Goal: Task Accomplishment & Management: Complete application form

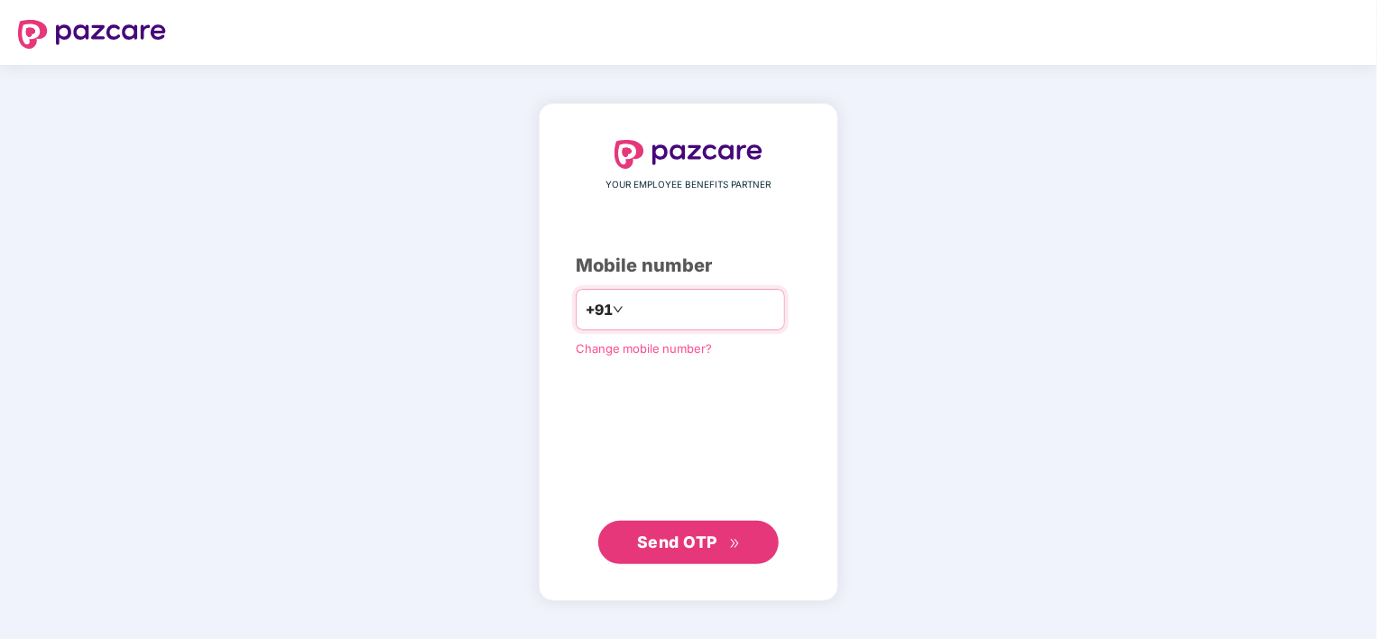
click at [661, 311] on input "number" at bounding box center [701, 309] width 148 height 29
click at [711, 530] on span "Send OTP" at bounding box center [689, 542] width 104 height 25
click at [688, 540] on span "Send OTP" at bounding box center [677, 541] width 80 height 19
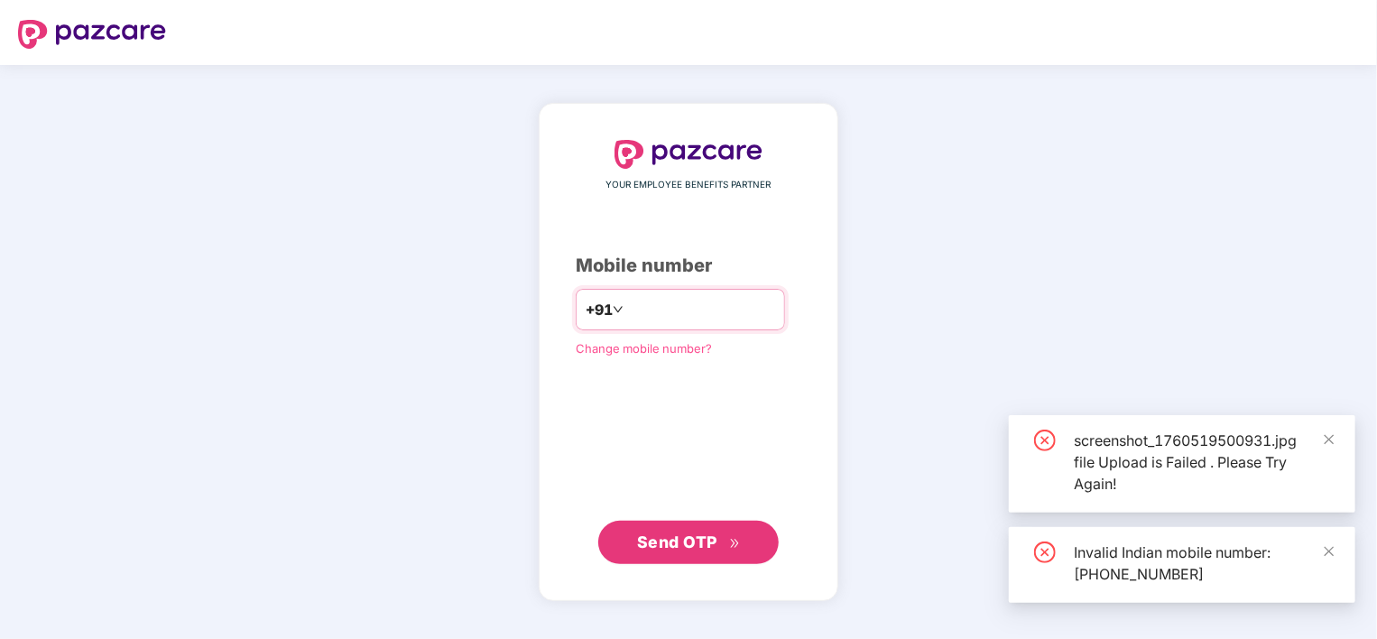
click at [727, 310] on input "**********" at bounding box center [701, 309] width 148 height 29
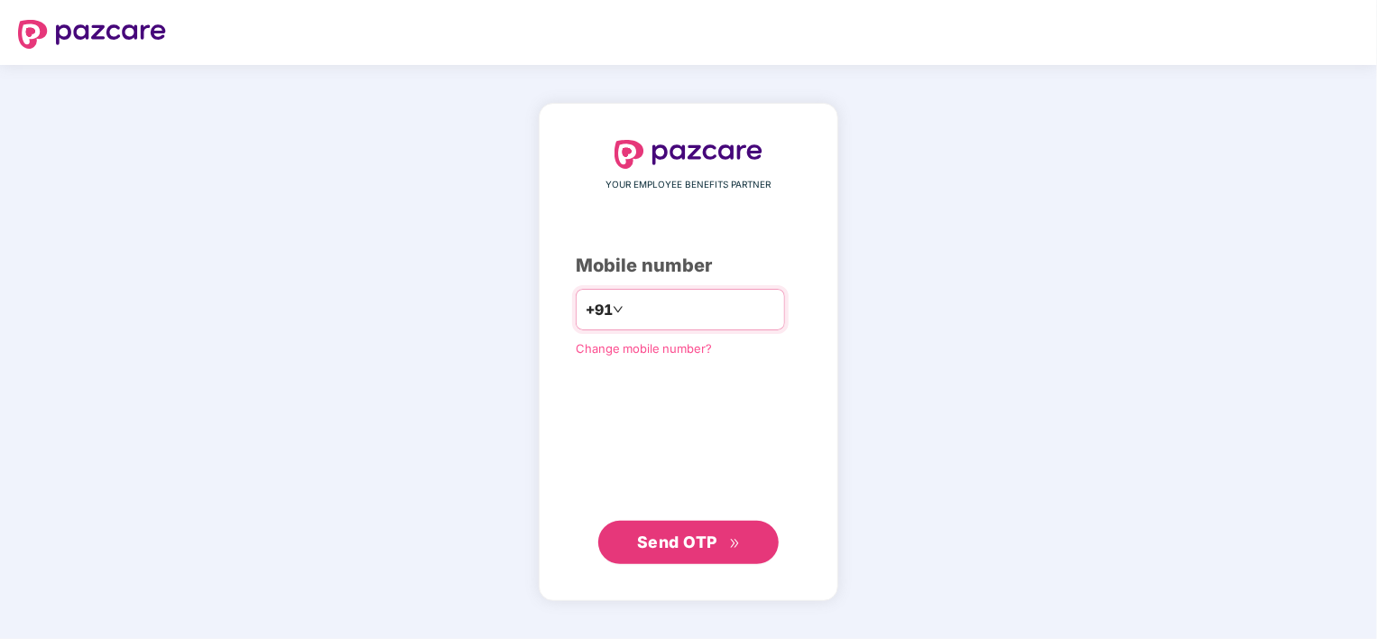
type input "*"
type input "**********"
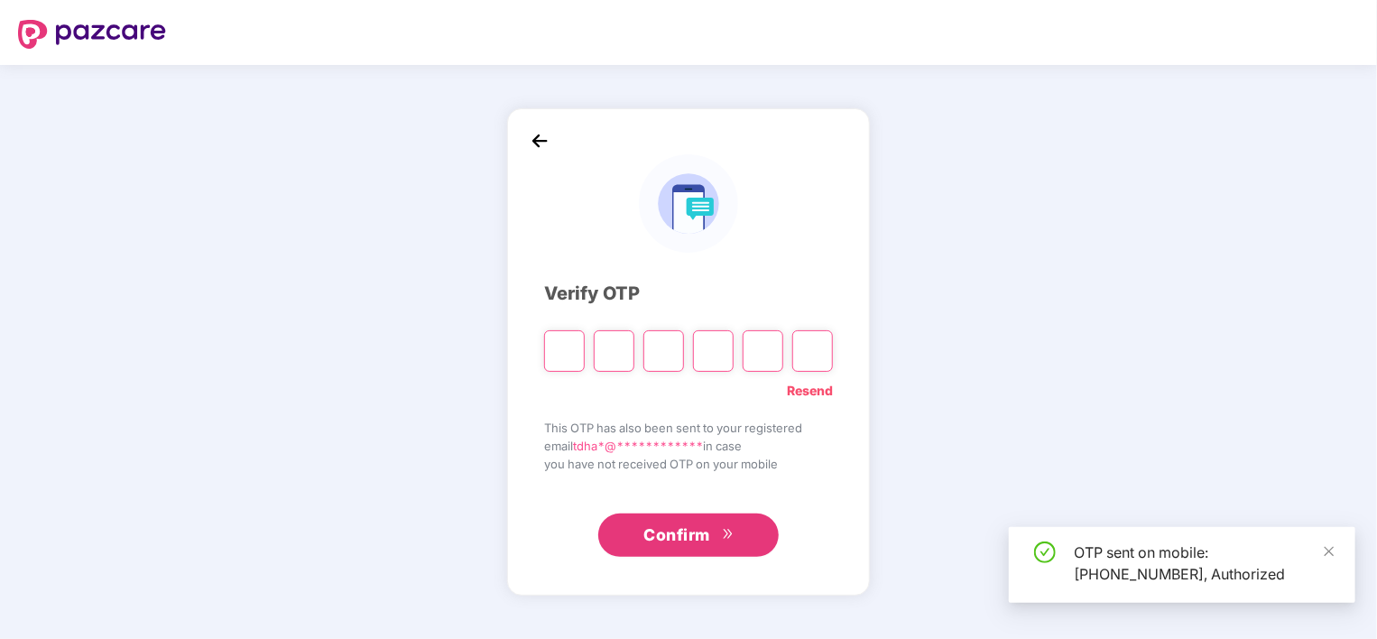
type input "*"
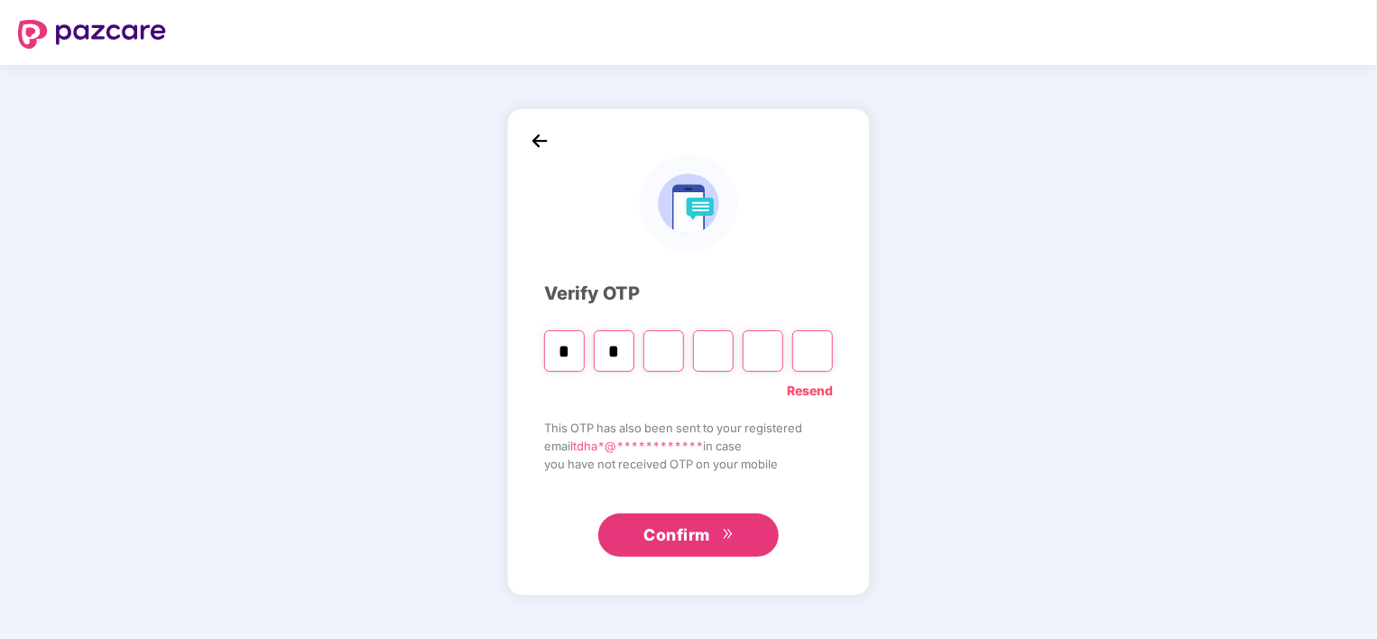
type input "*"
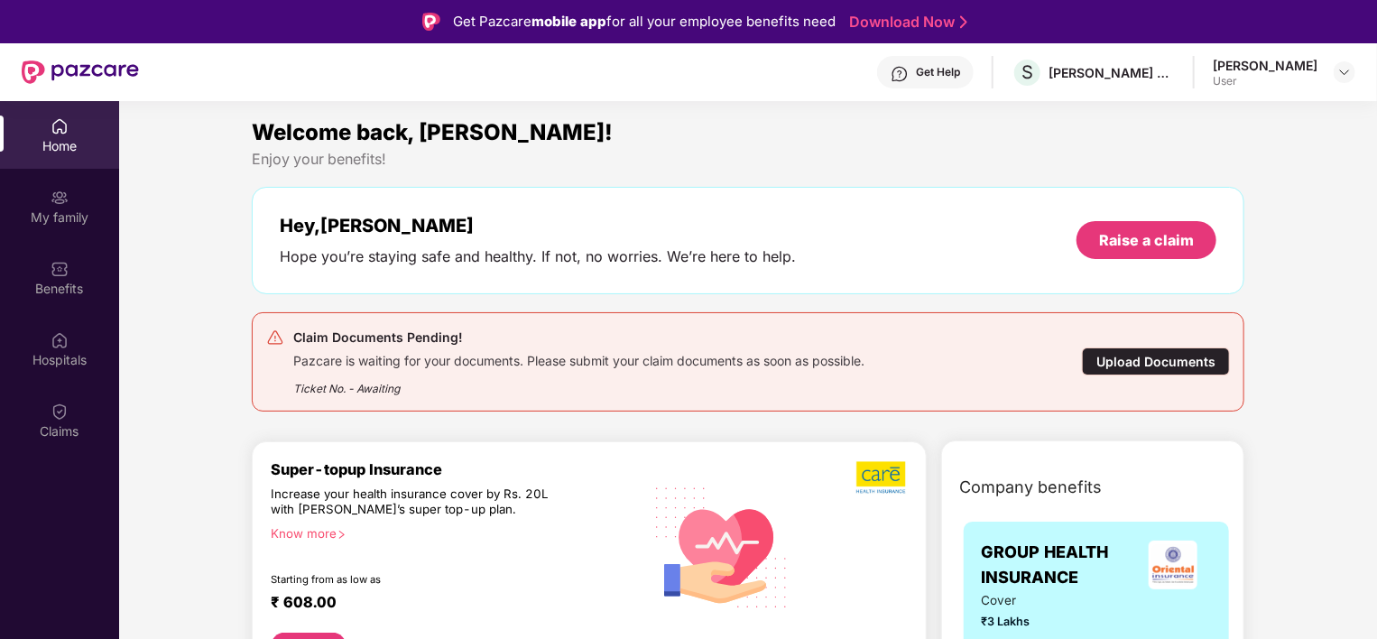
click at [1130, 356] on div "Upload Documents" at bounding box center [1156, 361] width 148 height 28
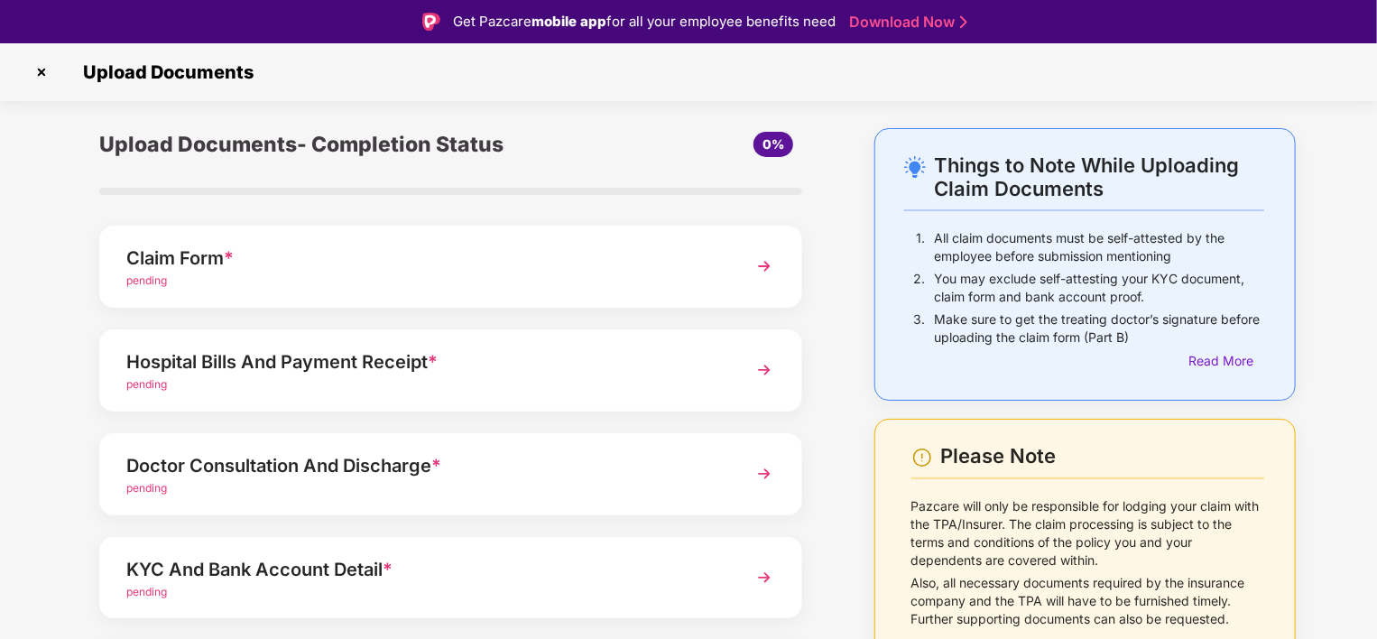
click at [767, 260] on img at bounding box center [764, 266] width 32 height 32
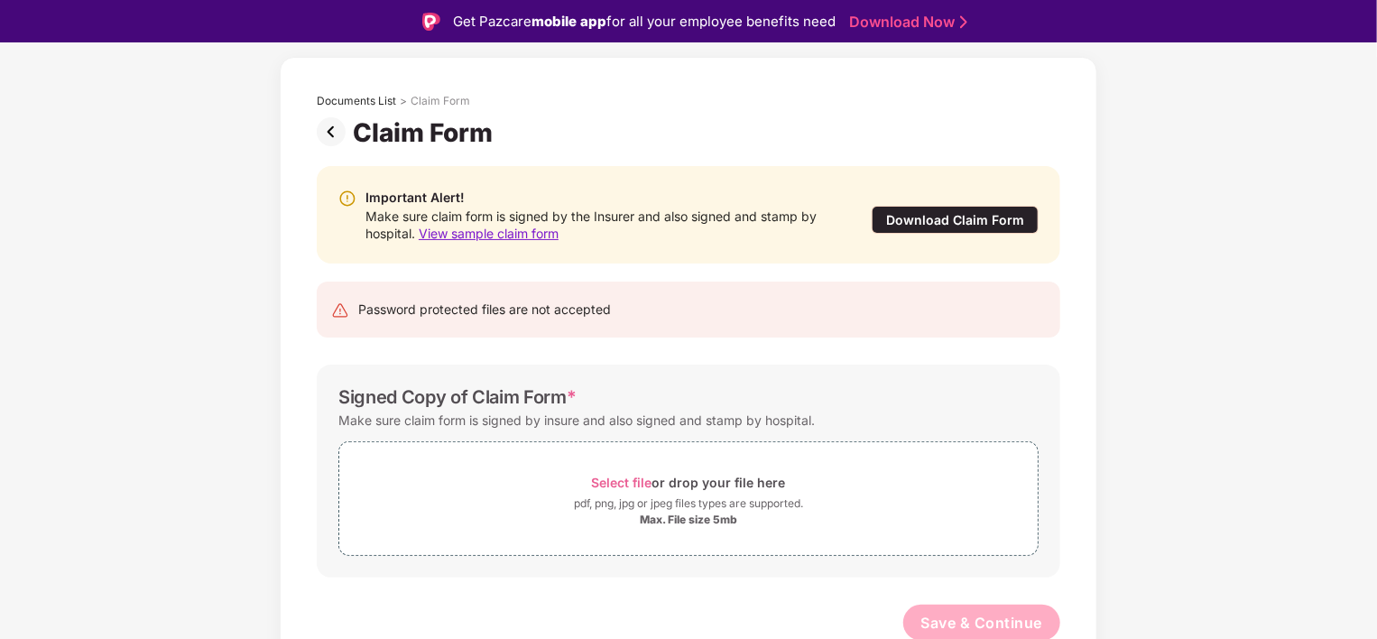
scroll to position [75, 0]
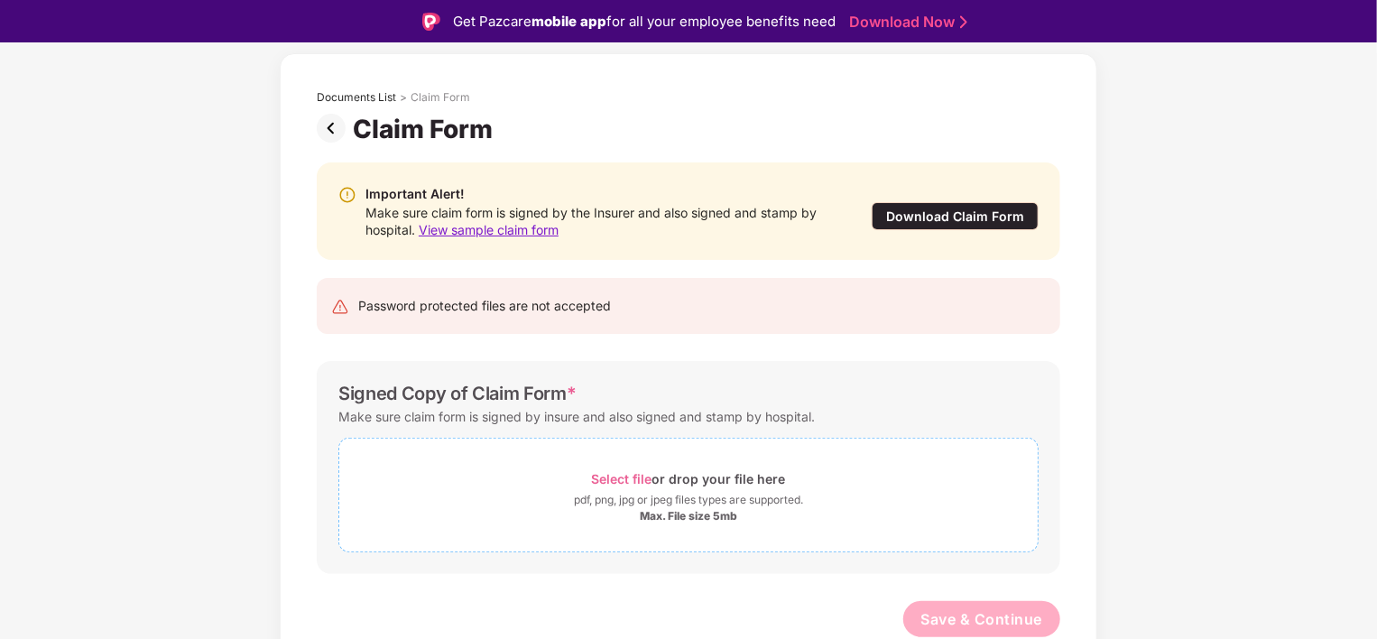
click at [747, 486] on div "Select file or drop your file here" at bounding box center [689, 479] width 194 height 24
drag, startPoint x: 1138, startPoint y: 321, endPoint x: 1378, endPoint y: 563, distance: 340.8
click at [1139, 321] on div "Documents List > Claim Form Claim Form Important Alert! Make sure claim form is…" at bounding box center [688, 368] width 1377 height 630
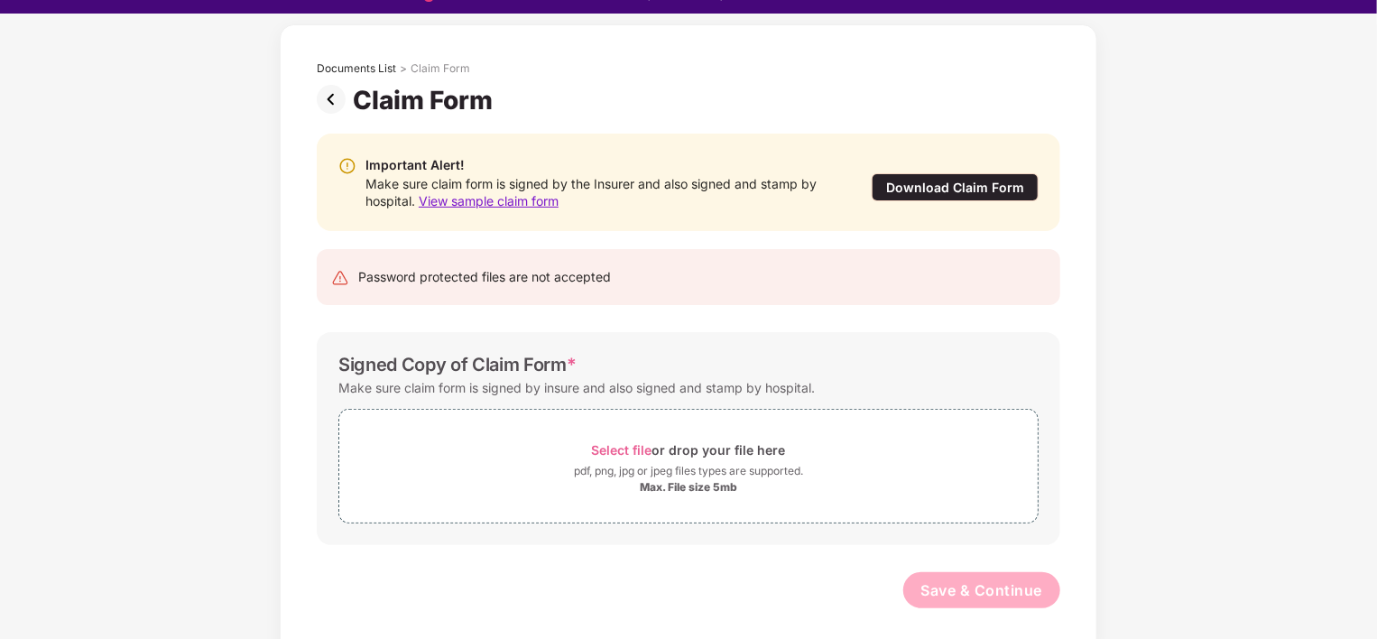
scroll to position [43, 0]
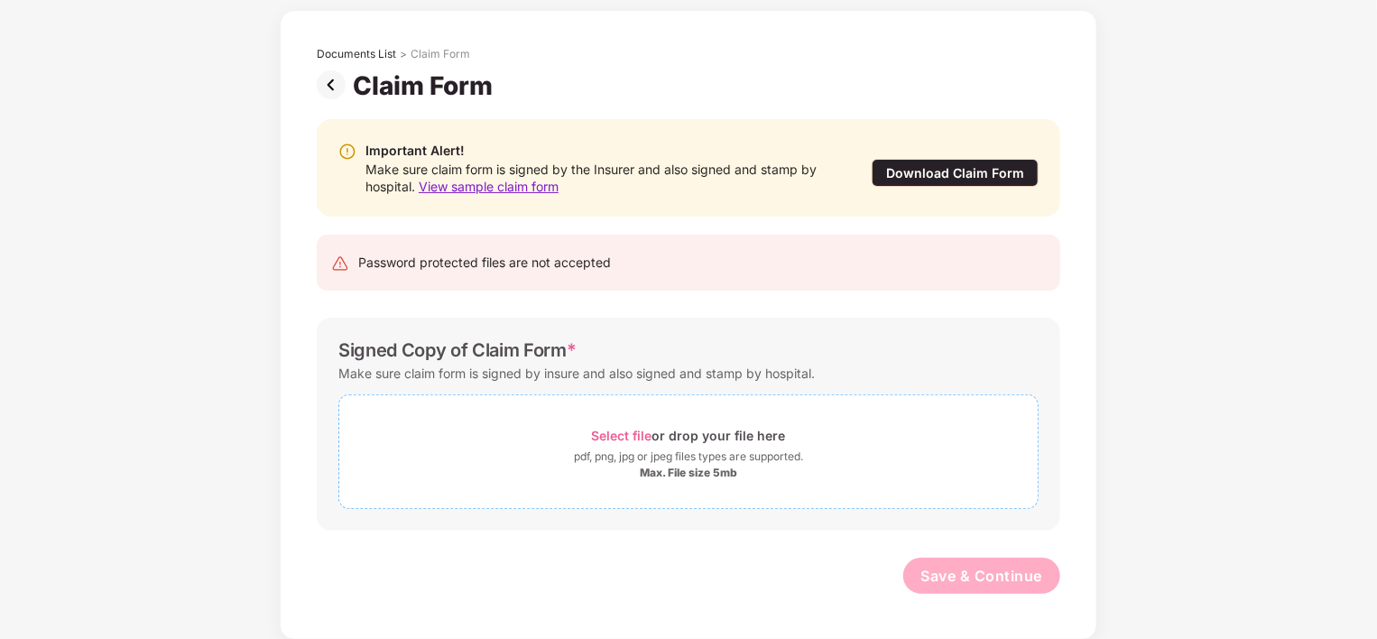
click at [685, 466] on div "Max. File size 5mb" at bounding box center [688, 473] width 97 height 14
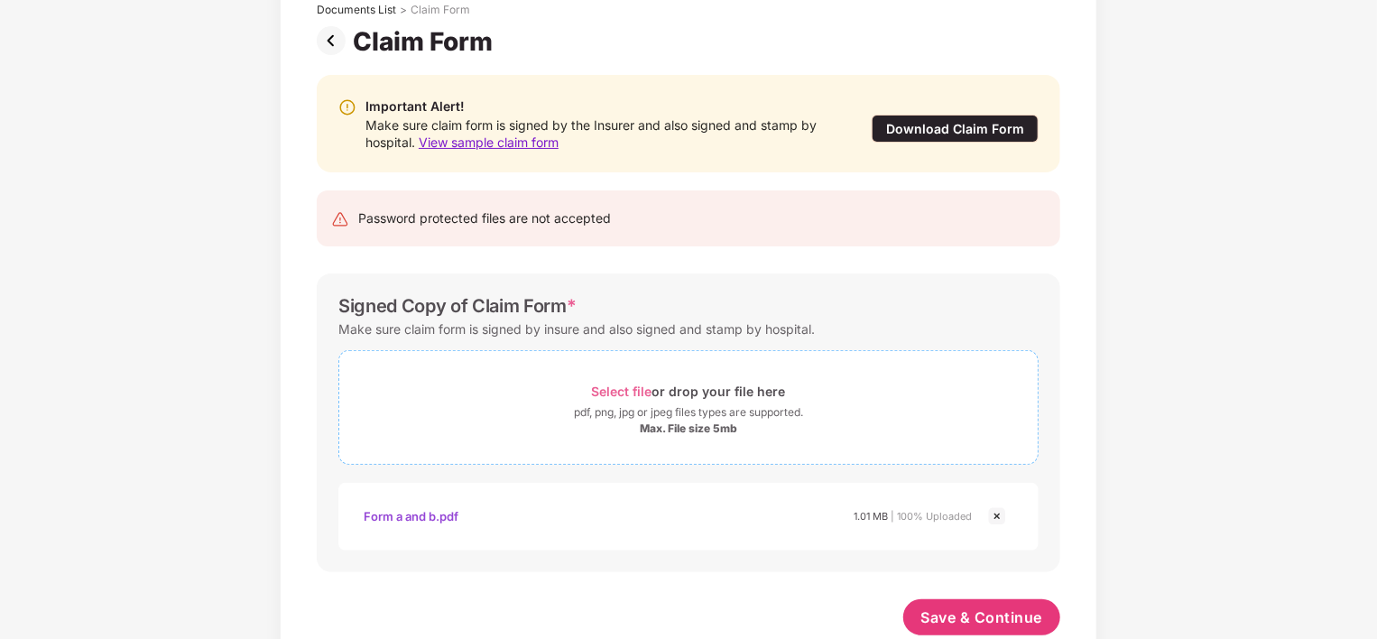
scroll to position [161, 0]
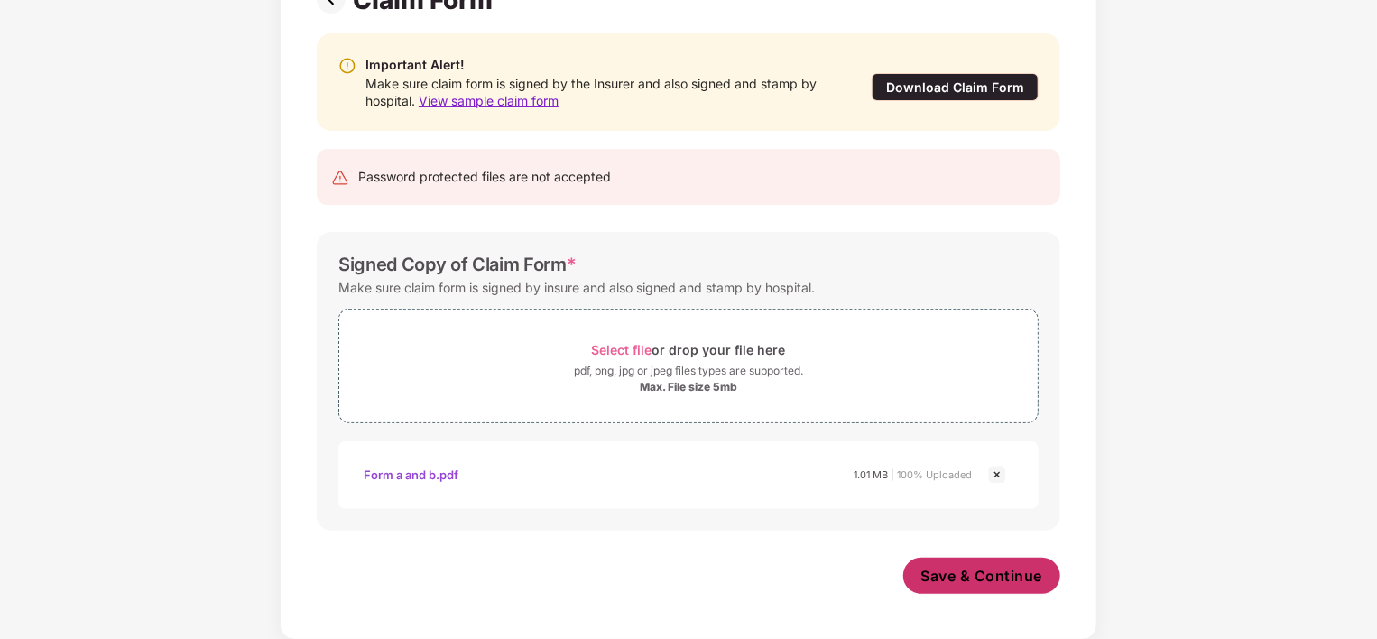
click at [955, 567] on span "Save & Continue" at bounding box center [982, 576] width 122 height 20
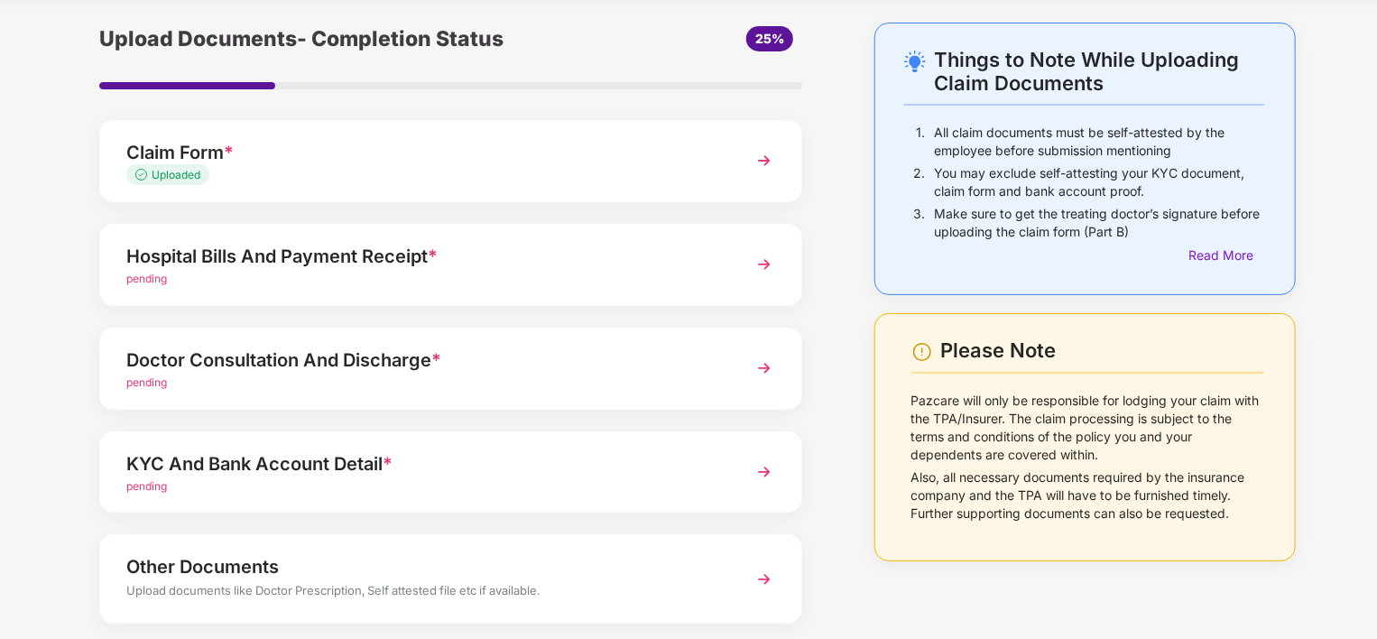
scroll to position [90, 0]
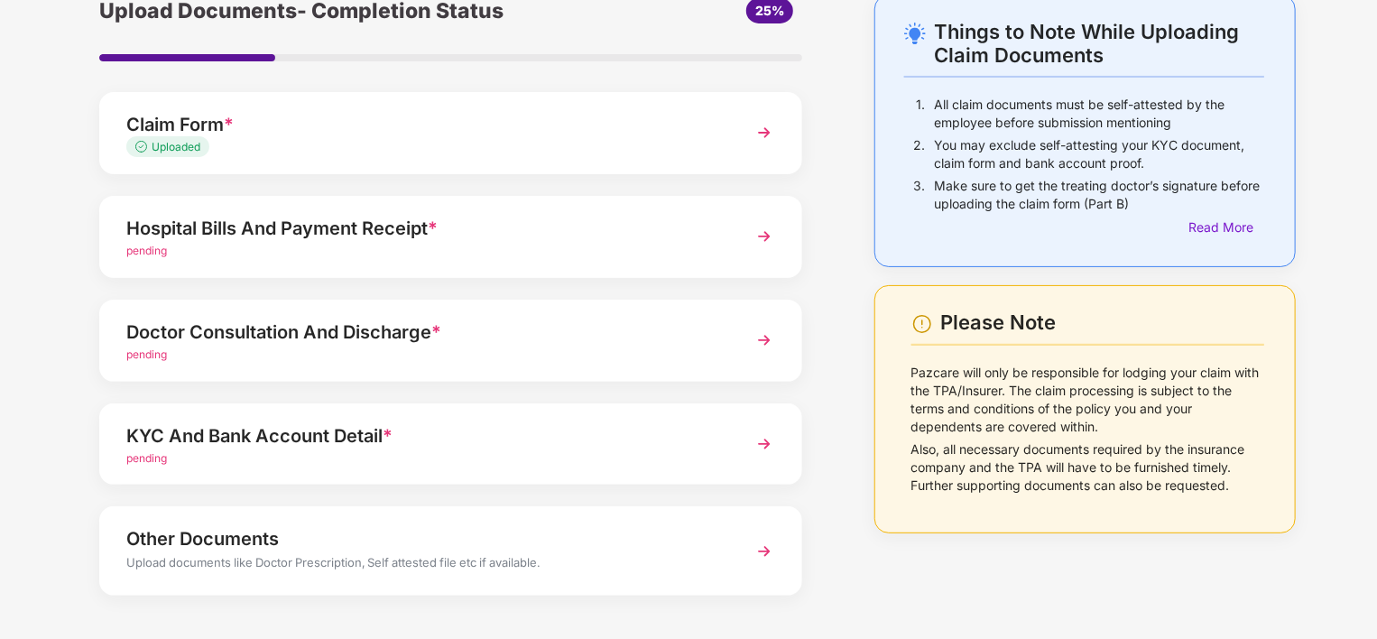
click at [762, 228] on img at bounding box center [764, 236] width 32 height 32
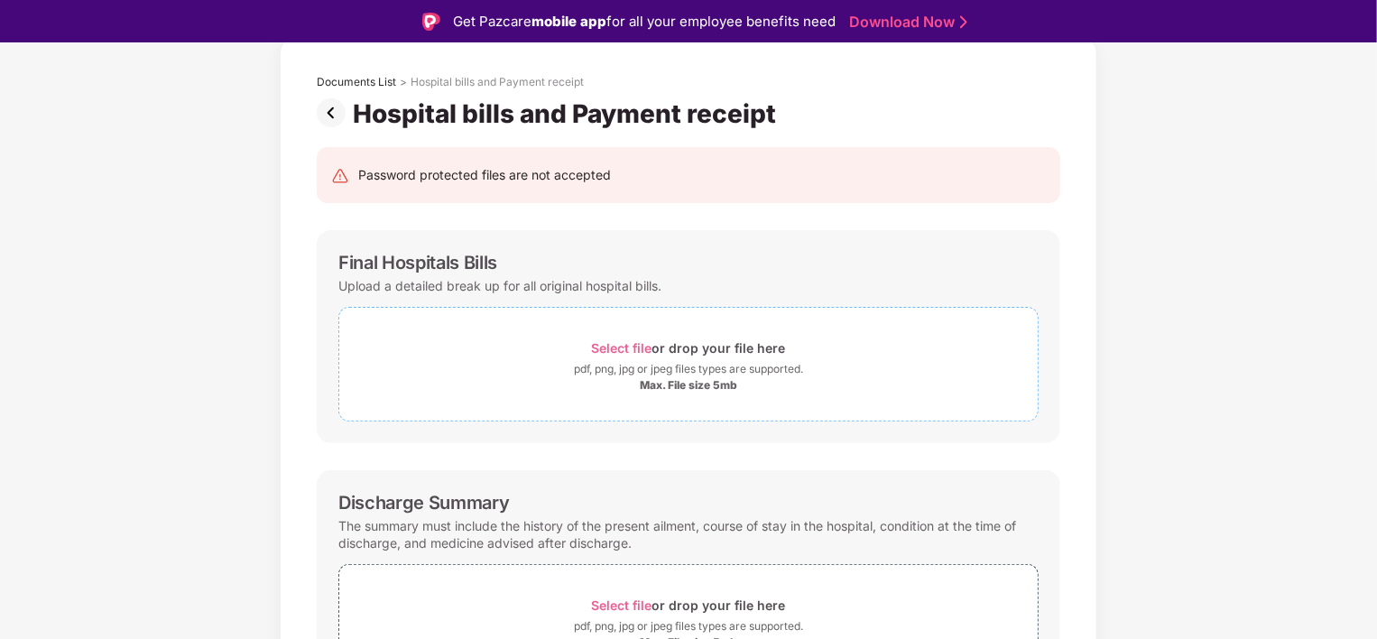
click at [691, 375] on div "pdf, png, jpg or jpeg files types are supported." at bounding box center [688, 369] width 229 height 18
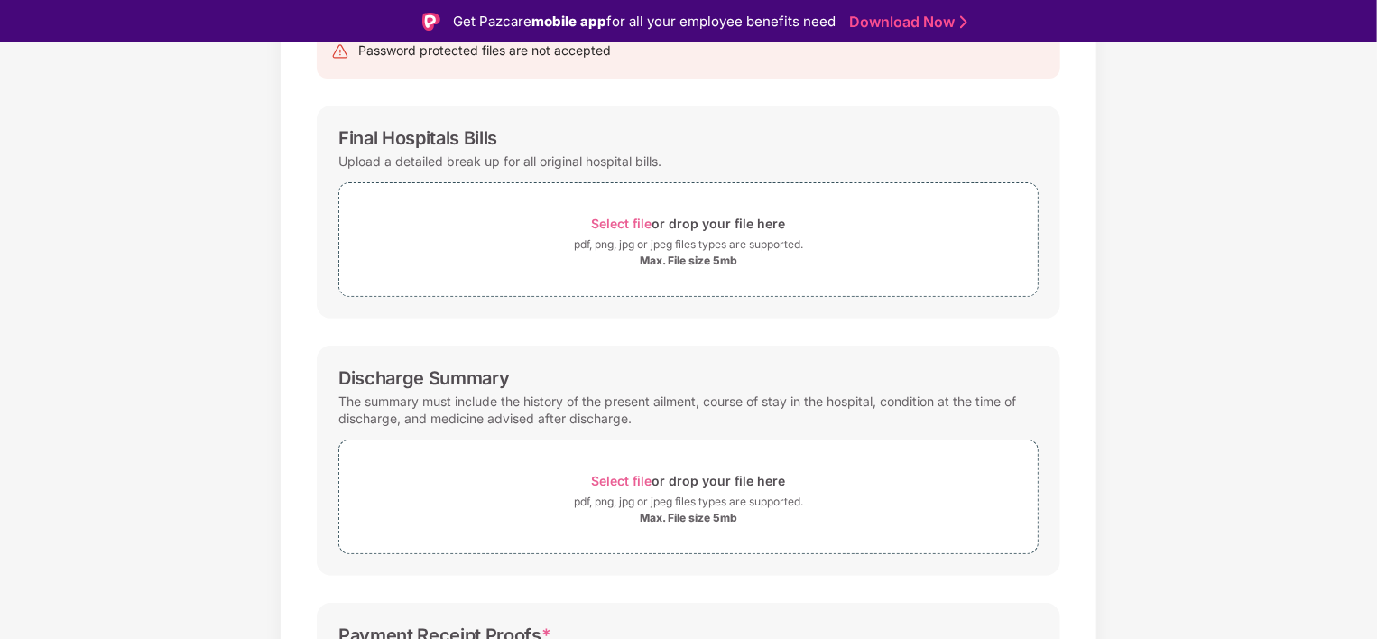
scroll to position [361, 0]
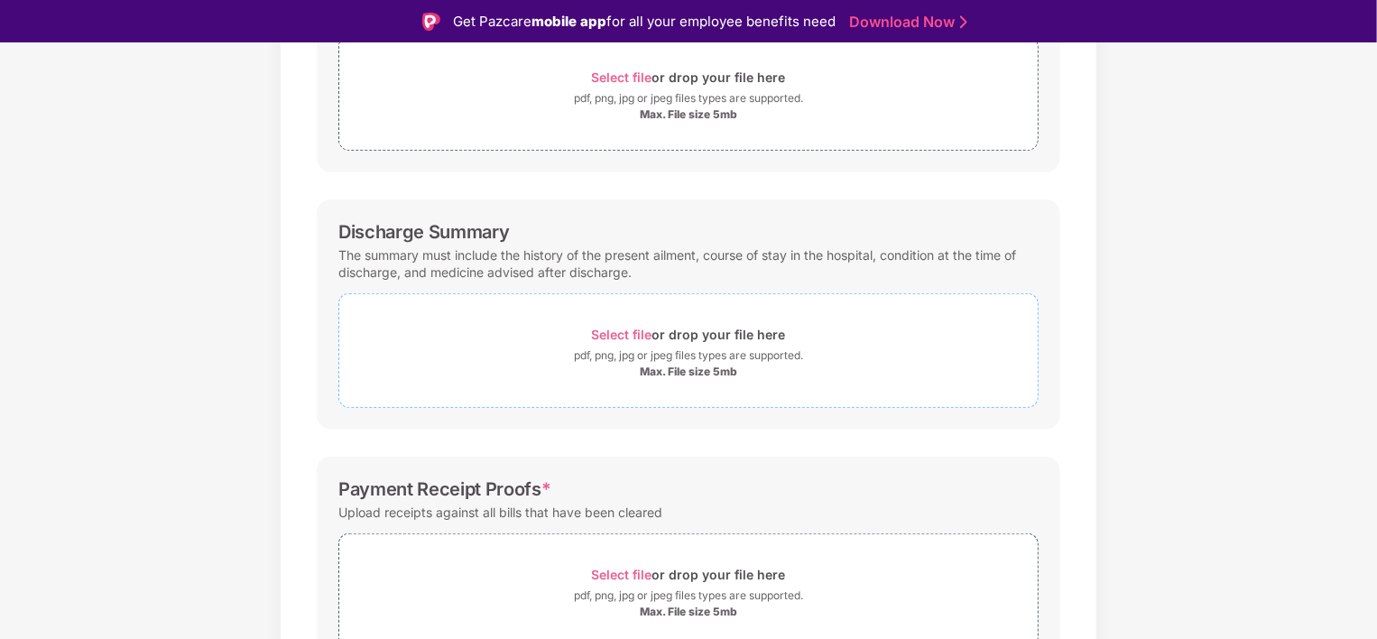
click at [626, 336] on span "Select file" at bounding box center [622, 334] width 60 height 15
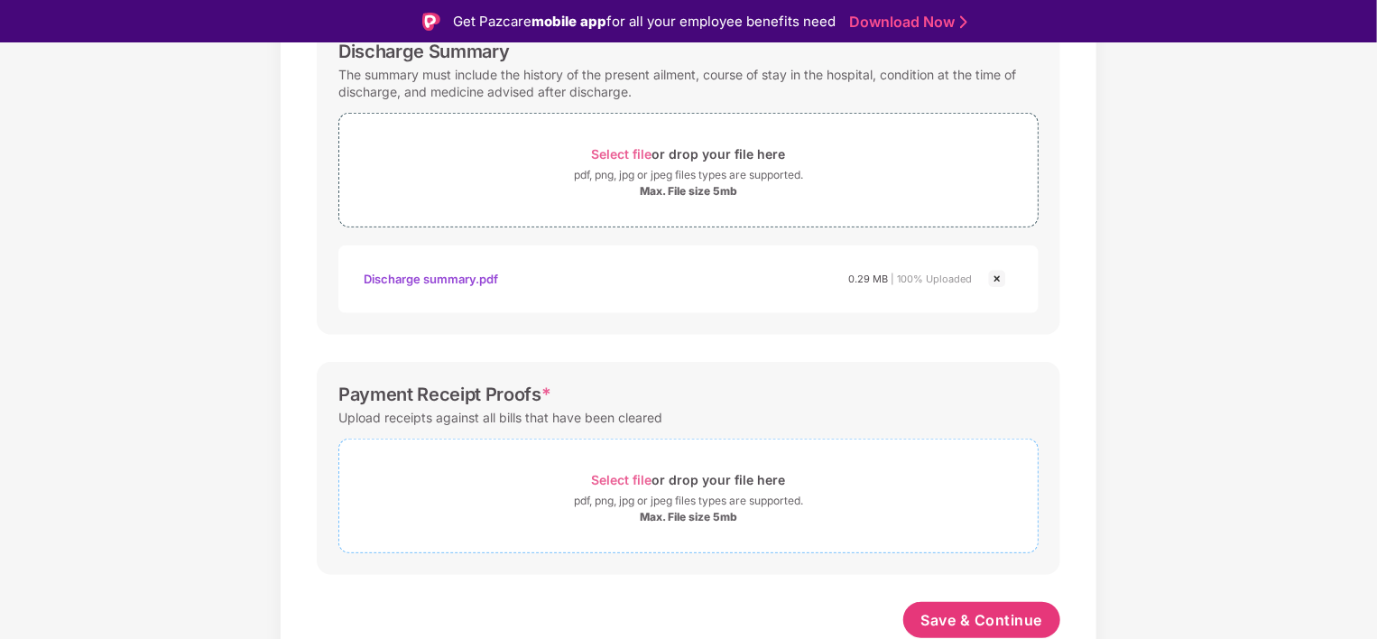
scroll to position [541, 0]
click at [668, 510] on div "Max. File size 5mb" at bounding box center [688, 517] width 97 height 14
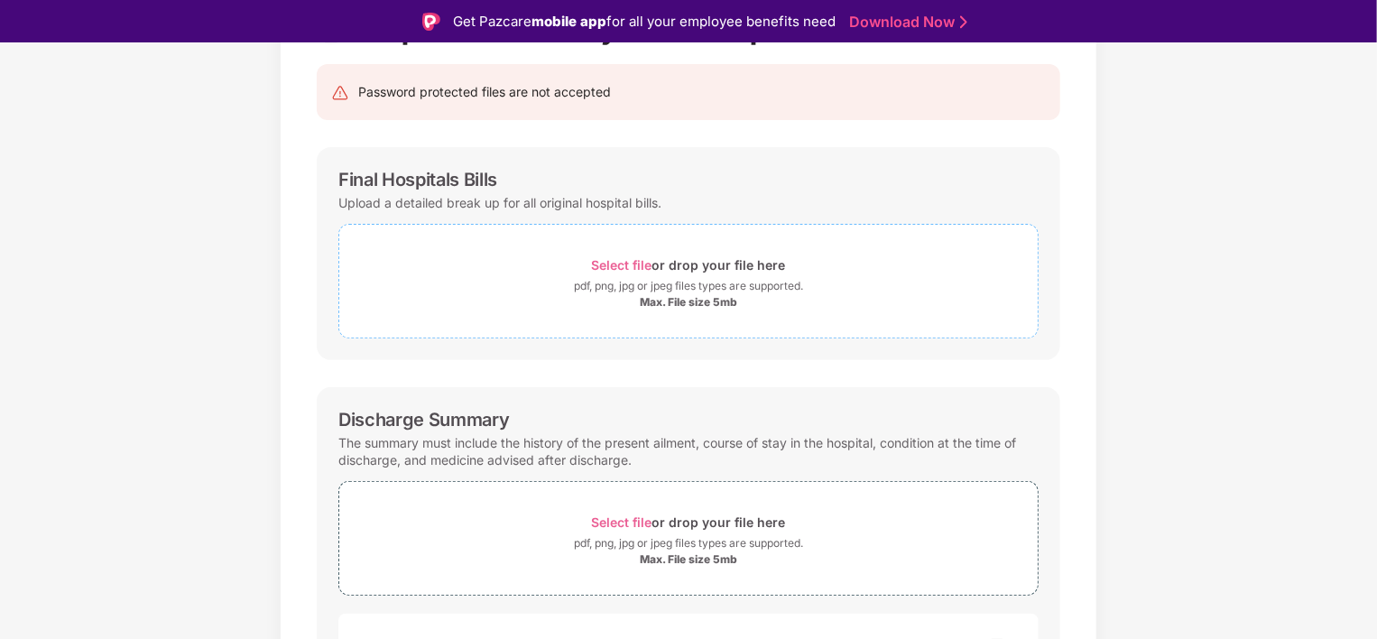
scroll to position [180, 0]
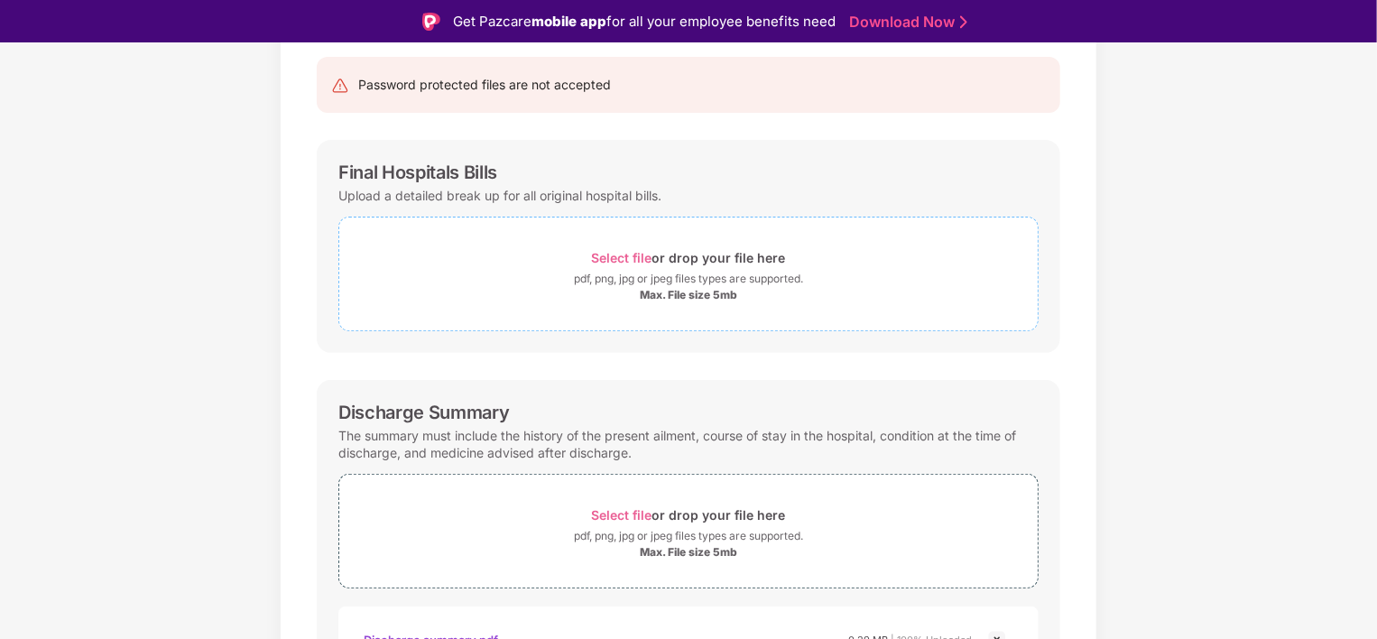
click at [686, 293] on div "Max. File size 5mb" at bounding box center [688, 295] width 97 height 14
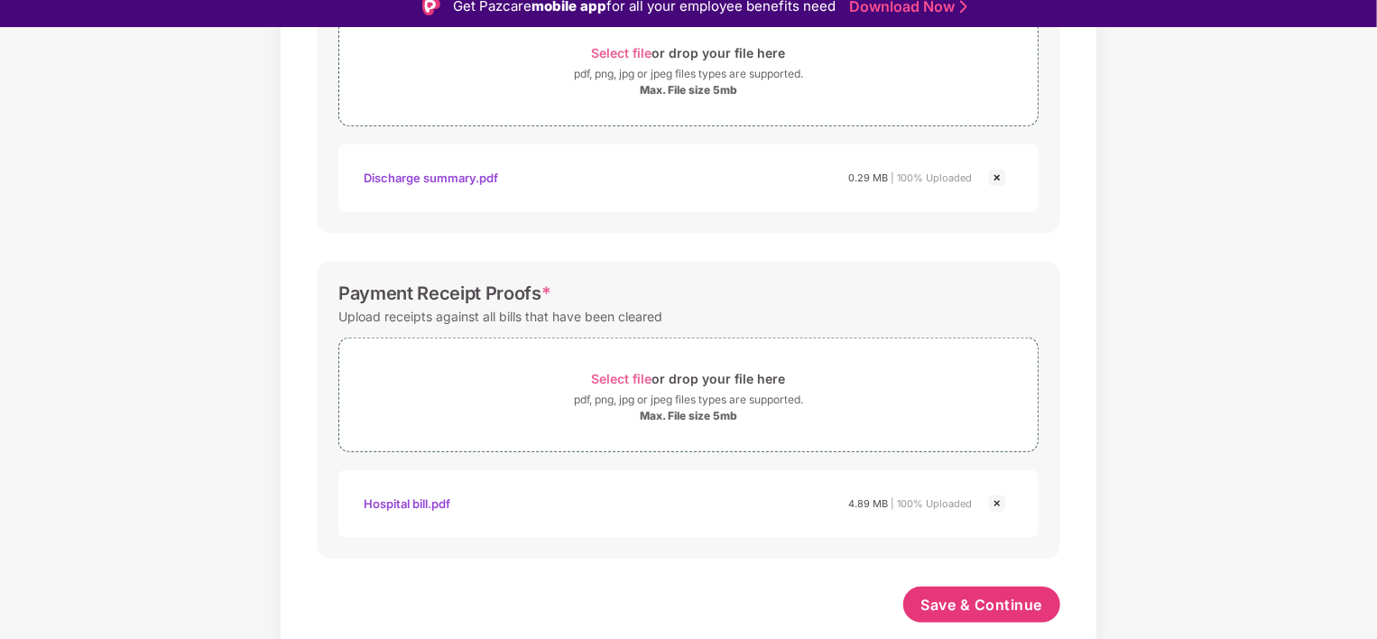
scroll to position [43, 0]
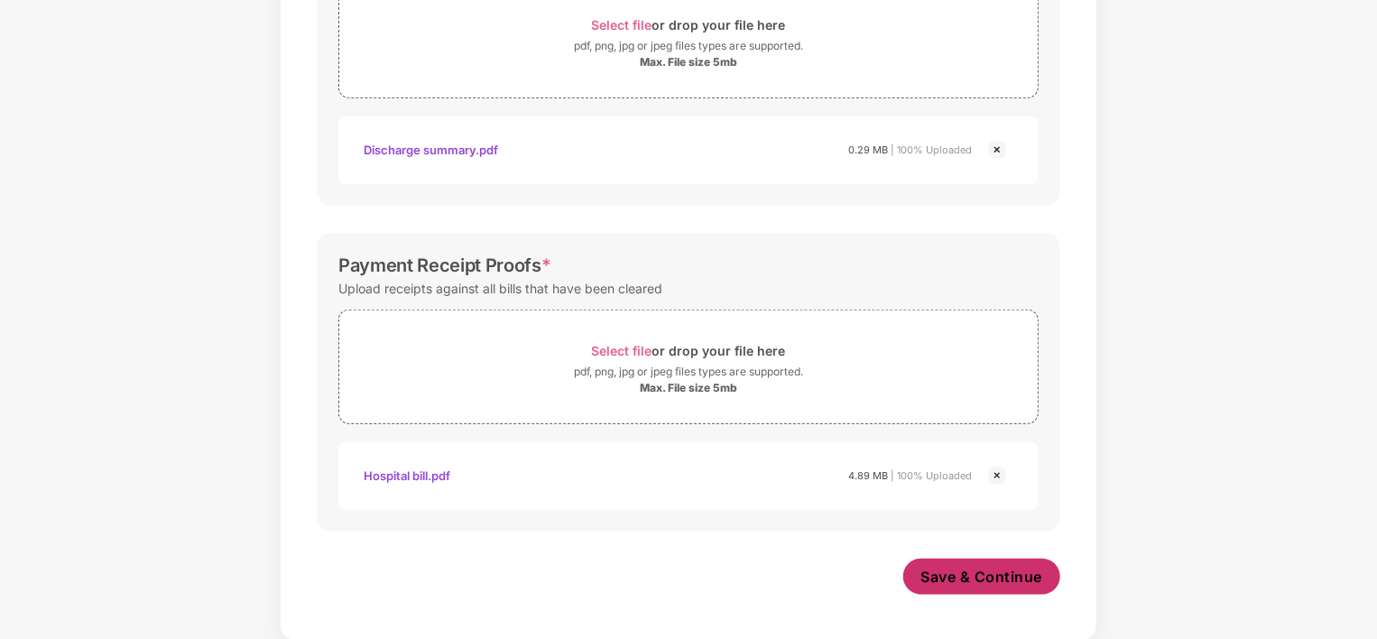
click at [975, 575] on span "Save & Continue" at bounding box center [982, 577] width 122 height 20
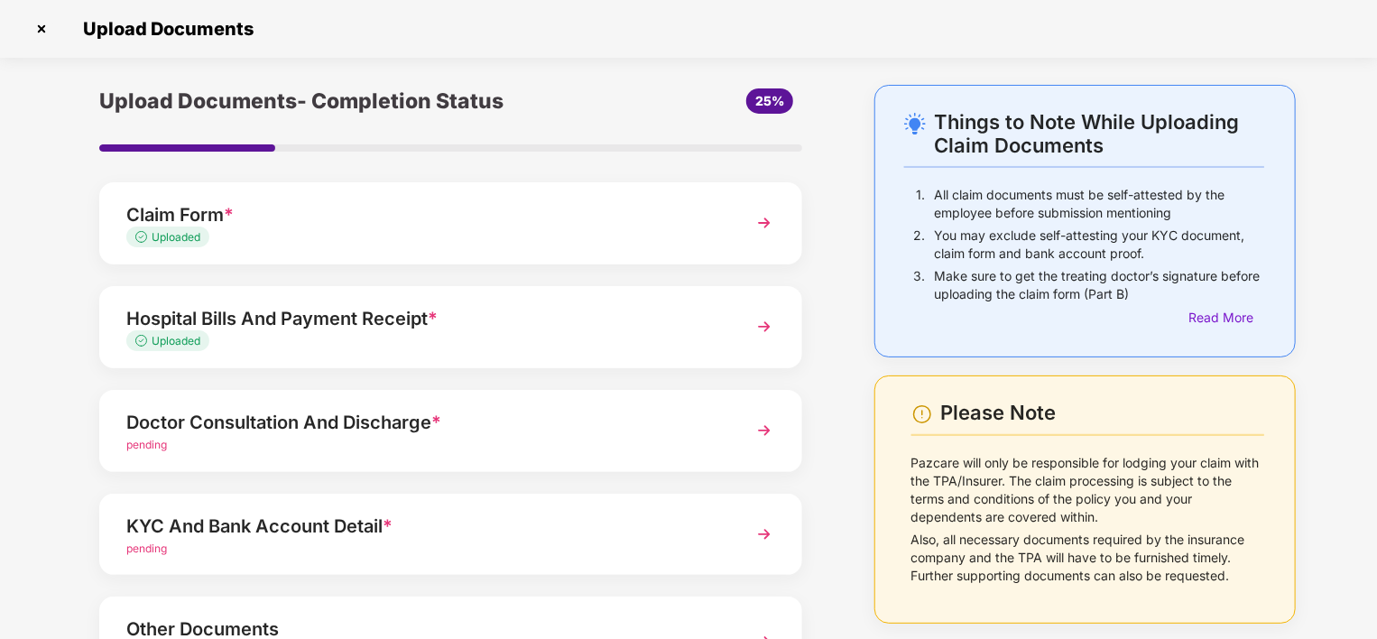
scroll to position [90, 0]
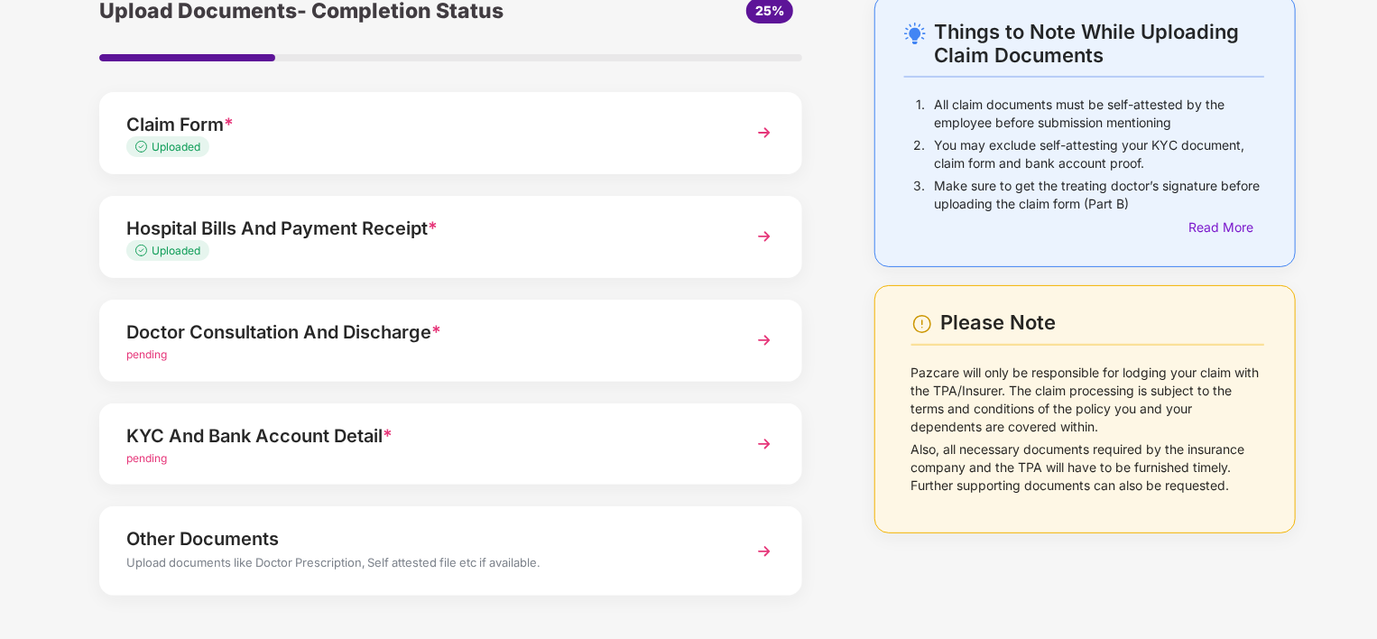
click at [763, 334] on img at bounding box center [764, 340] width 32 height 32
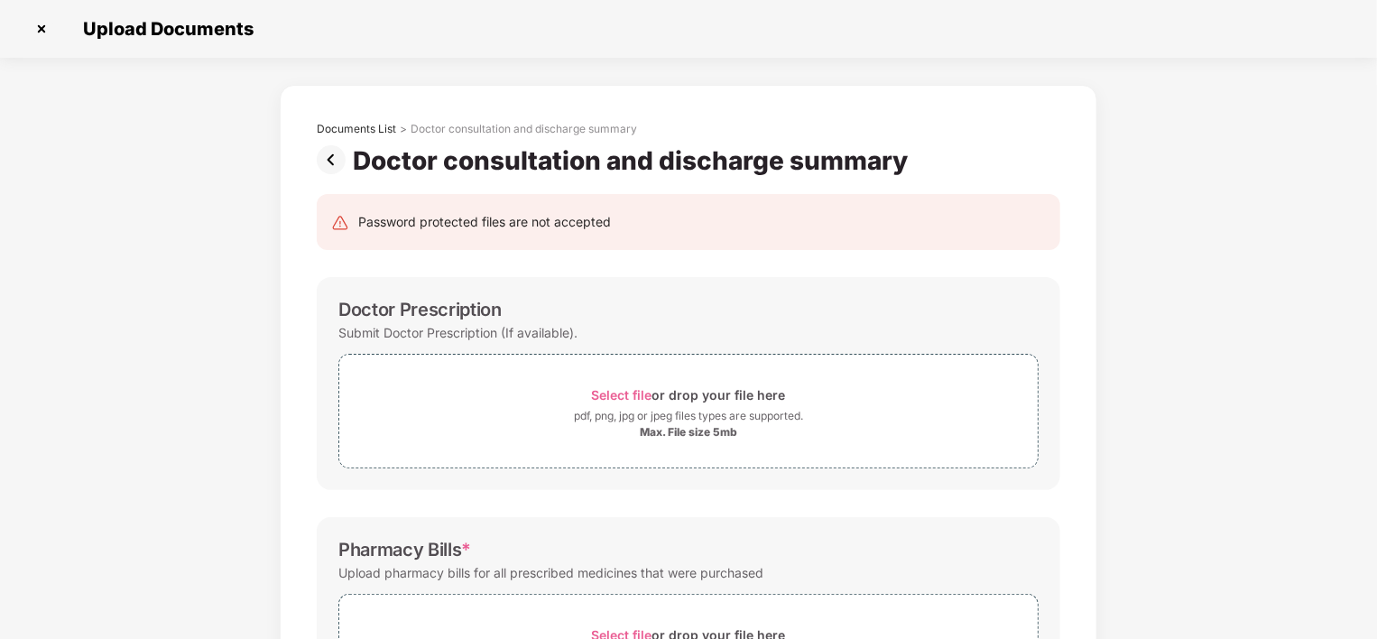
scroll to position [0, 0]
click at [40, 30] on img at bounding box center [41, 28] width 29 height 29
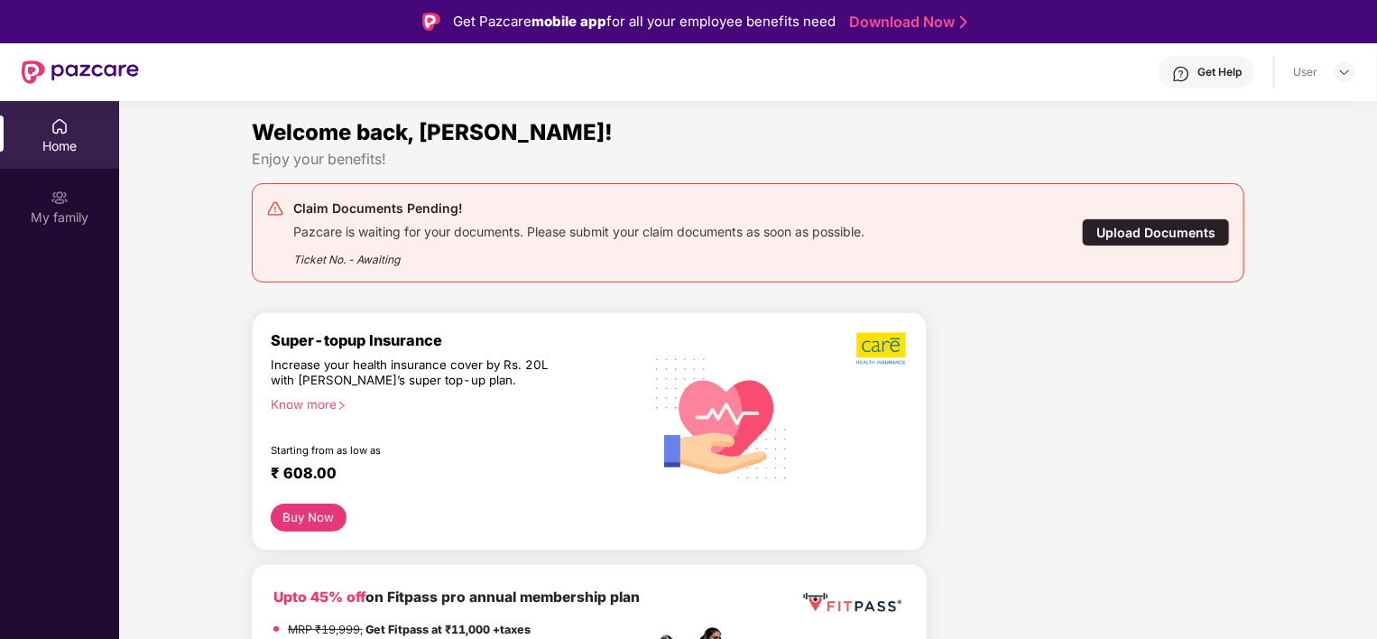
click at [1146, 224] on div "Upload Documents" at bounding box center [1156, 232] width 148 height 28
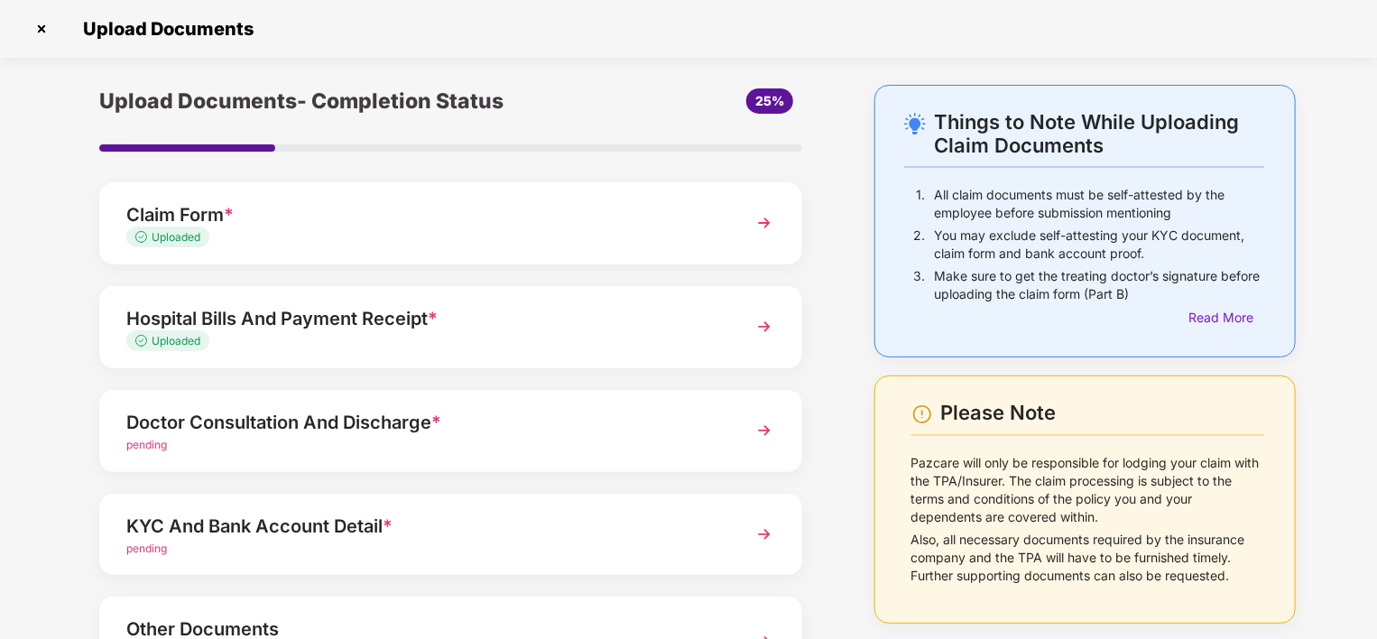
click at [757, 316] on img at bounding box center [764, 326] width 32 height 32
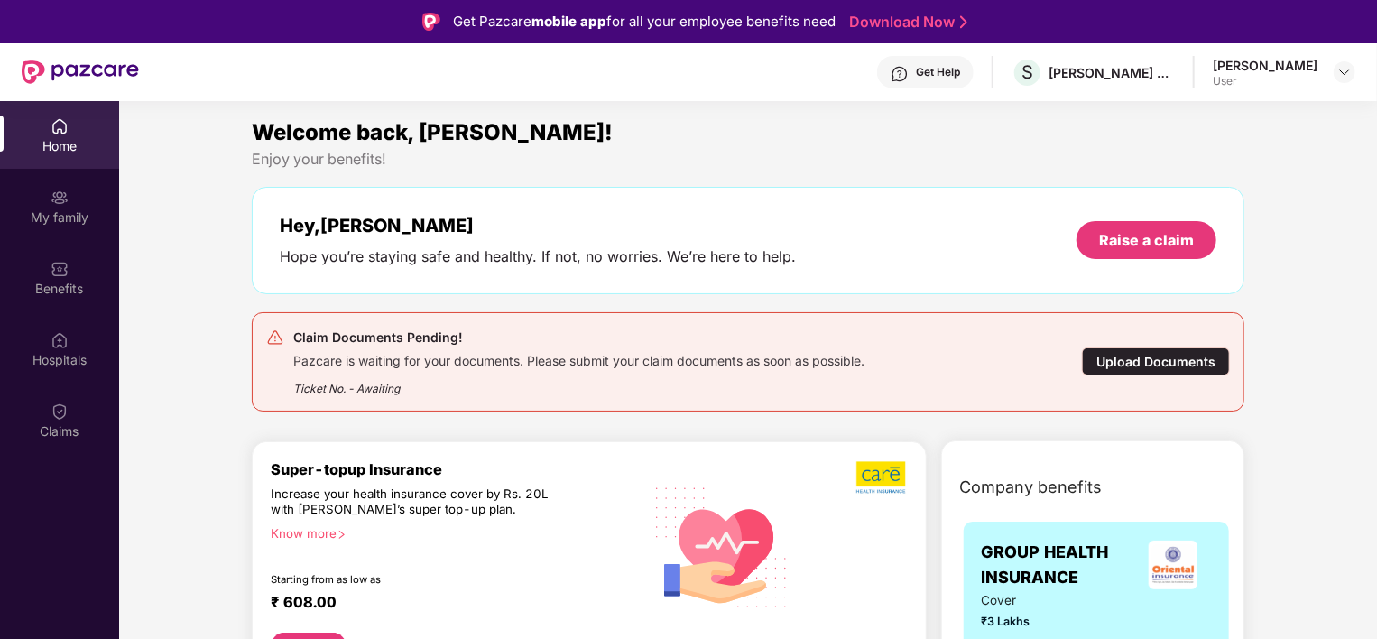
click at [1145, 361] on div "Upload Documents" at bounding box center [1156, 361] width 148 height 28
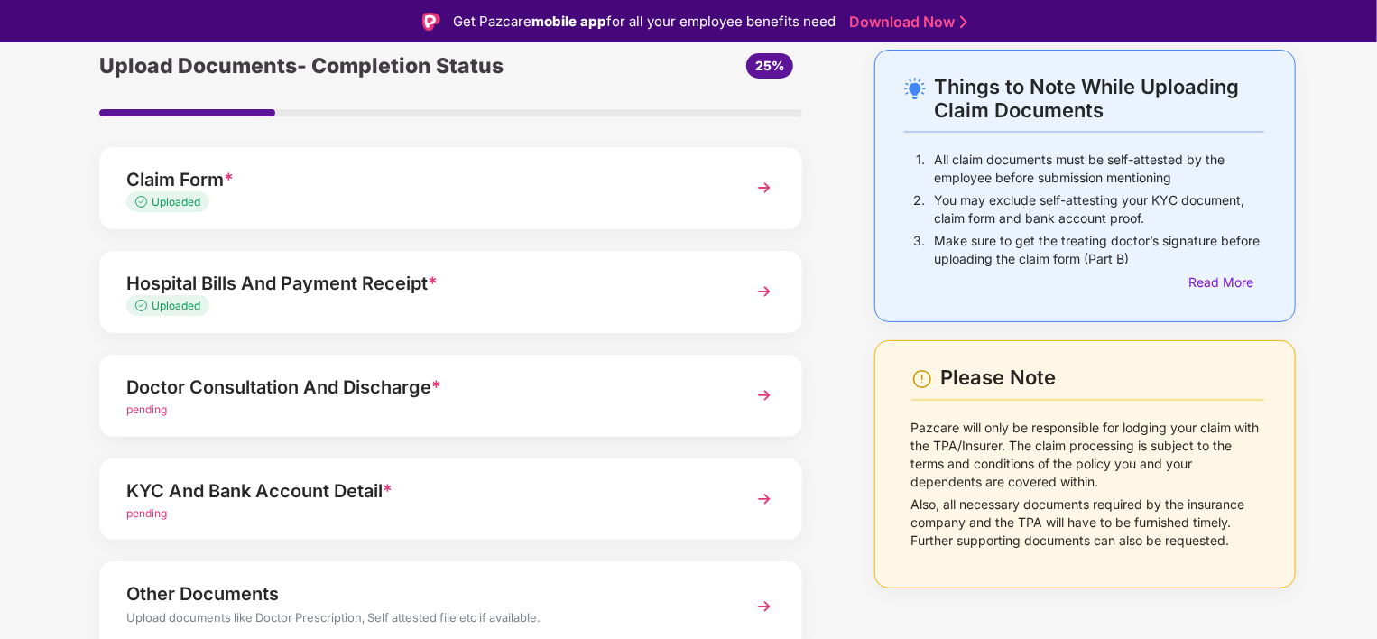
scroll to position [159, 0]
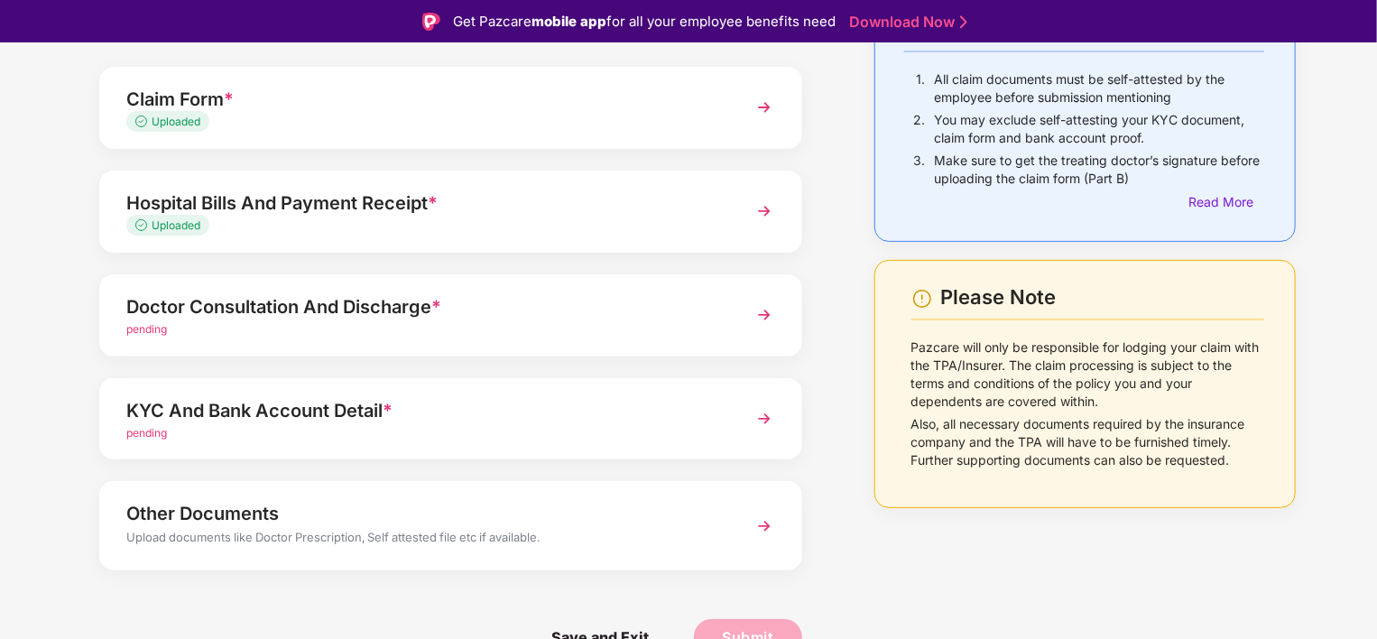
click at [761, 309] on img at bounding box center [764, 315] width 32 height 32
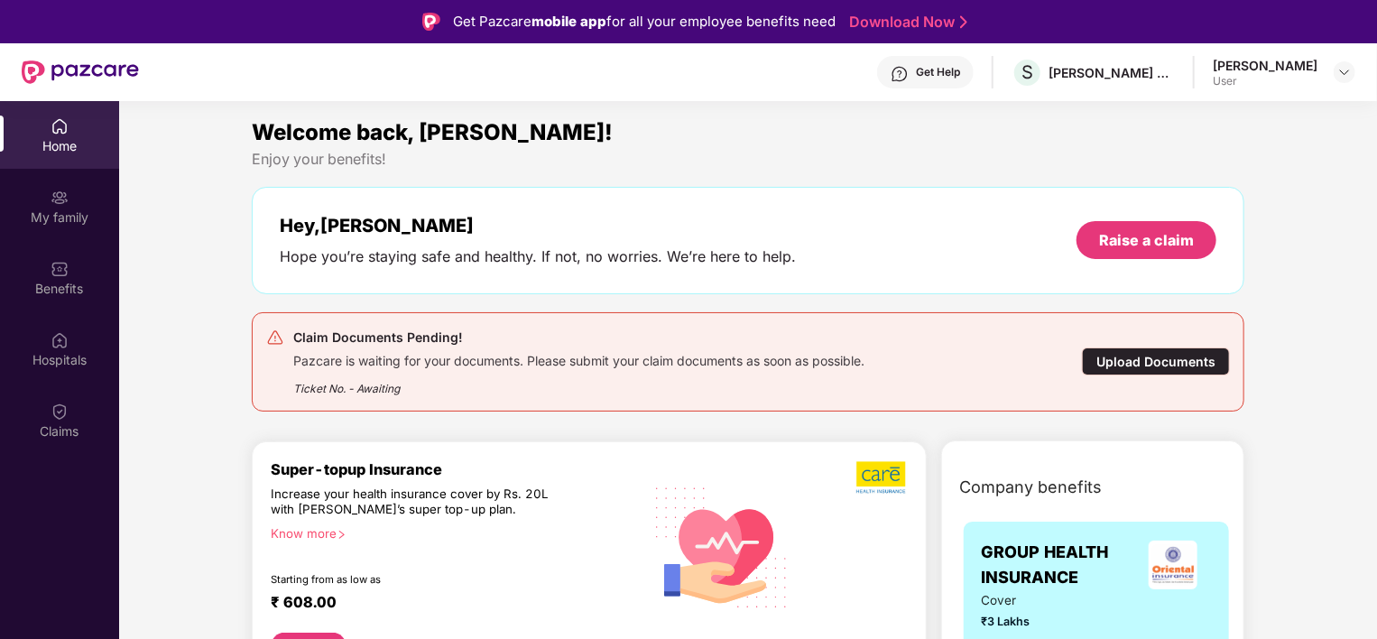
click at [1153, 350] on div "Upload Documents" at bounding box center [1156, 361] width 148 height 28
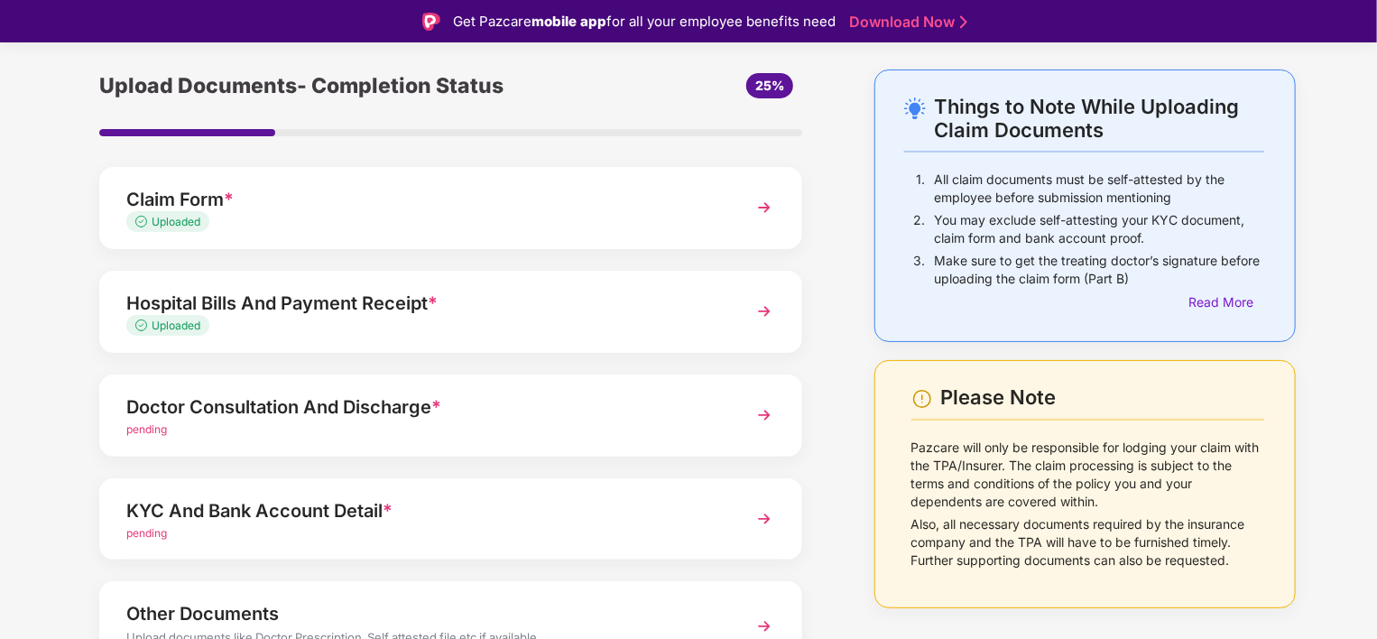
scroll to position [90, 0]
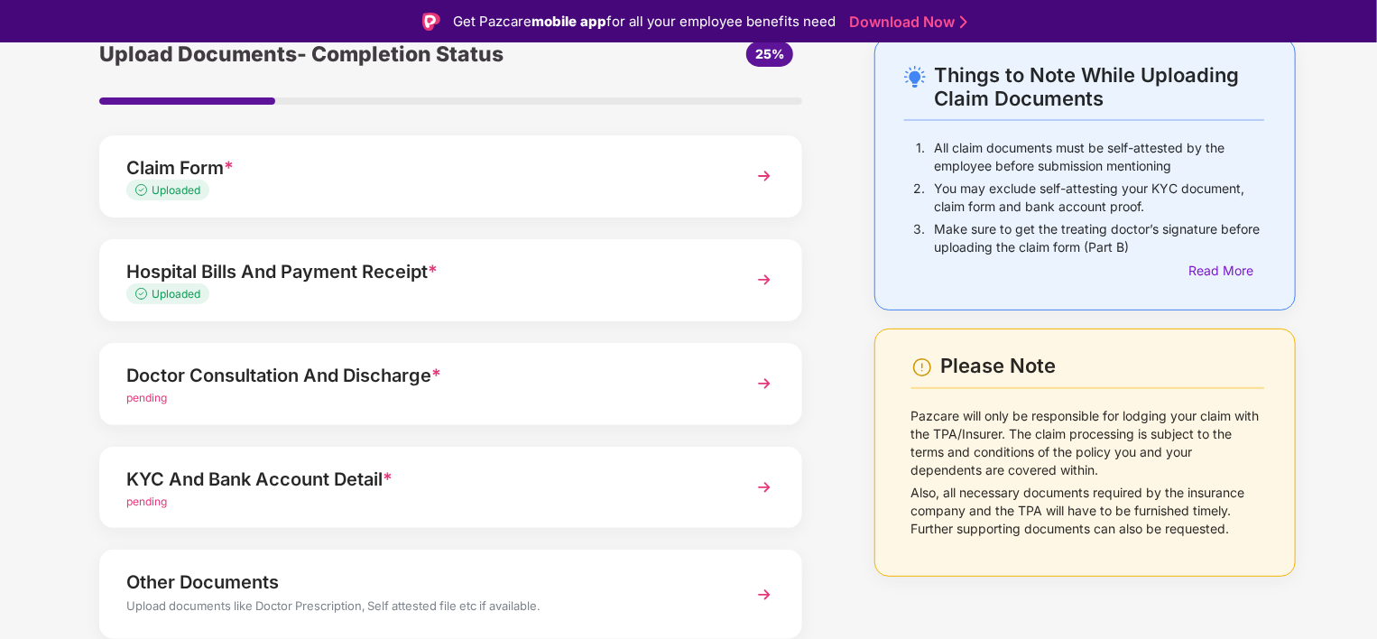
click at [765, 274] on img at bounding box center [764, 280] width 32 height 32
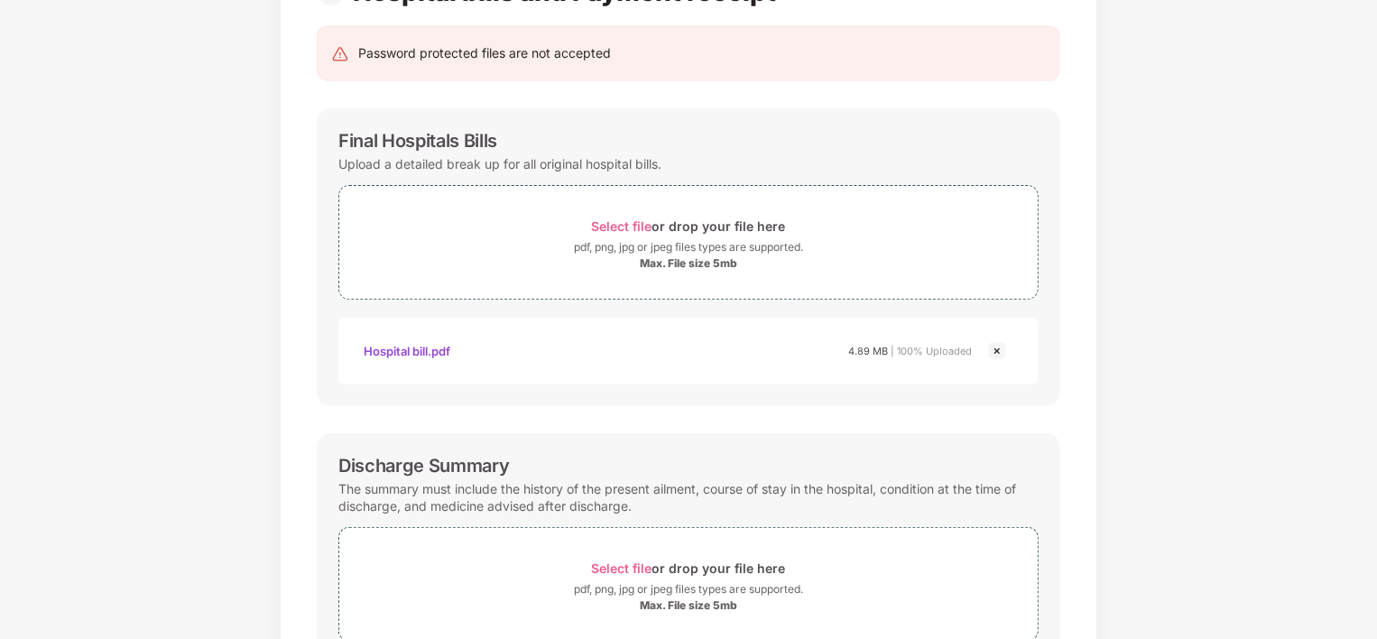
scroll to position [0, 0]
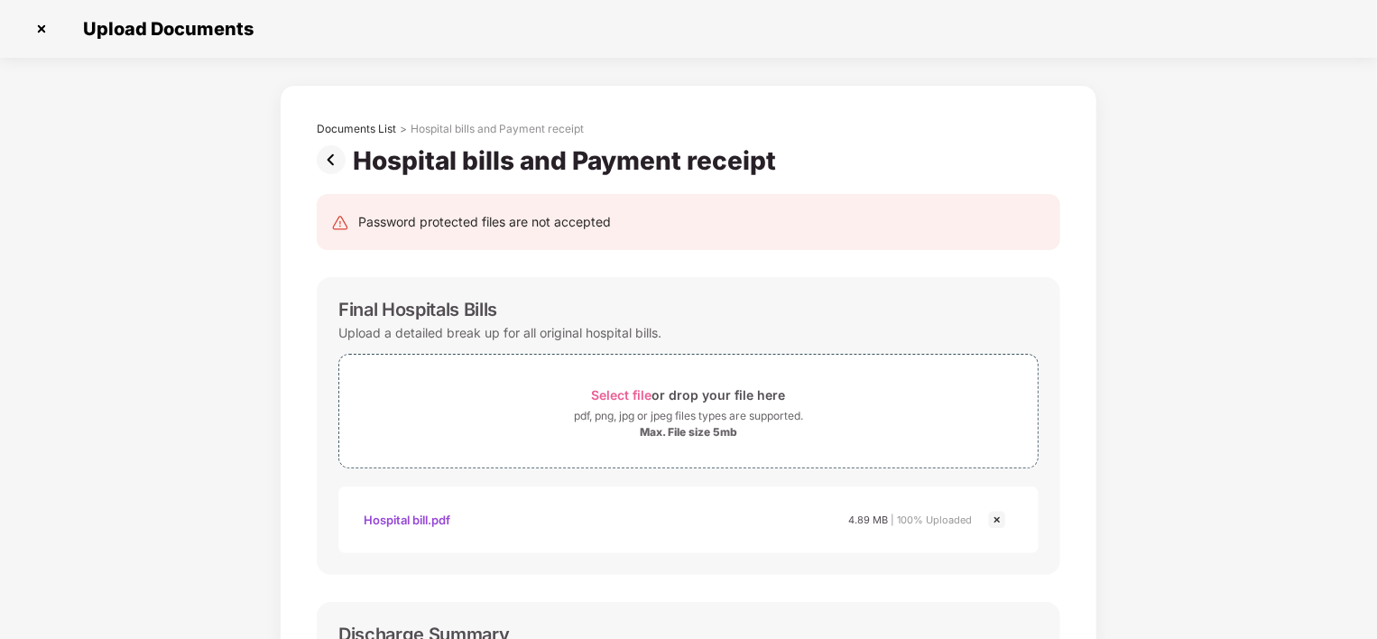
click at [331, 156] on img at bounding box center [335, 159] width 36 height 29
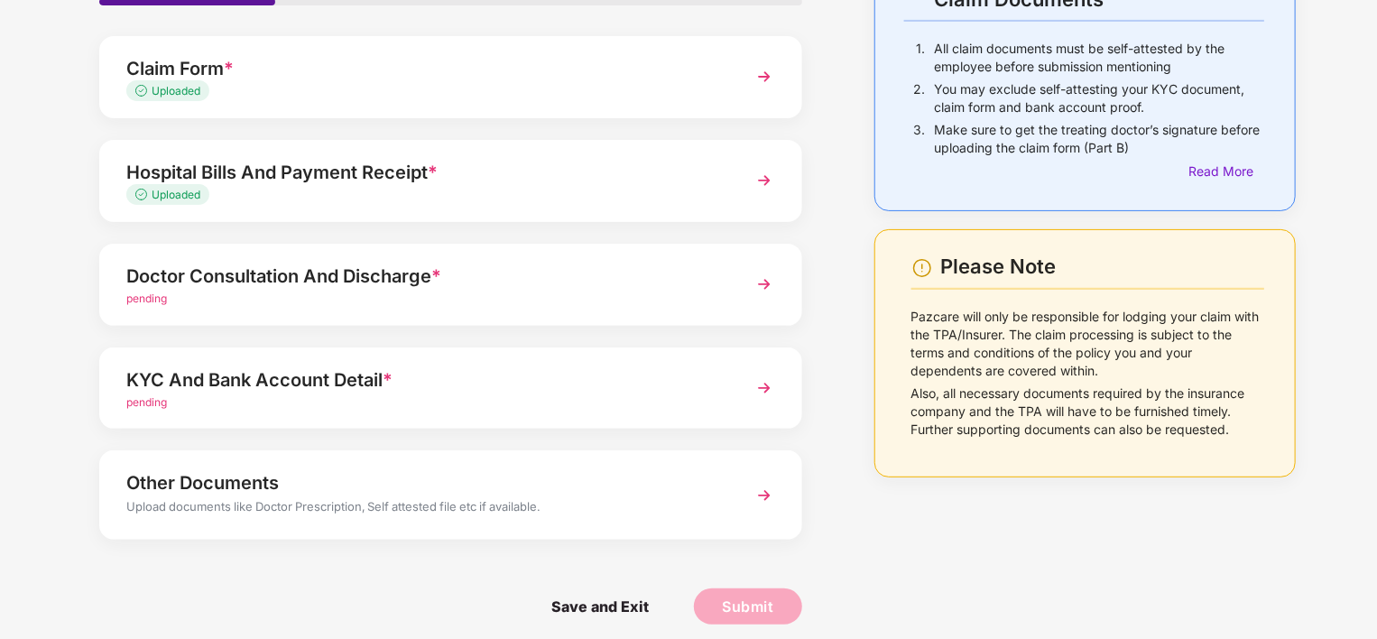
scroll to position [159, 0]
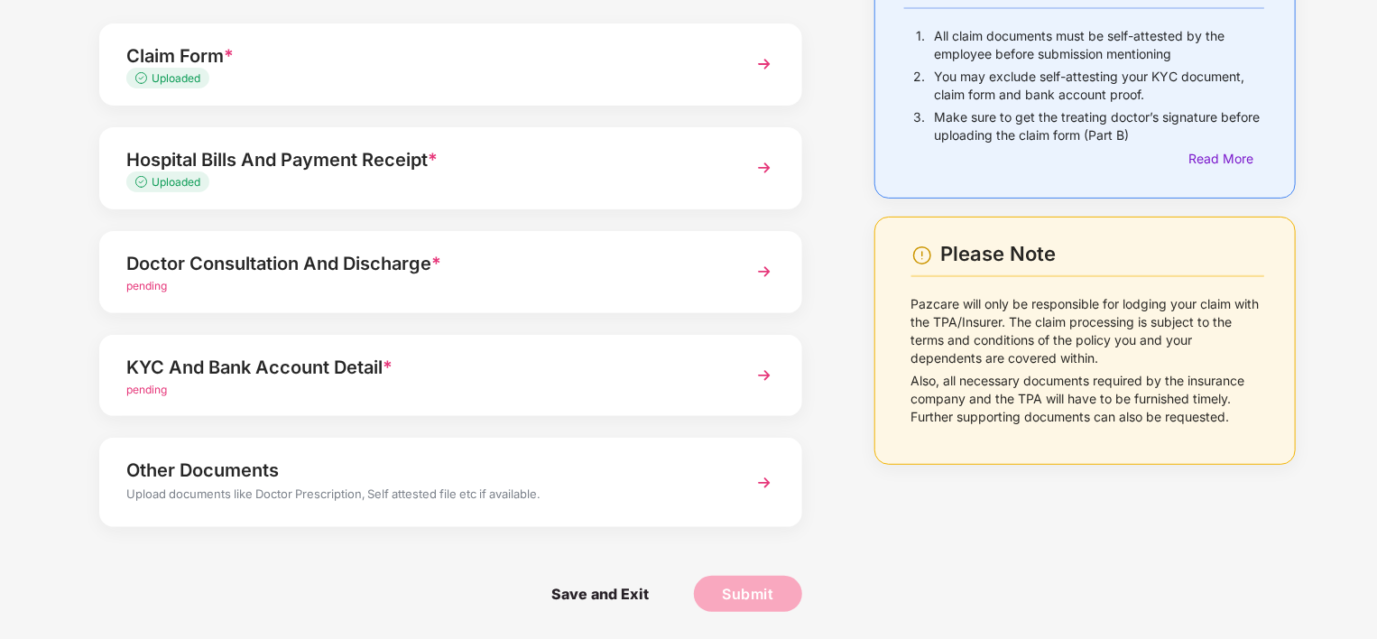
click at [765, 262] on img at bounding box center [764, 271] width 32 height 32
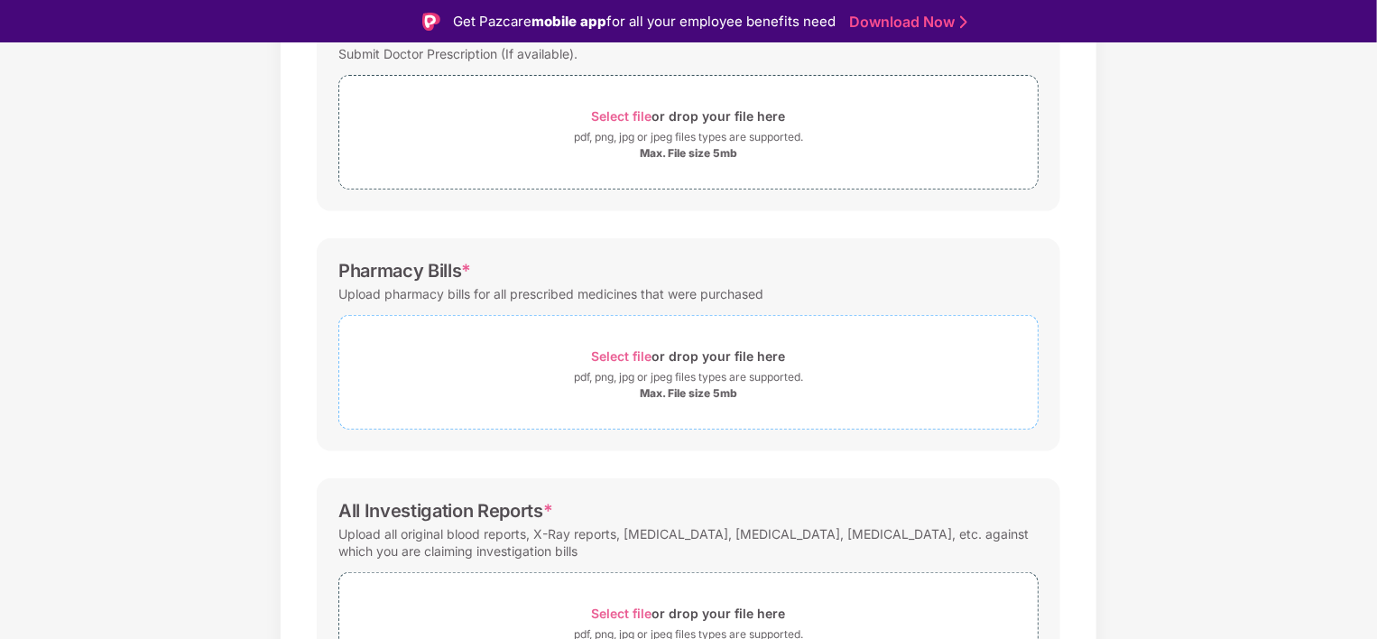
scroll to position [456, 0]
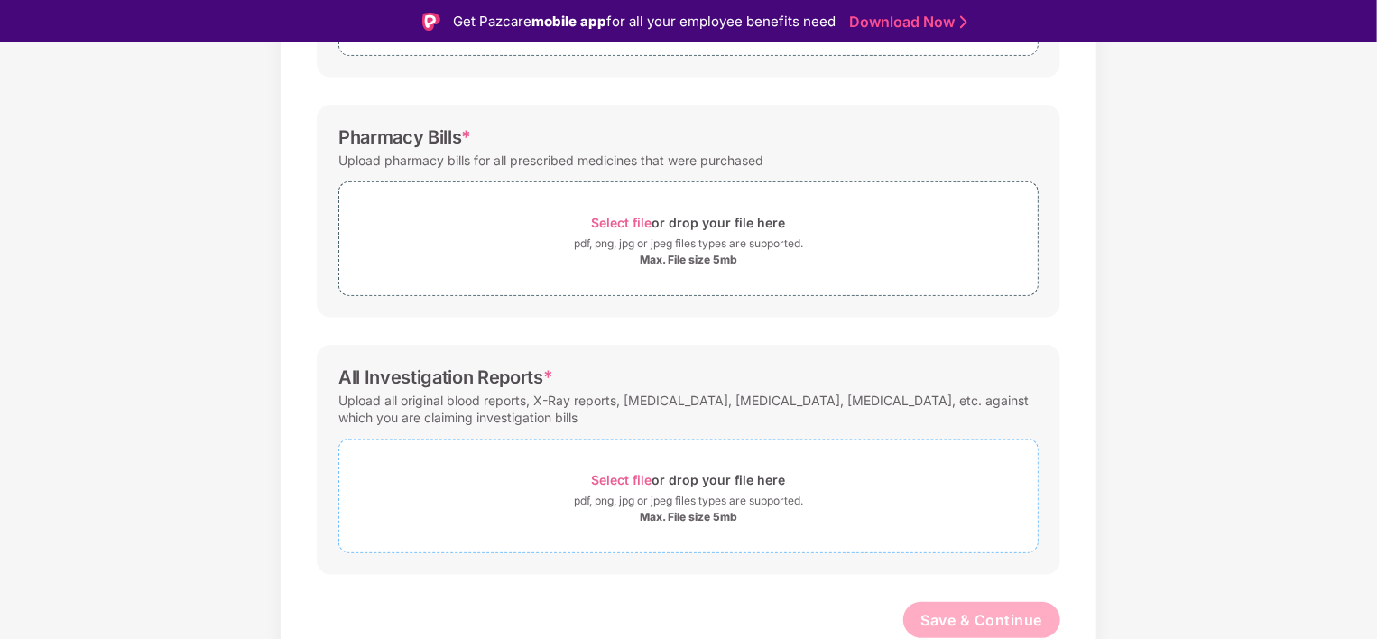
click at [624, 473] on span "Select file" at bounding box center [622, 479] width 60 height 15
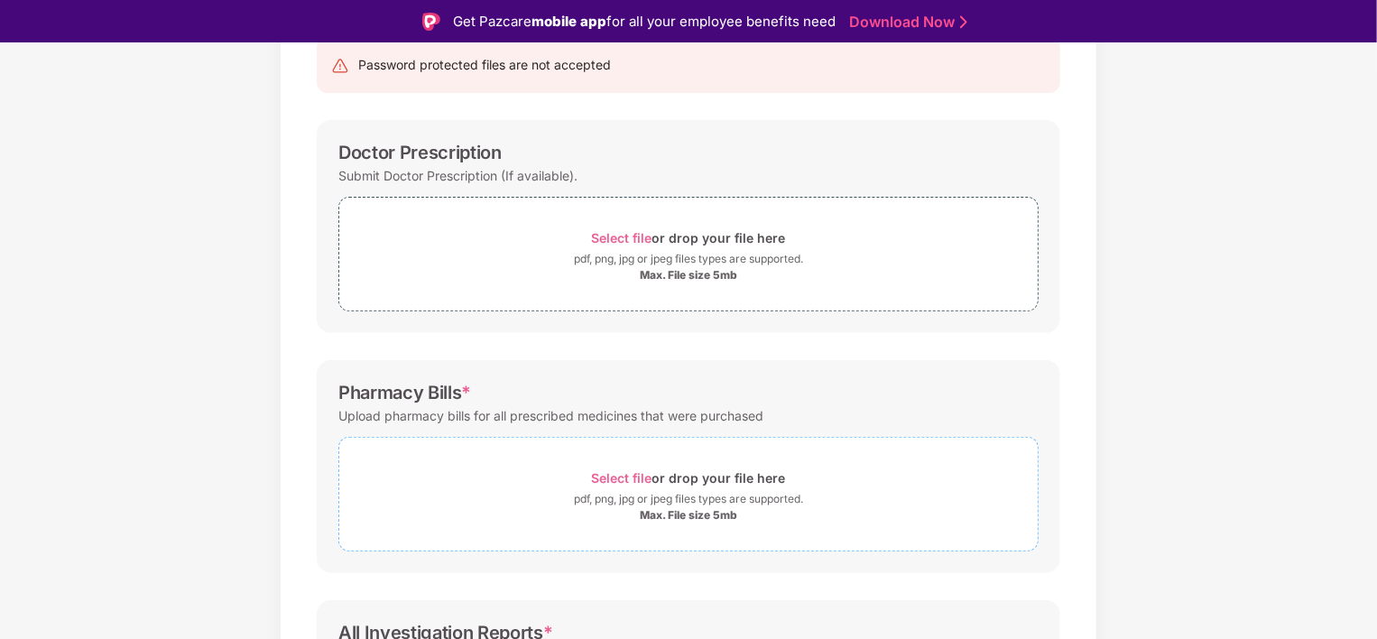
scroll to position [110, 0]
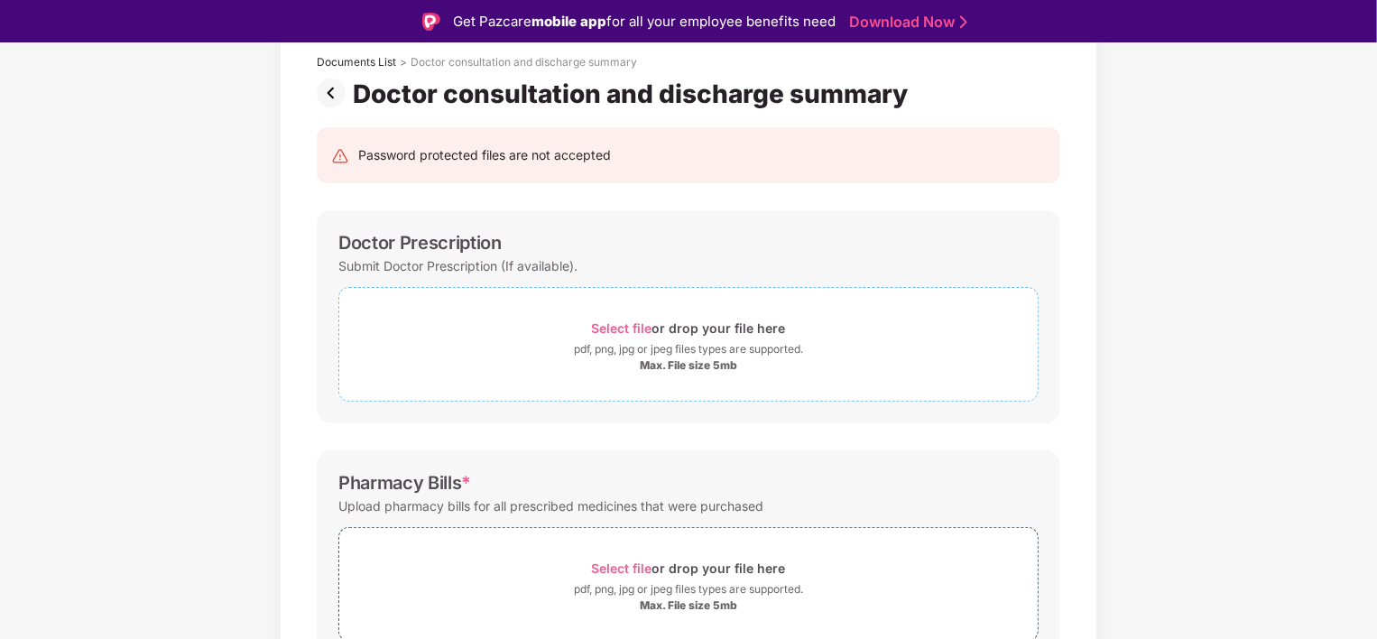
click at [618, 324] on span "Select file" at bounding box center [622, 327] width 60 height 15
click at [677, 360] on div "Max. File size 5mb" at bounding box center [688, 365] width 97 height 14
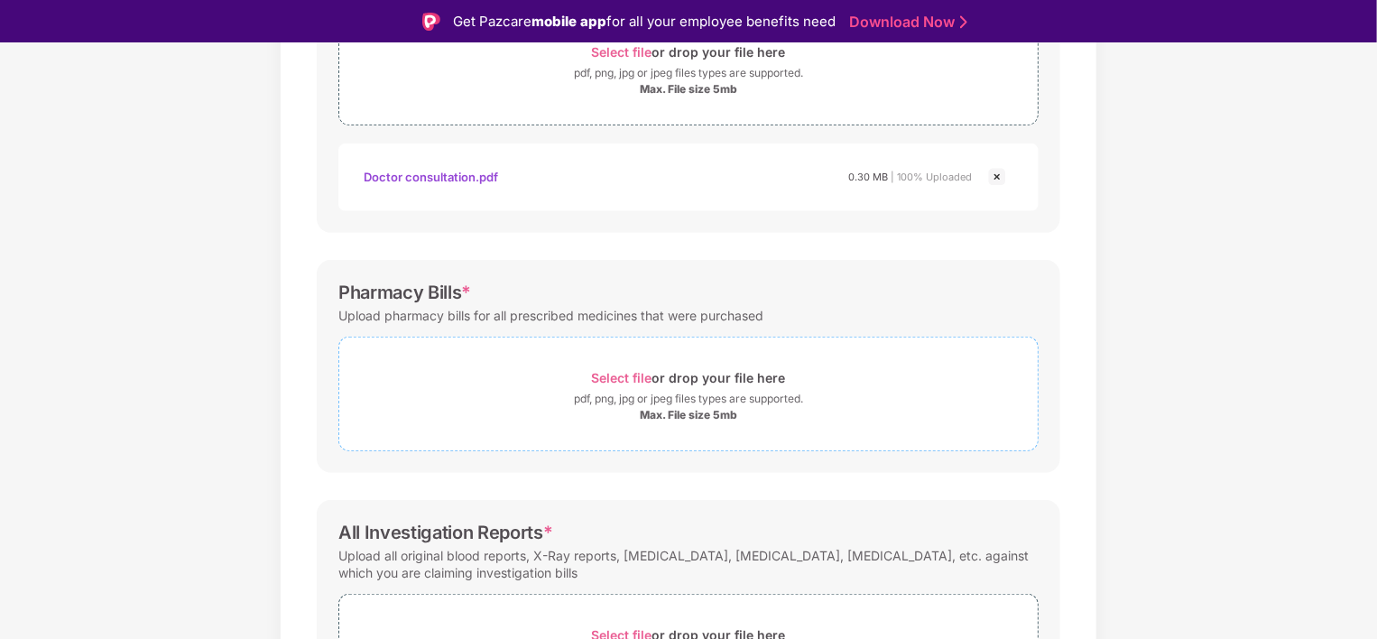
scroll to position [356, 0]
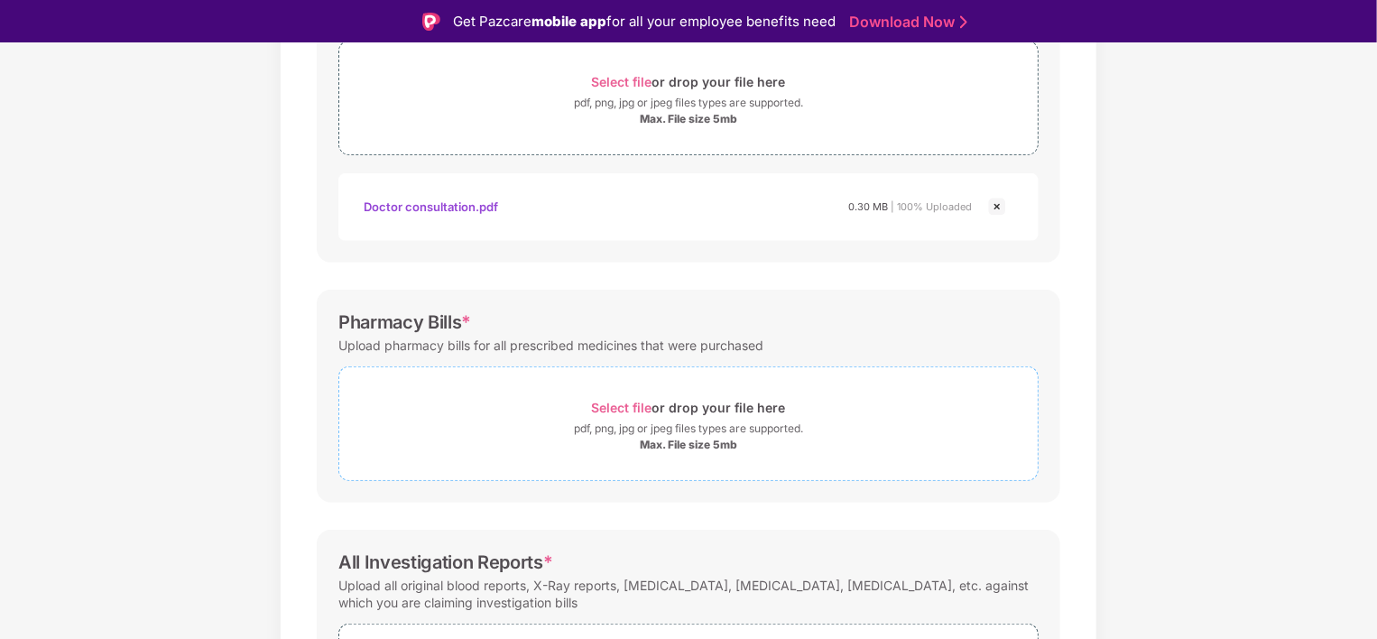
click at [624, 402] on span "Select file" at bounding box center [622, 407] width 60 height 15
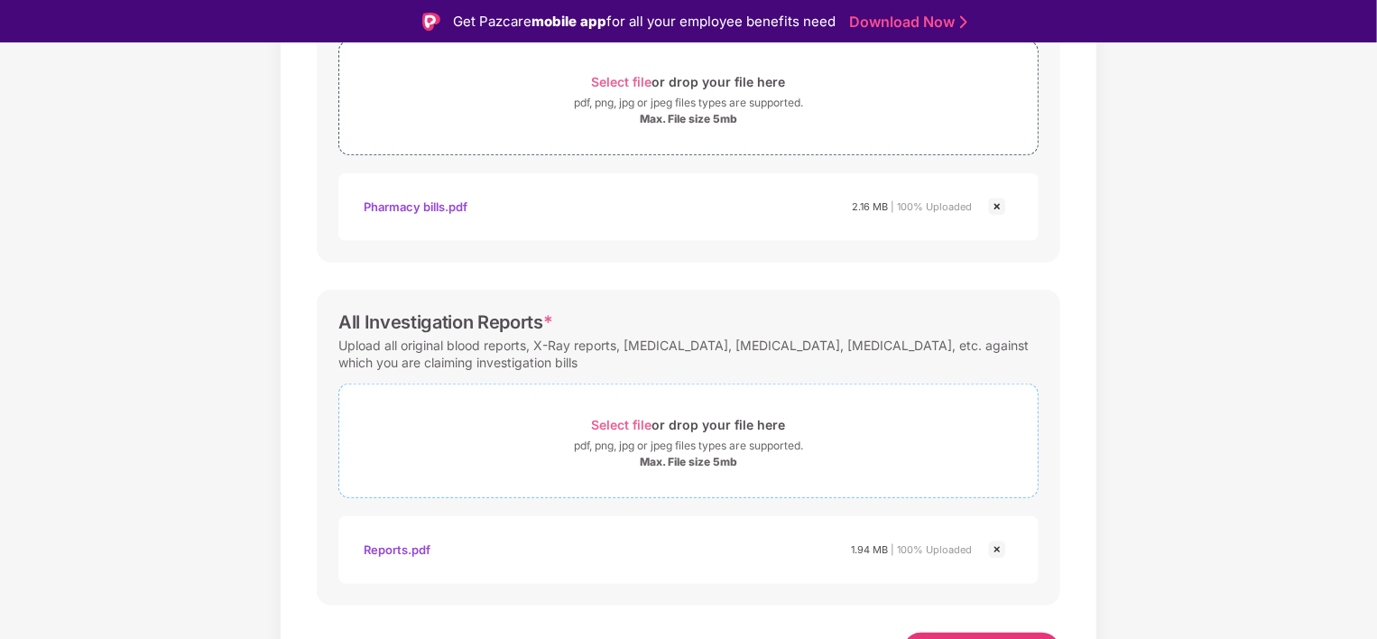
scroll to position [713, 0]
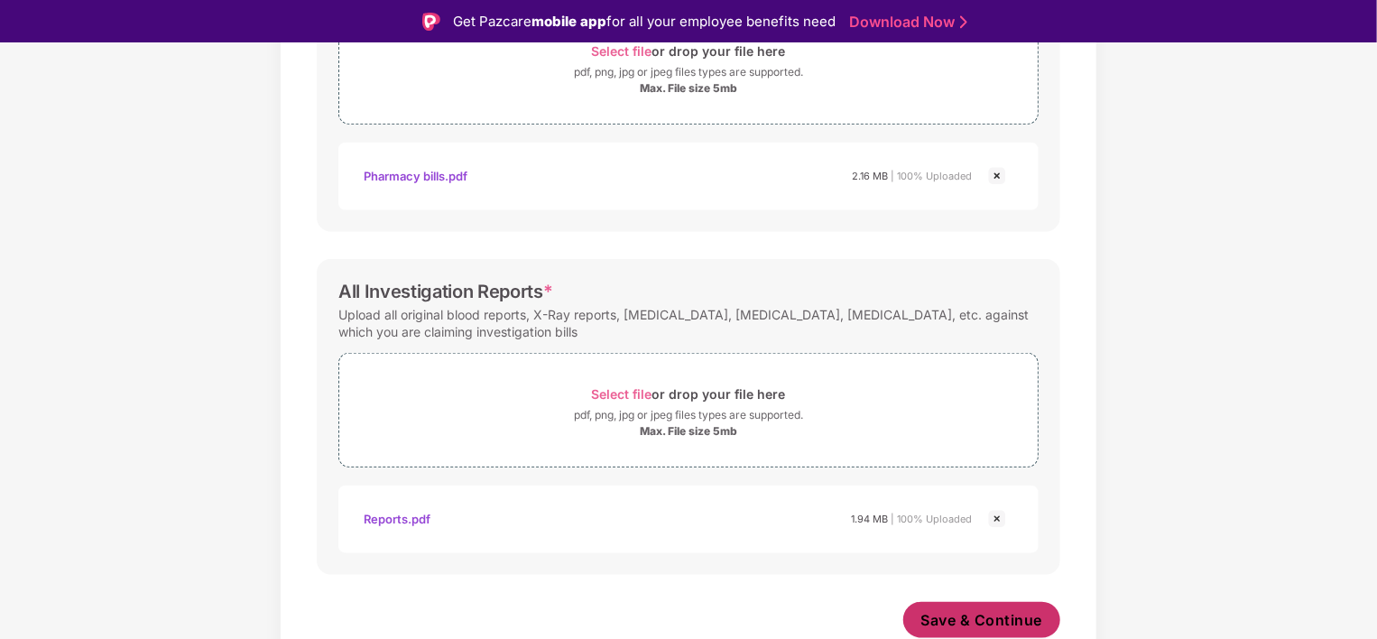
click at [945, 617] on span "Save & Continue" at bounding box center [982, 620] width 122 height 20
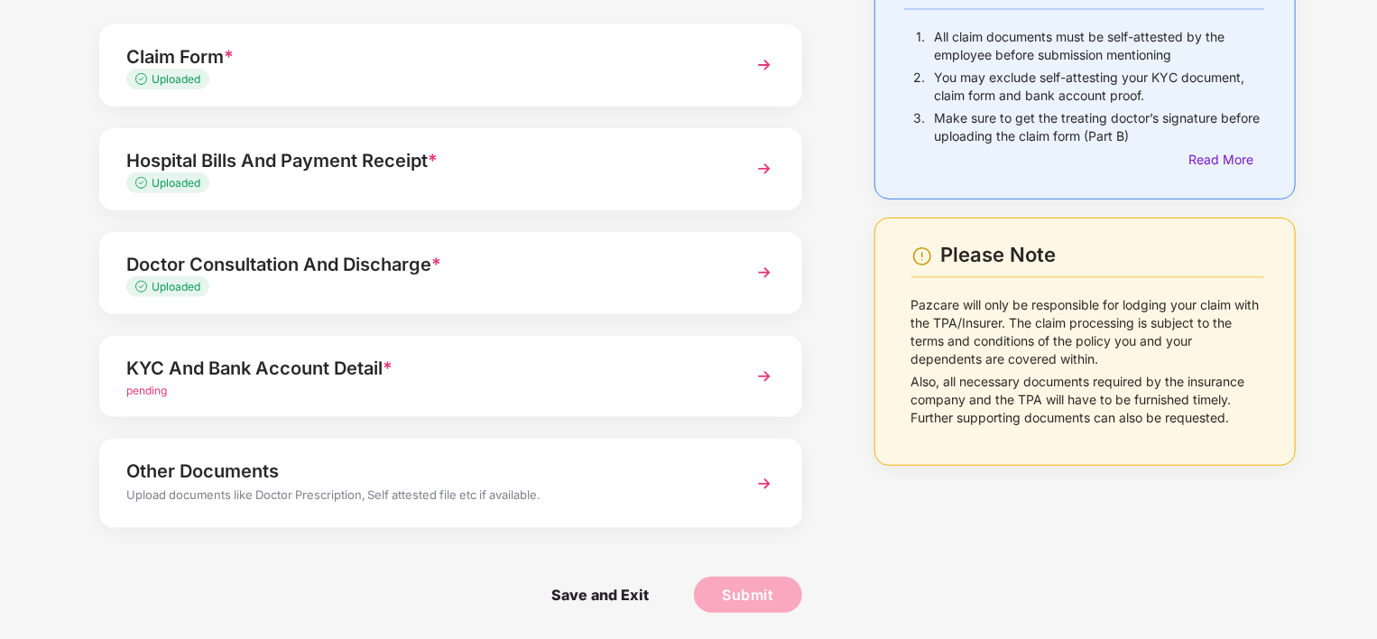
scroll to position [43, 0]
click at [764, 369] on img at bounding box center [764, 375] width 32 height 32
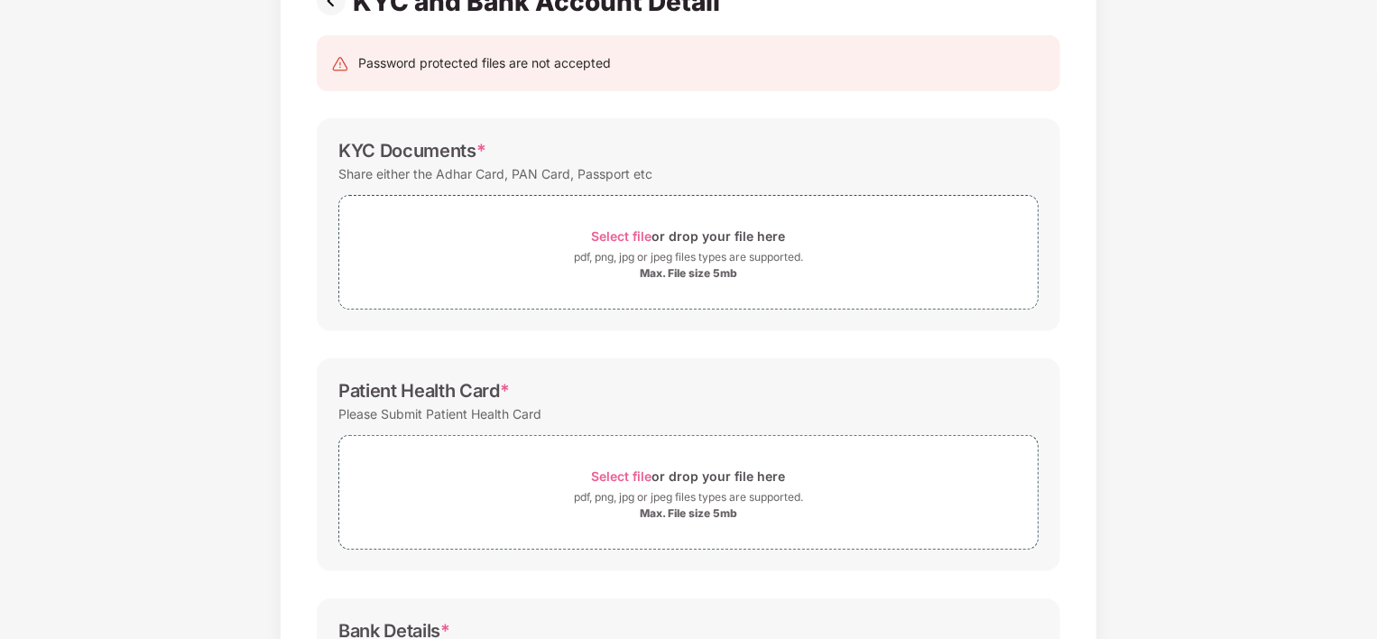
scroll to position [0, 0]
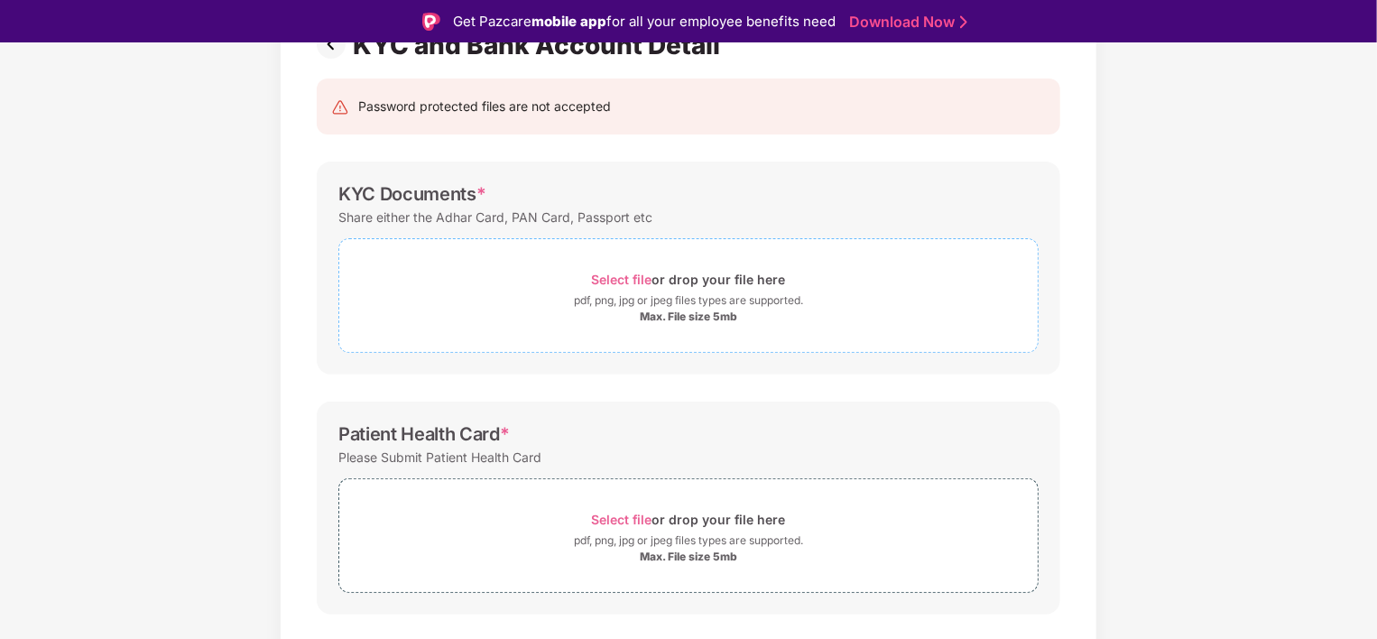
click at [670, 305] on div "pdf, png, jpg or jpeg files types are supported." at bounding box center [688, 300] width 229 height 18
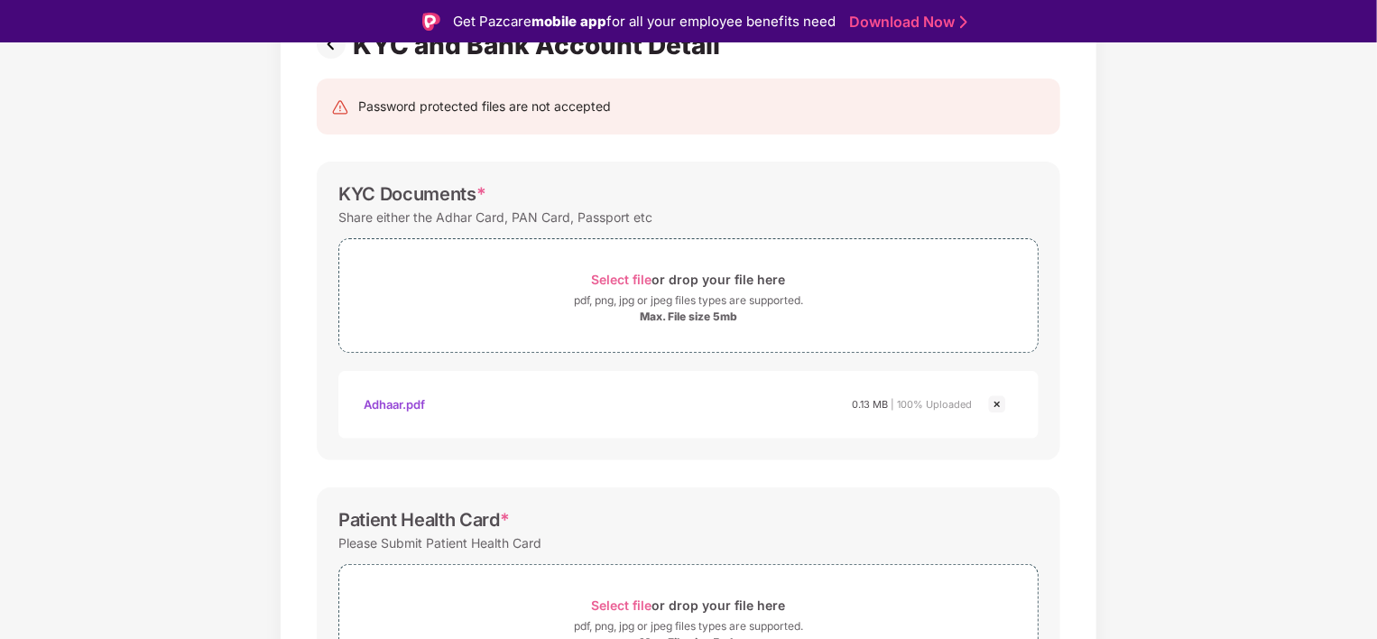
scroll to position [69, 0]
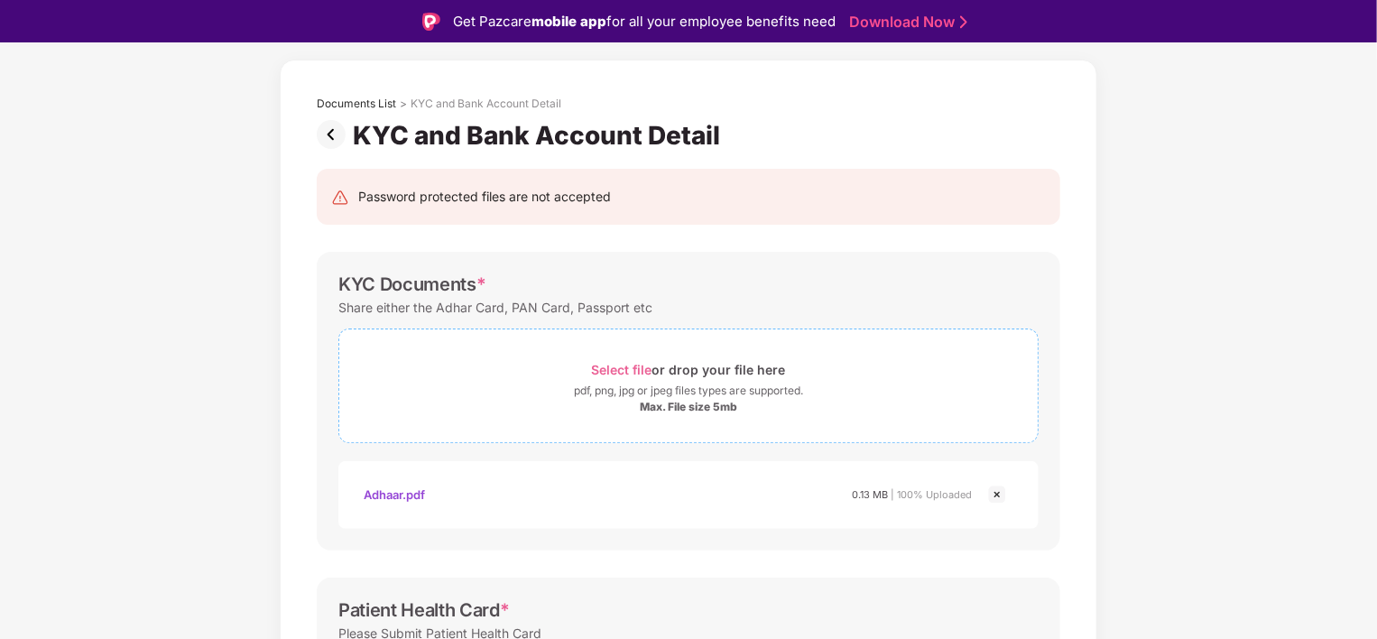
click at [671, 404] on div "Max. File size 5mb" at bounding box center [688, 407] width 97 height 14
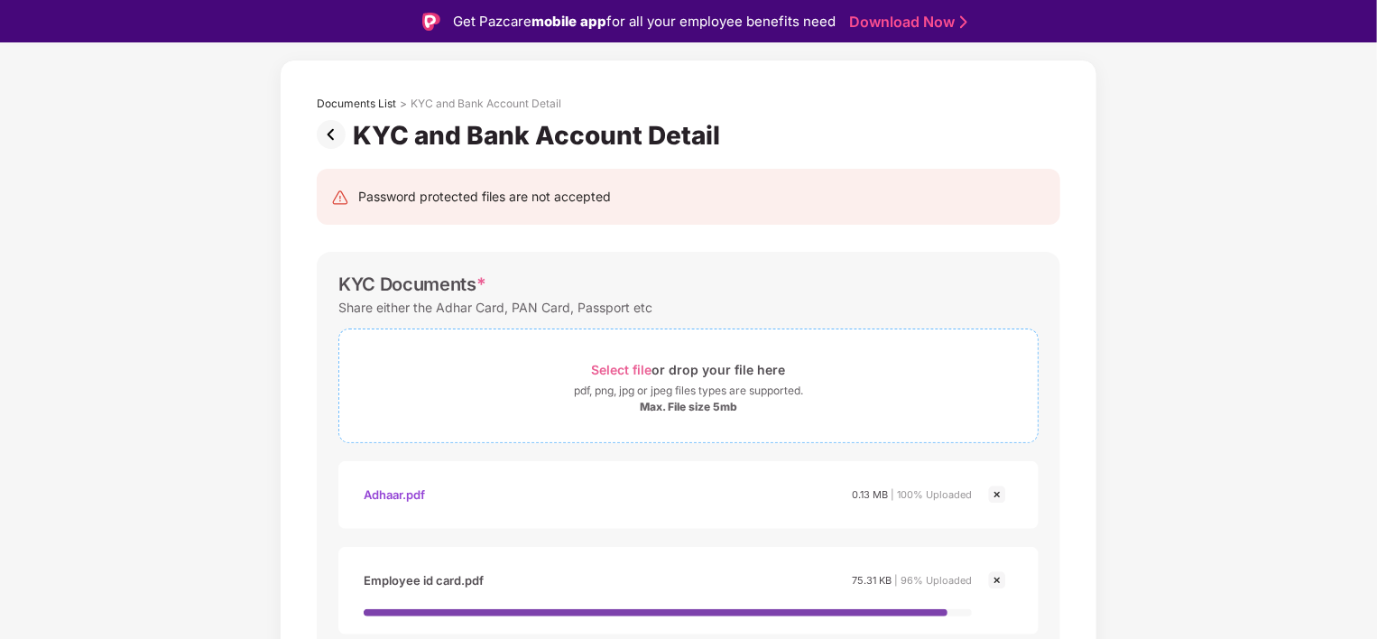
scroll to position [159, 0]
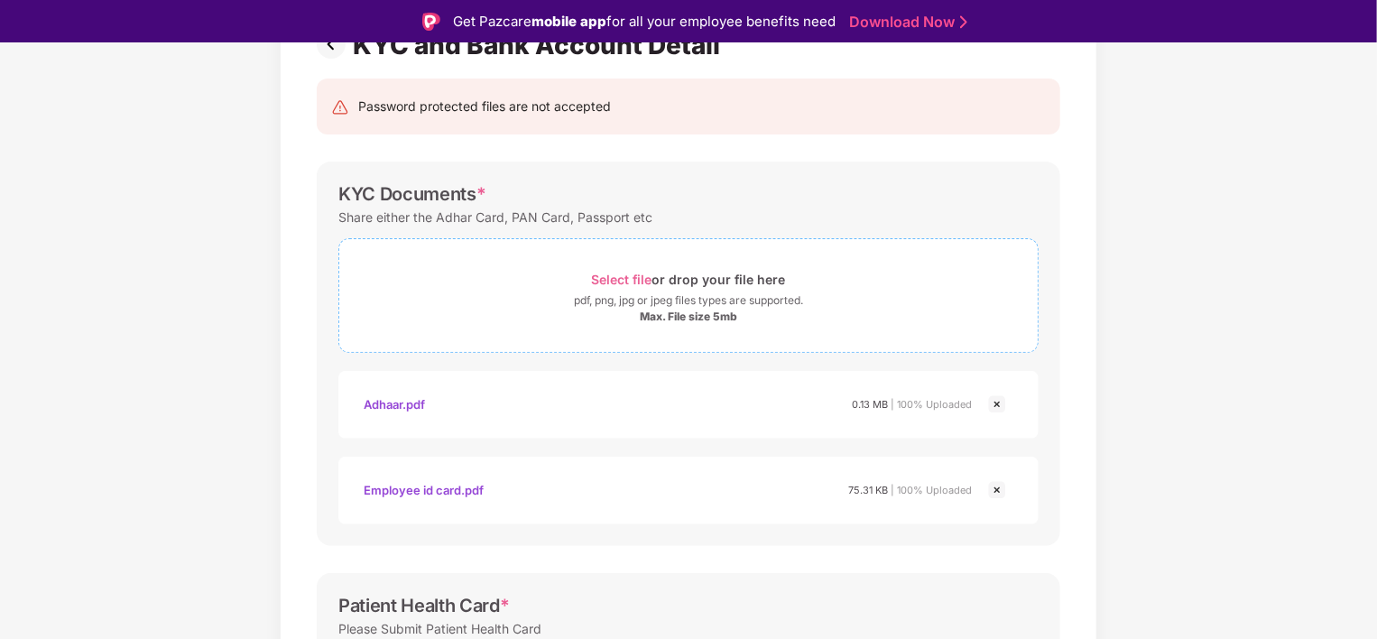
click at [620, 278] on span "Select file" at bounding box center [622, 279] width 60 height 15
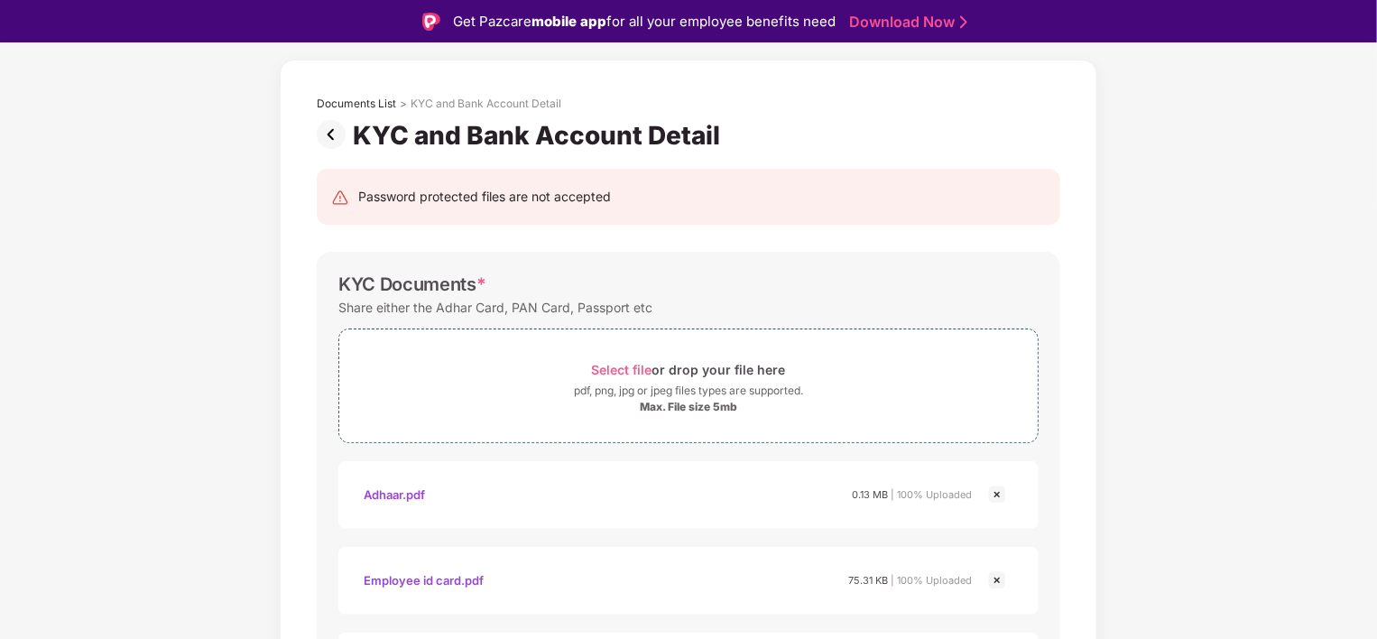
scroll to position [0, 0]
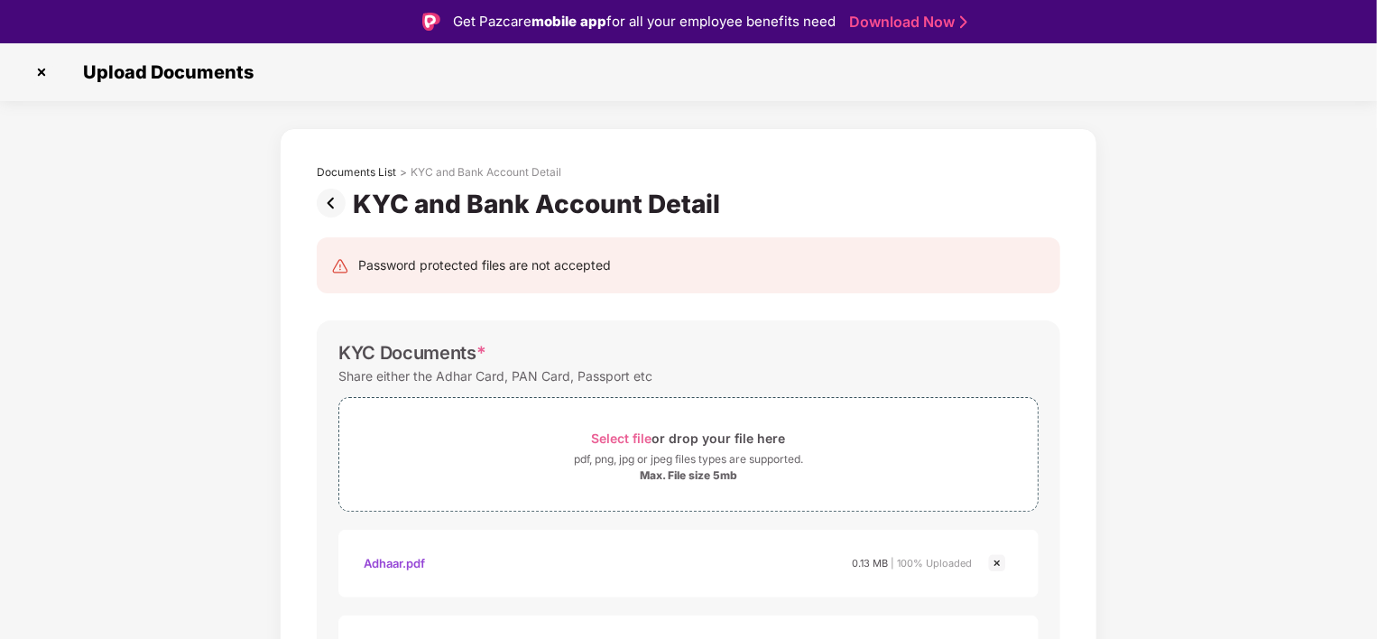
click at [331, 199] on img at bounding box center [335, 203] width 36 height 29
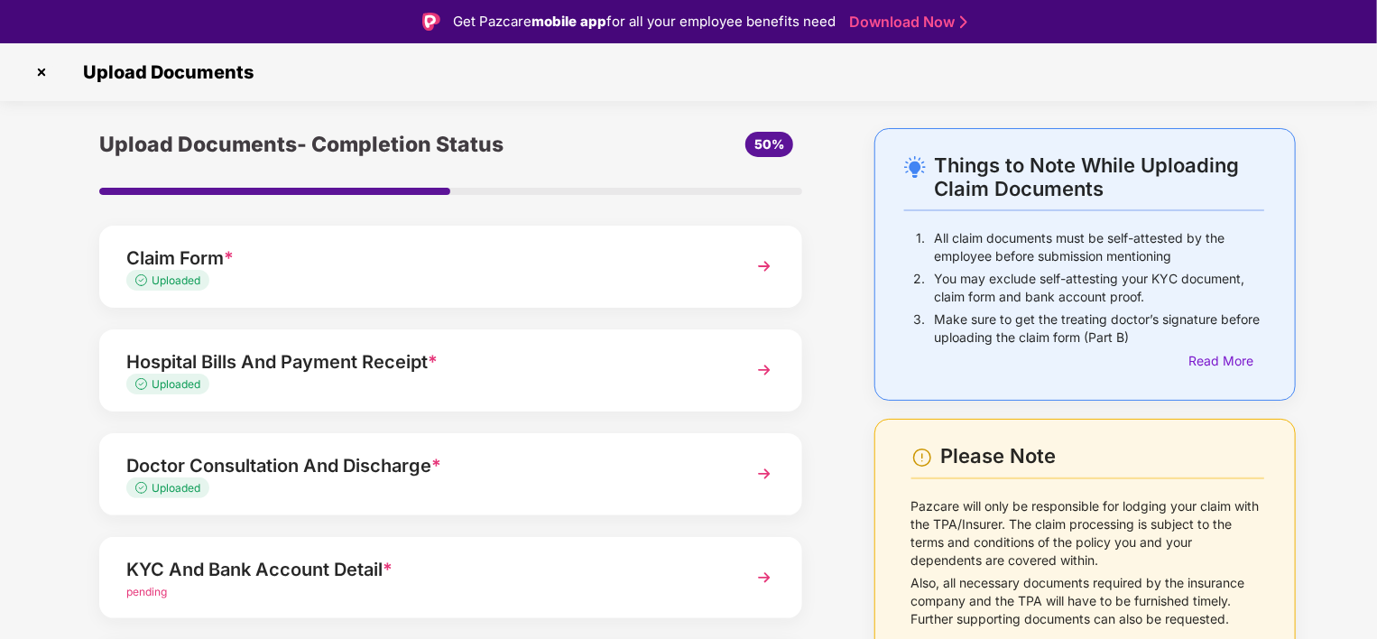
click at [48, 65] on img at bounding box center [41, 72] width 29 height 29
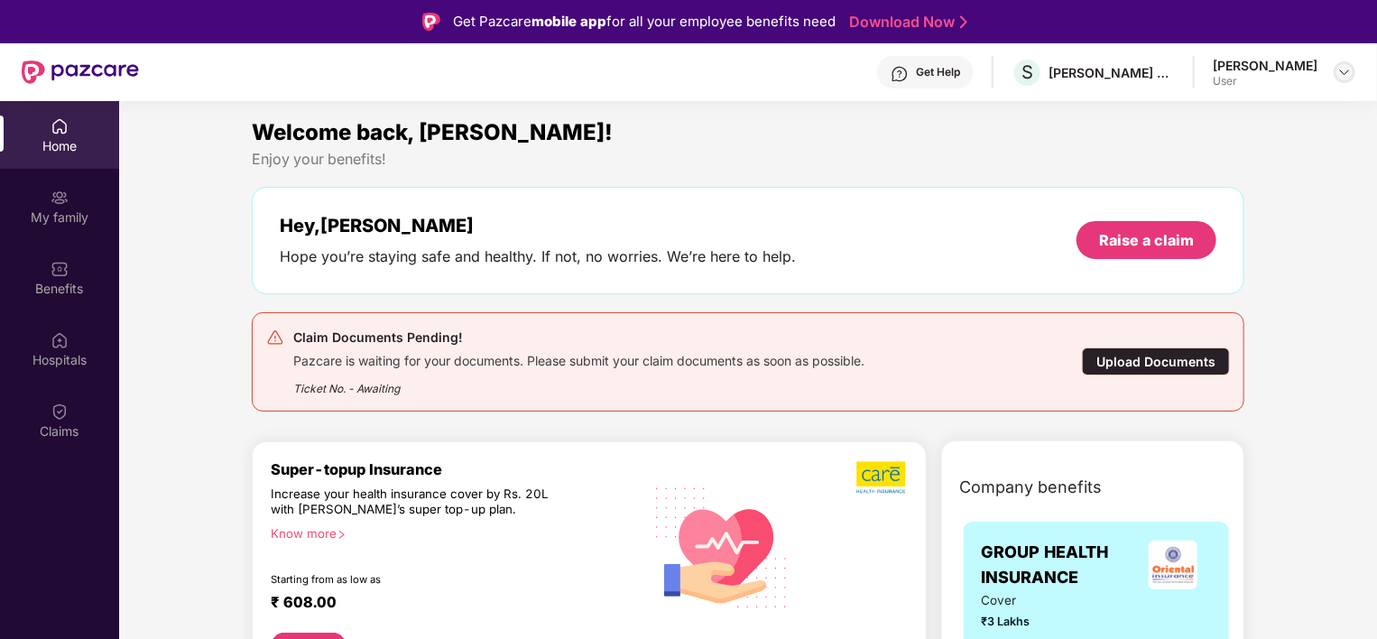
click at [1337, 75] on div at bounding box center [1345, 72] width 22 height 22
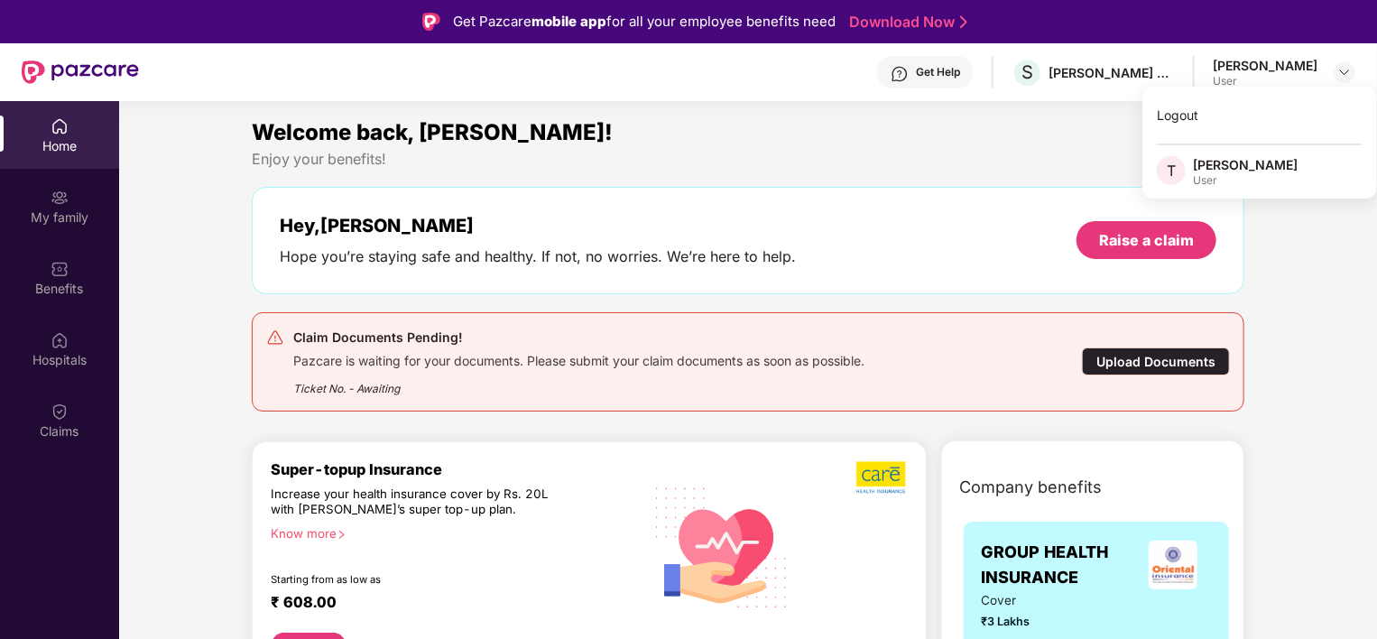
click at [1217, 180] on div "User" at bounding box center [1245, 180] width 105 height 14
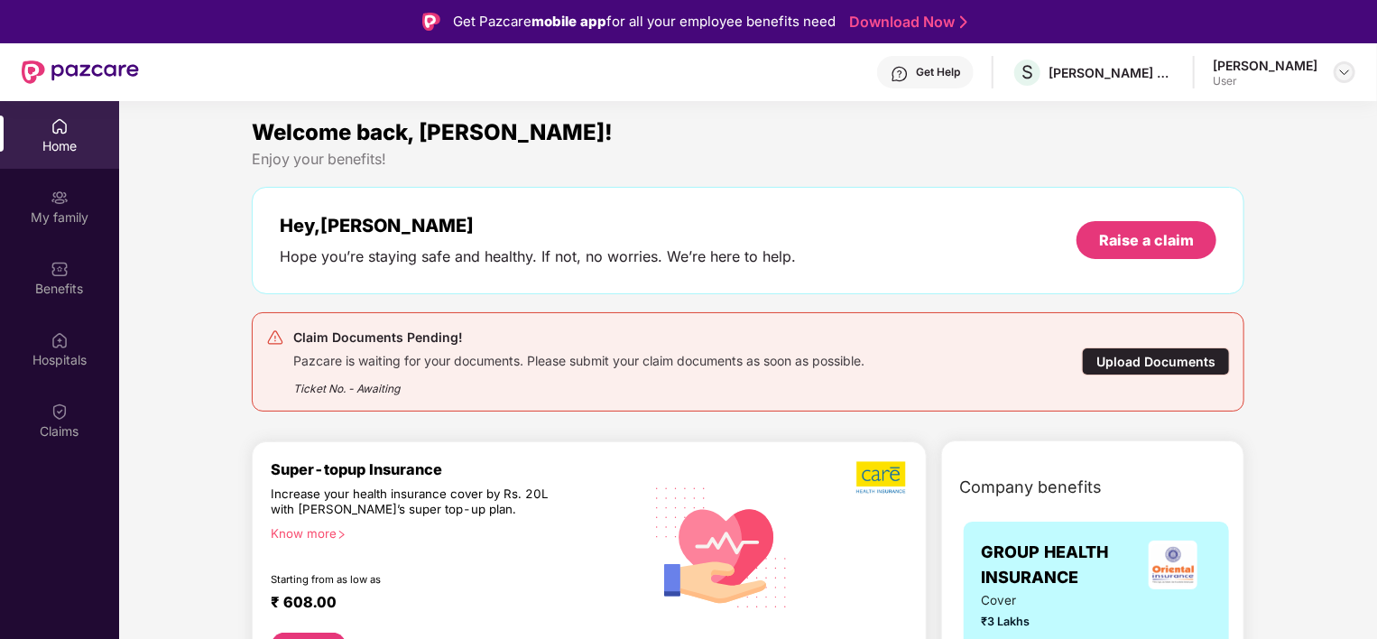
click at [1335, 72] on div at bounding box center [1345, 72] width 22 height 22
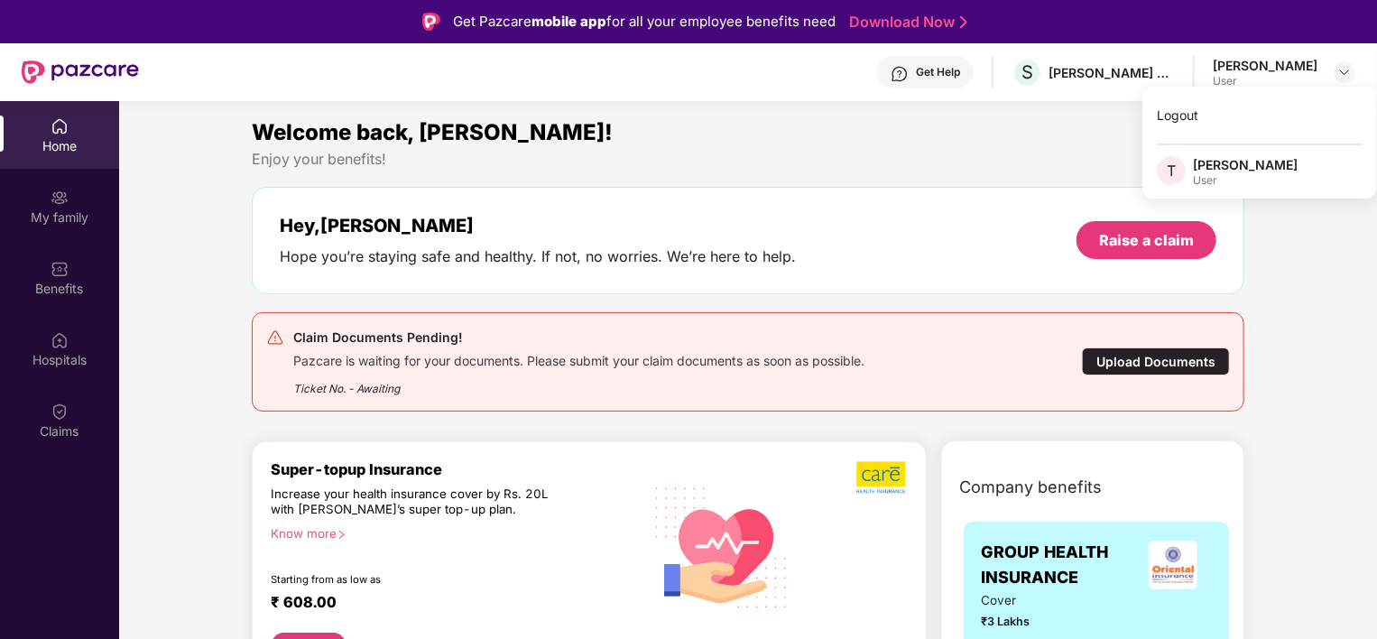
click at [1211, 160] on div "[PERSON_NAME]" at bounding box center [1245, 164] width 105 height 17
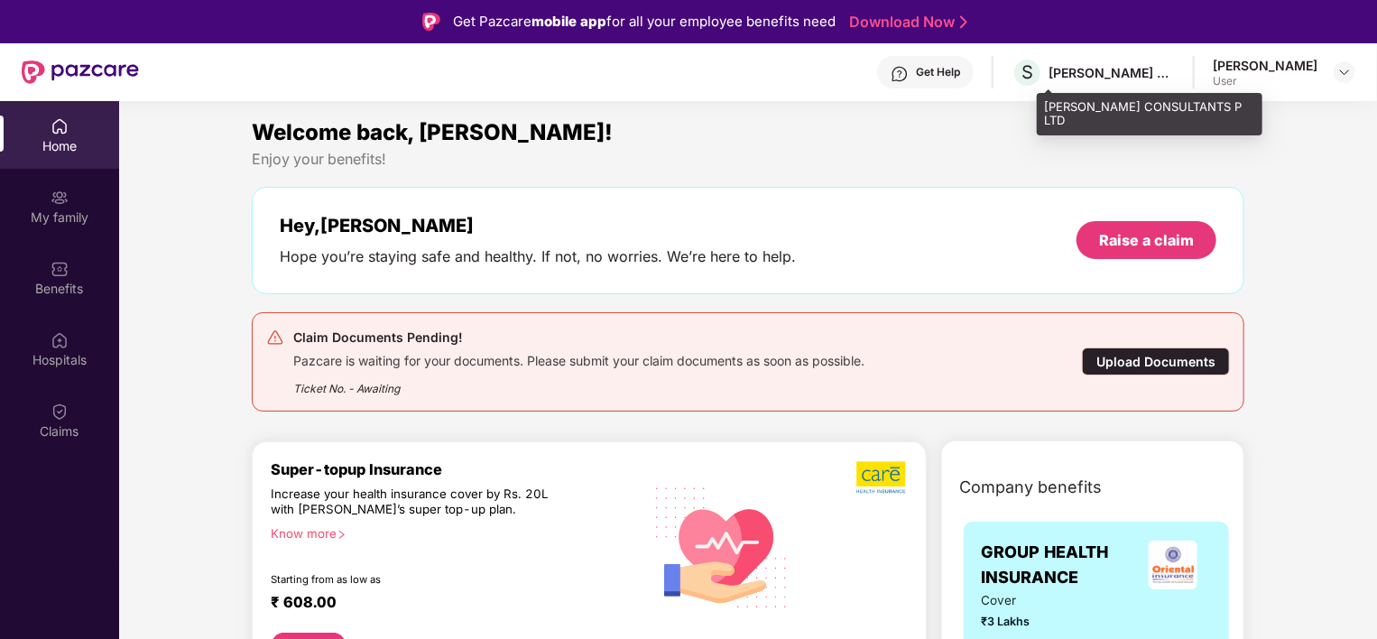
click at [1087, 65] on div "[PERSON_NAME] CONSULTANTS P LTD" at bounding box center [1112, 72] width 126 height 17
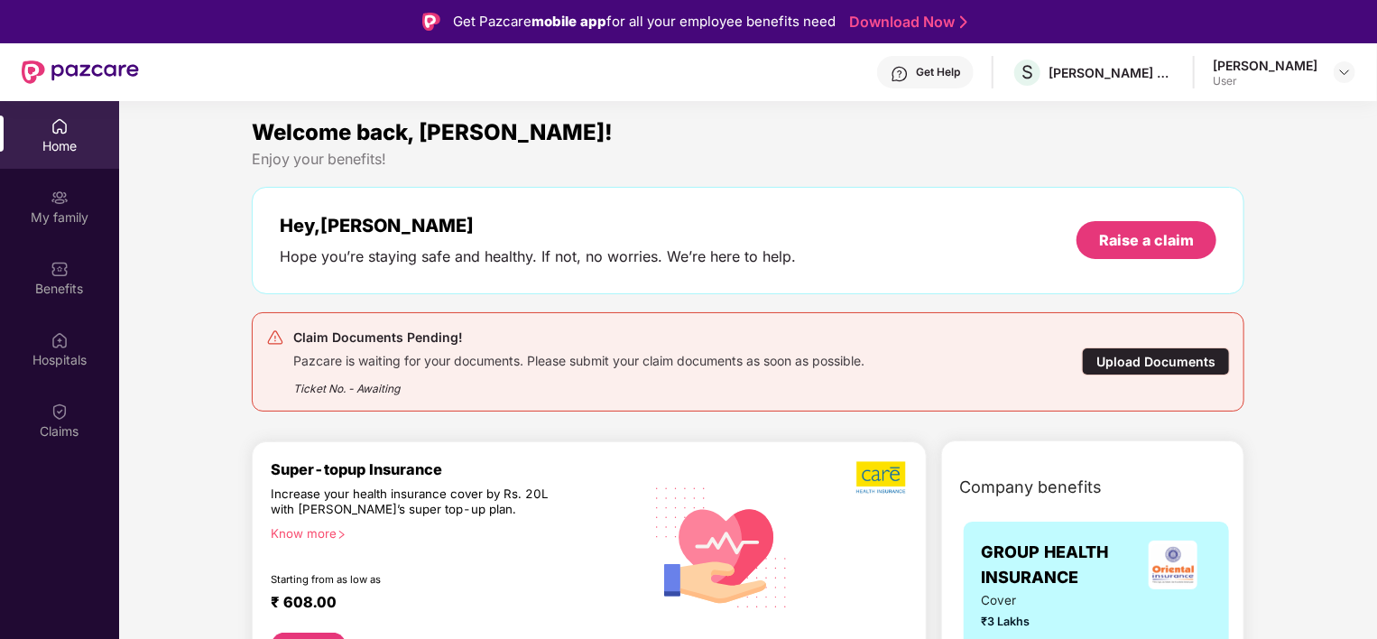
click at [57, 119] on img at bounding box center [60, 126] width 18 height 18
click at [421, 260] on div "Hope you’re staying safe and healthy. If not, no worries. We’re here to help." at bounding box center [538, 256] width 516 height 19
click at [1339, 73] on img at bounding box center [1344, 72] width 14 height 14
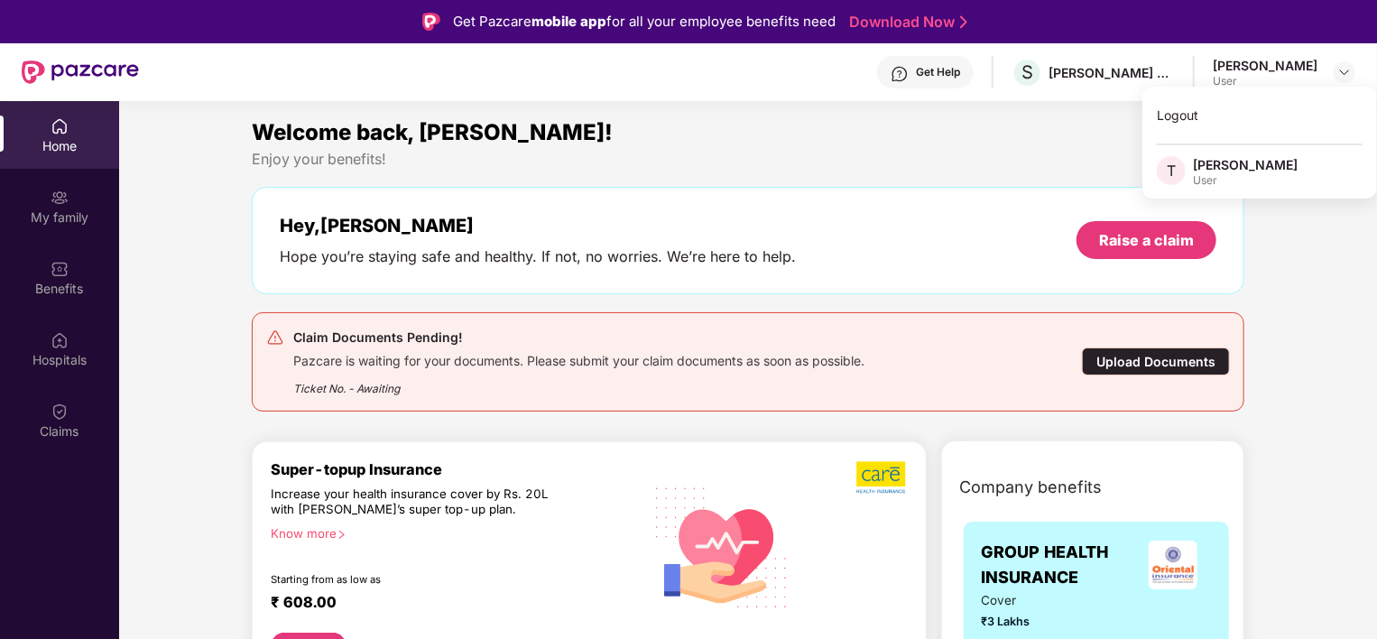
click at [1173, 173] on span "T" at bounding box center [1171, 171] width 9 height 22
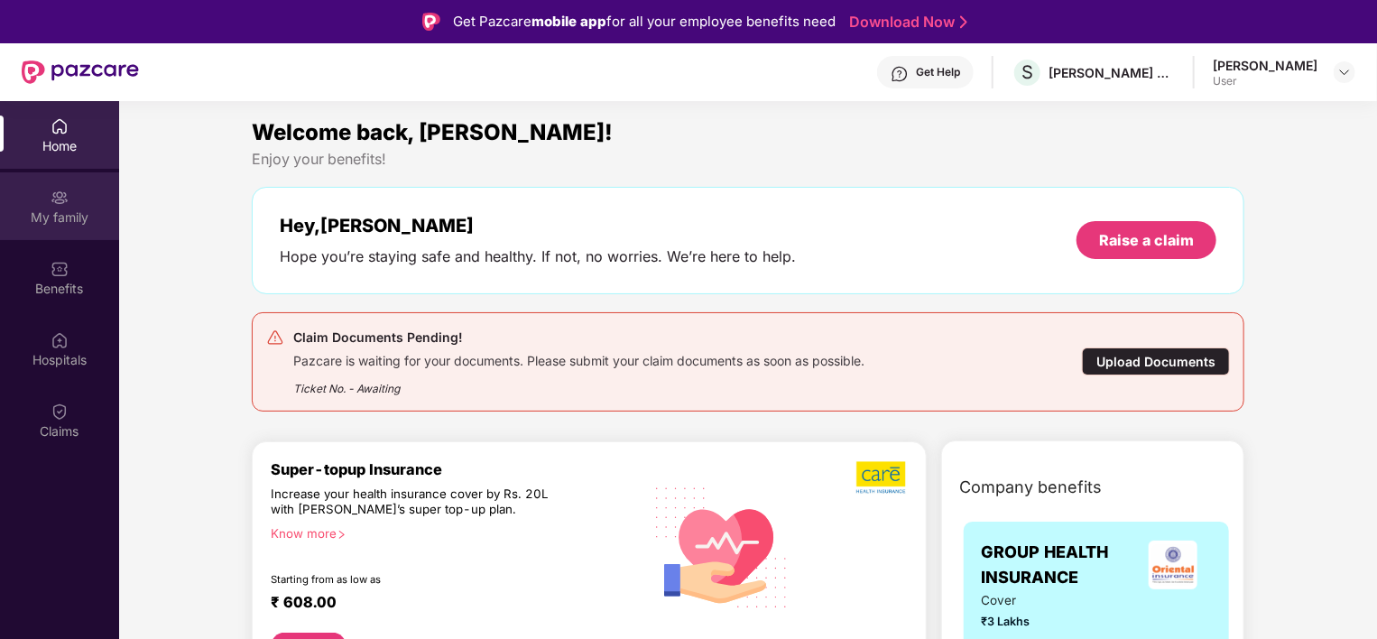
click at [37, 209] on div "My family" at bounding box center [59, 217] width 119 height 18
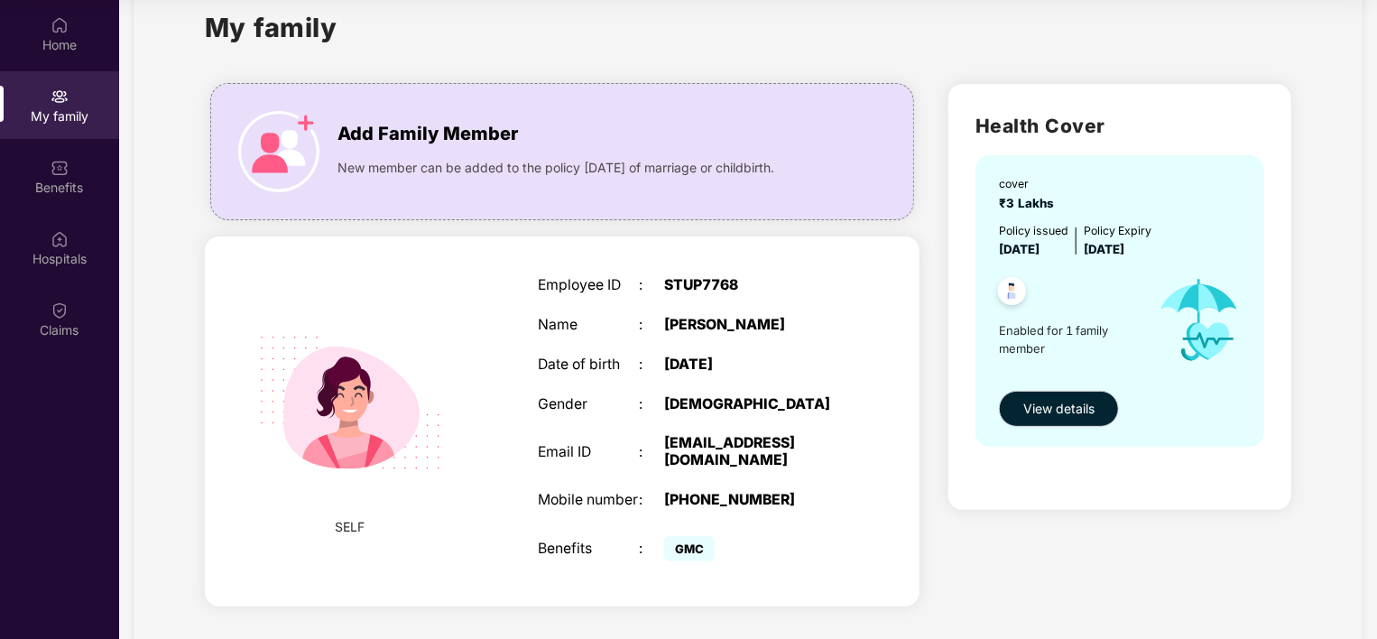
scroll to position [67, 0]
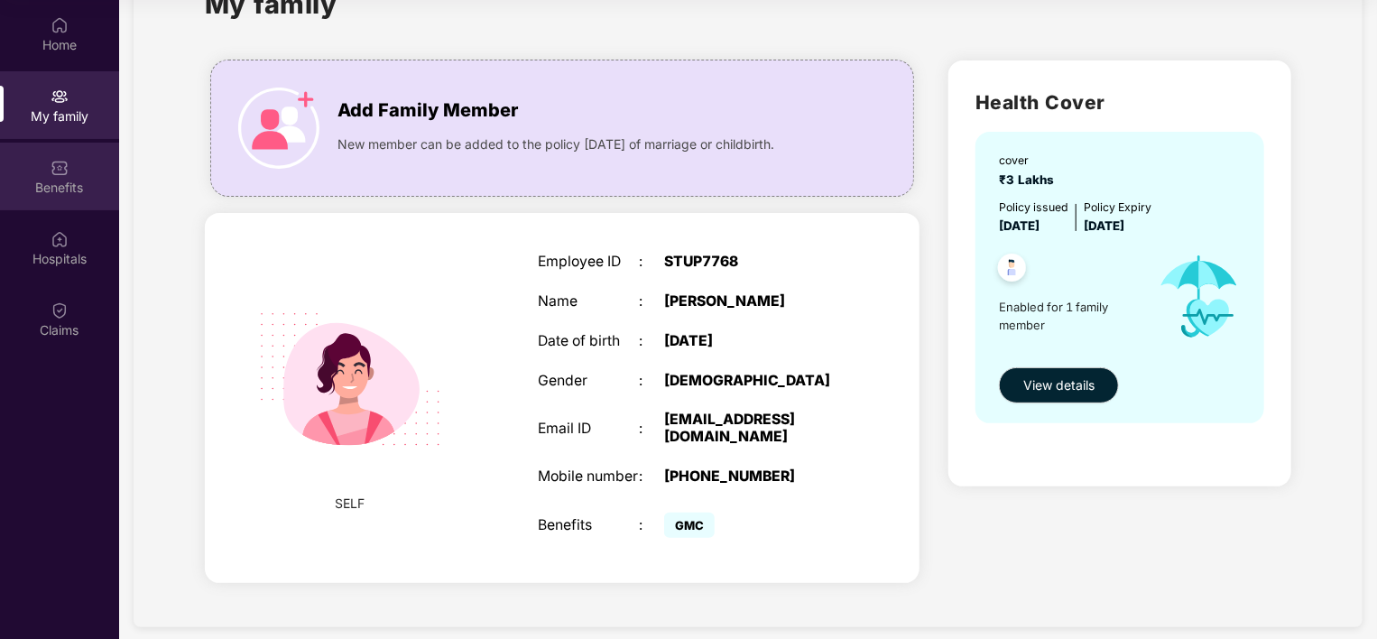
click at [54, 194] on div "Benefits" at bounding box center [59, 188] width 119 height 18
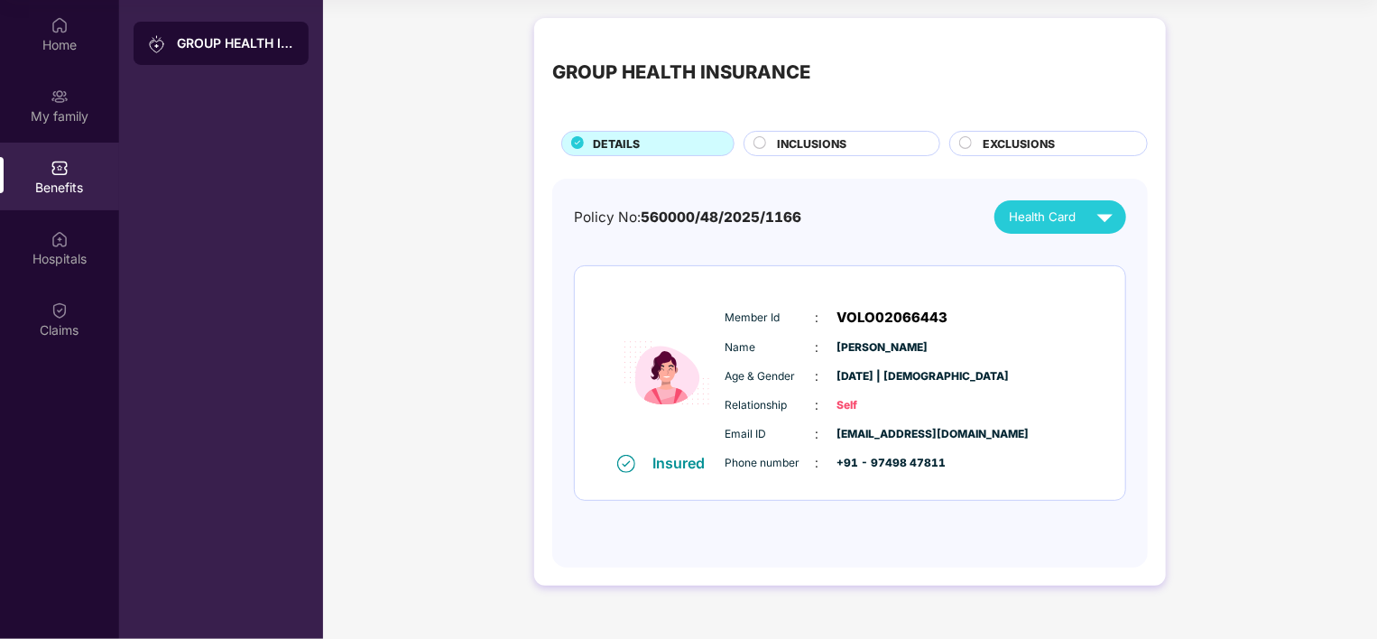
click at [1060, 213] on span "Health Card" at bounding box center [1042, 217] width 67 height 19
click at [1108, 256] on img at bounding box center [1115, 259] width 14 height 14
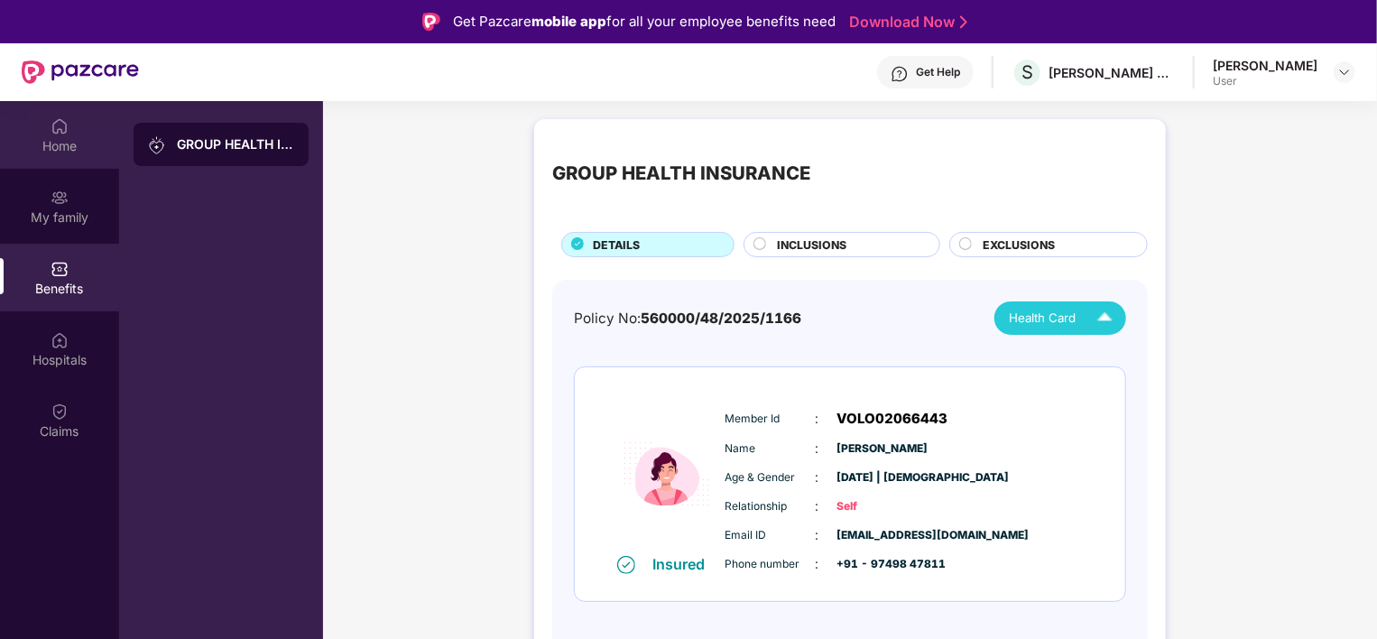
click at [90, 134] on div "Home" at bounding box center [59, 135] width 119 height 68
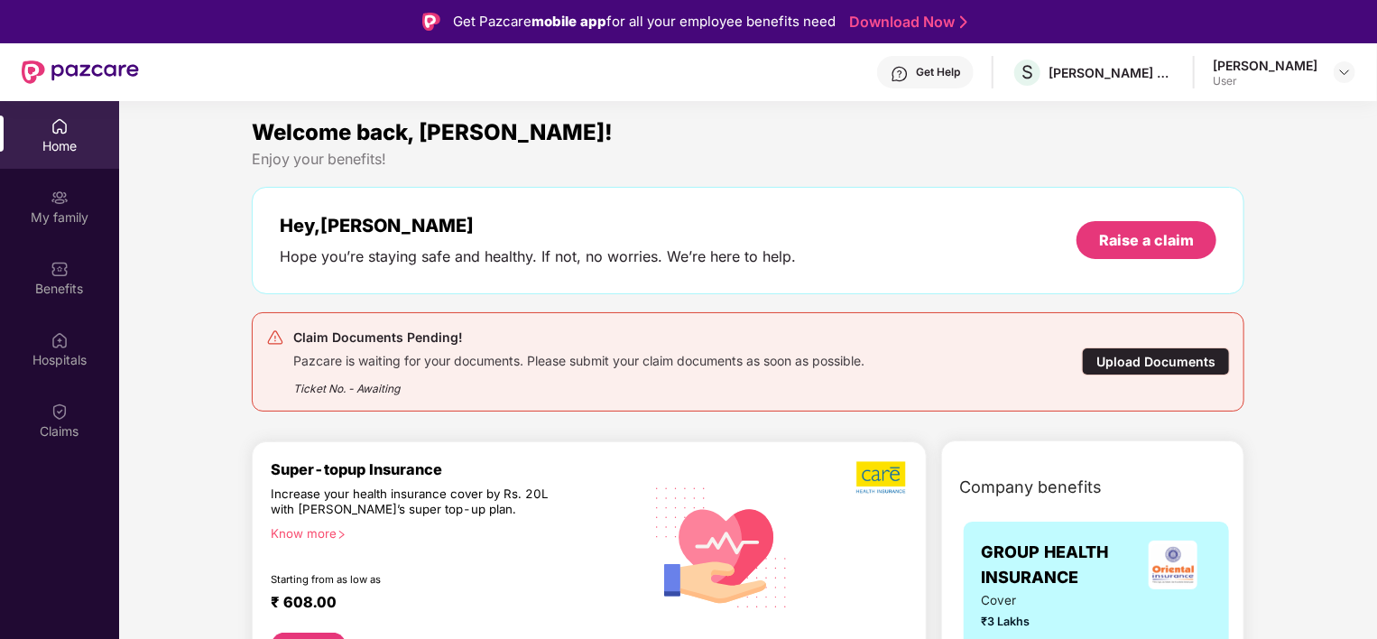
click at [1110, 355] on div "Upload Documents" at bounding box center [1156, 361] width 148 height 28
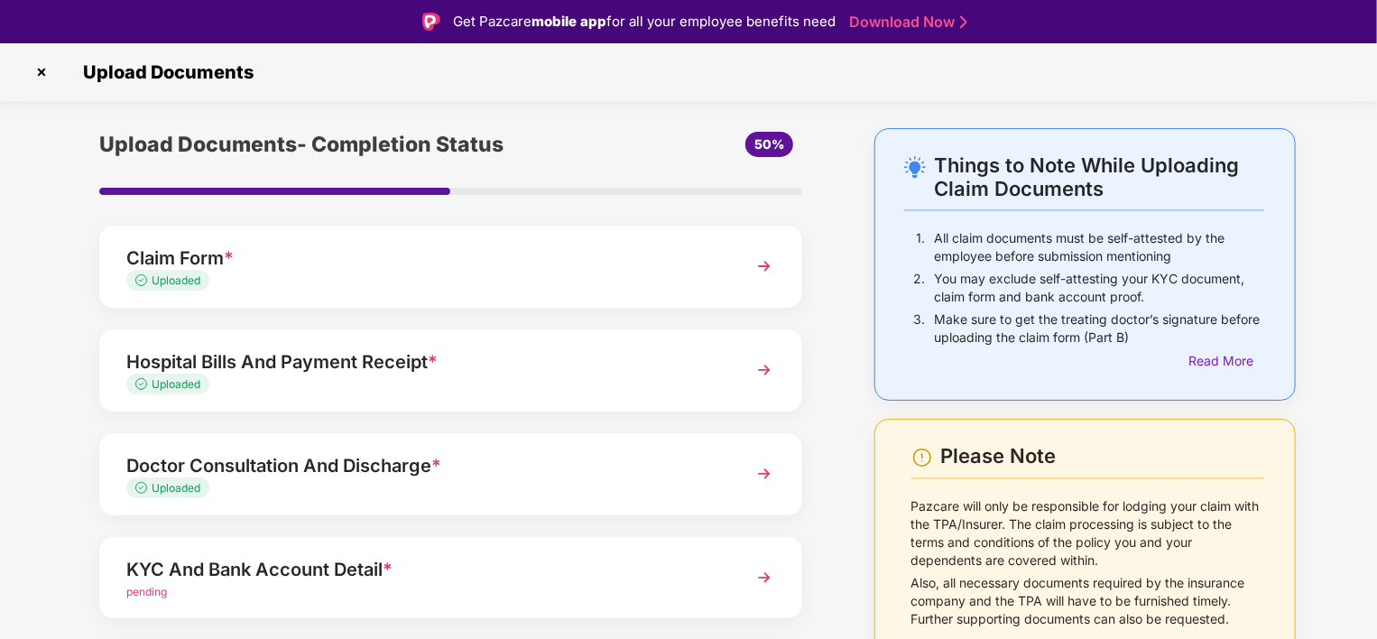
scroll to position [159, 0]
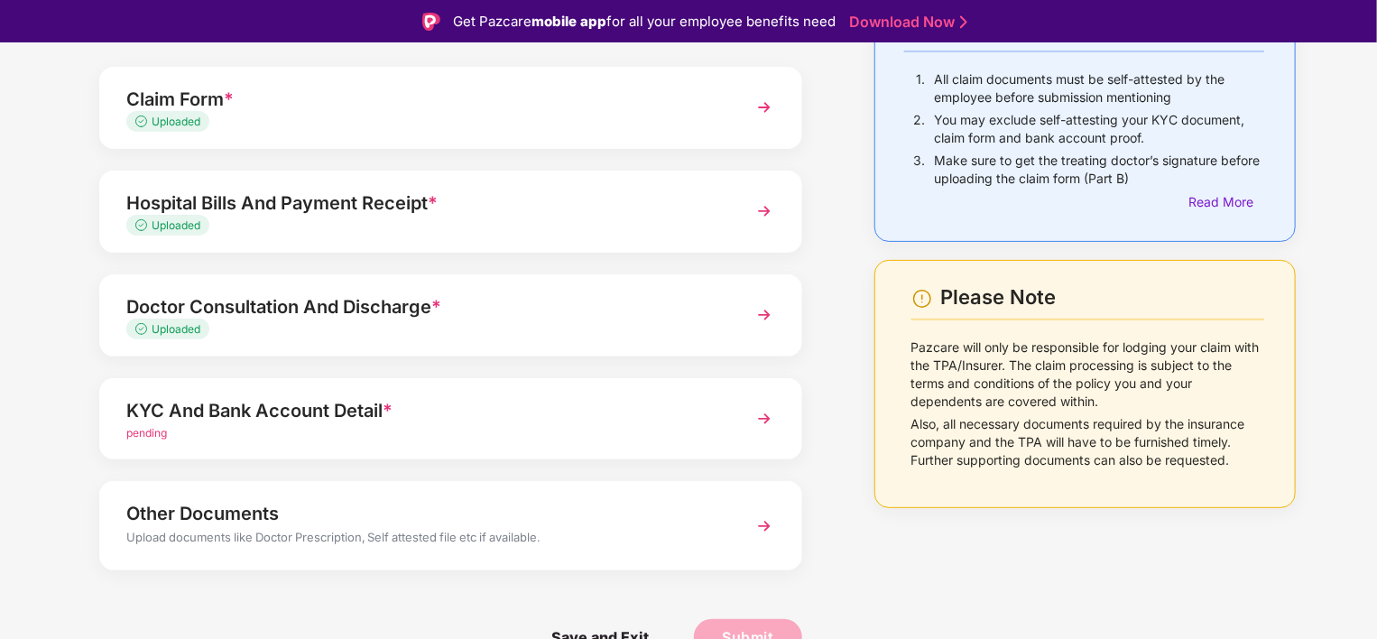
click at [323, 417] on div "KYC And Bank Account Detail *" at bounding box center [423, 410] width 595 height 29
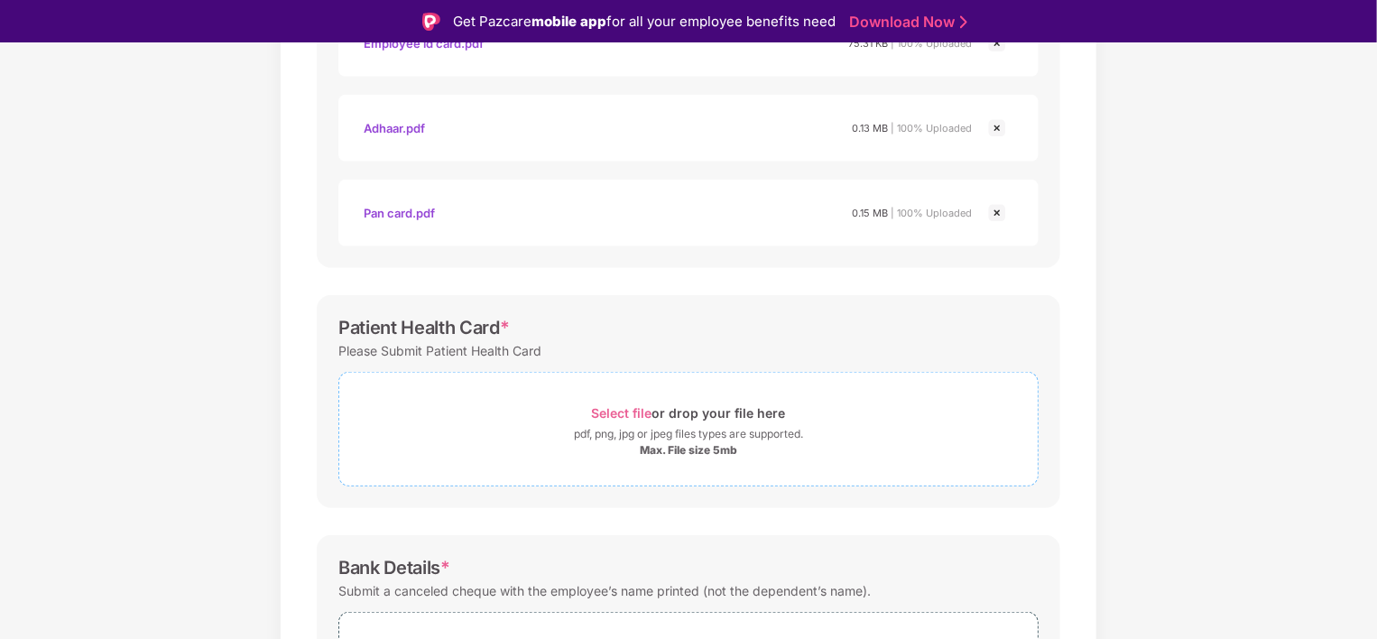
scroll to position [610, 0]
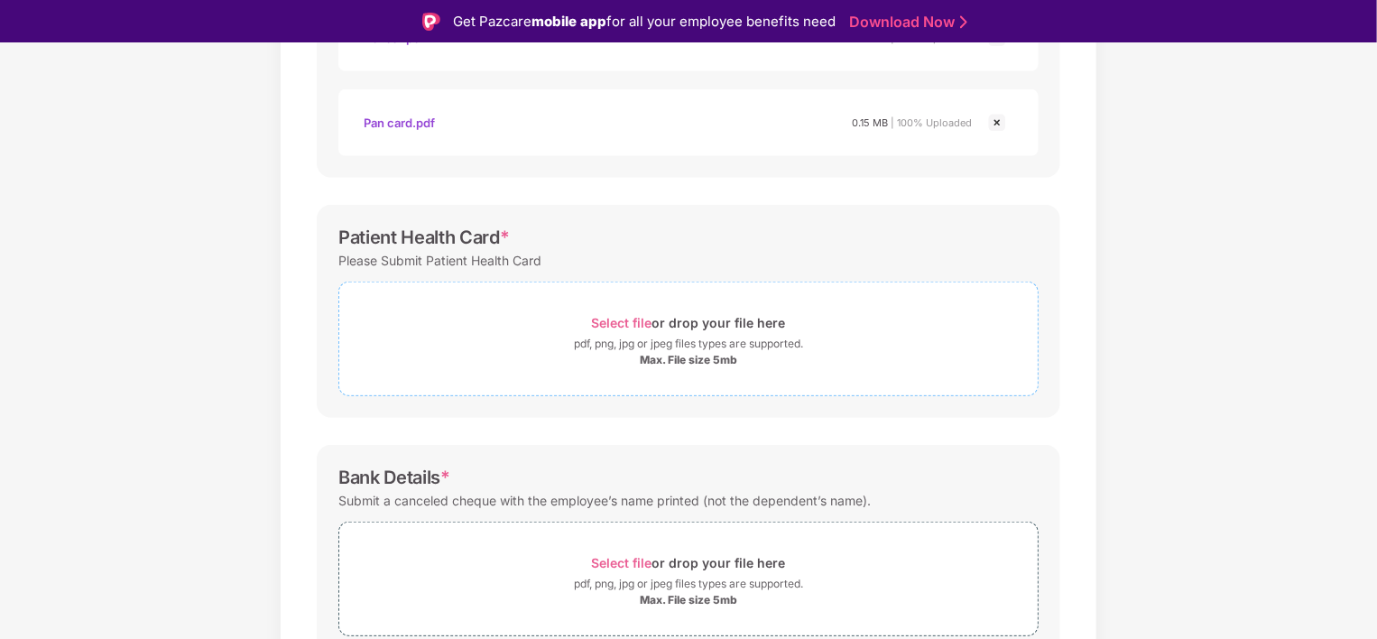
click at [697, 350] on div "pdf, png, jpg or jpeg files types are supported." at bounding box center [688, 344] width 229 height 18
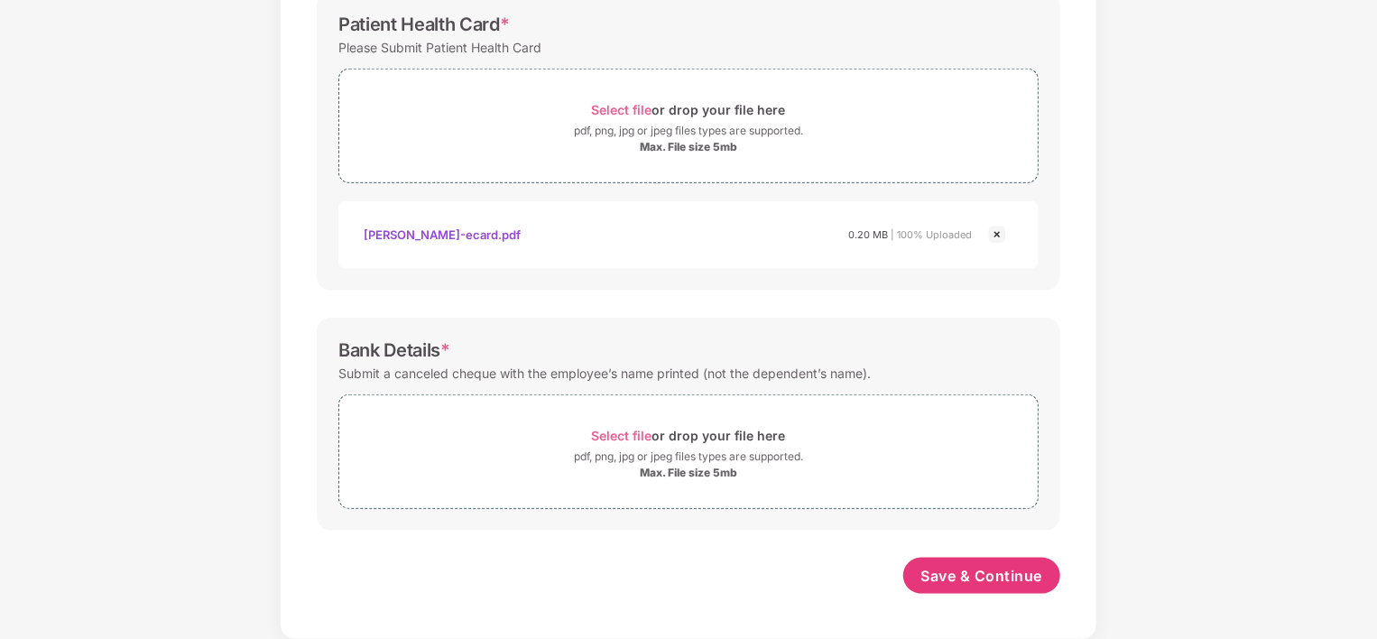
scroll to position [779, 0]
click at [675, 470] on div "Max. File size 5mb" at bounding box center [688, 474] width 97 height 14
click at [992, 554] on img at bounding box center [997, 561] width 22 height 22
click at [684, 468] on div "Max. File size 5mb" at bounding box center [688, 474] width 97 height 14
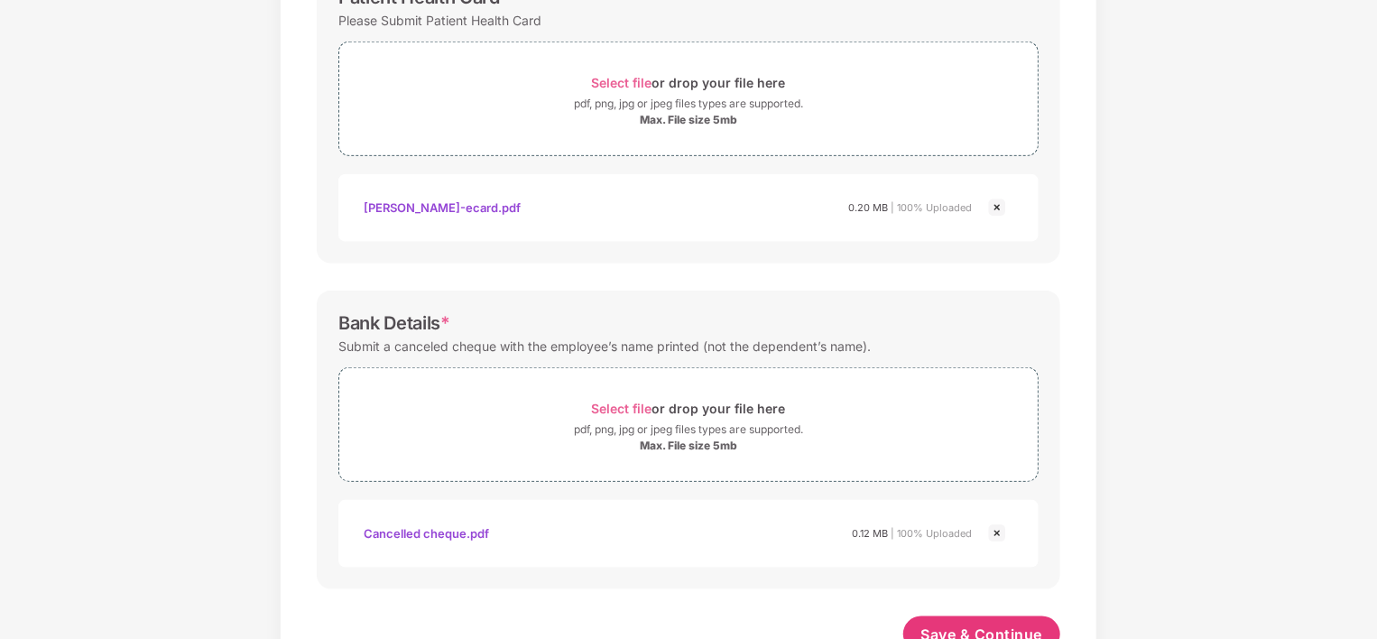
scroll to position [865, 0]
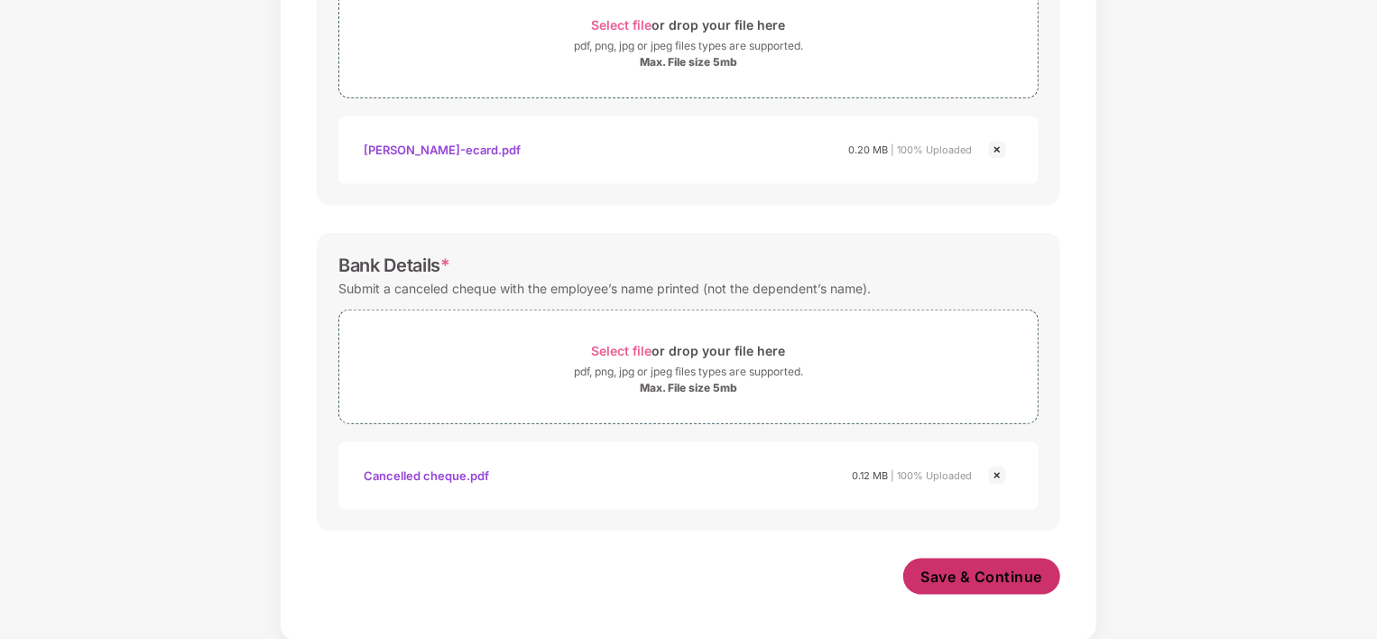
click at [963, 574] on span "Save & Continue" at bounding box center [982, 577] width 122 height 20
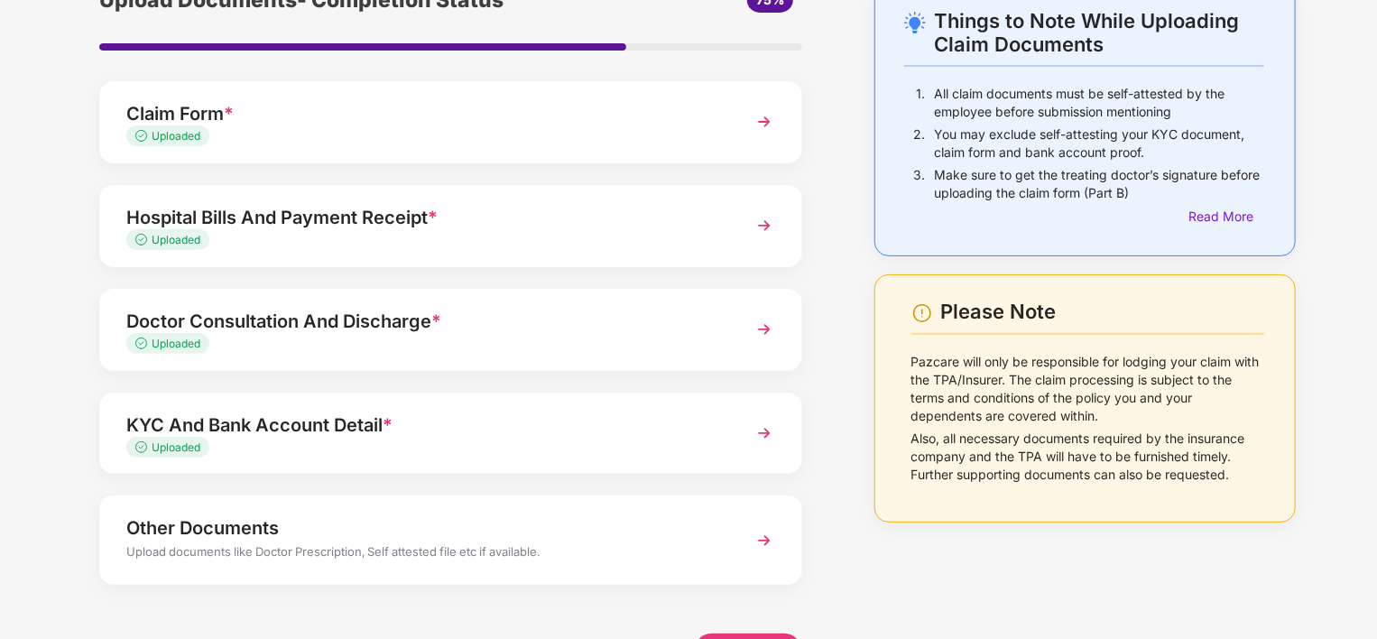
scroll to position [159, 0]
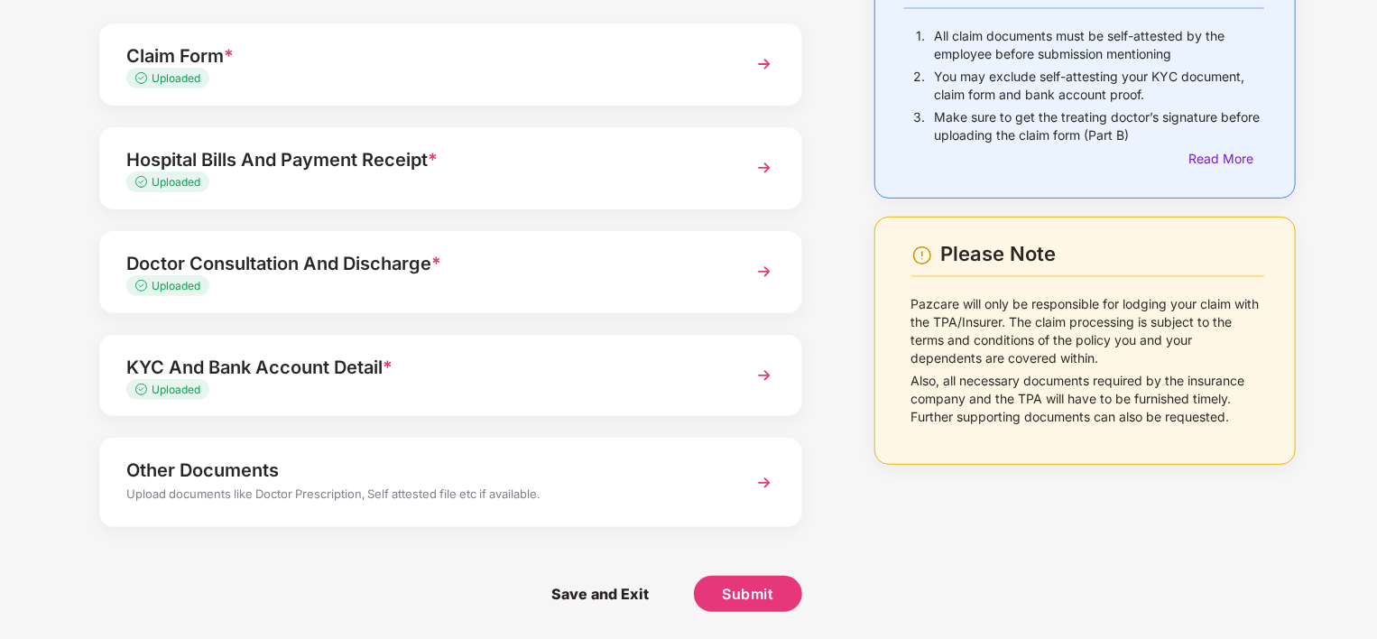
click at [470, 490] on div "Upload documents like Doctor Prescription, Self attested file etc if available." at bounding box center [423, 496] width 595 height 23
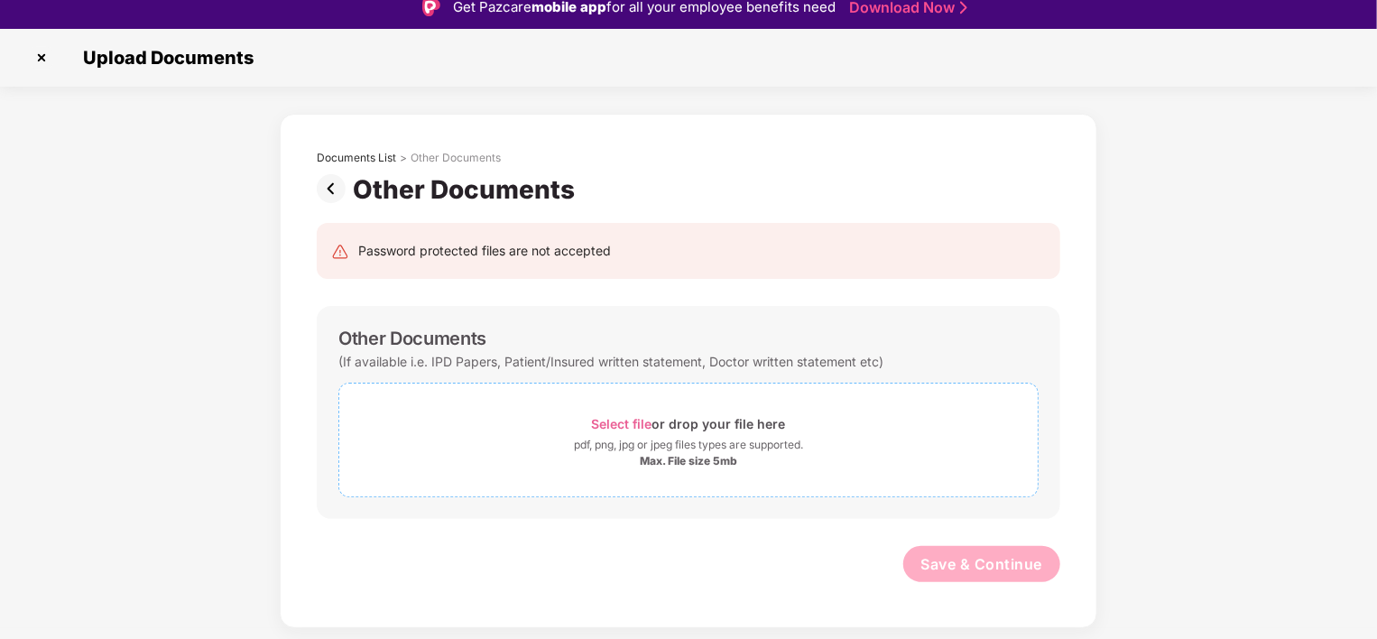
scroll to position [0, 0]
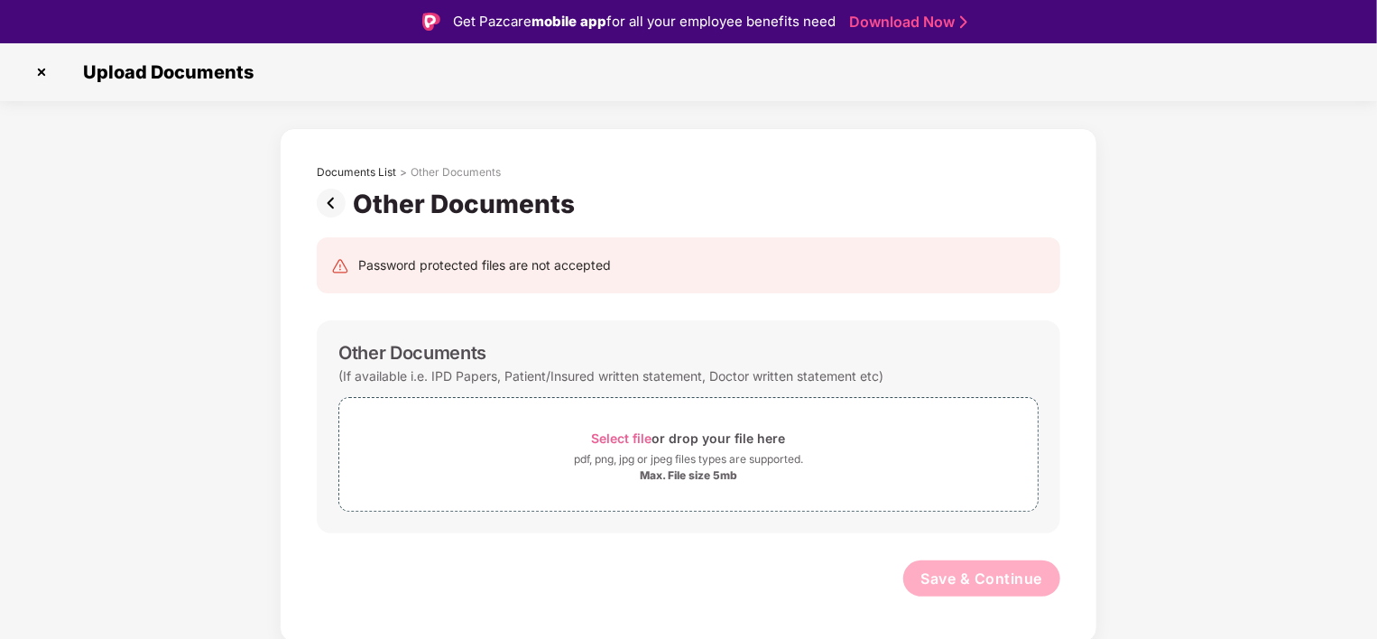
click at [39, 72] on img at bounding box center [41, 72] width 29 height 29
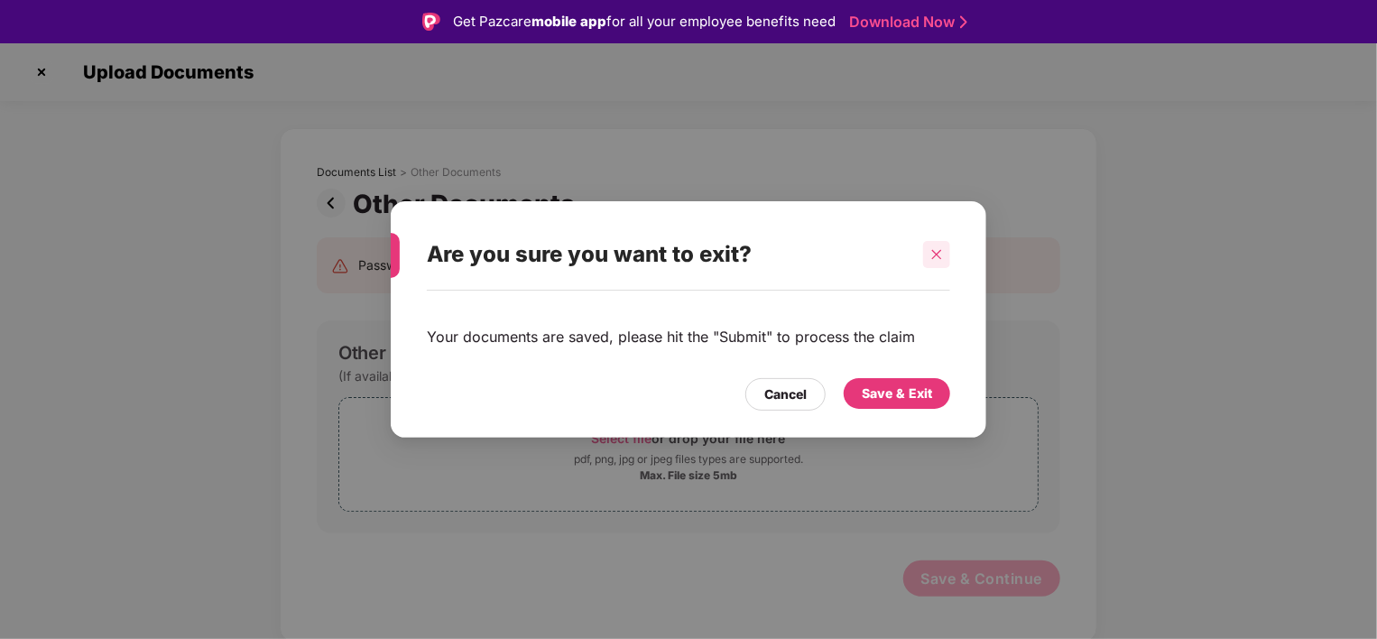
click at [935, 251] on icon "close" at bounding box center [936, 254] width 13 height 13
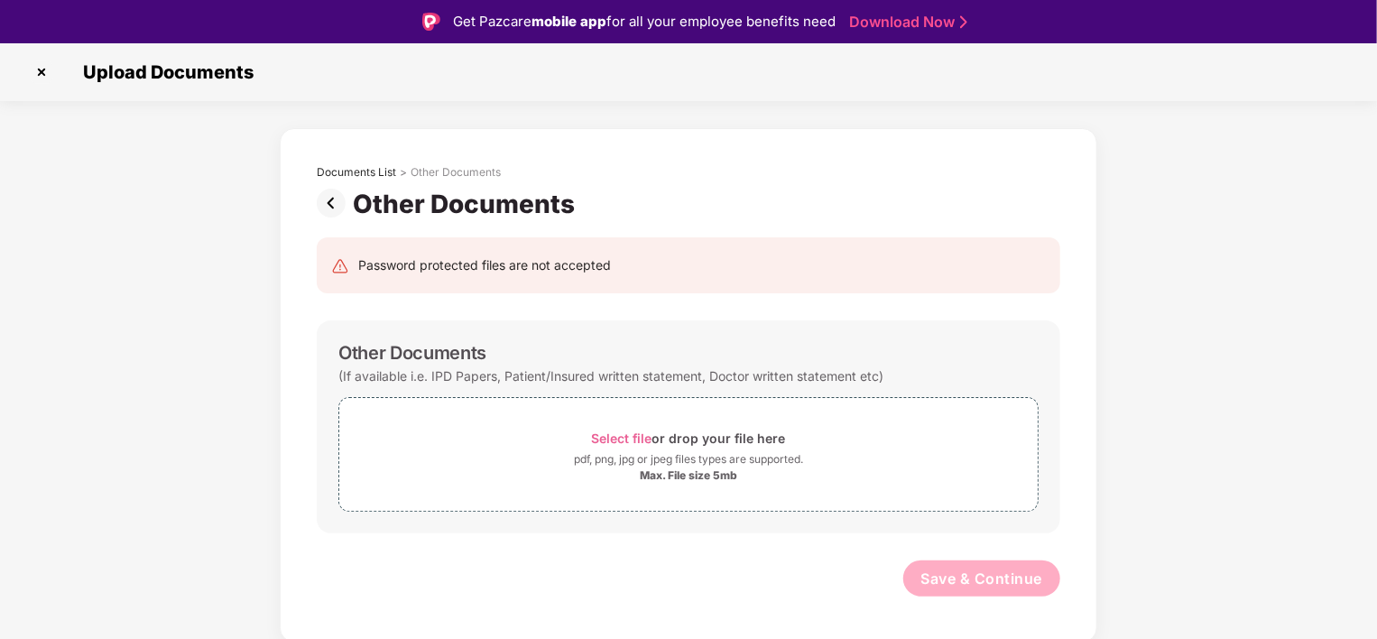
click at [327, 192] on img at bounding box center [335, 203] width 36 height 29
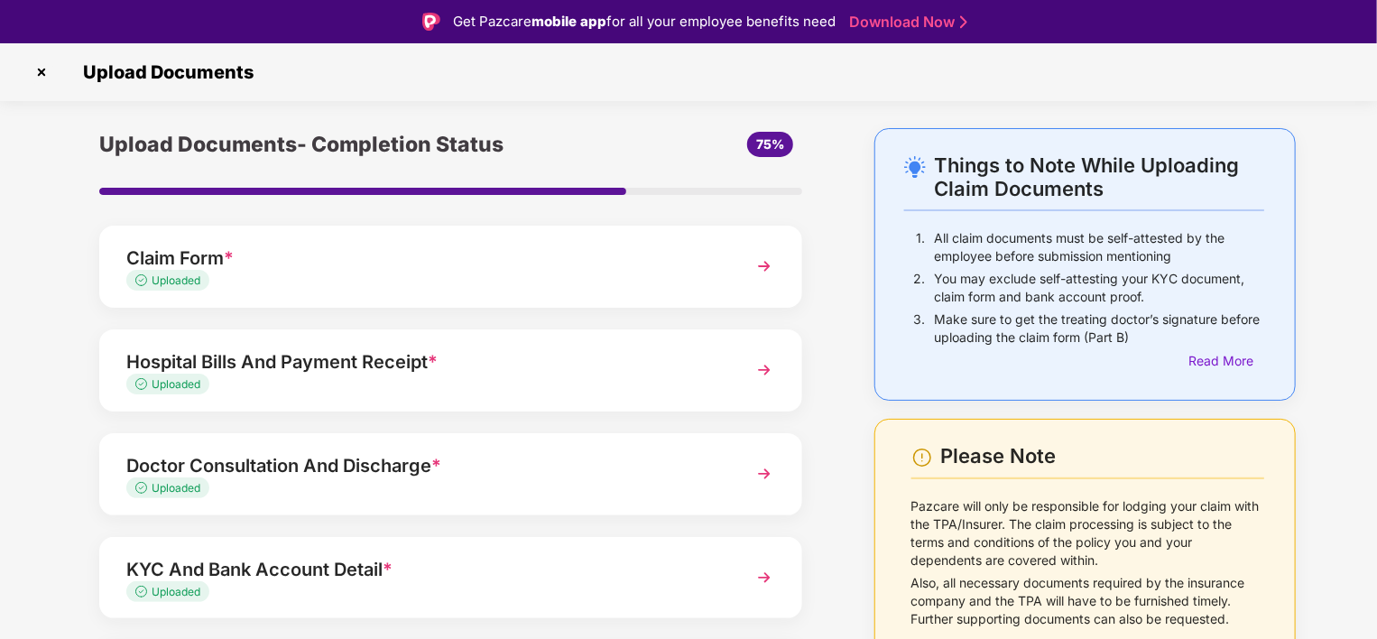
click at [763, 360] on img at bounding box center [764, 370] width 32 height 32
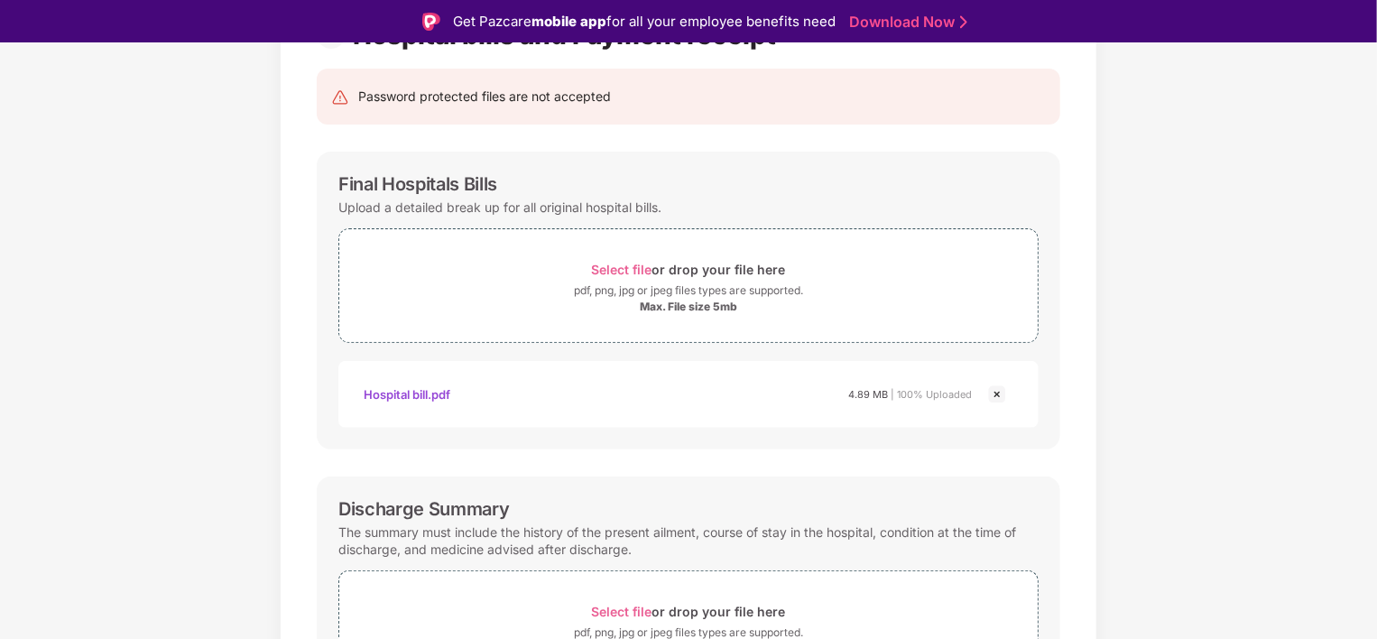
scroll to position [180, 0]
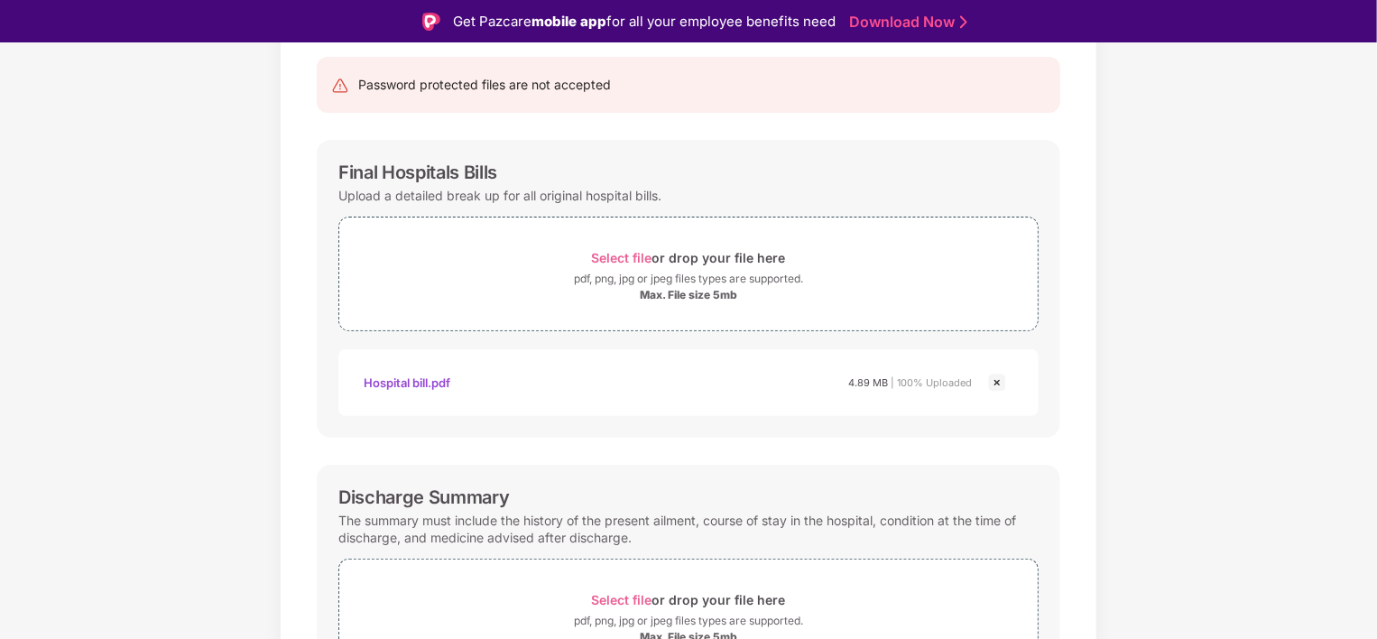
click at [990, 382] on img at bounding box center [997, 383] width 22 height 22
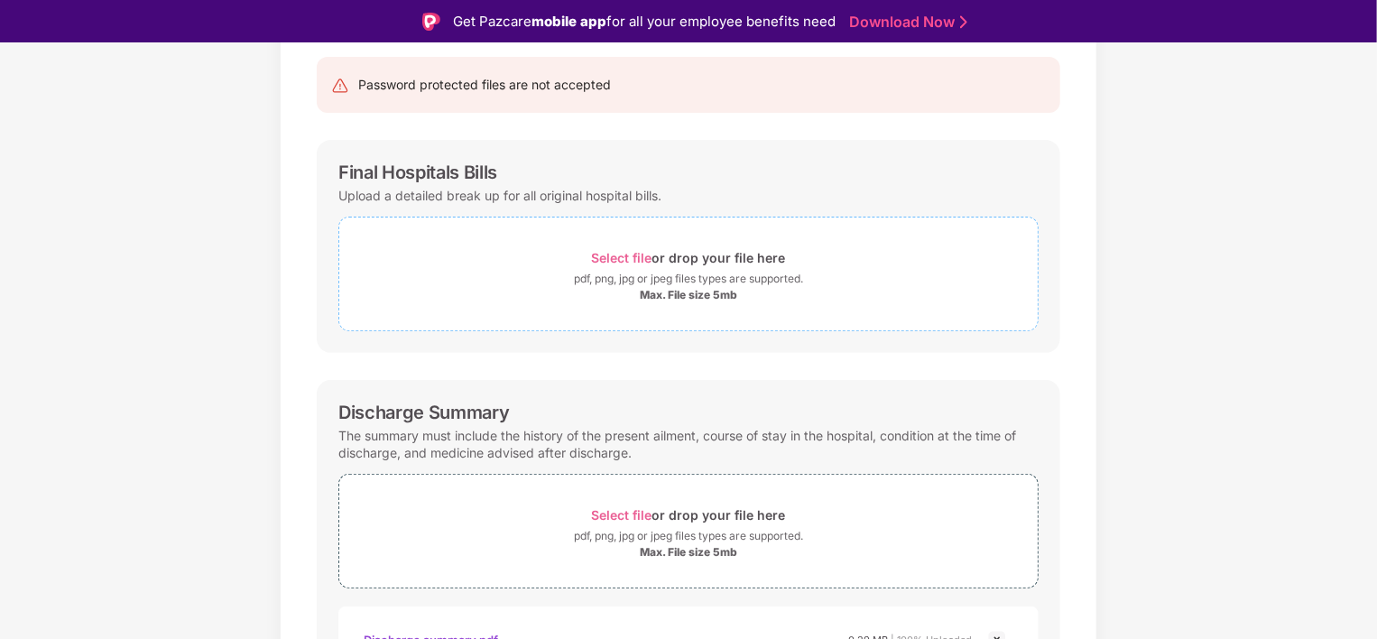
click at [643, 260] on span "Select file" at bounding box center [622, 257] width 60 height 15
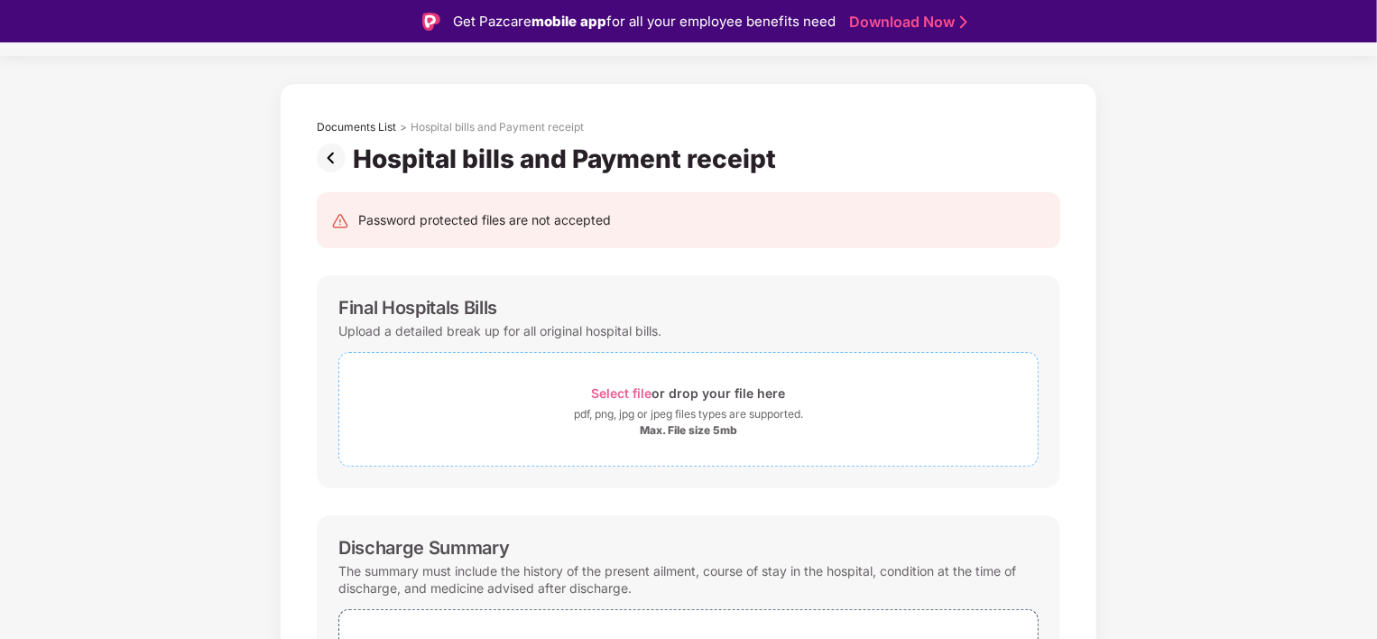
scroll to position [0, 0]
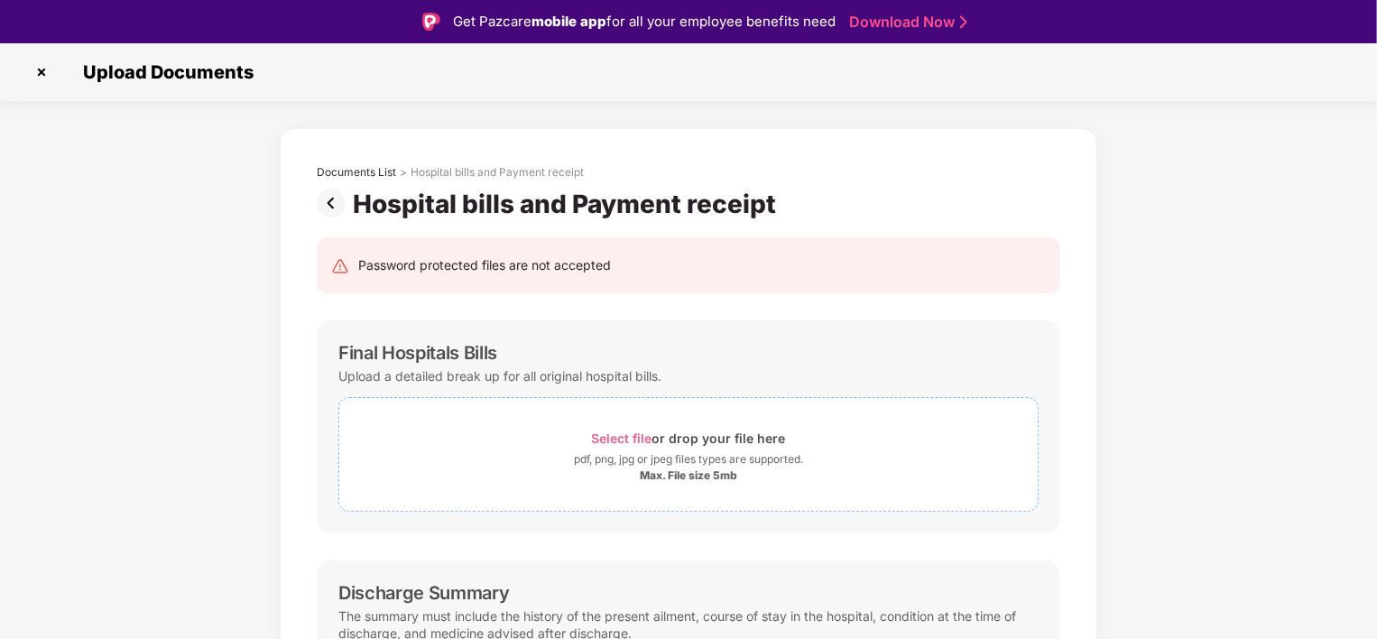
click at [670, 479] on div "Max. File size 5mb" at bounding box center [688, 475] width 97 height 14
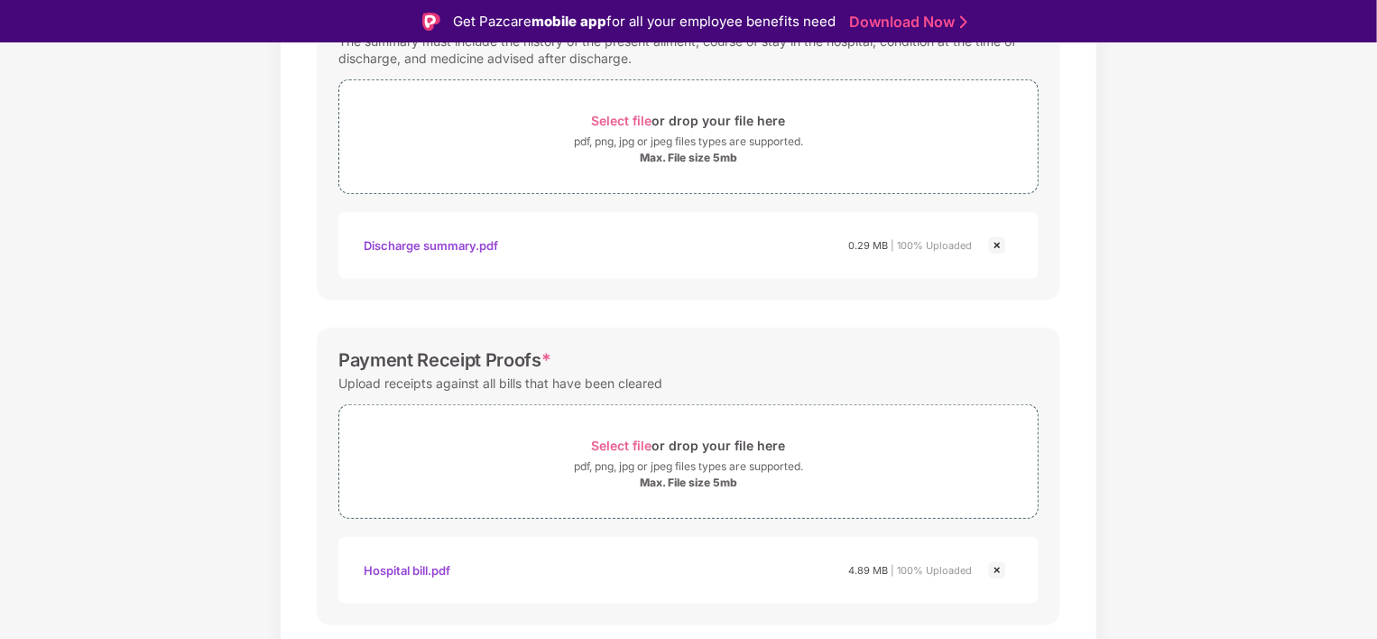
scroll to position [711, 0]
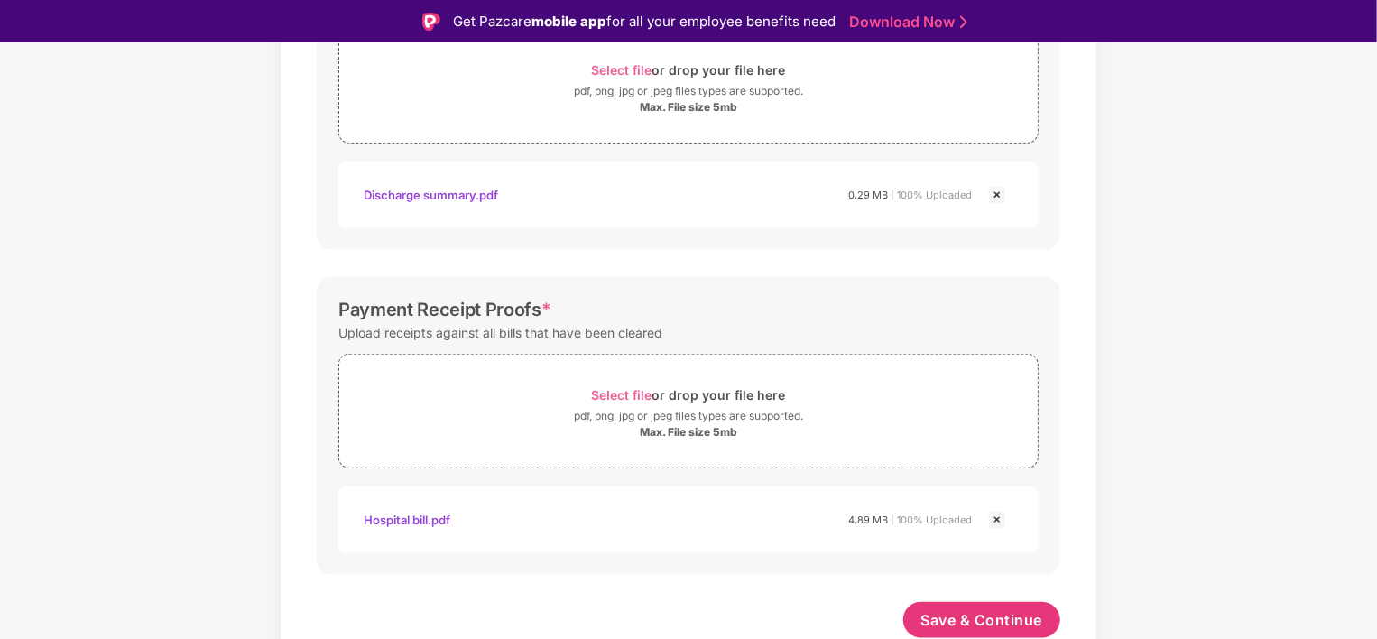
click at [994, 516] on img at bounding box center [997, 520] width 22 height 22
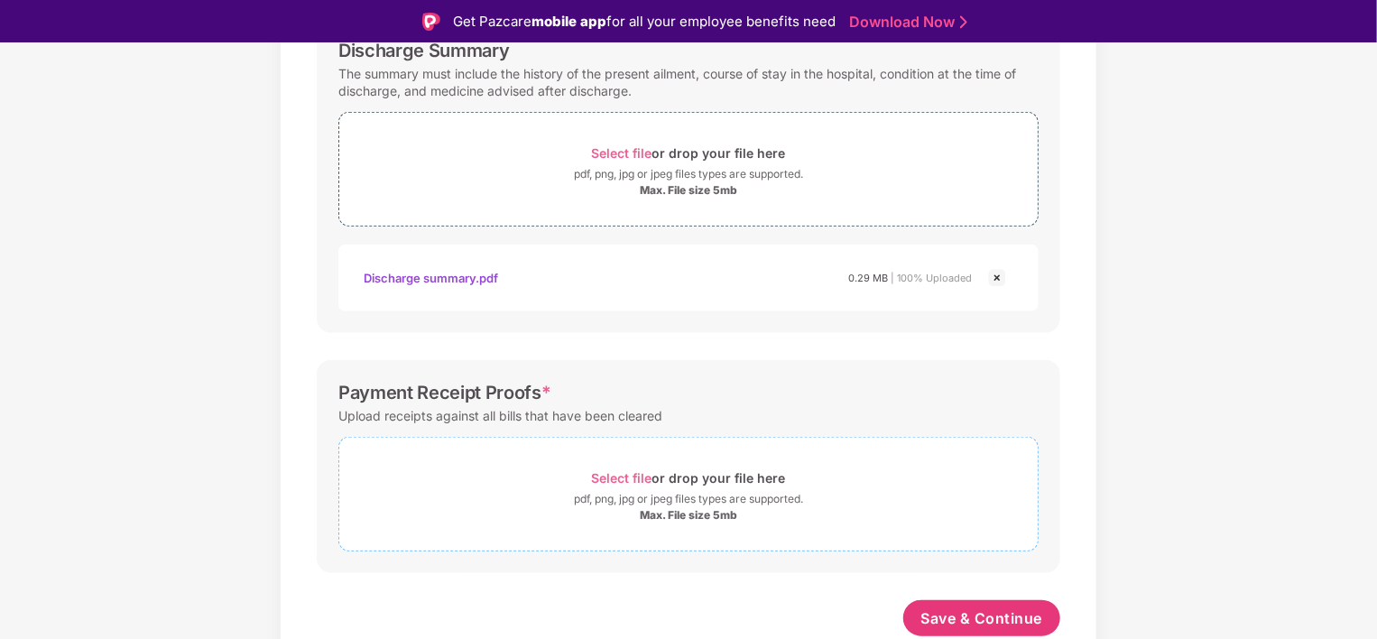
scroll to position [626, 0]
click at [606, 472] on span "Select file" at bounding box center [622, 479] width 60 height 15
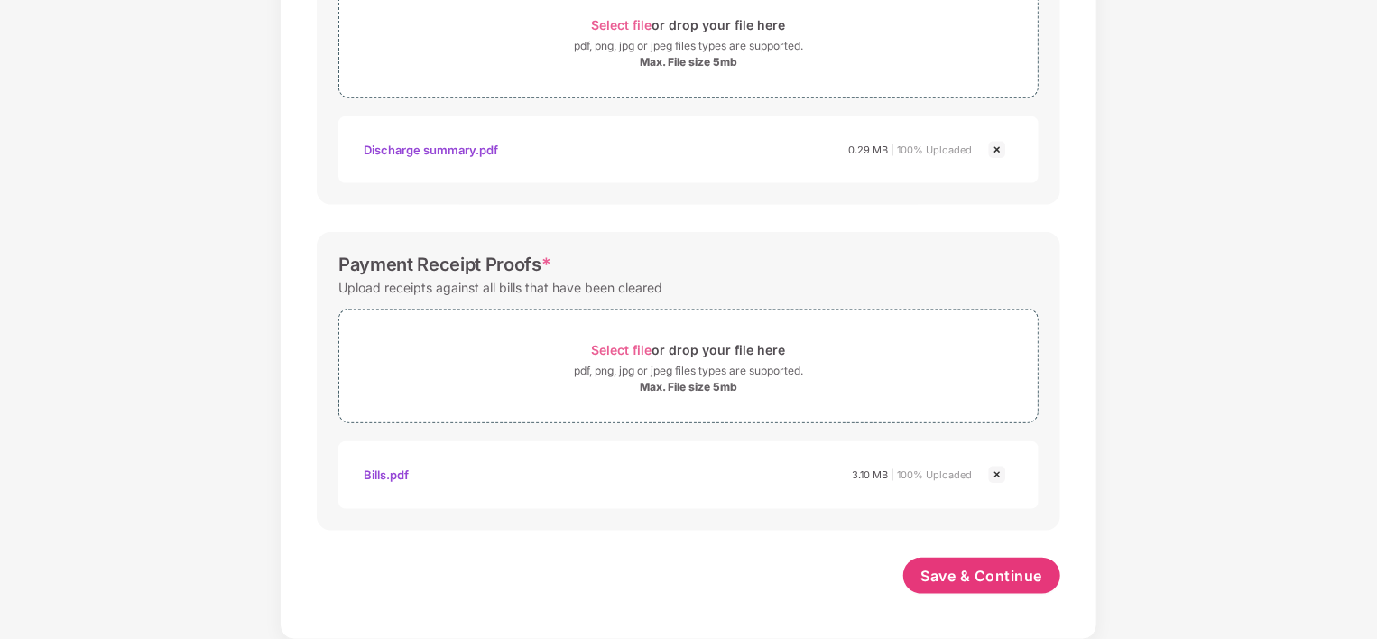
scroll to position [712, 0]
click at [960, 578] on span "Save & Continue" at bounding box center [982, 577] width 122 height 20
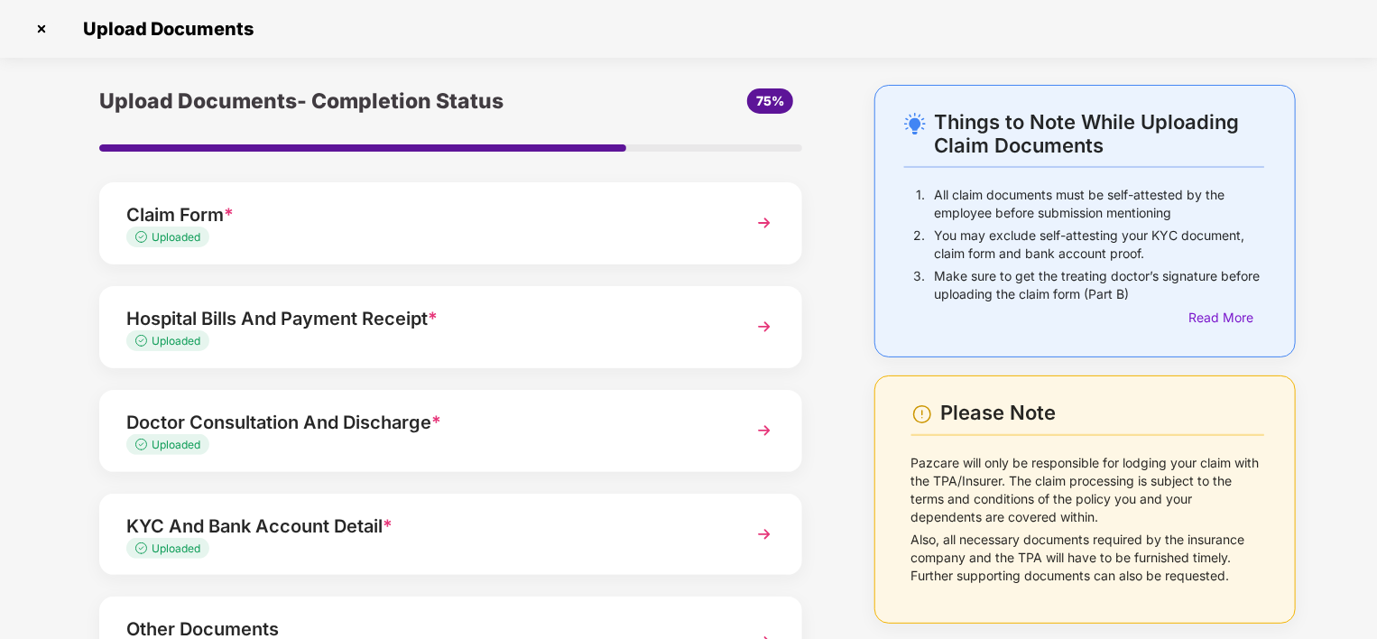
scroll to position [90, 0]
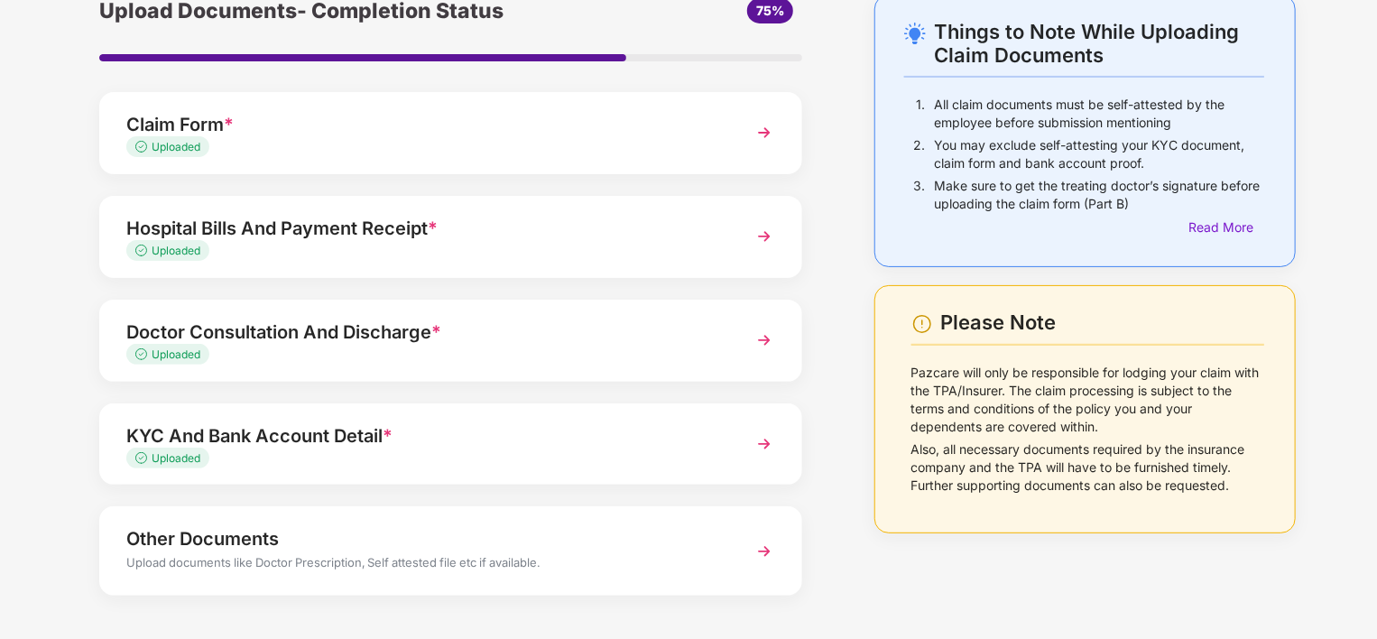
click at [754, 332] on img at bounding box center [764, 340] width 32 height 32
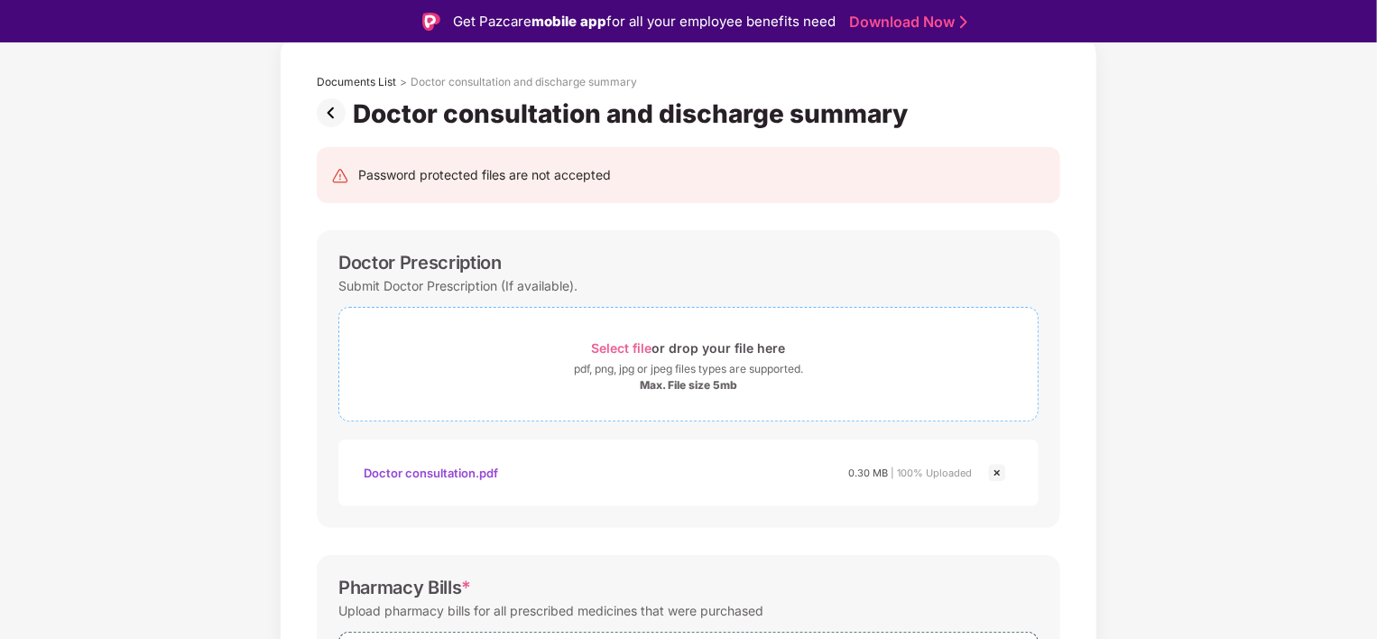
scroll to position [180, 0]
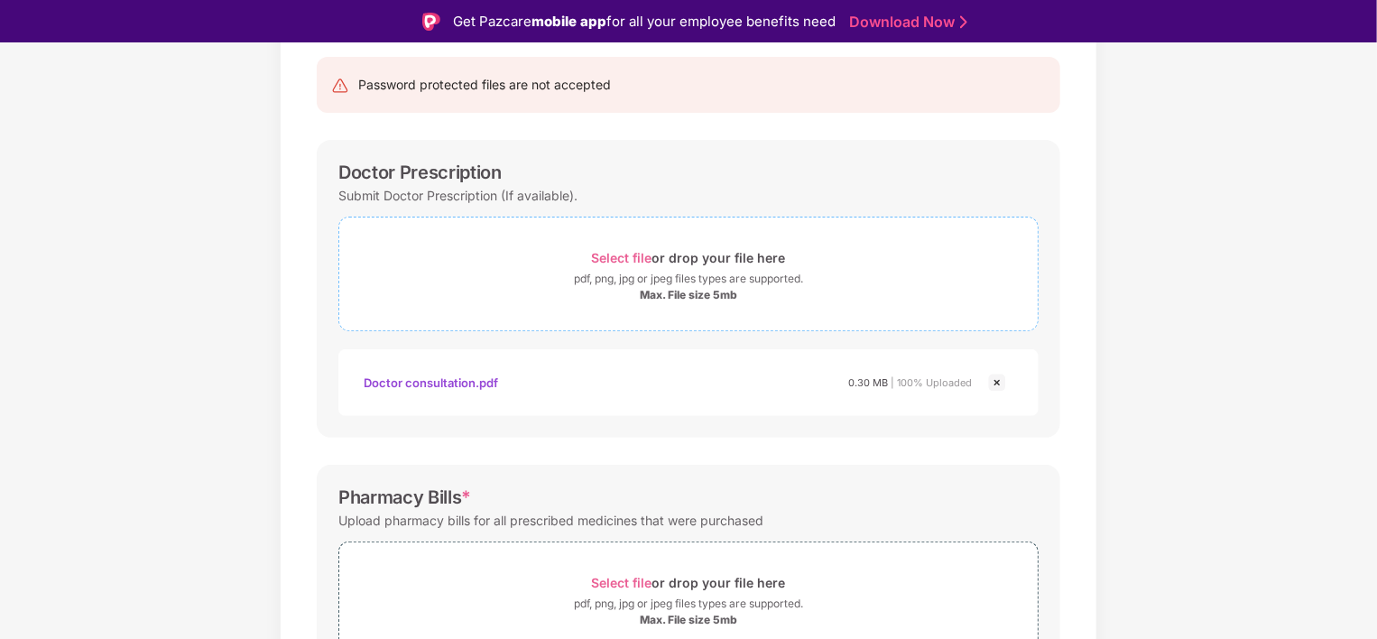
click at [620, 255] on span "Select file" at bounding box center [622, 257] width 60 height 15
click at [989, 372] on img at bounding box center [997, 383] width 22 height 22
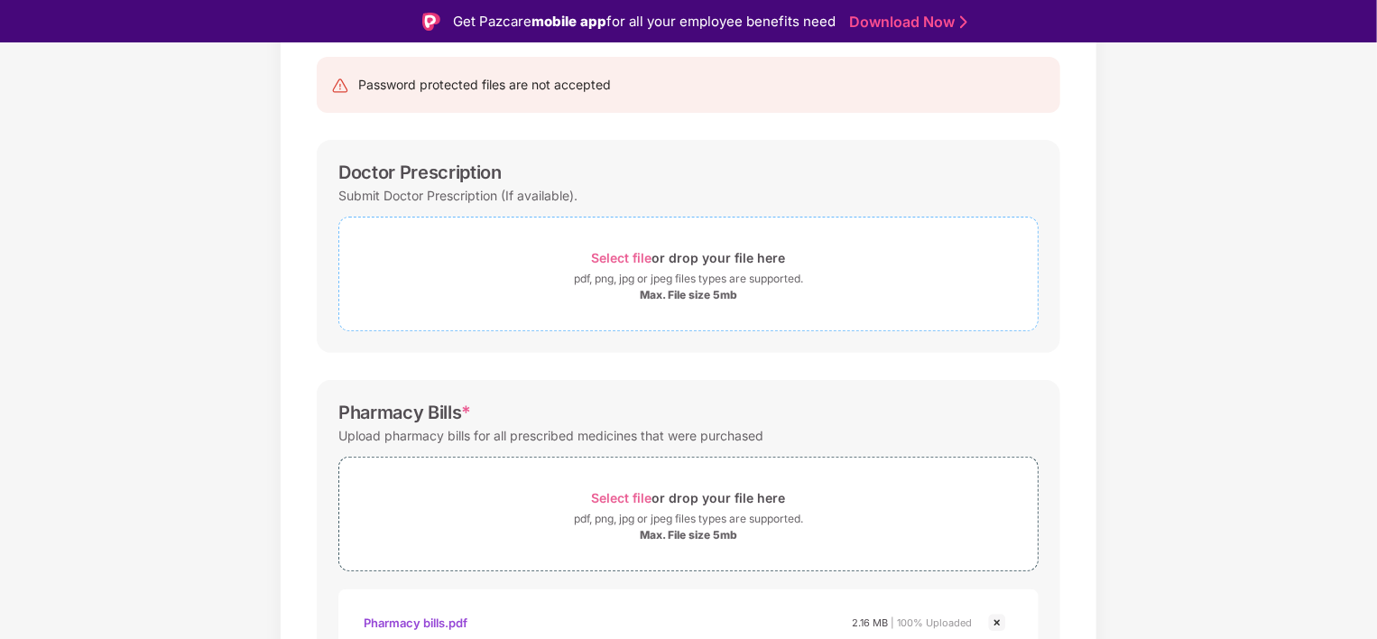
click at [606, 252] on span "Select file" at bounding box center [622, 257] width 60 height 15
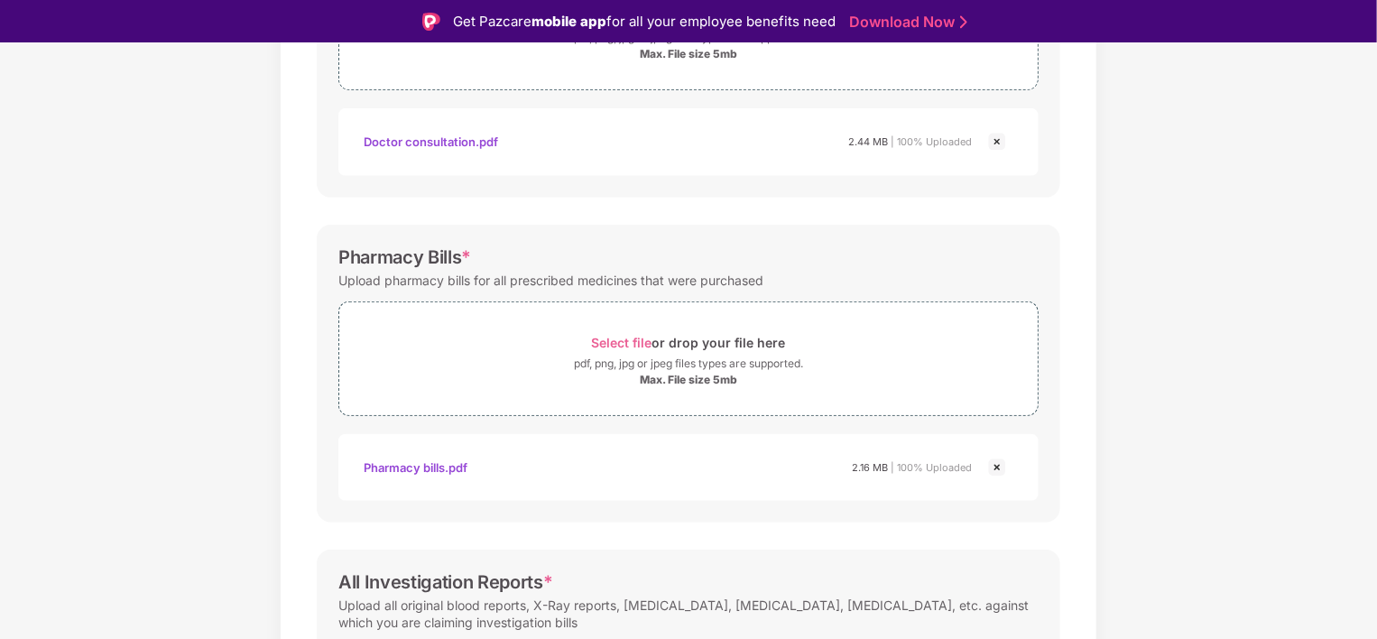
scroll to position [451, 0]
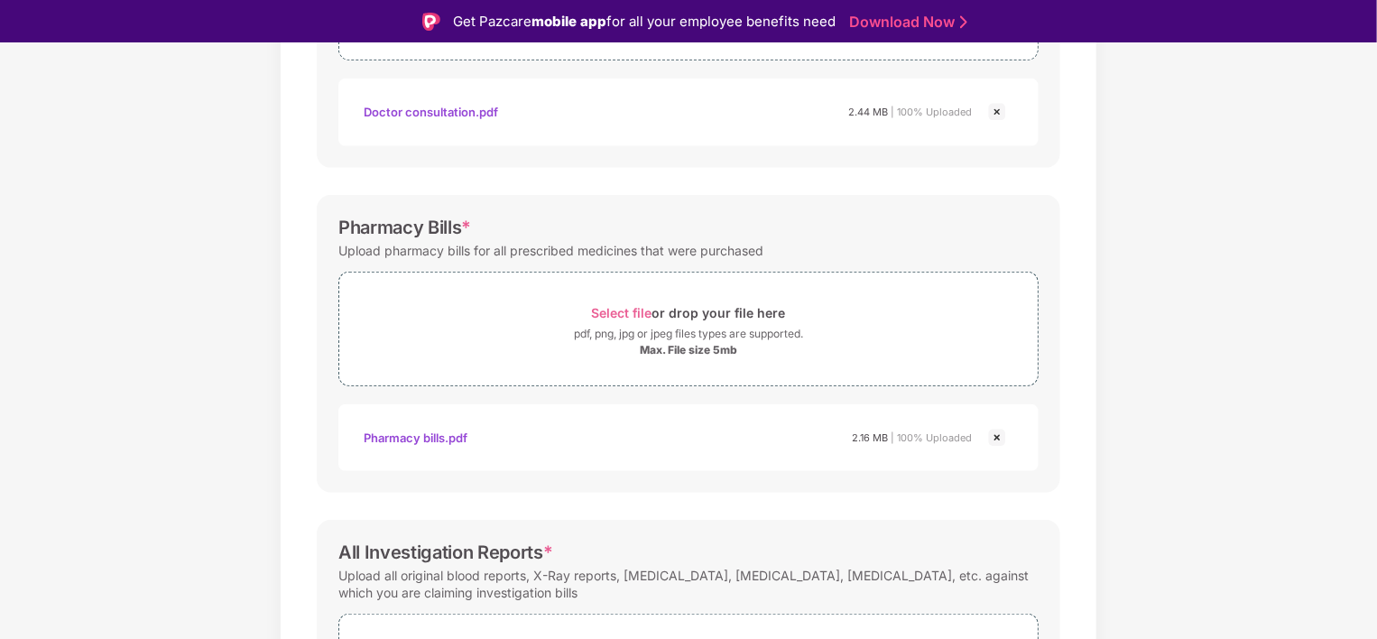
click at [998, 435] on img at bounding box center [997, 438] width 22 height 22
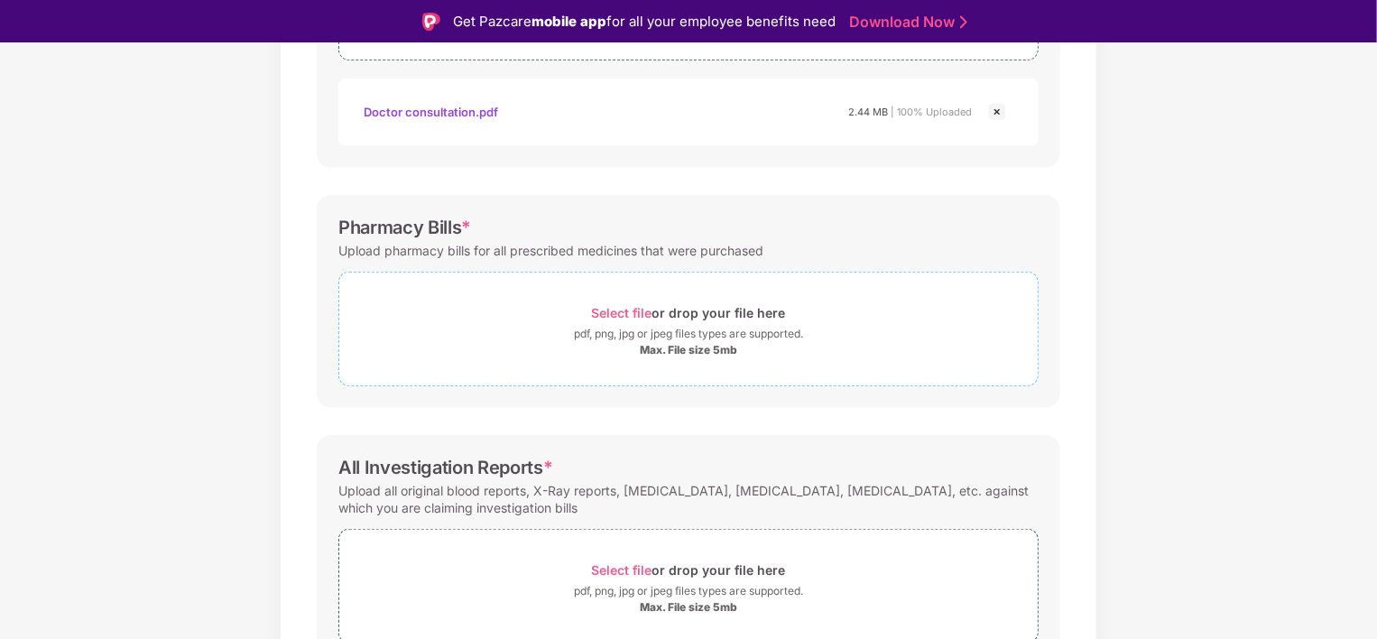
click at [614, 305] on span "Select file" at bounding box center [622, 312] width 60 height 15
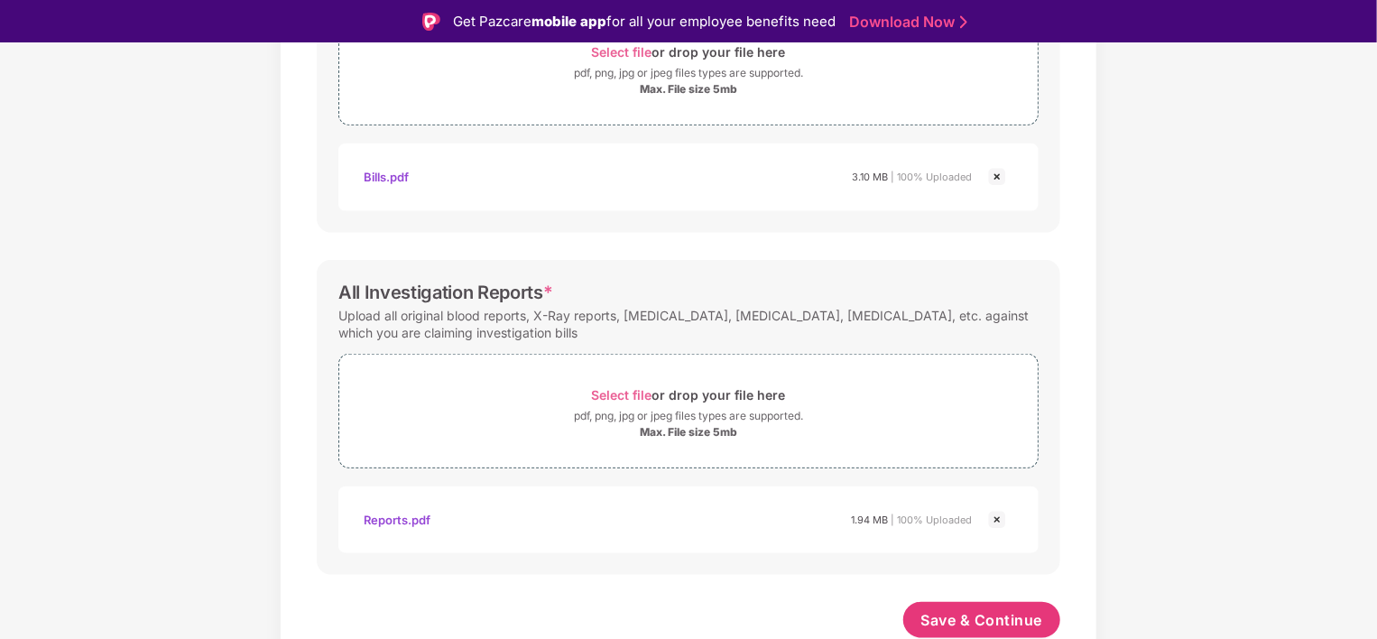
scroll to position [43, 0]
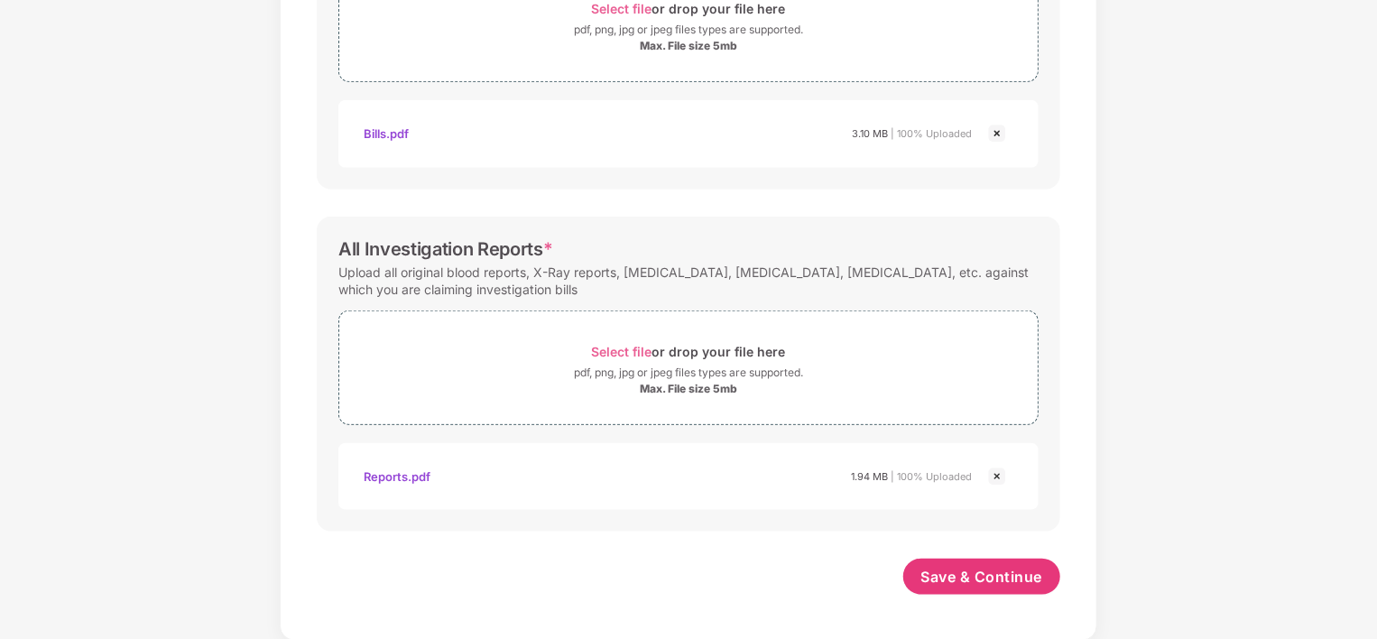
click at [995, 474] on img at bounding box center [997, 477] width 22 height 22
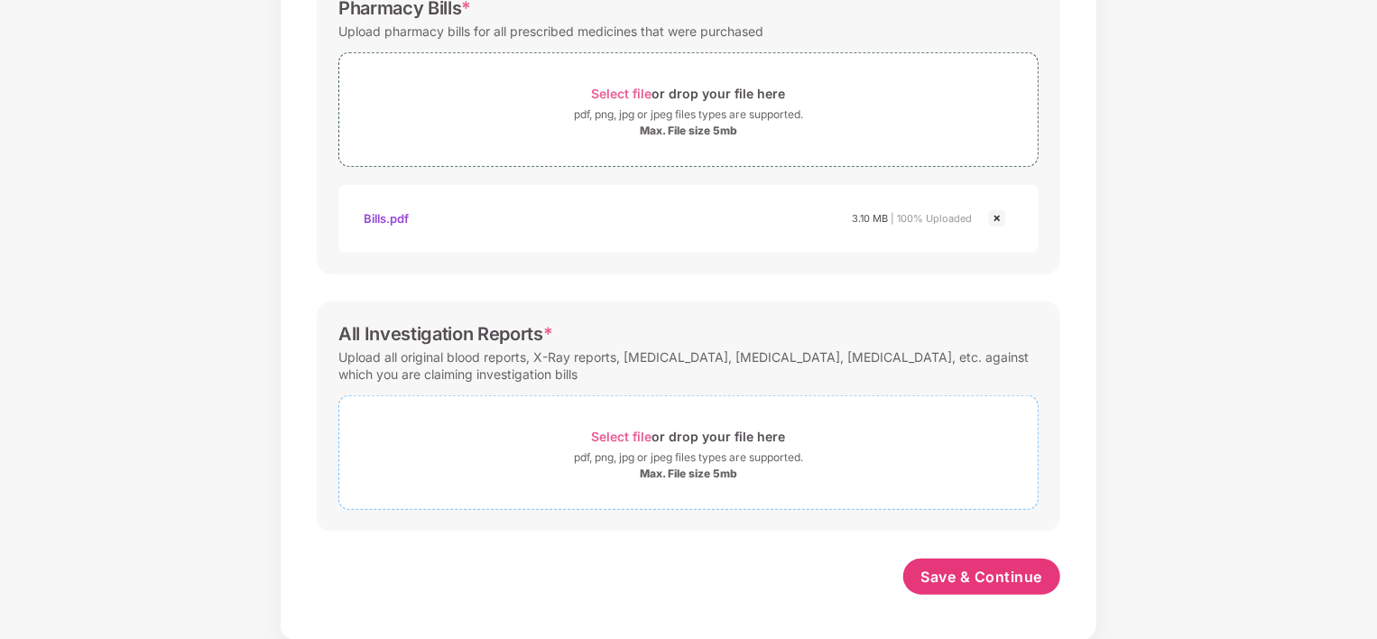
click at [615, 430] on span "Select file" at bounding box center [622, 436] width 60 height 15
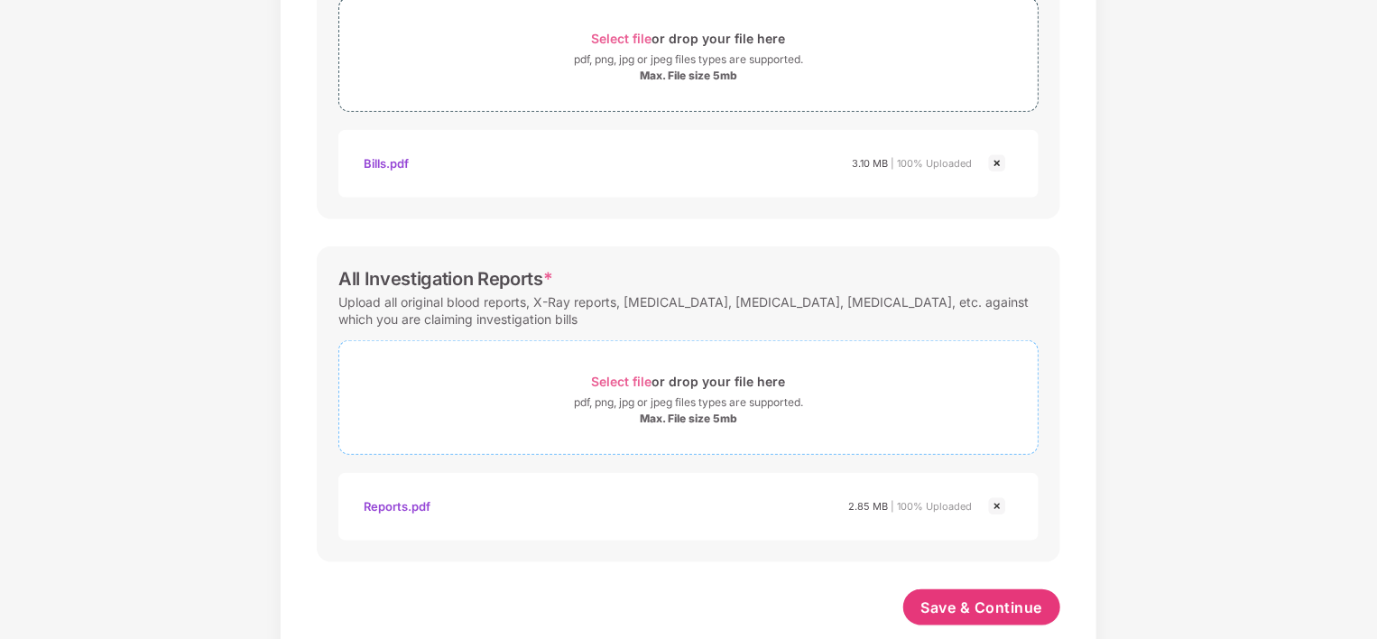
scroll to position [713, 0]
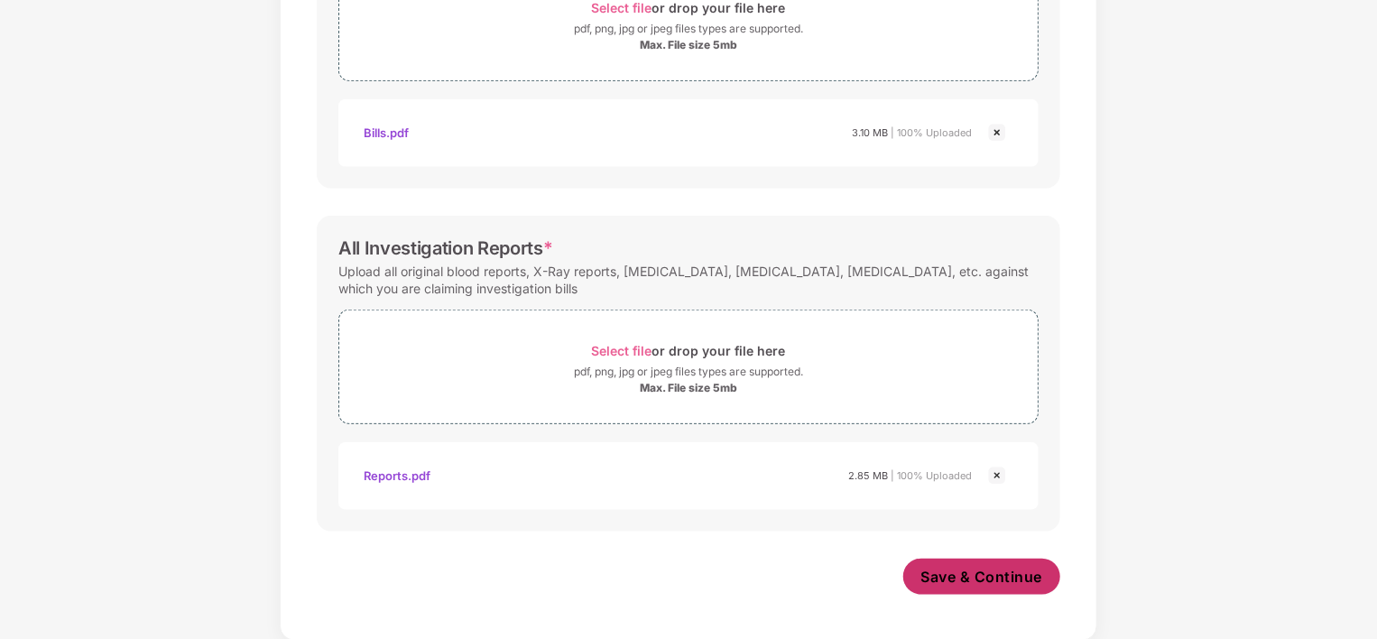
click at [996, 574] on span "Save & Continue" at bounding box center [982, 577] width 122 height 20
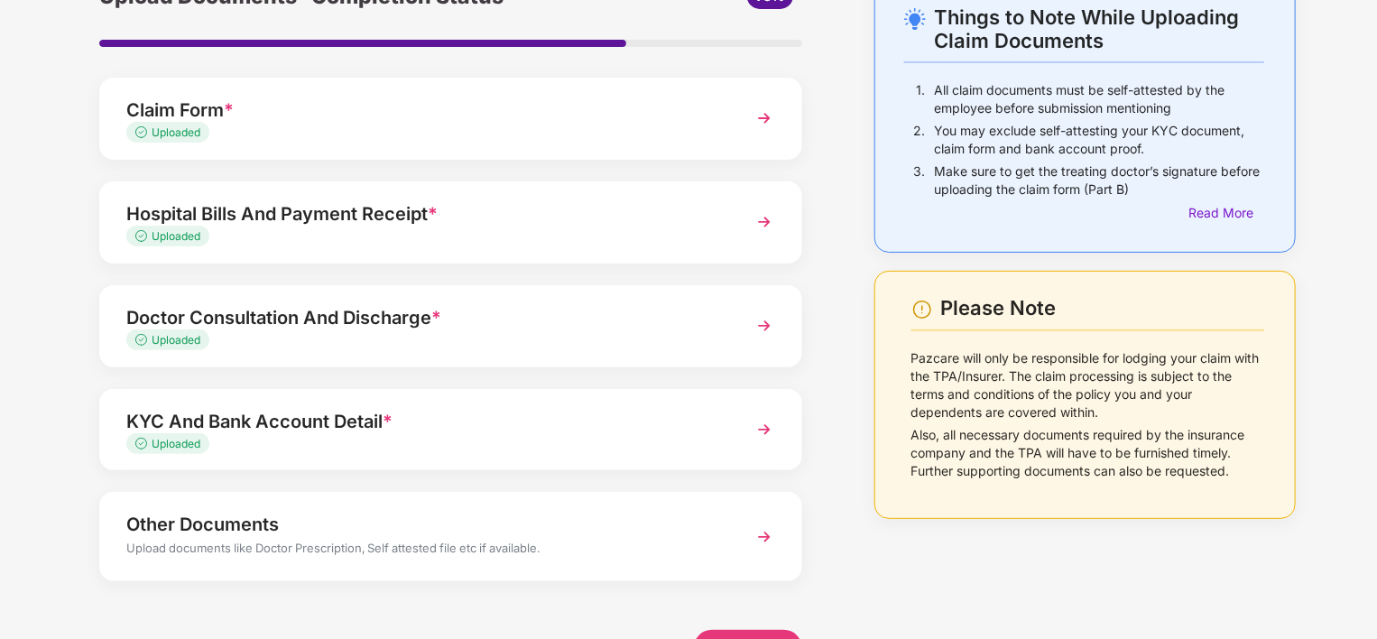
scroll to position [159, 0]
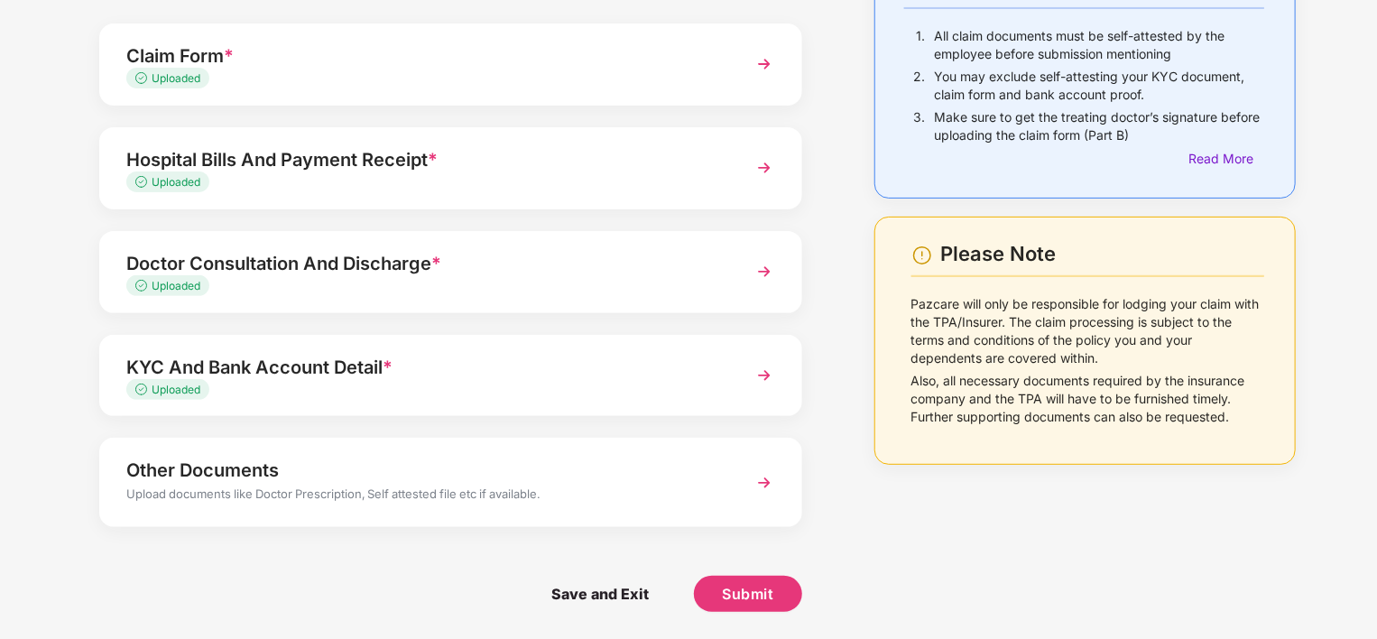
click at [758, 274] on img at bounding box center [764, 271] width 32 height 32
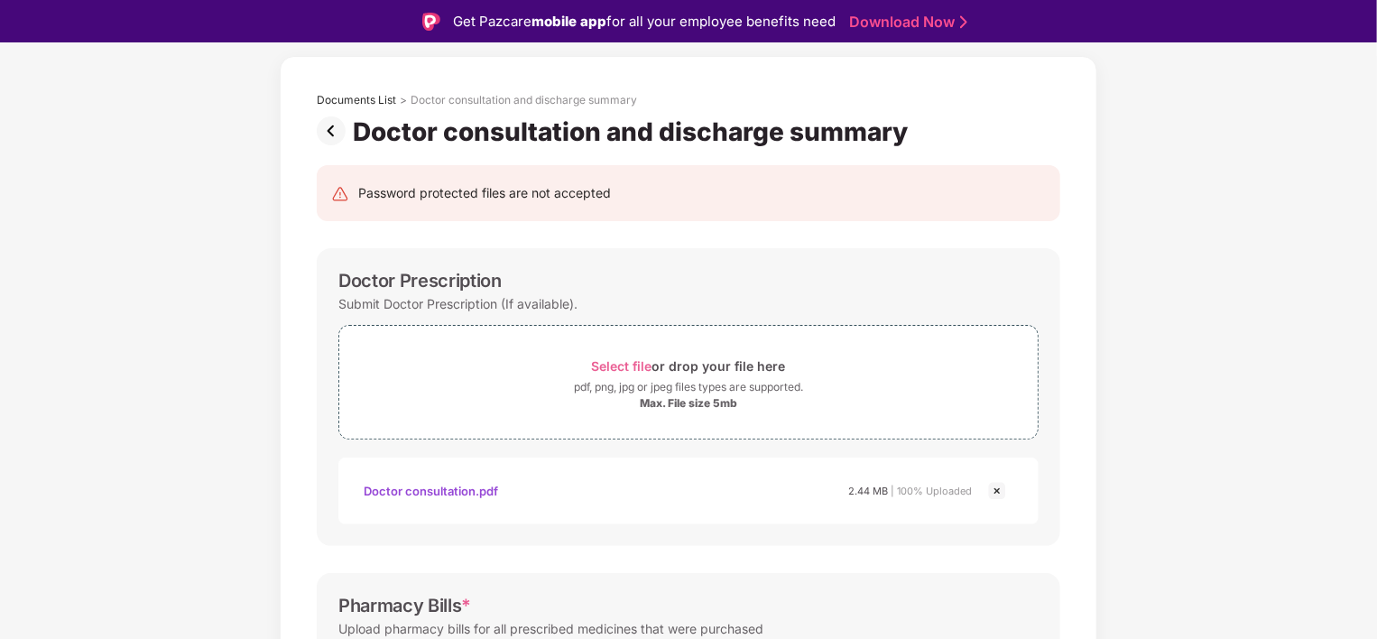
scroll to position [0, 0]
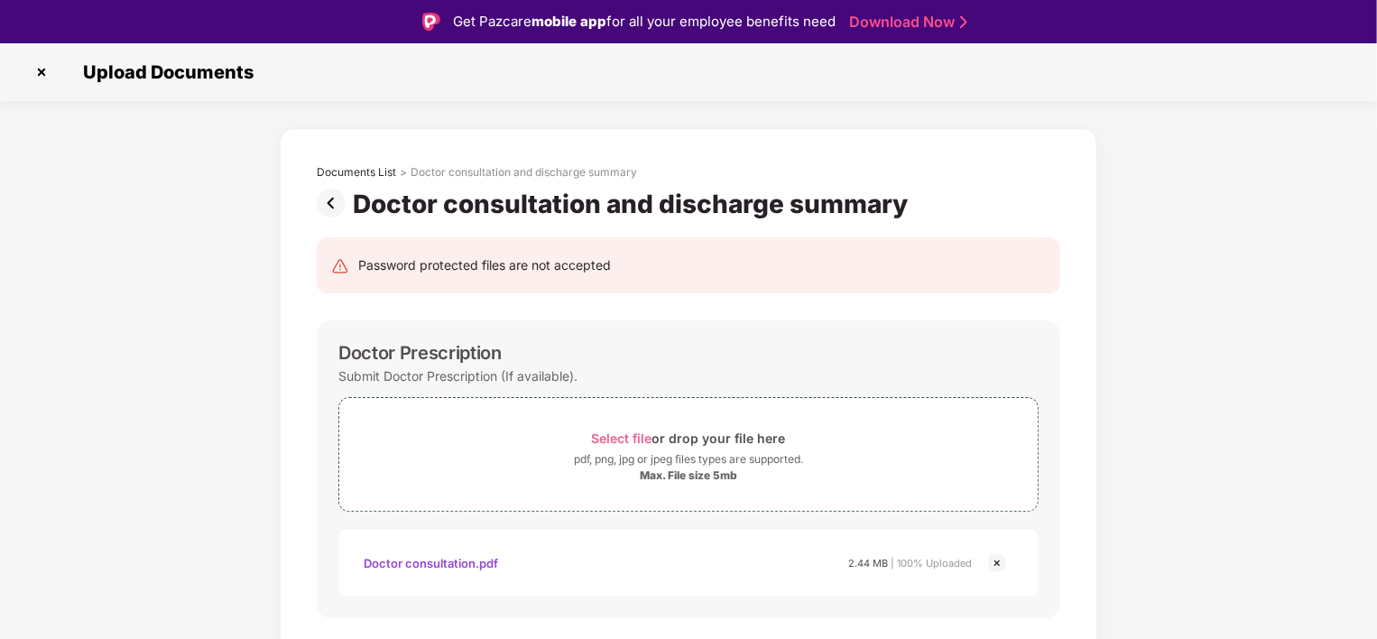
click at [334, 199] on img at bounding box center [335, 203] width 36 height 29
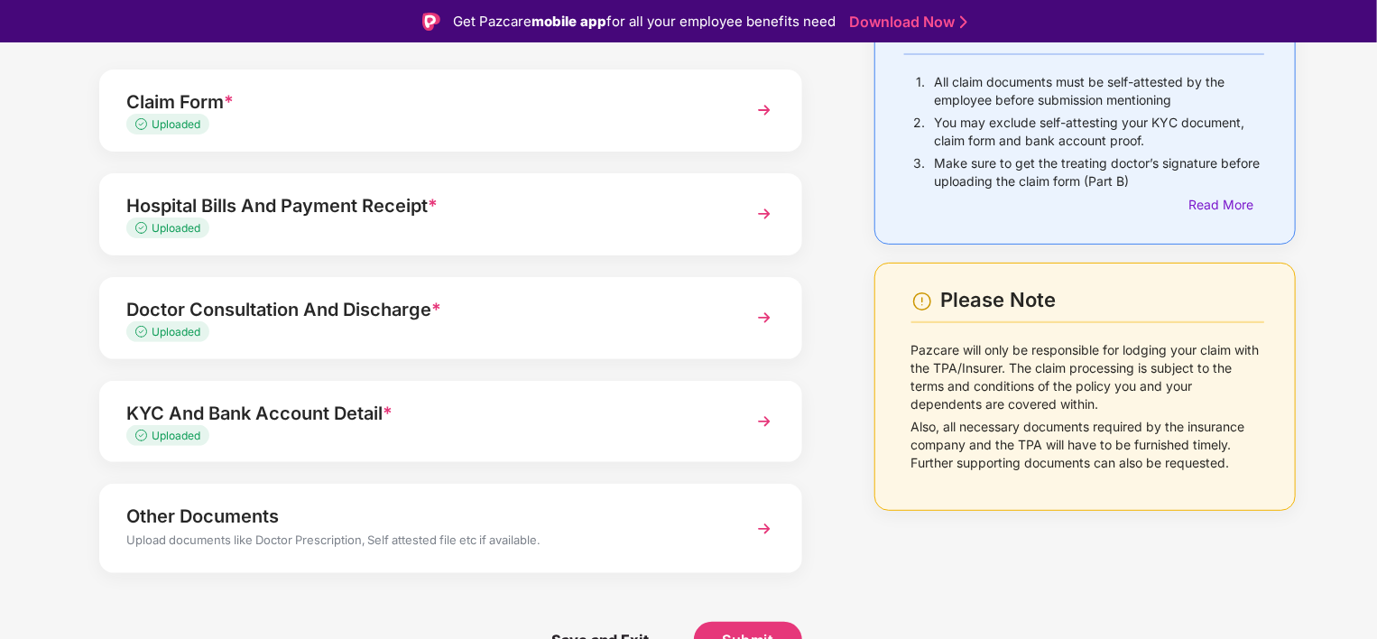
scroll to position [159, 0]
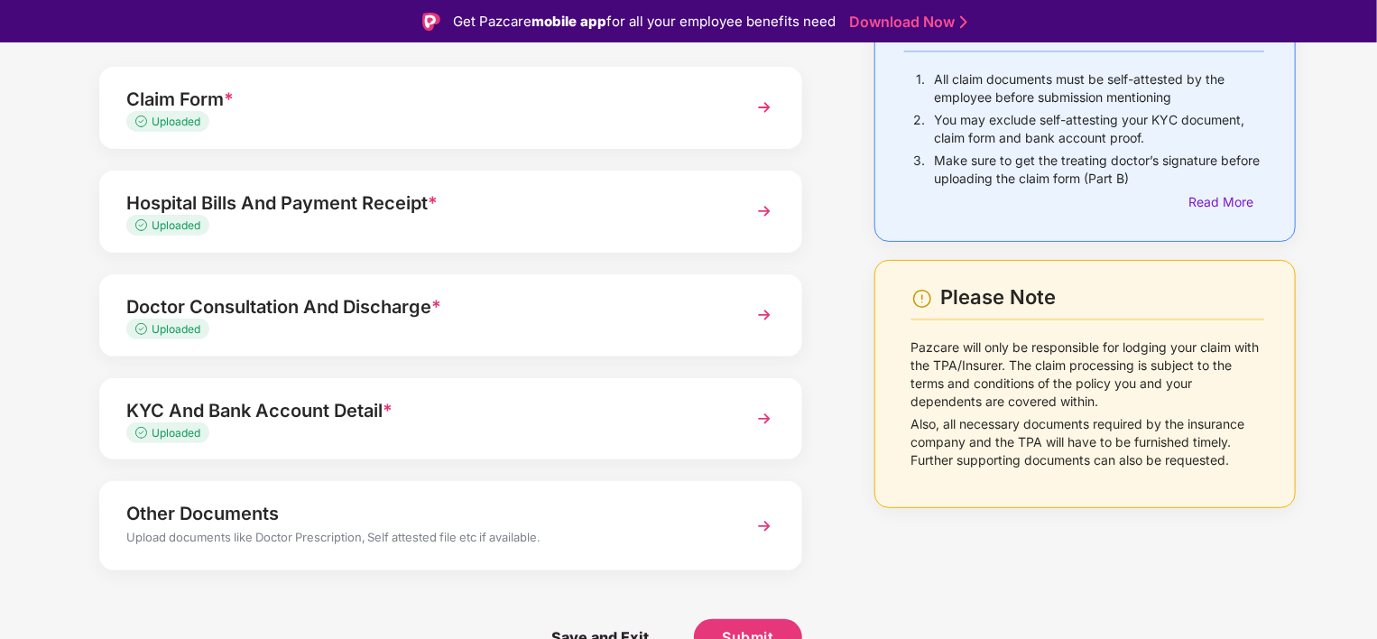
click at [765, 419] on img at bounding box center [764, 418] width 32 height 32
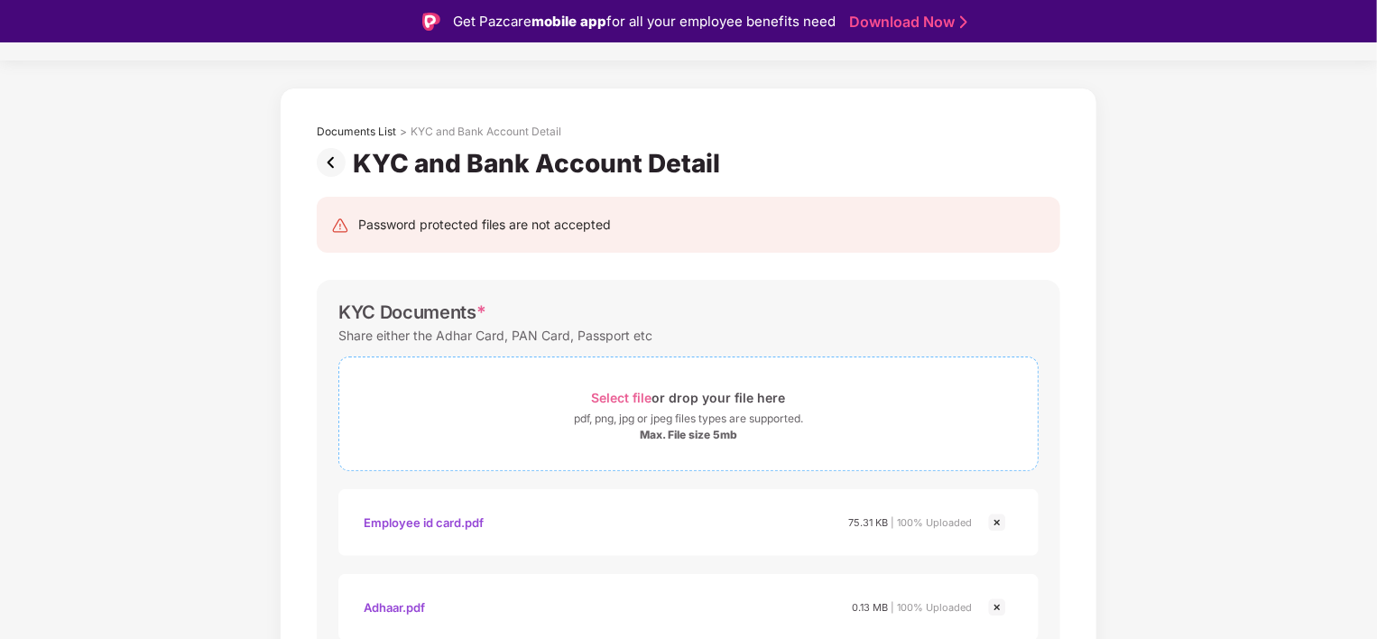
scroll to position [0, 0]
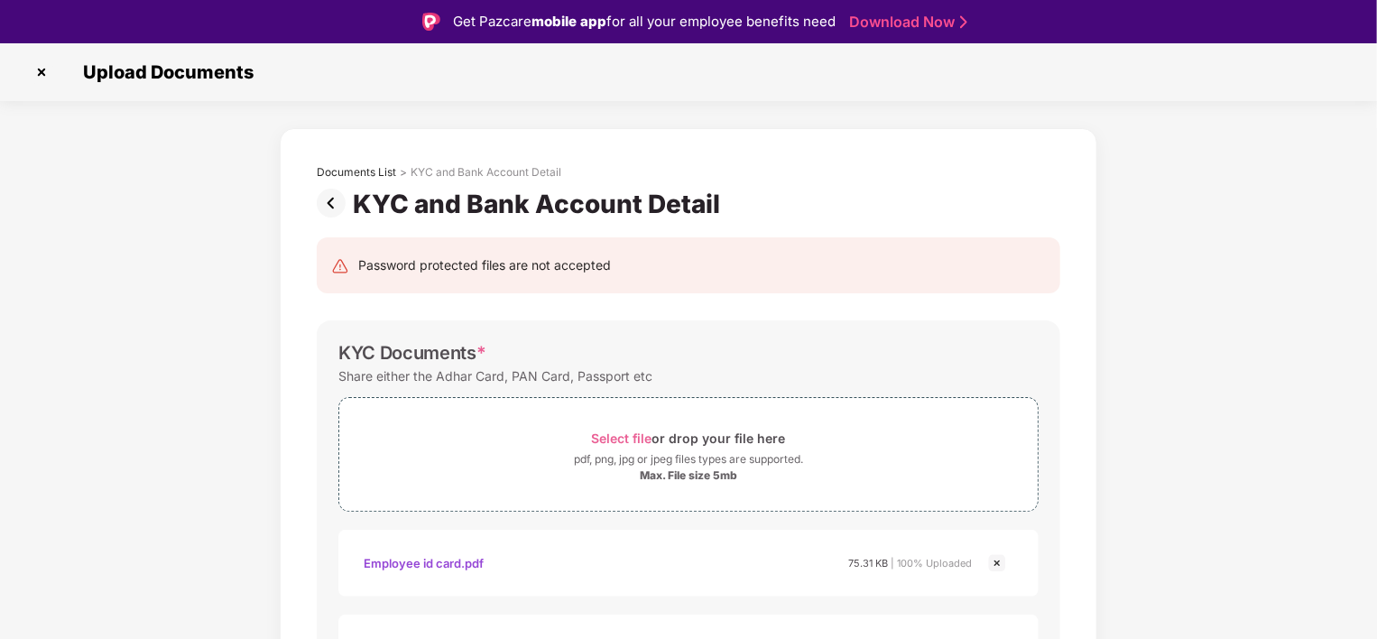
click at [323, 206] on img at bounding box center [335, 203] width 36 height 29
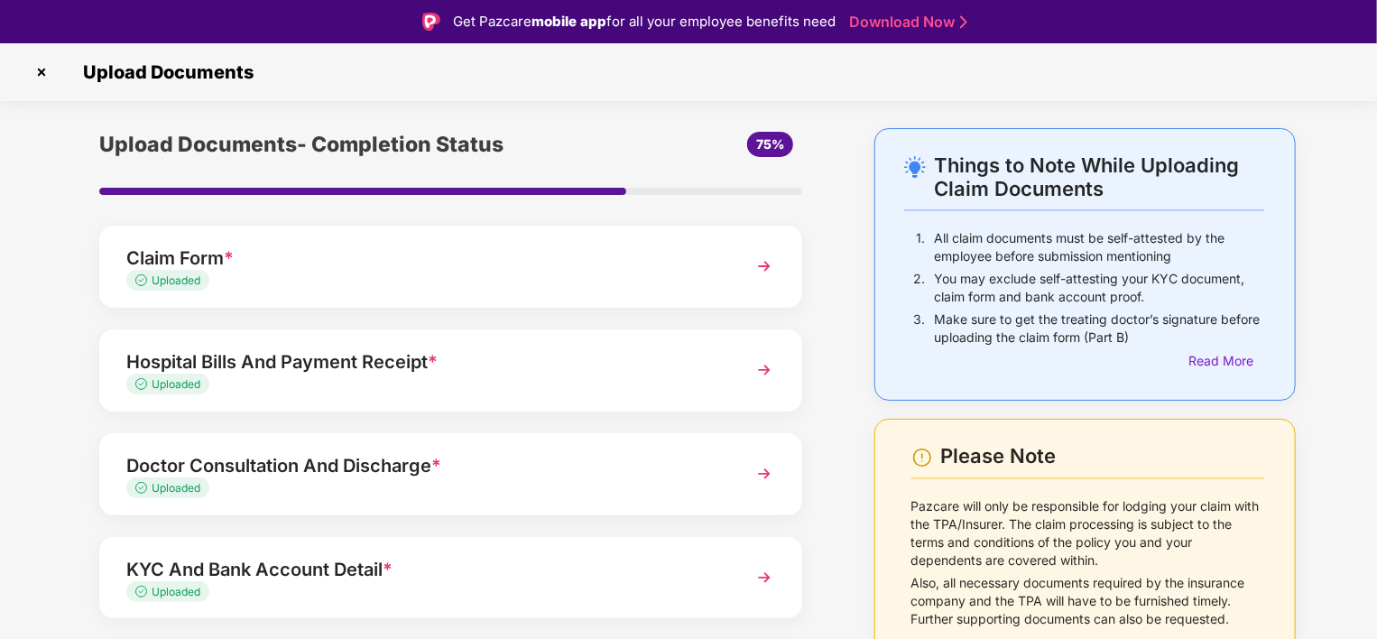
scroll to position [159, 0]
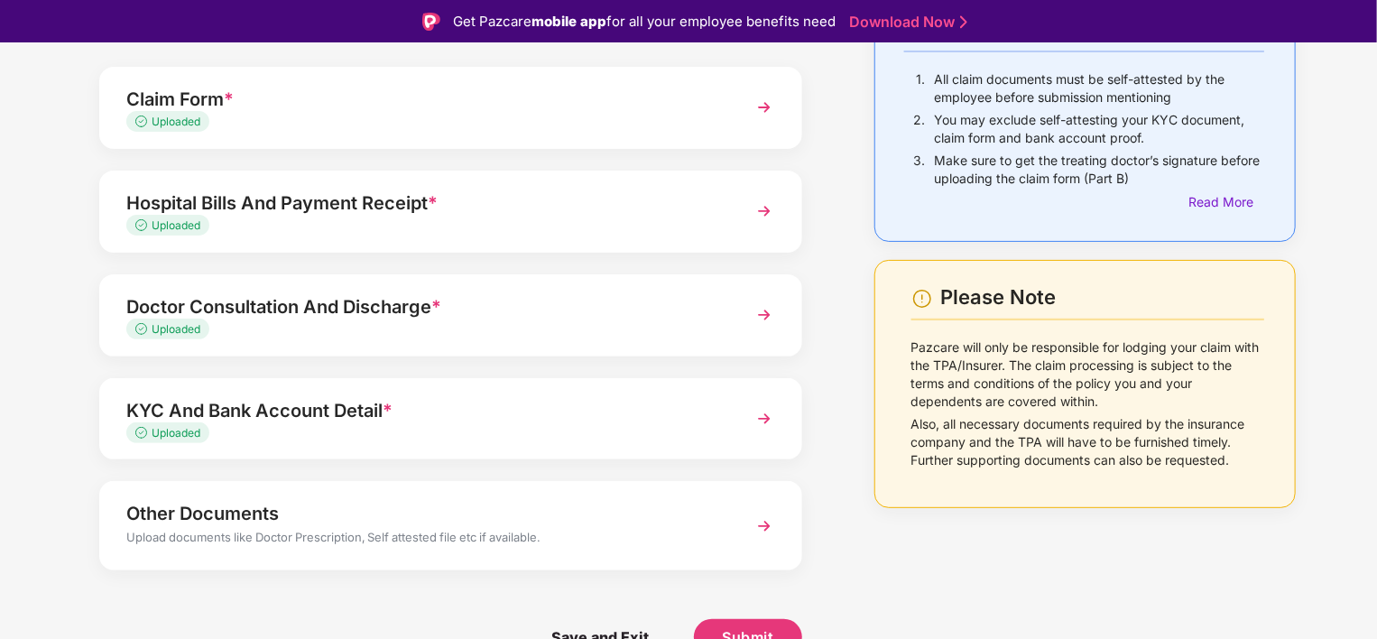
click at [323, 538] on div "Upload documents like Doctor Prescription, Self attested file etc if available." at bounding box center [423, 539] width 595 height 23
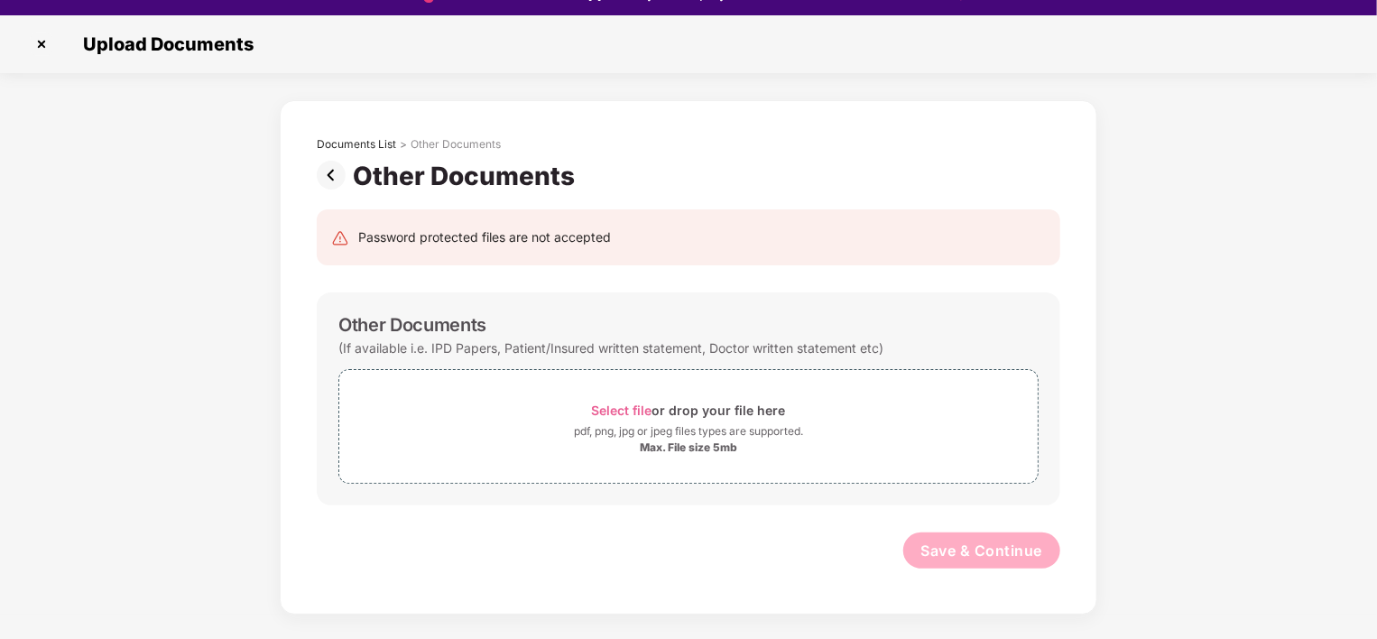
scroll to position [43, 0]
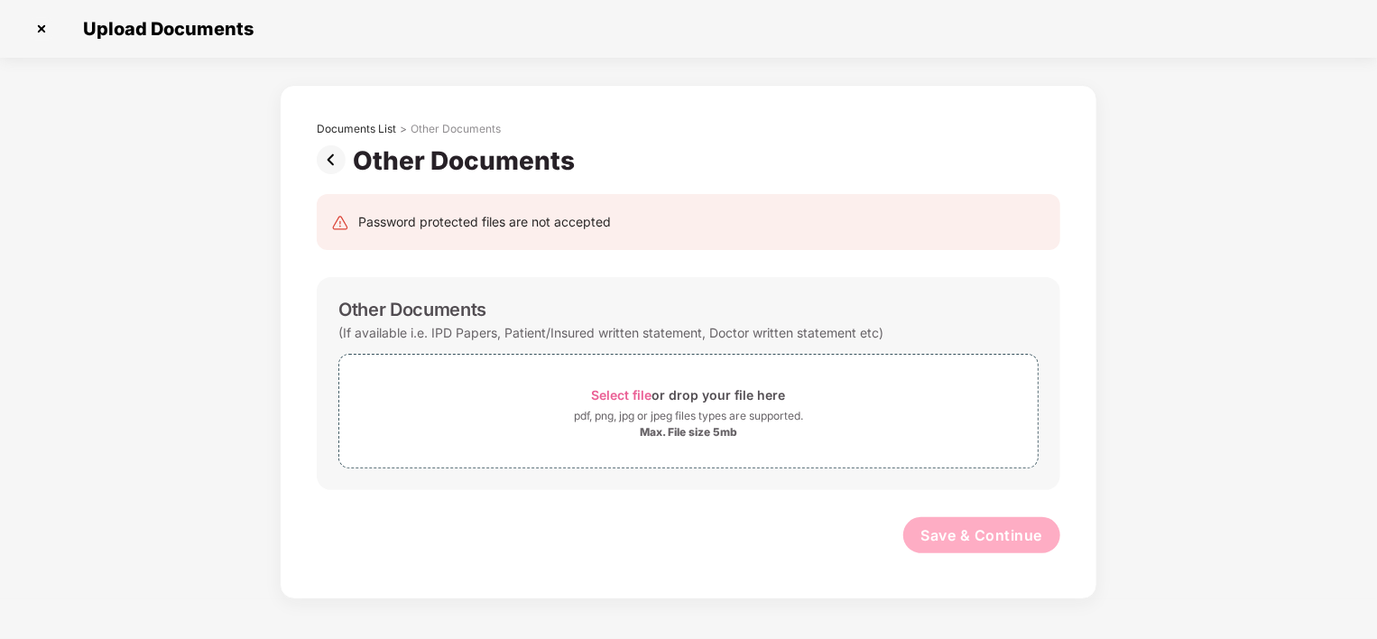
click at [331, 166] on img at bounding box center [335, 159] width 36 height 29
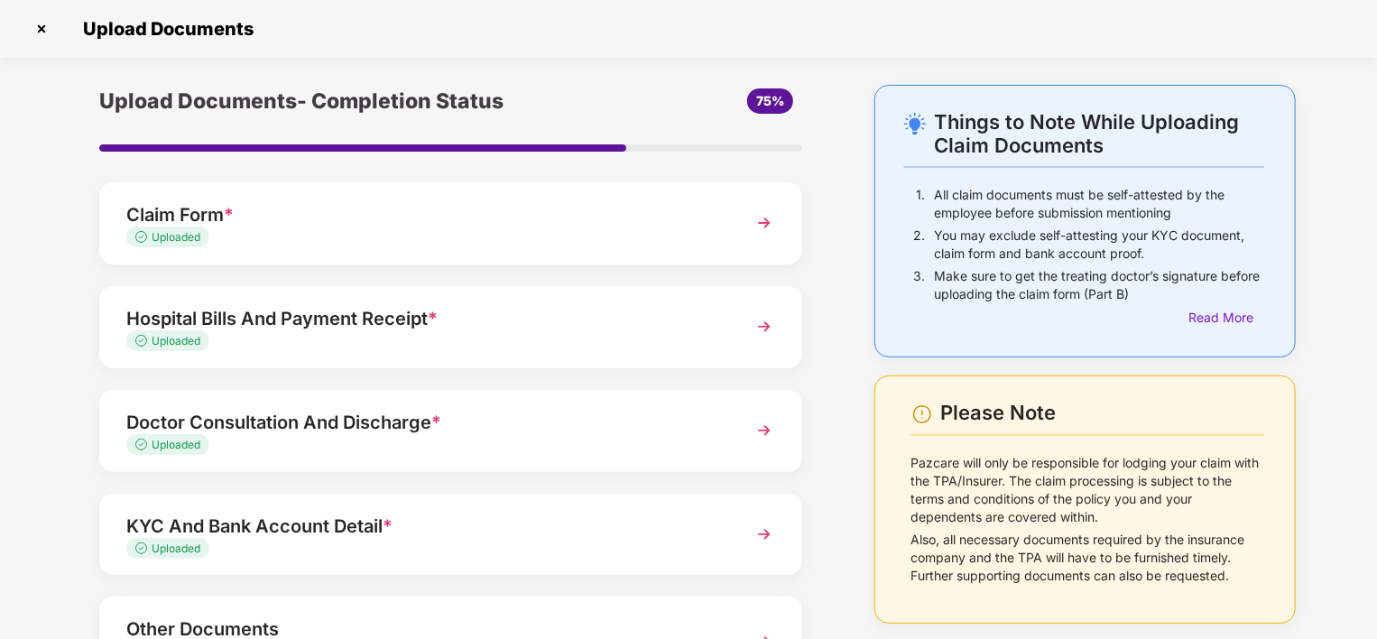
scroll to position [159, 0]
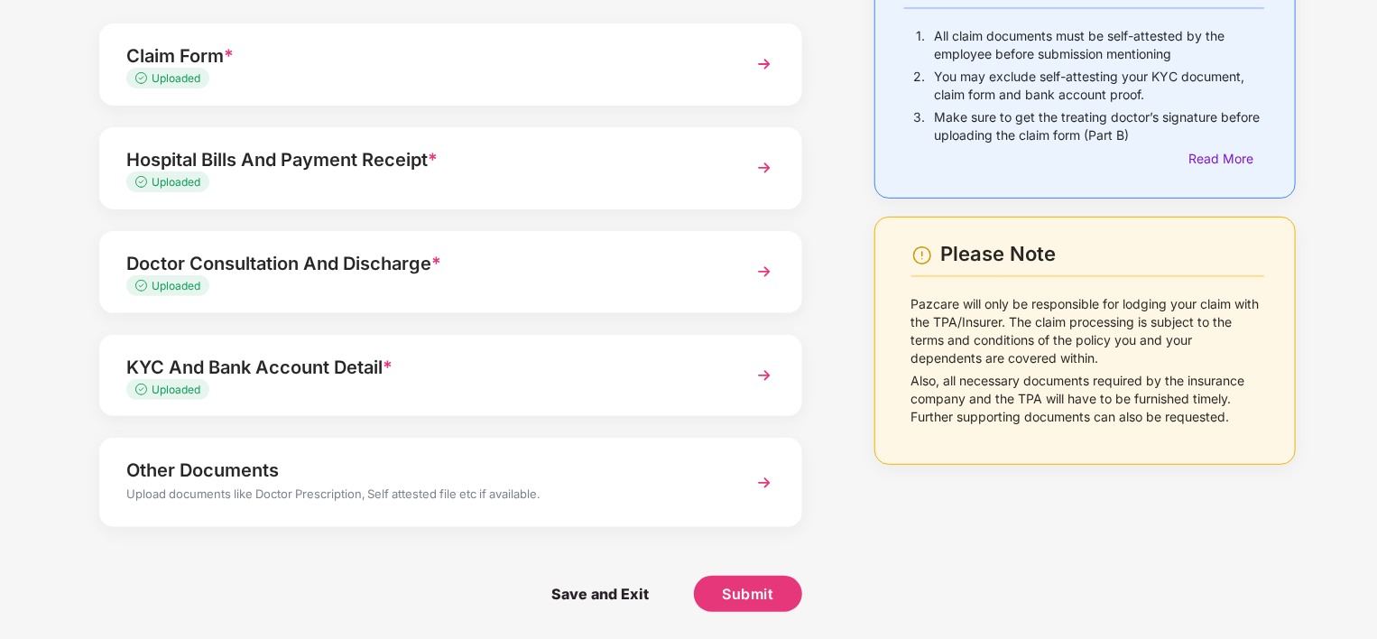
click at [276, 482] on div "Other Documents" at bounding box center [423, 470] width 595 height 29
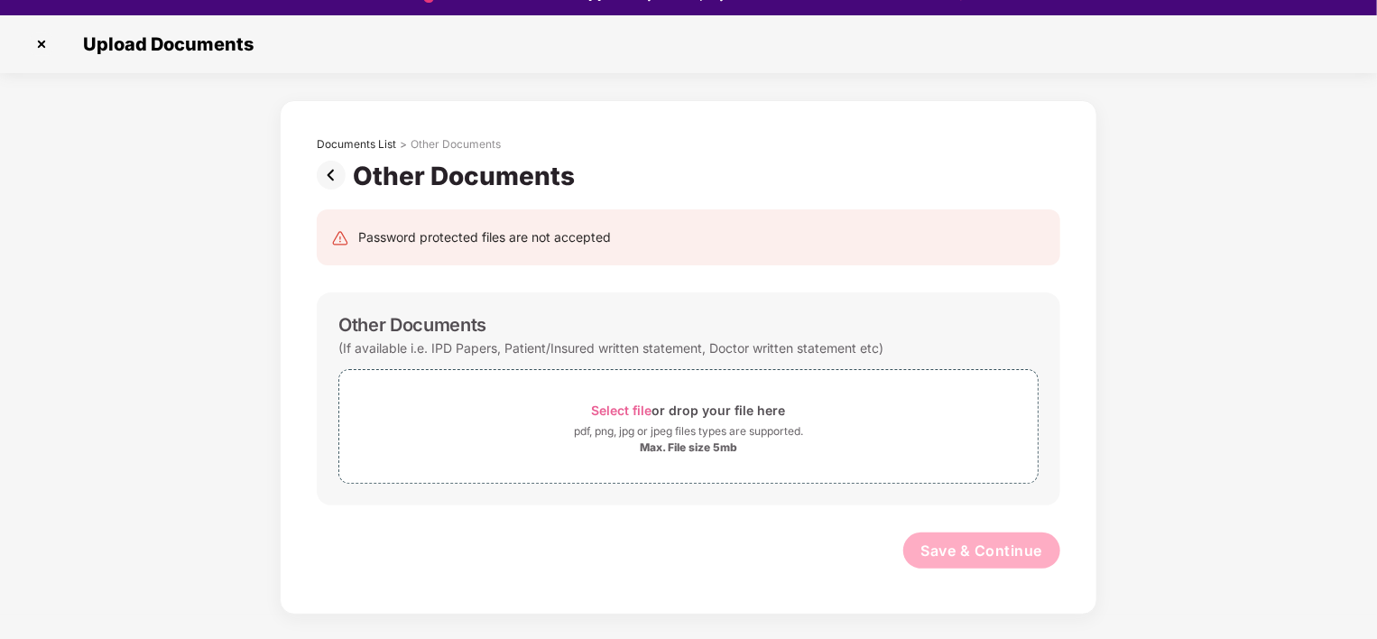
scroll to position [43, 0]
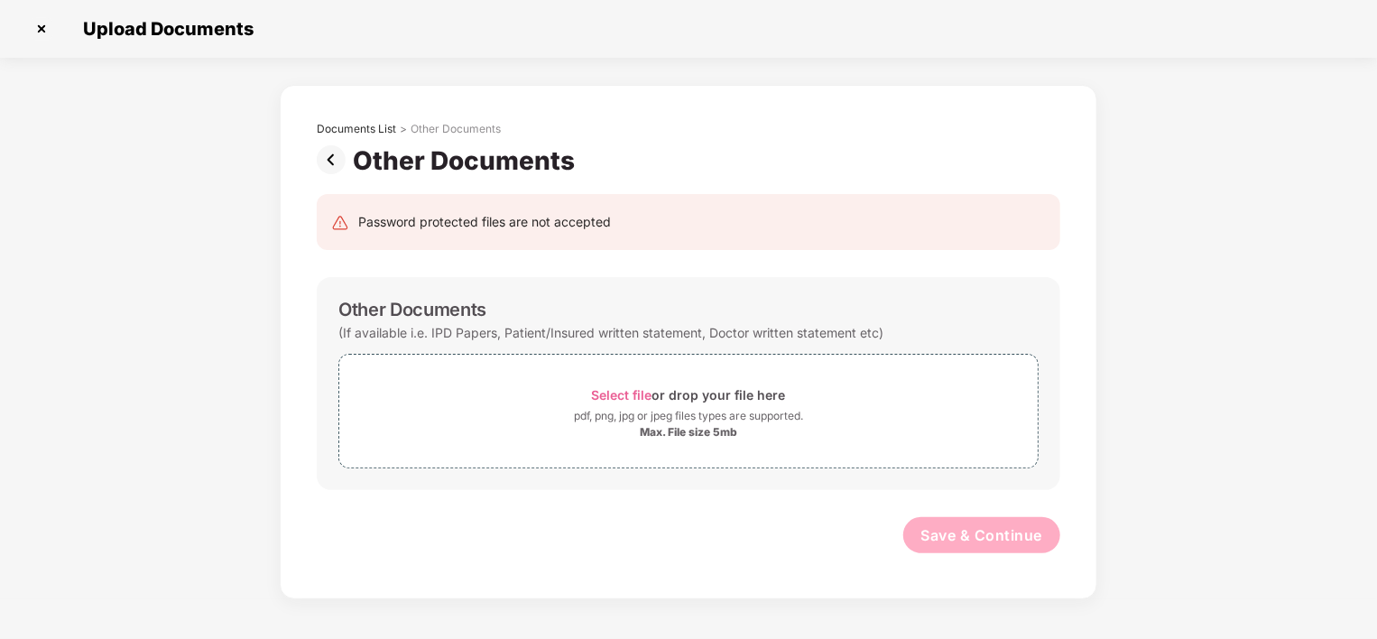
click at [328, 157] on img at bounding box center [335, 159] width 36 height 29
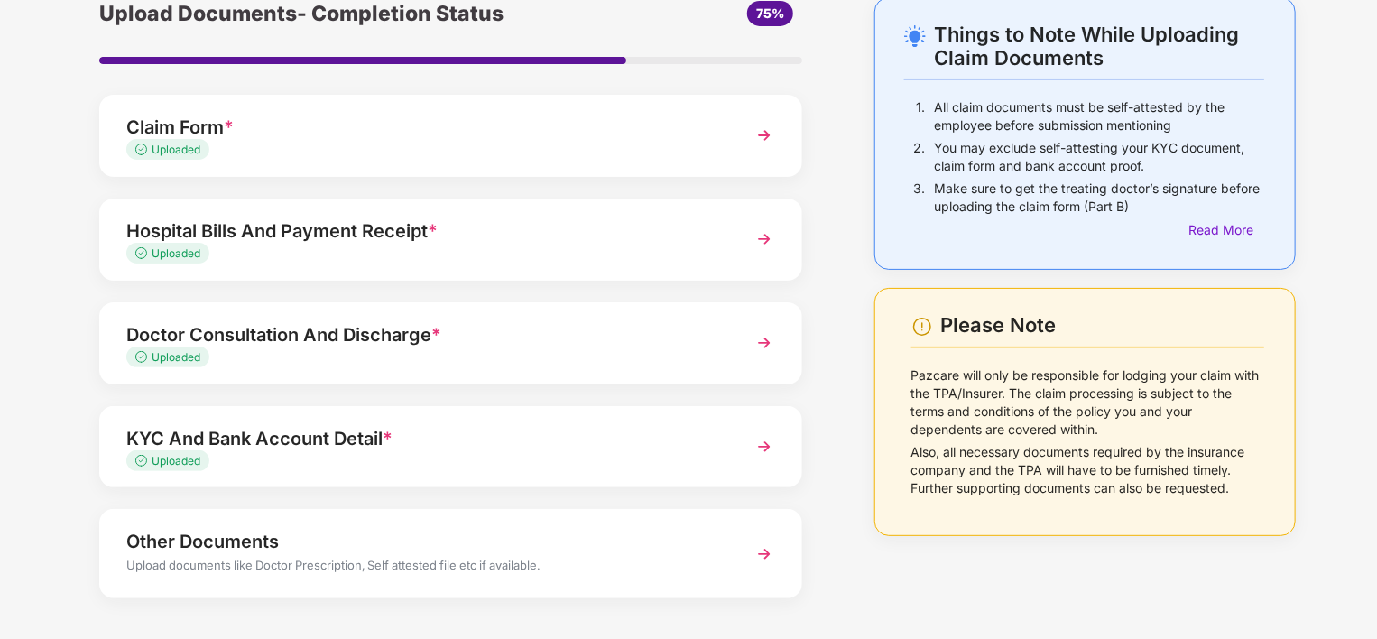
scroll to position [159, 0]
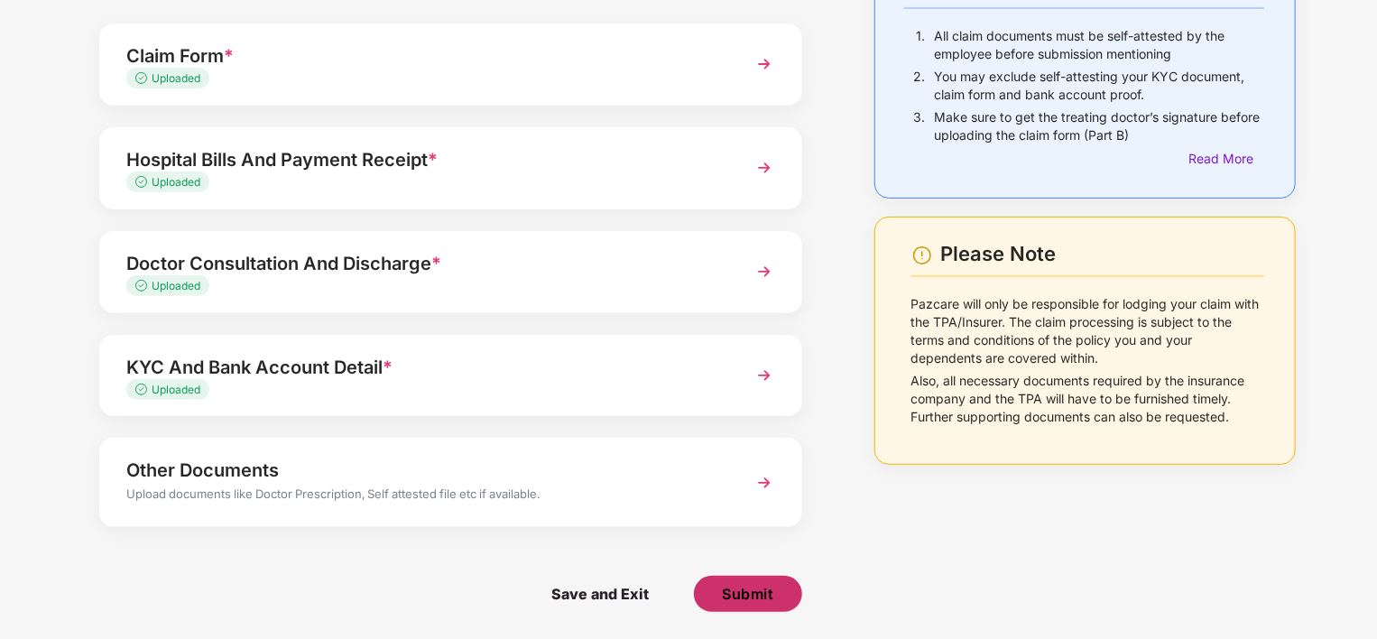
click at [731, 592] on span "Submit" at bounding box center [747, 594] width 51 height 20
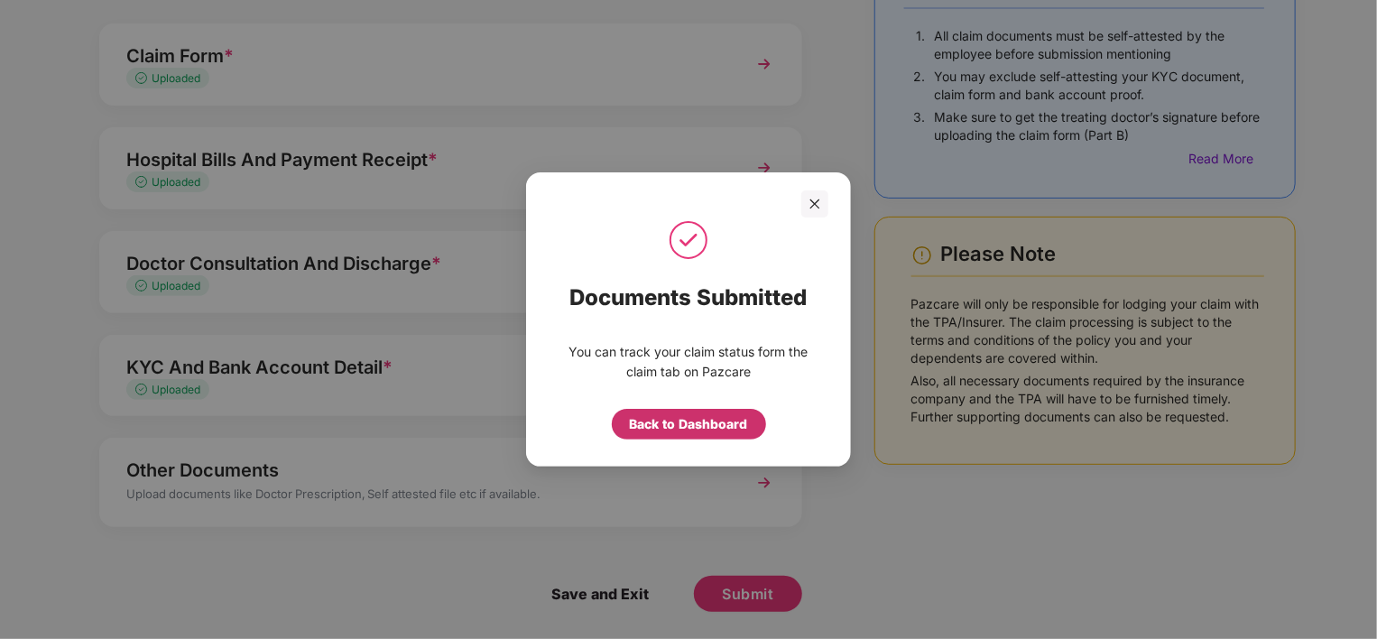
click at [698, 421] on div "Back to Dashboard" at bounding box center [689, 424] width 118 height 20
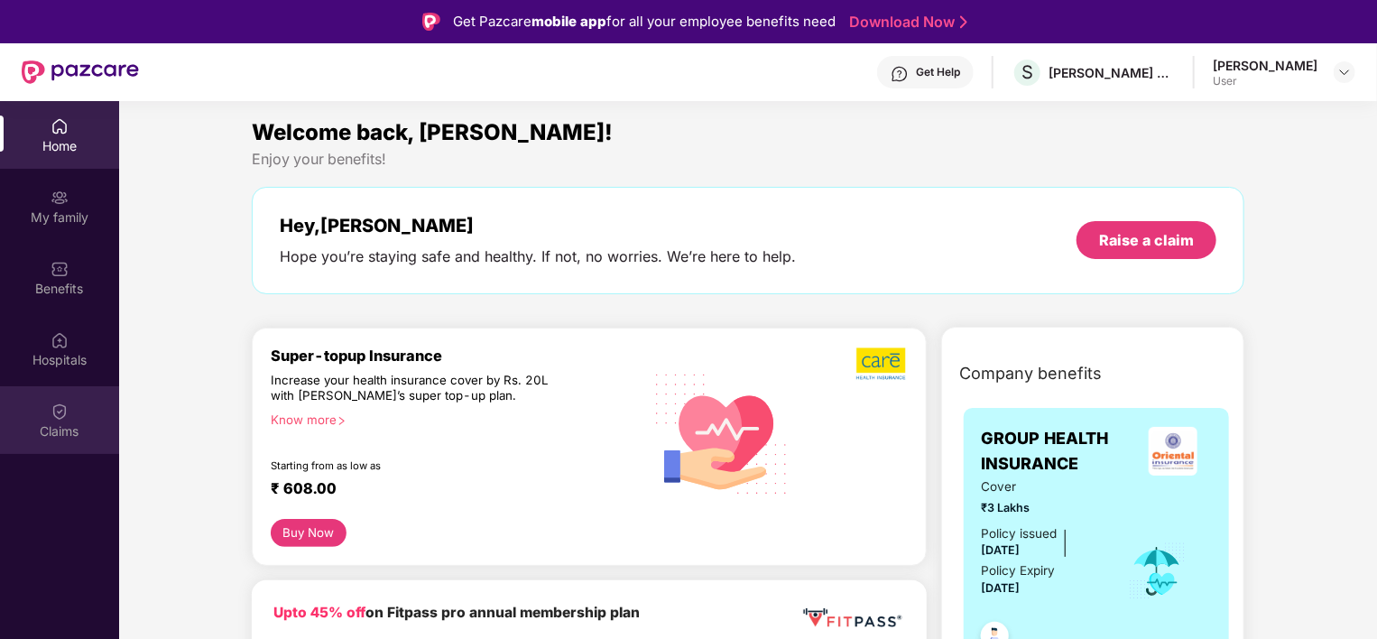
click at [72, 423] on div "Claims" at bounding box center [59, 431] width 119 height 18
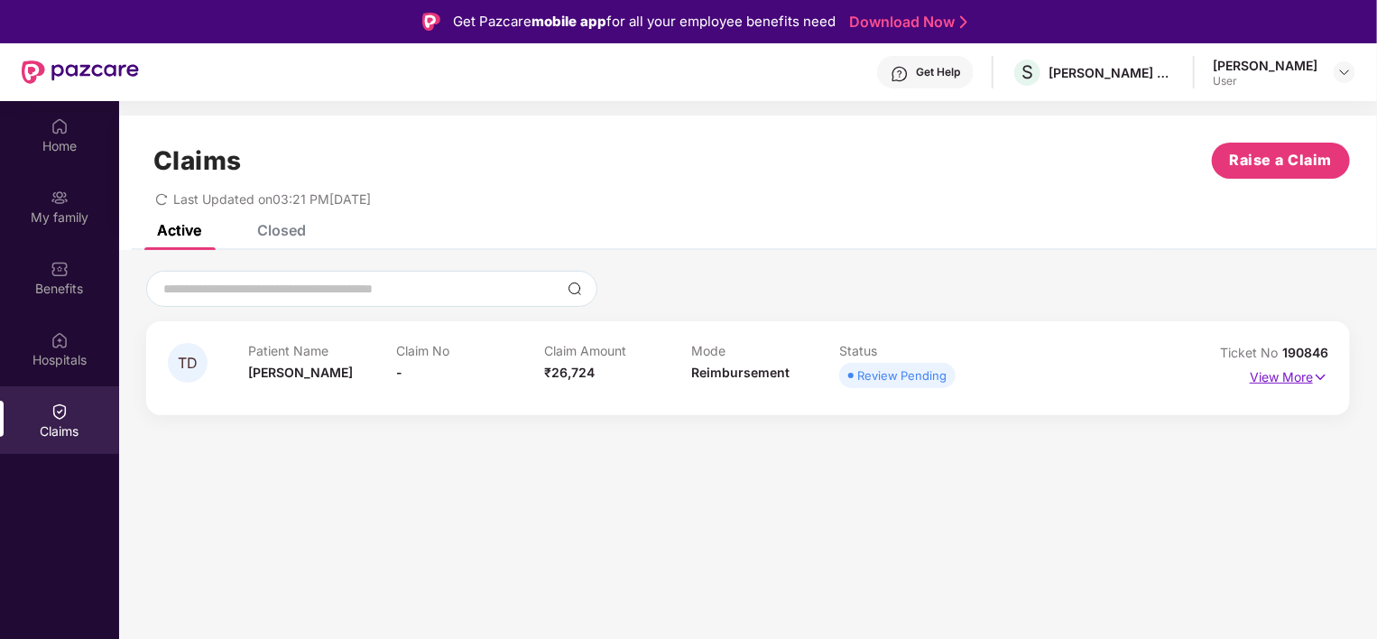
click at [1288, 369] on p "View More" at bounding box center [1289, 375] width 79 height 24
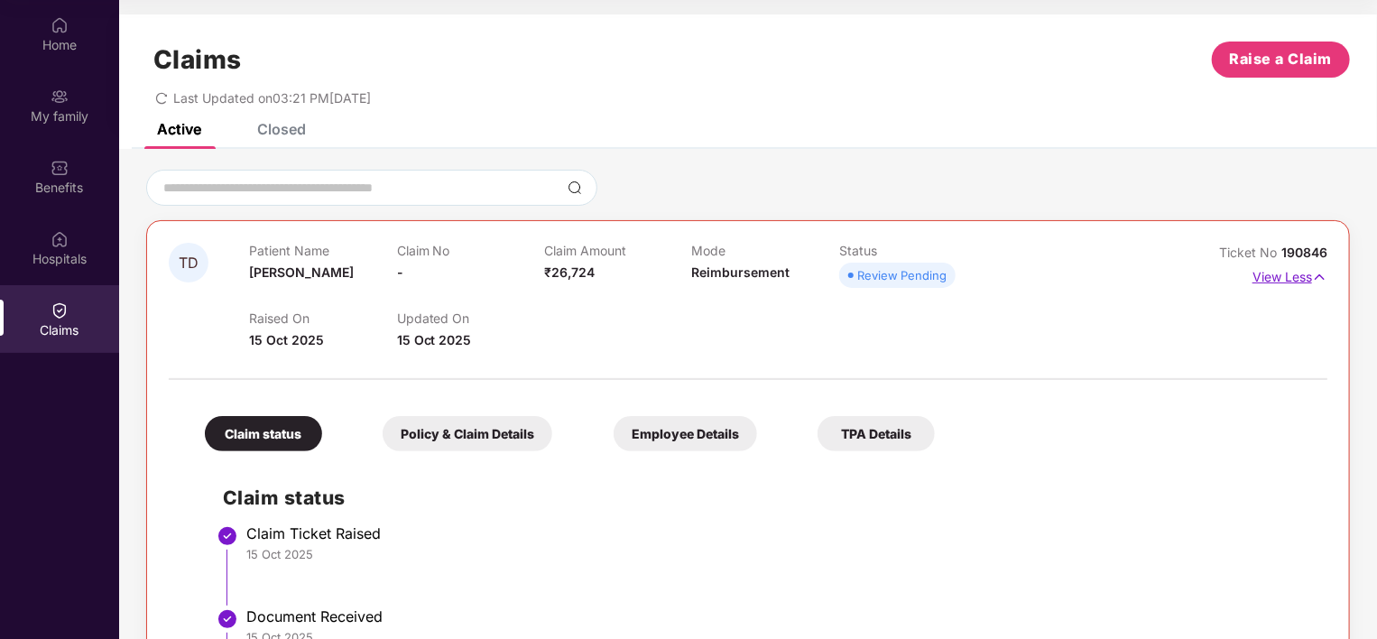
click at [1276, 273] on p "View Less" at bounding box center [1290, 275] width 75 height 24
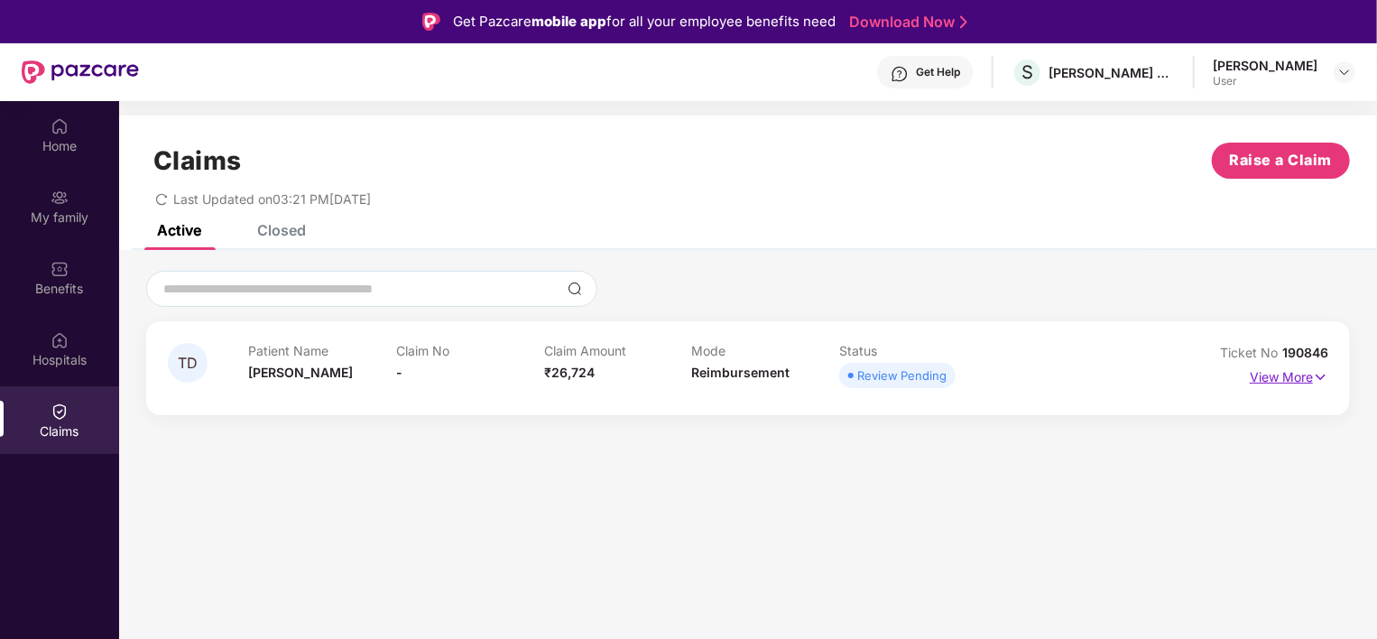
click at [1279, 382] on p "View More" at bounding box center [1289, 375] width 79 height 24
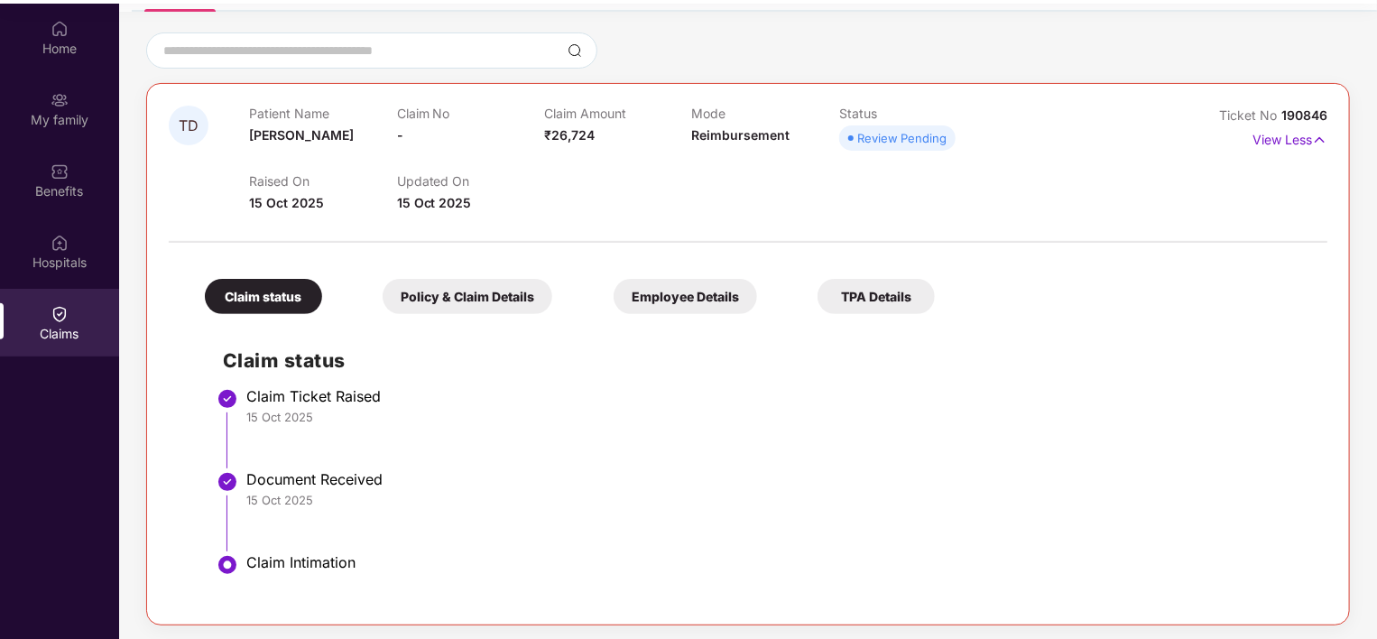
scroll to position [101, 0]
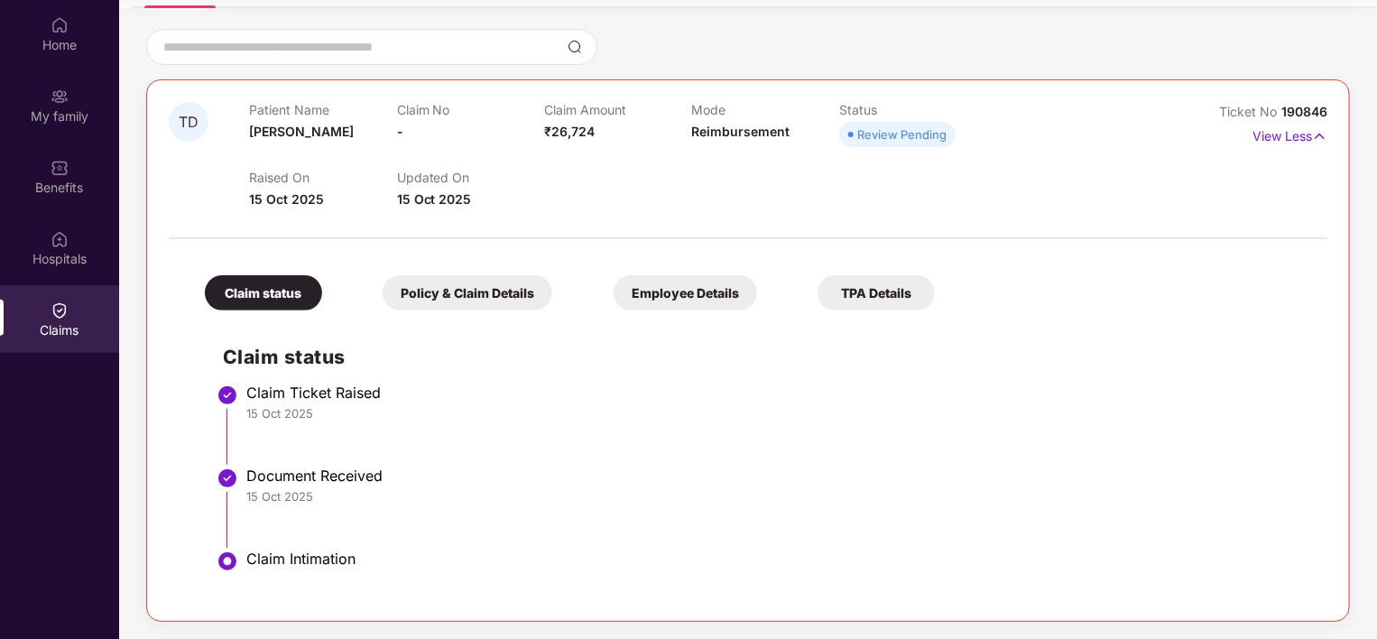
click at [863, 288] on div "TPA Details" at bounding box center [876, 292] width 117 height 35
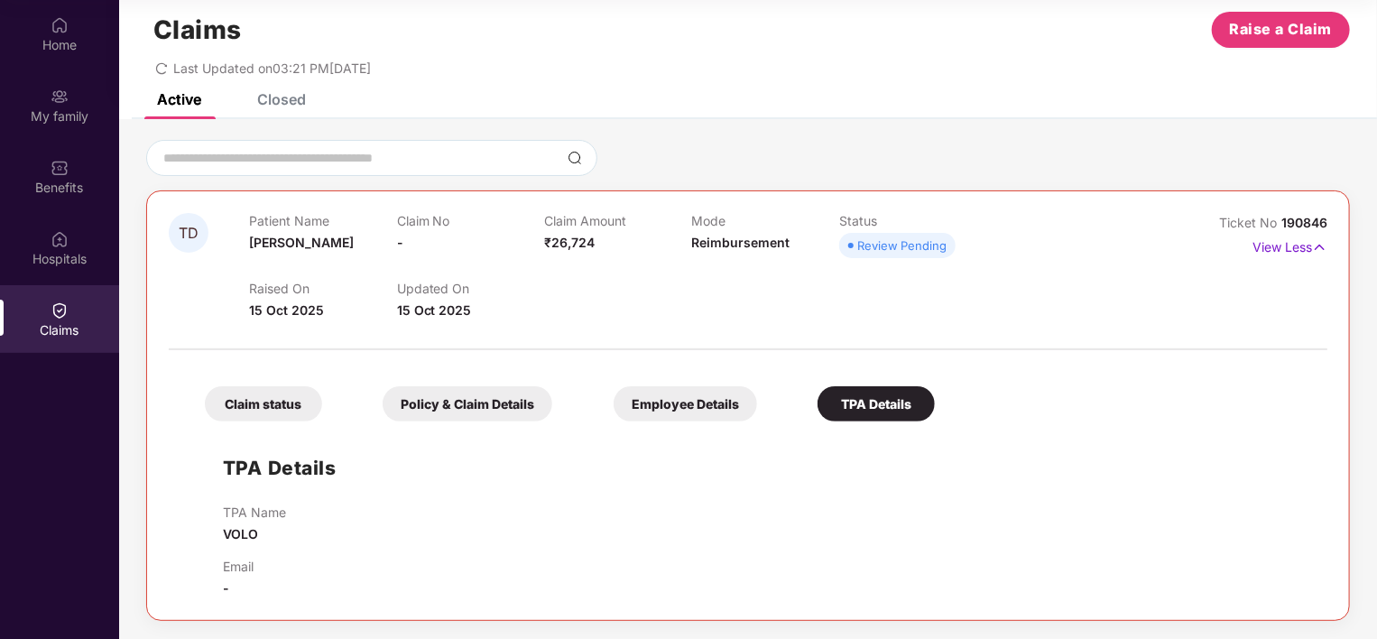
scroll to position [29, 0]
click at [675, 394] on div "Employee Details" at bounding box center [685, 404] width 143 height 35
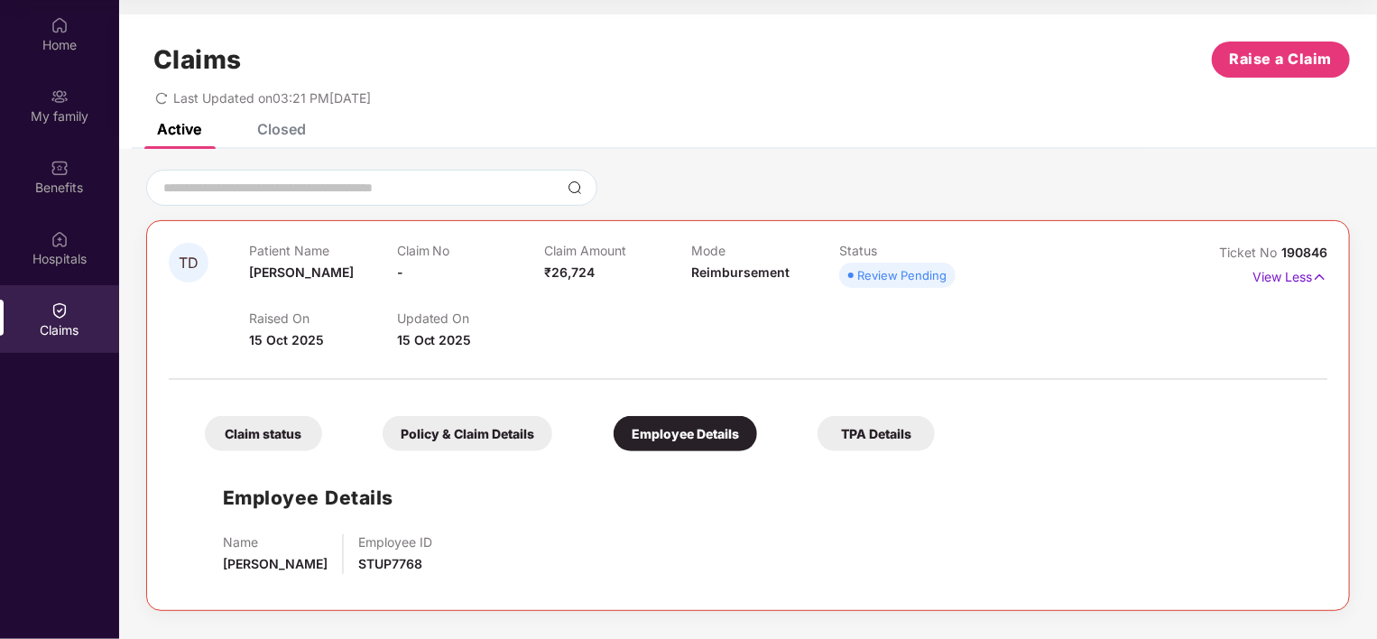
click at [486, 420] on div "Policy & Claim Details" at bounding box center [468, 433] width 170 height 35
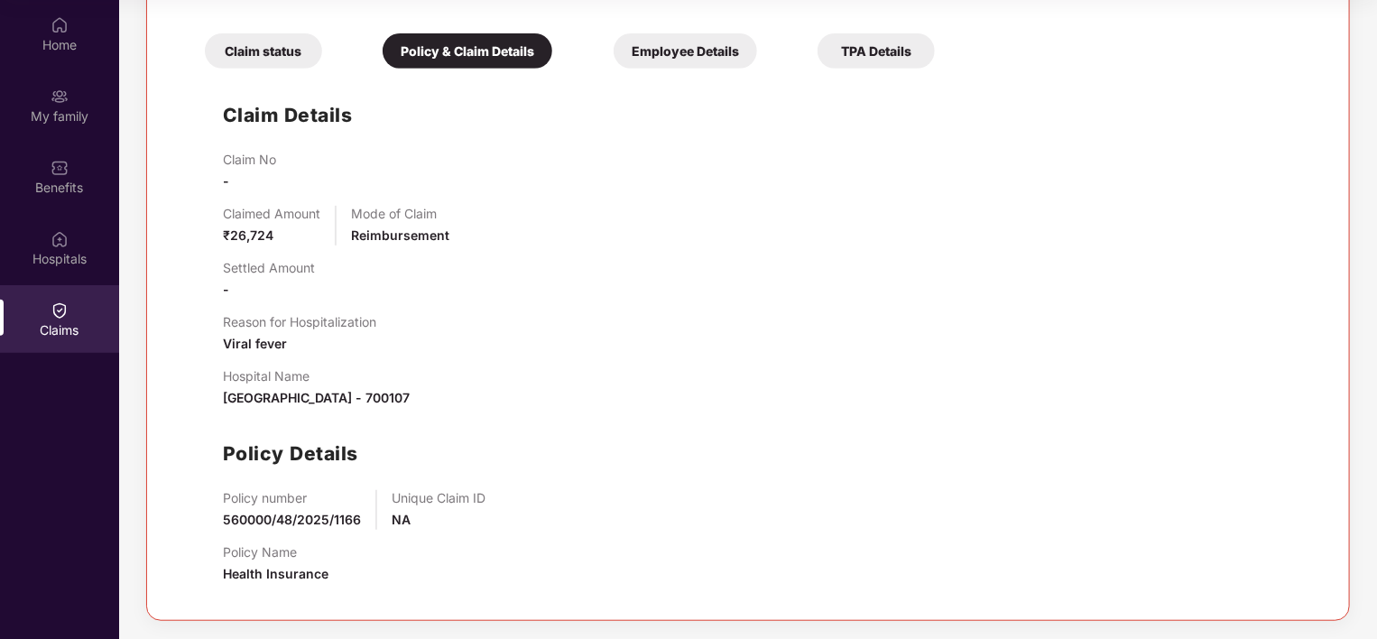
scroll to position [112, 0]
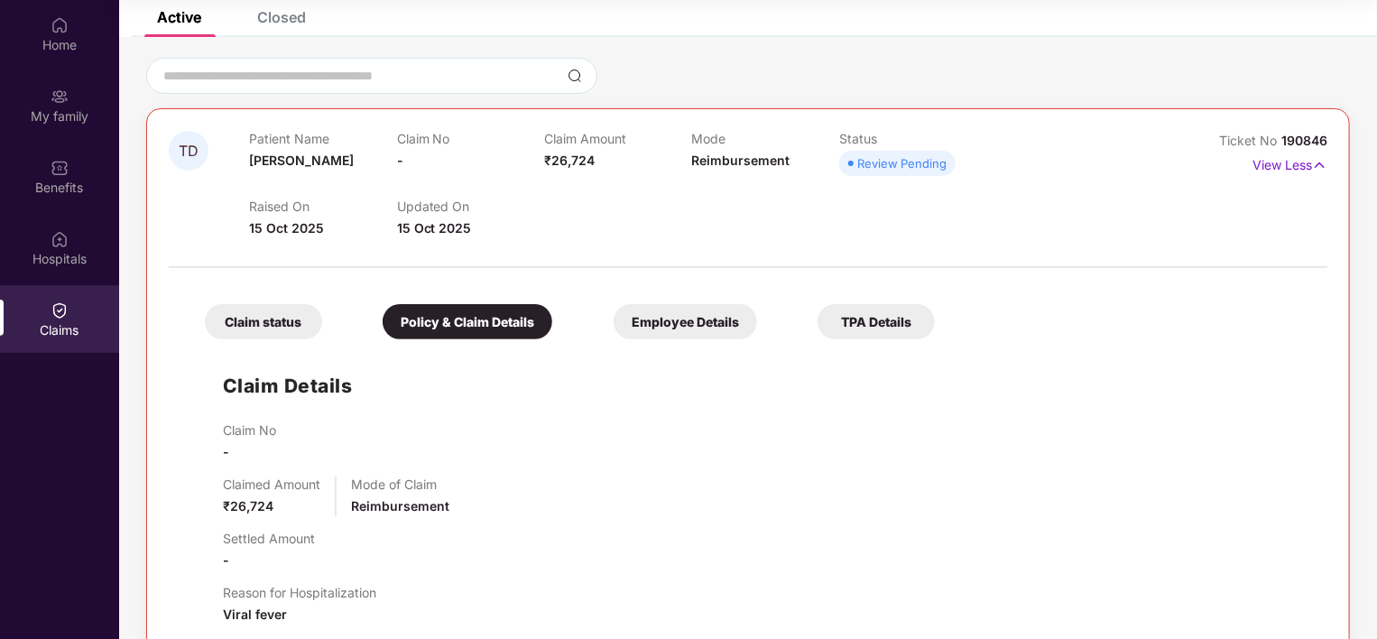
click at [282, 319] on div "Claim status" at bounding box center [263, 321] width 117 height 35
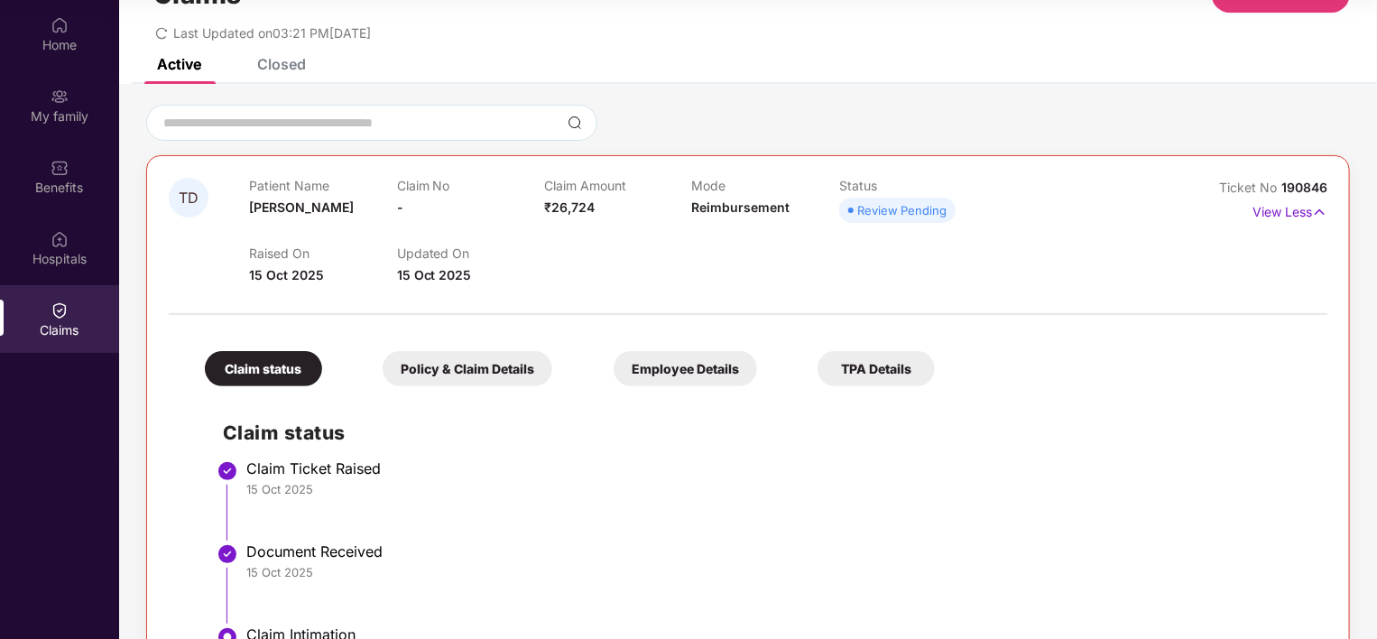
scroll to position [0, 0]
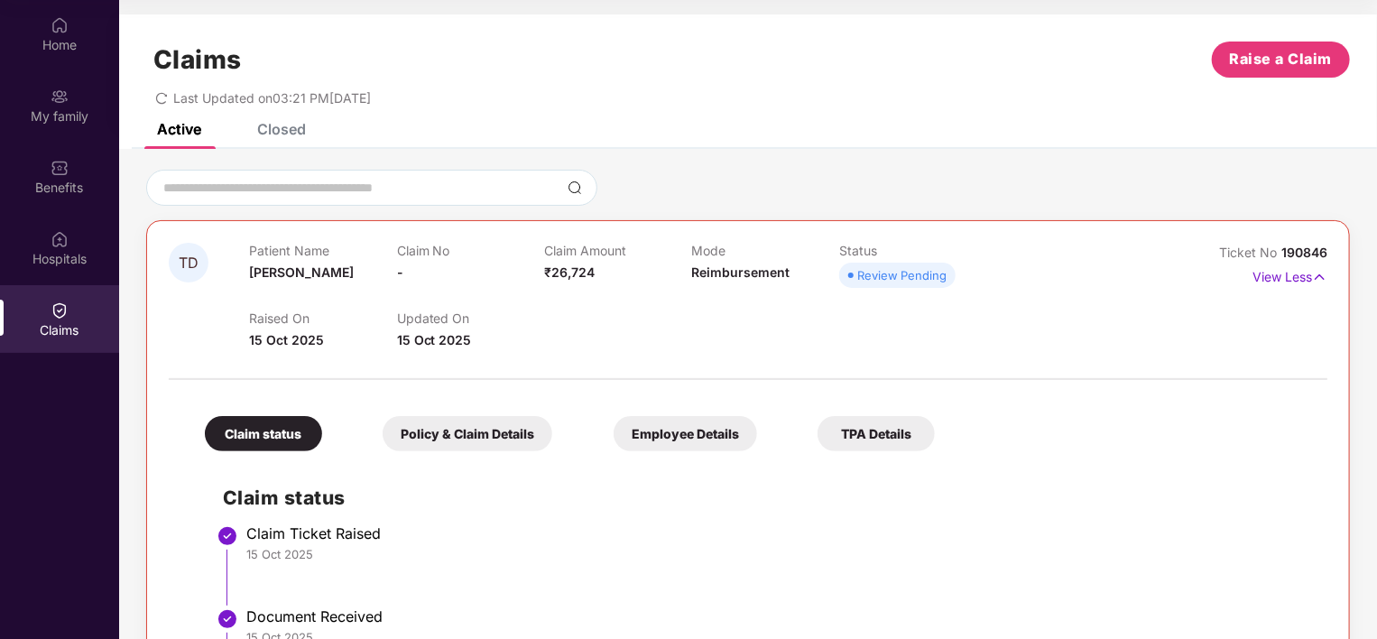
click at [289, 128] on div "Closed" at bounding box center [281, 129] width 49 height 18
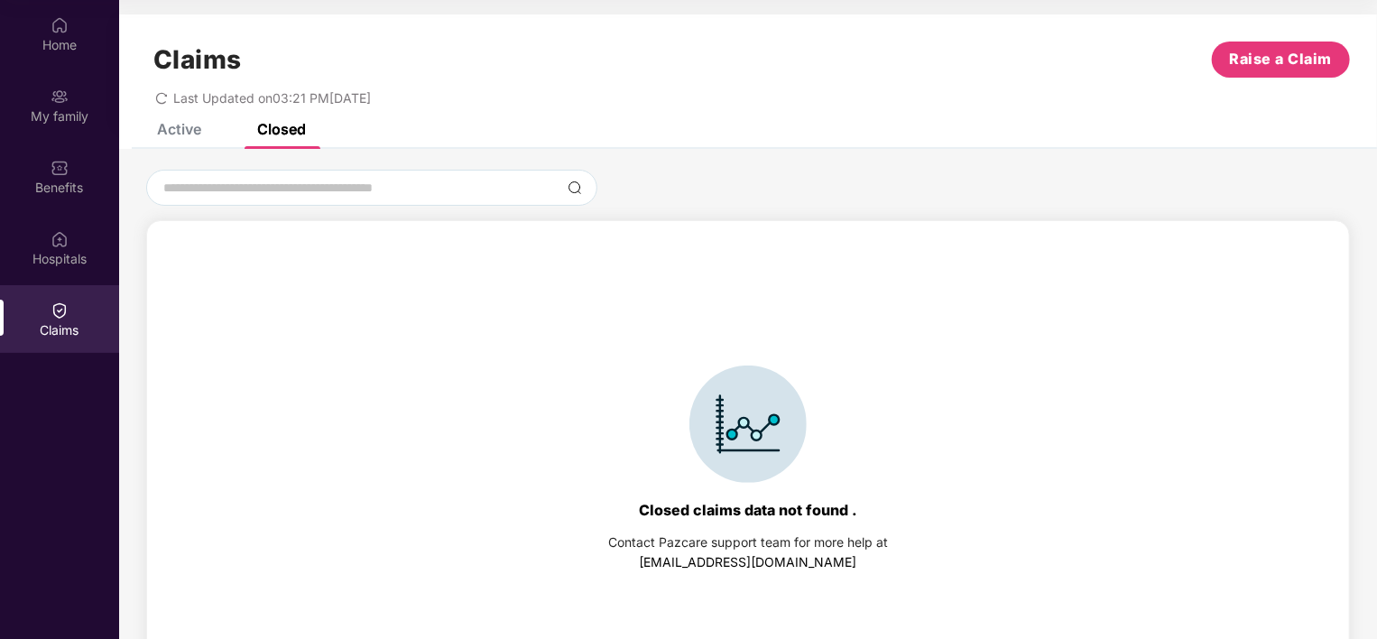
click at [177, 126] on div "Active" at bounding box center [179, 129] width 44 height 18
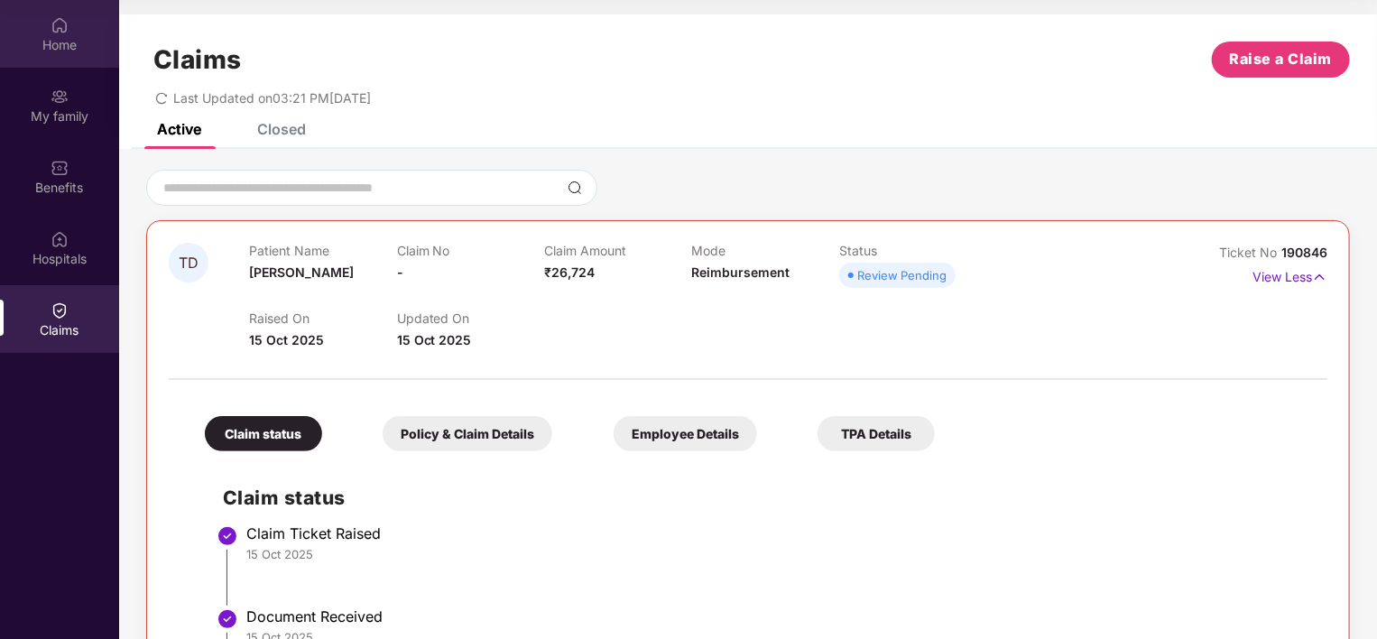
click at [58, 42] on div "Home" at bounding box center [59, 45] width 119 height 18
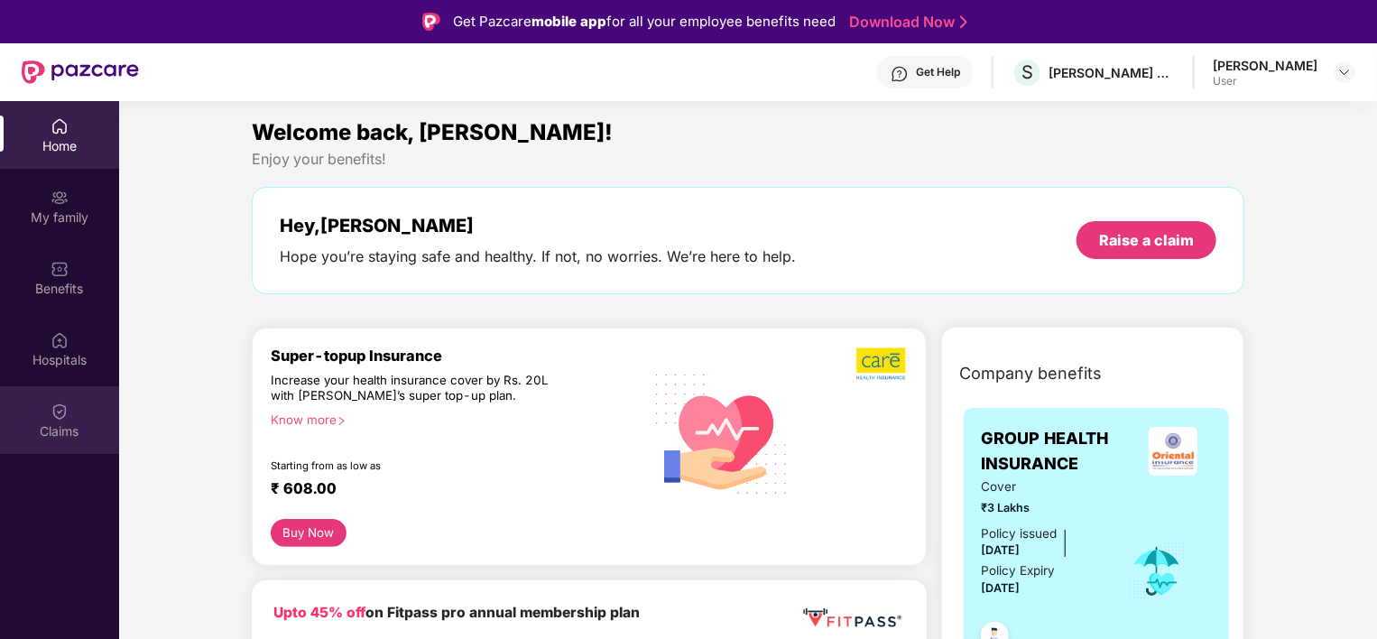
click at [69, 423] on div "Claims" at bounding box center [59, 431] width 119 height 18
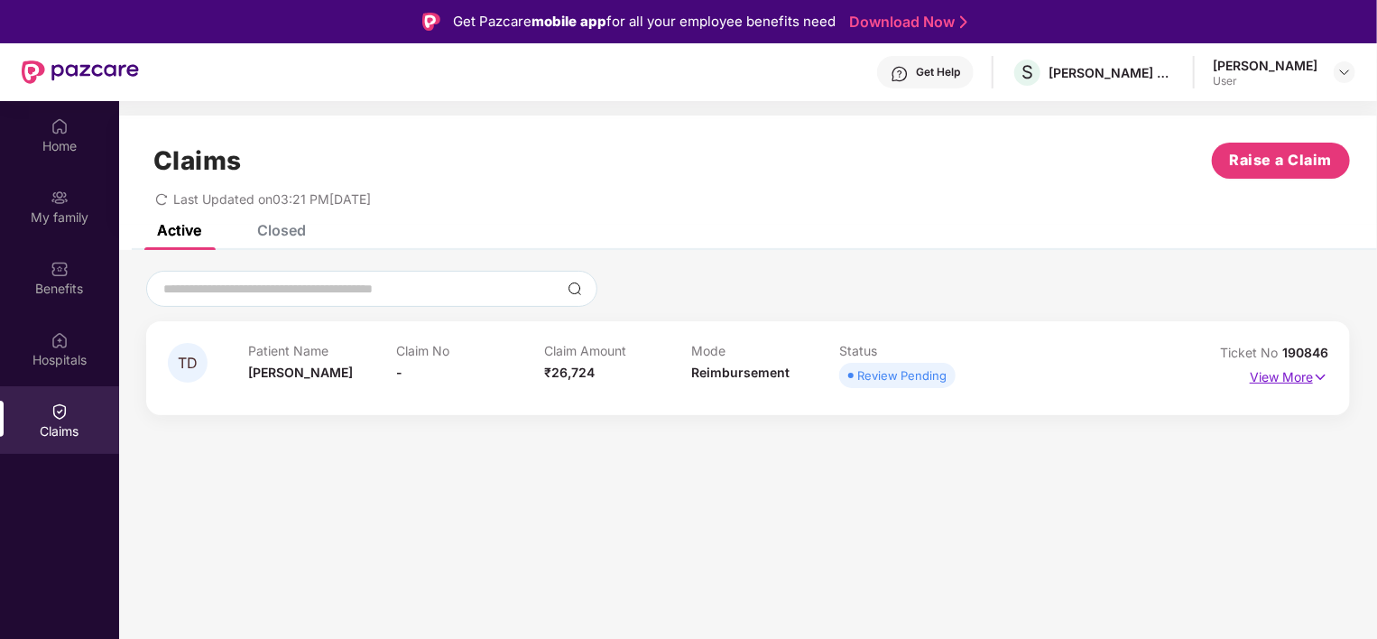
click at [1303, 381] on p "View More" at bounding box center [1289, 375] width 79 height 24
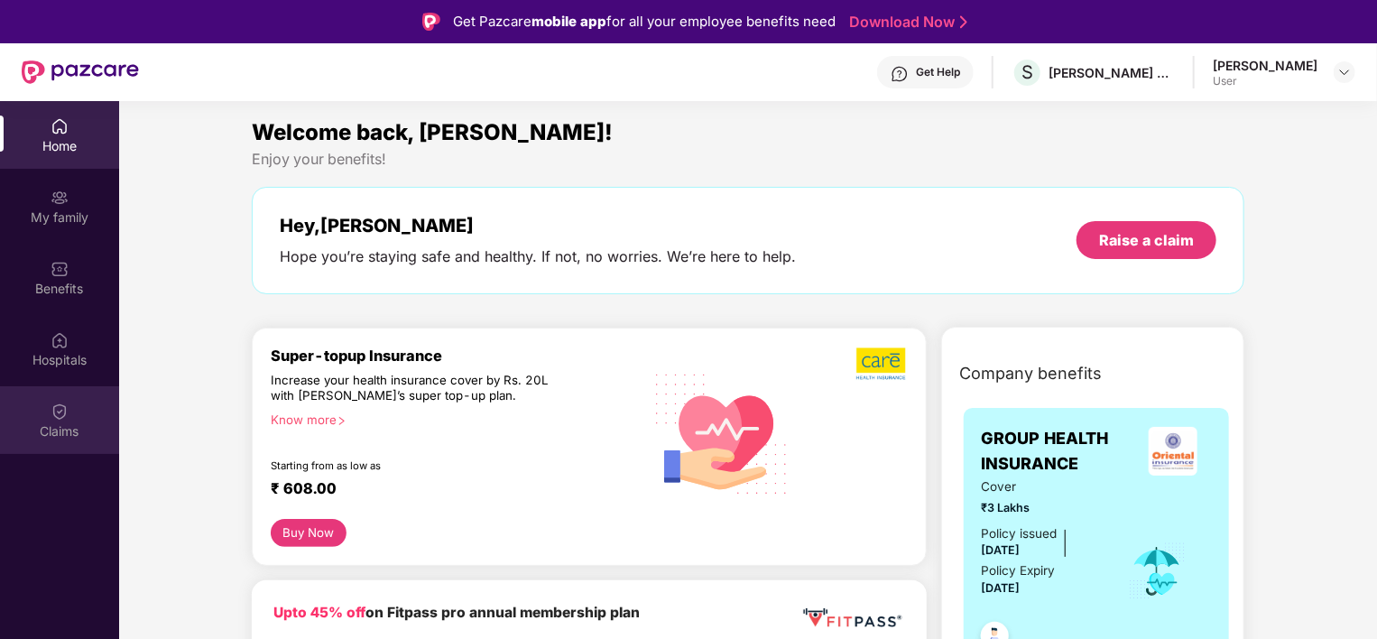
click at [53, 429] on div "Claims" at bounding box center [59, 431] width 119 height 18
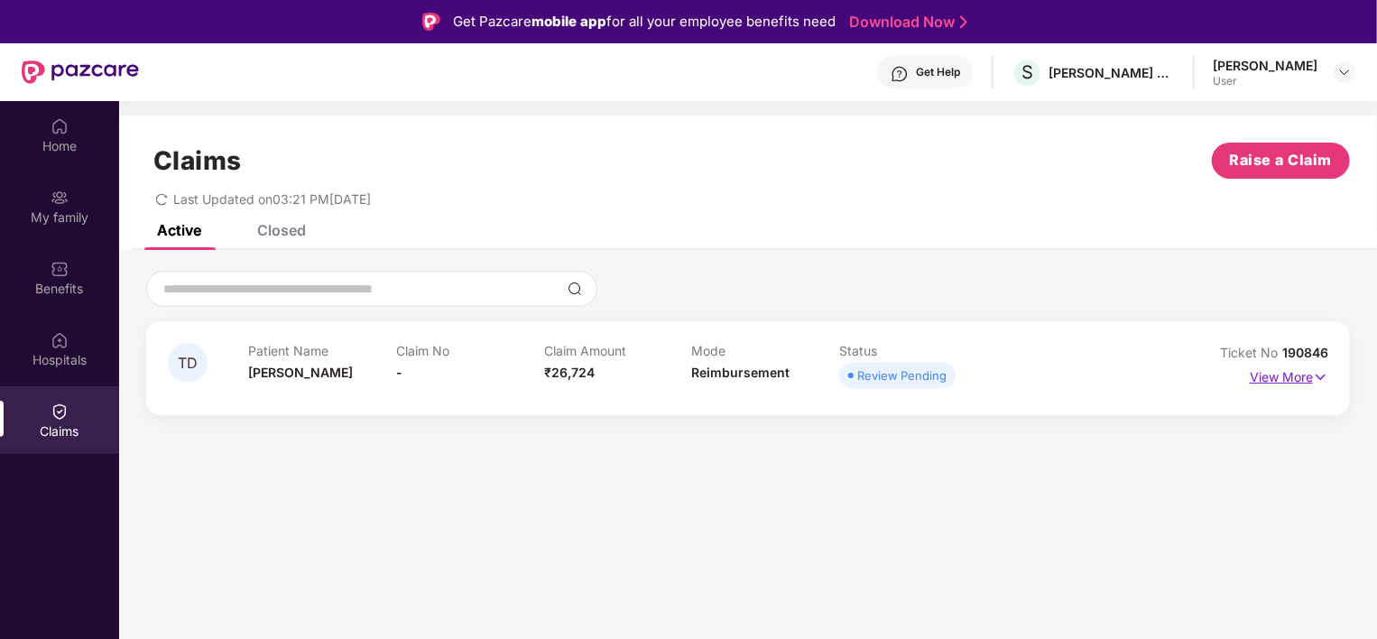
click at [1272, 372] on p "View More" at bounding box center [1289, 375] width 79 height 24
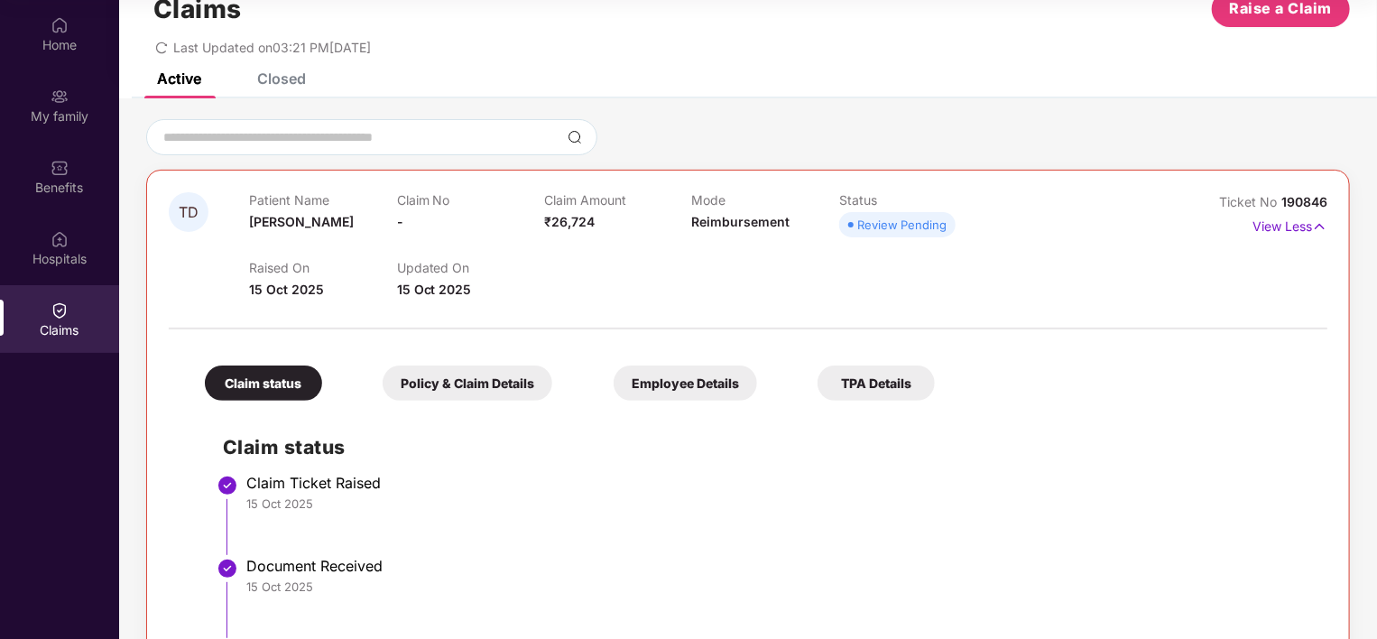
scroll to position [141, 0]
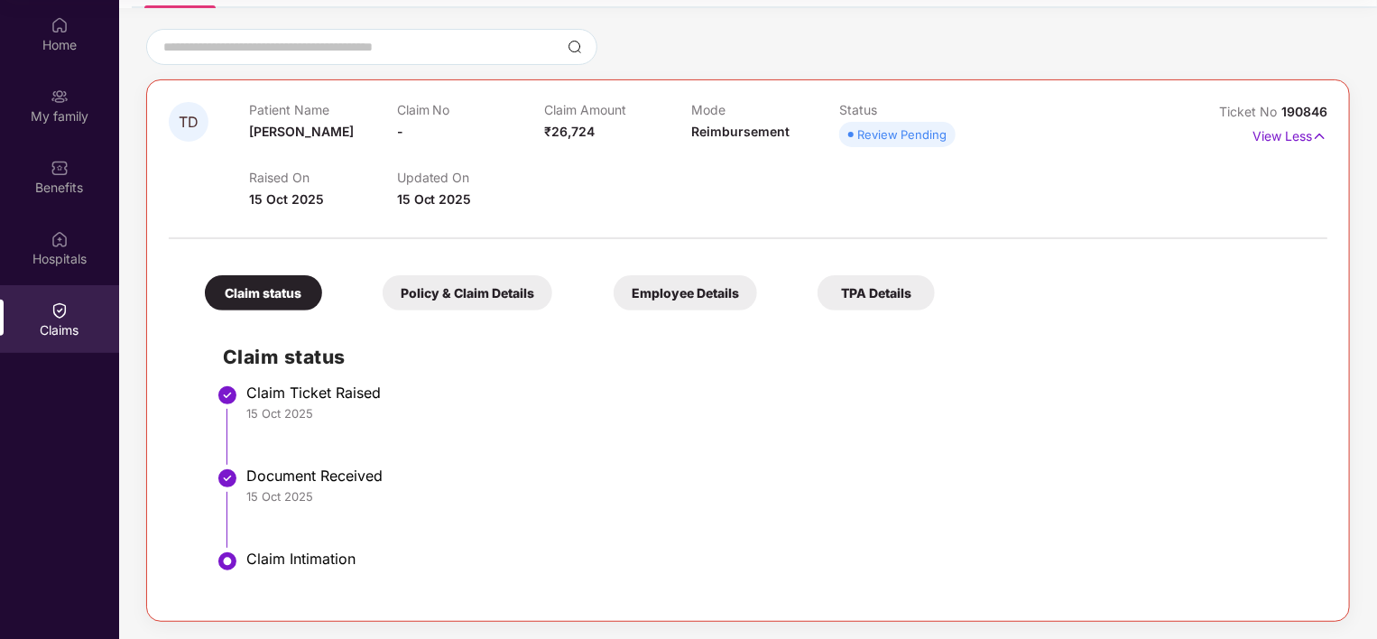
click at [1298, 108] on span "190846" at bounding box center [1304, 111] width 46 height 15
click at [453, 293] on div "Policy & Claim Details" at bounding box center [468, 292] width 170 height 35
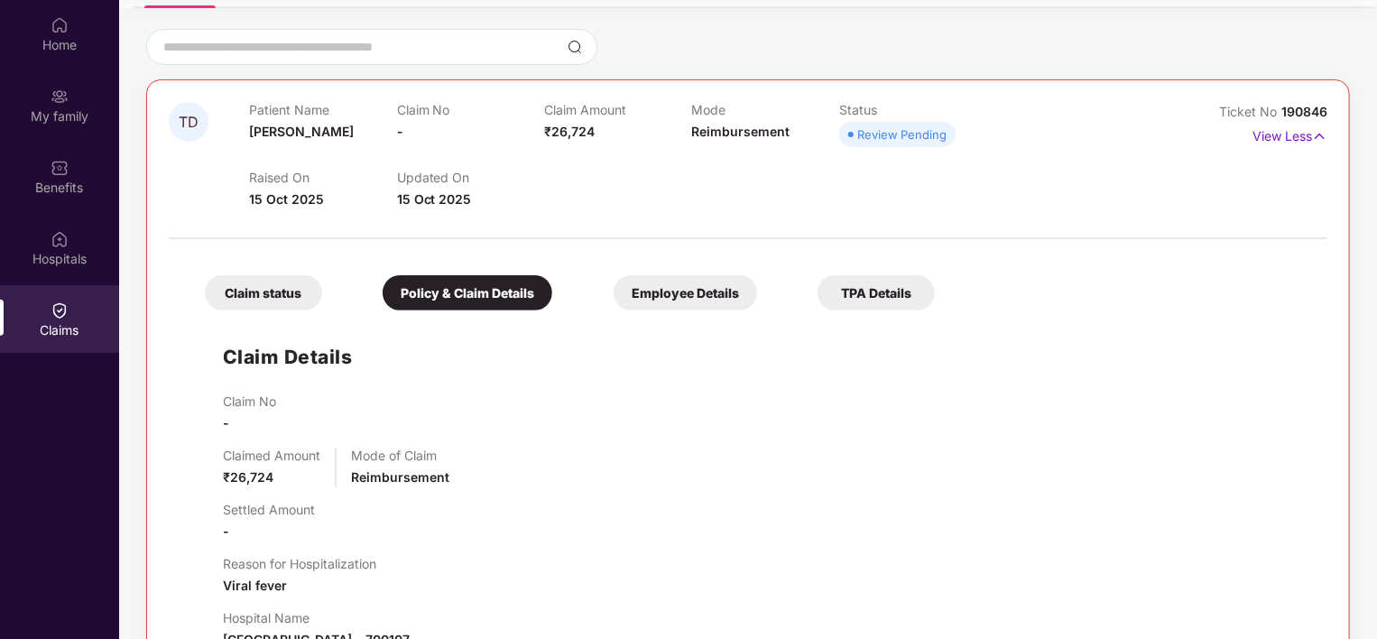
scroll to position [112, 0]
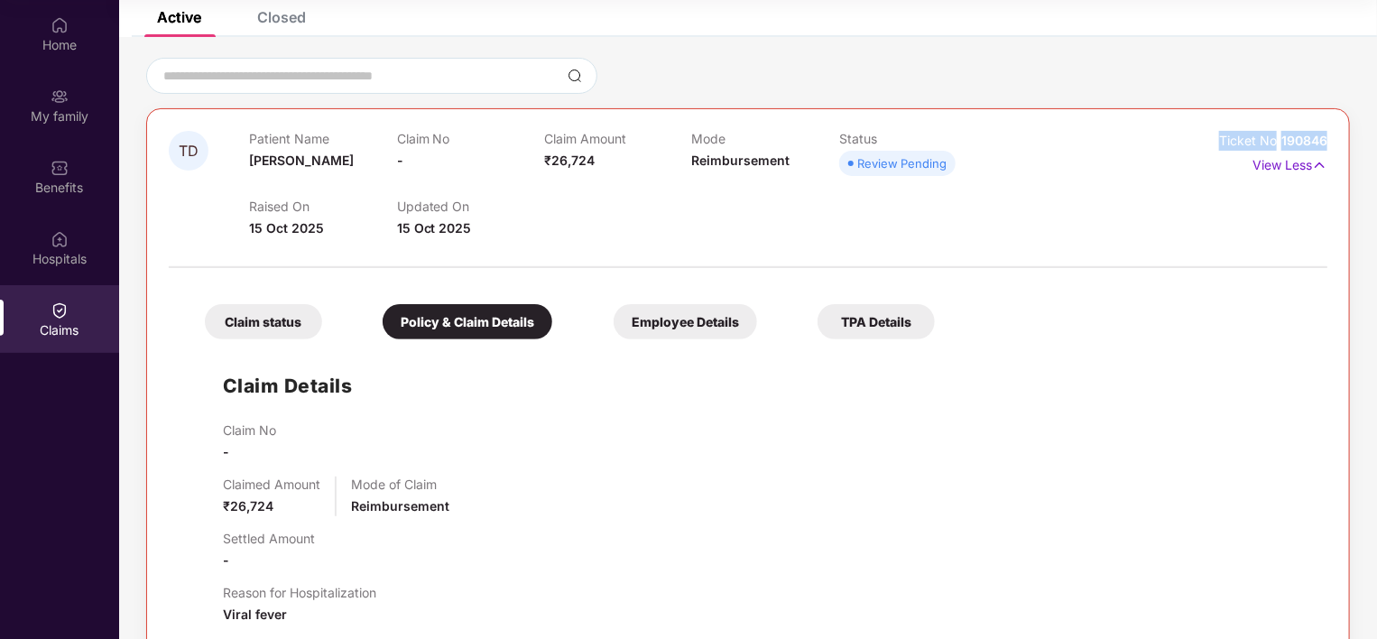
drag, startPoint x: 1220, startPoint y: 142, endPoint x: 1330, endPoint y: 139, distance: 110.1
click at [1330, 139] on div "TD Patient Name [PERSON_NAME] Claim No - Claim Amount ₹26,724 Mode Reimbursemen…" at bounding box center [748, 499] width 1204 height 783
copy div "Ticket No 190846"
click at [1105, 275] on div at bounding box center [748, 258] width 1159 height 38
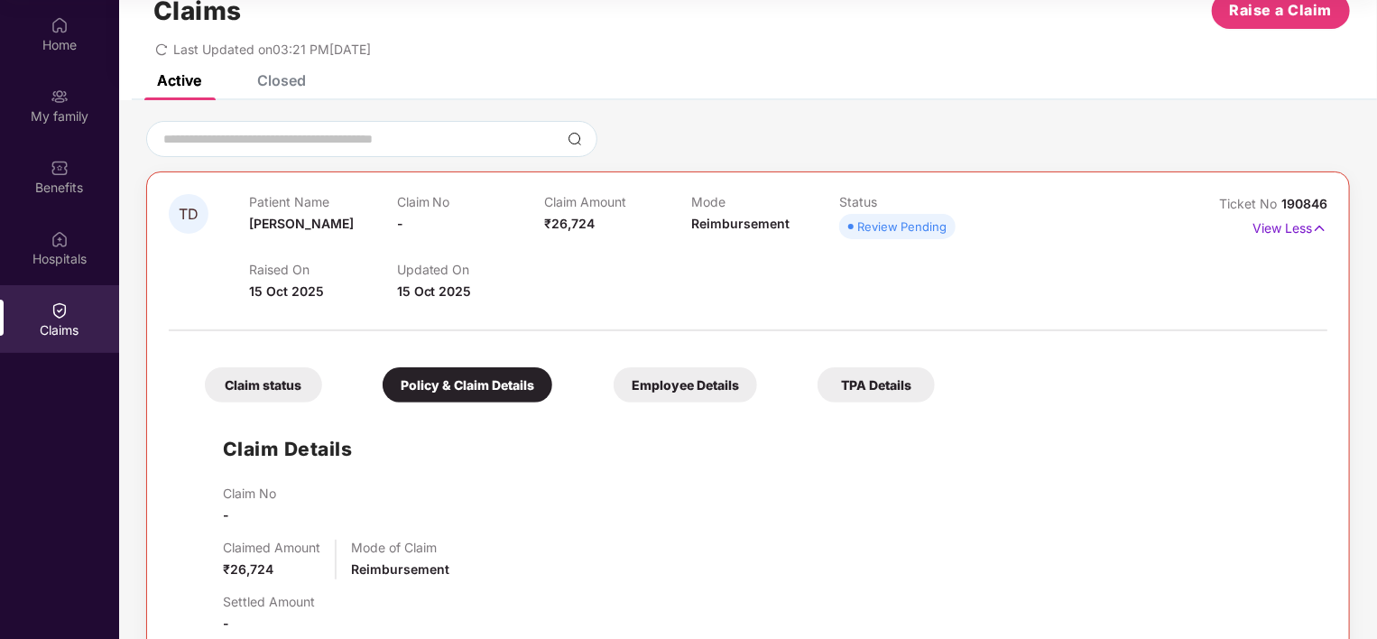
scroll to position [22, 0]
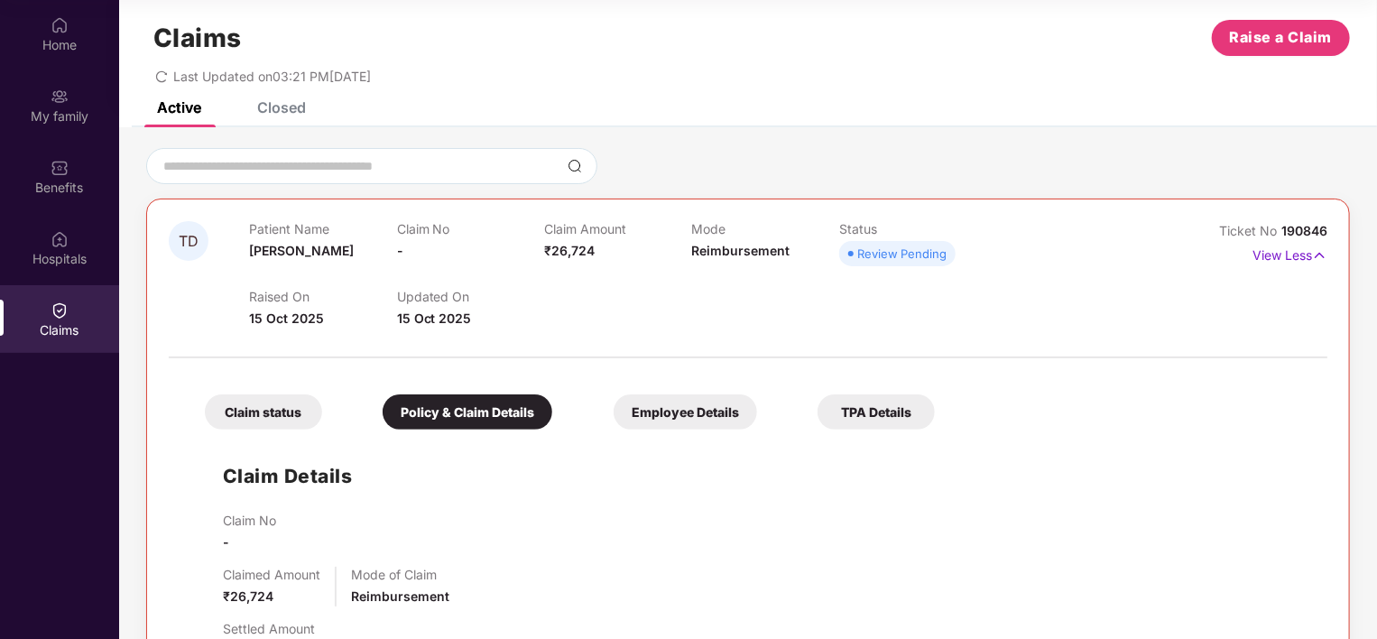
click at [254, 412] on div "Claim status" at bounding box center [263, 411] width 117 height 35
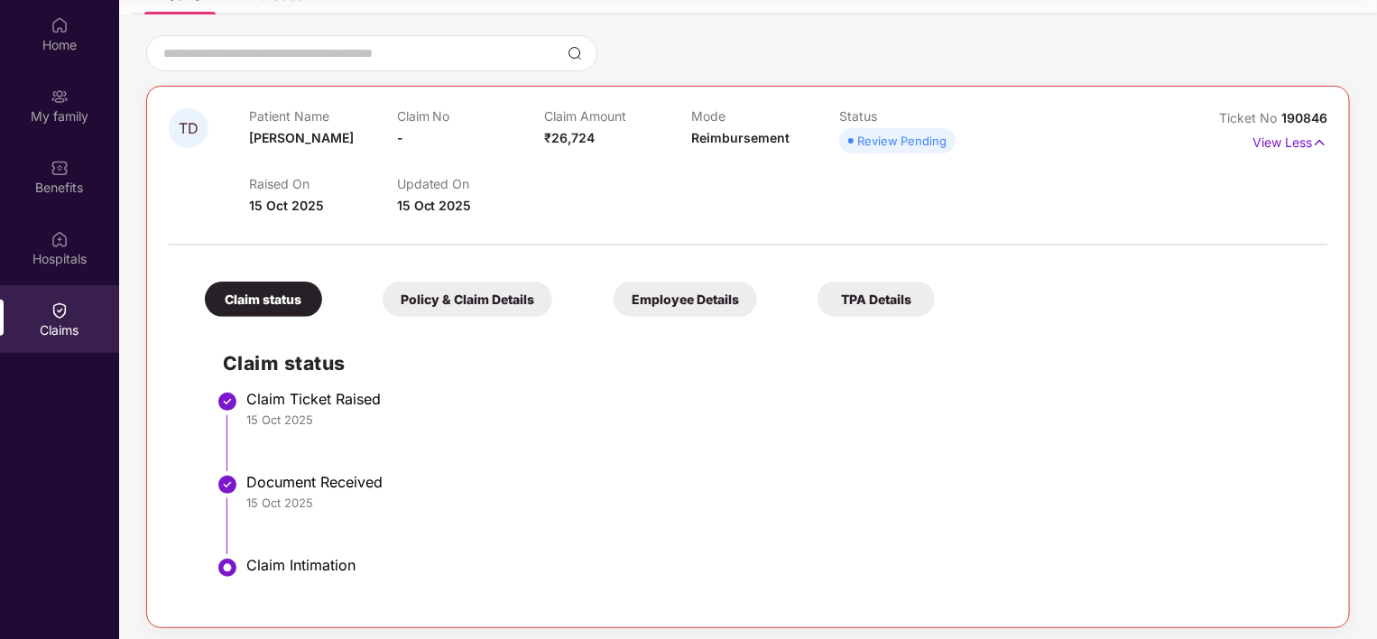
scroll to position [141, 0]
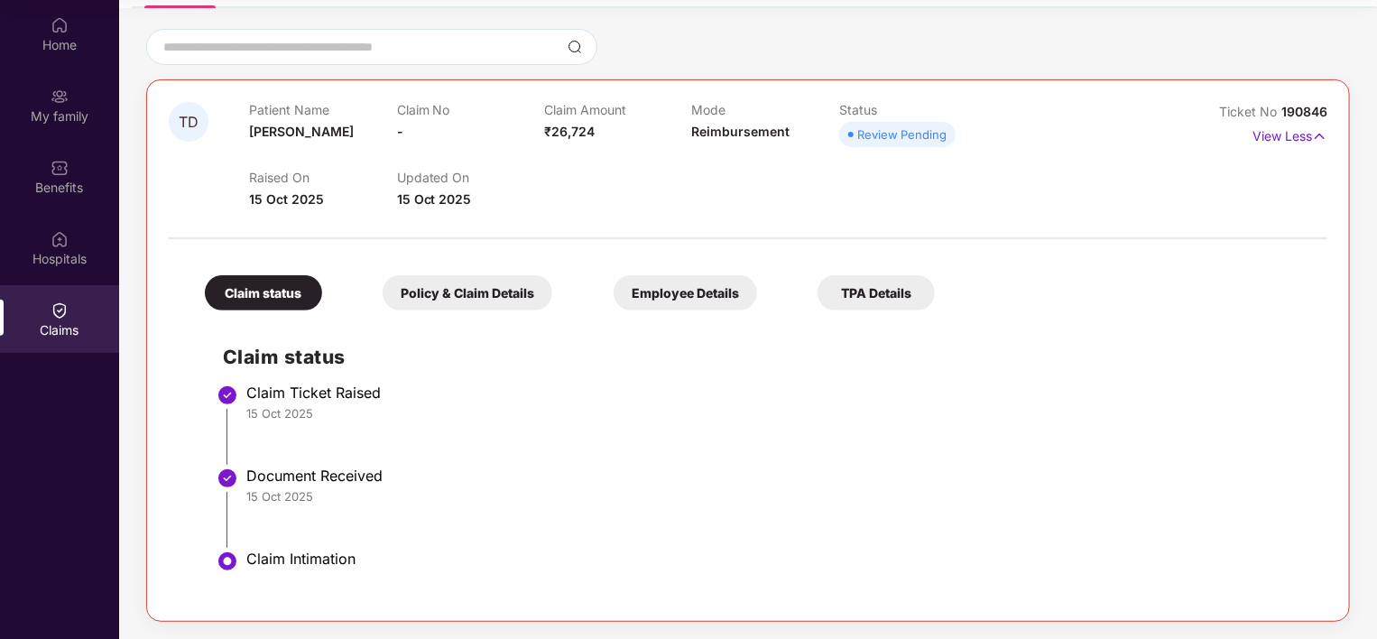
click at [673, 299] on div "Employee Details" at bounding box center [685, 292] width 143 height 35
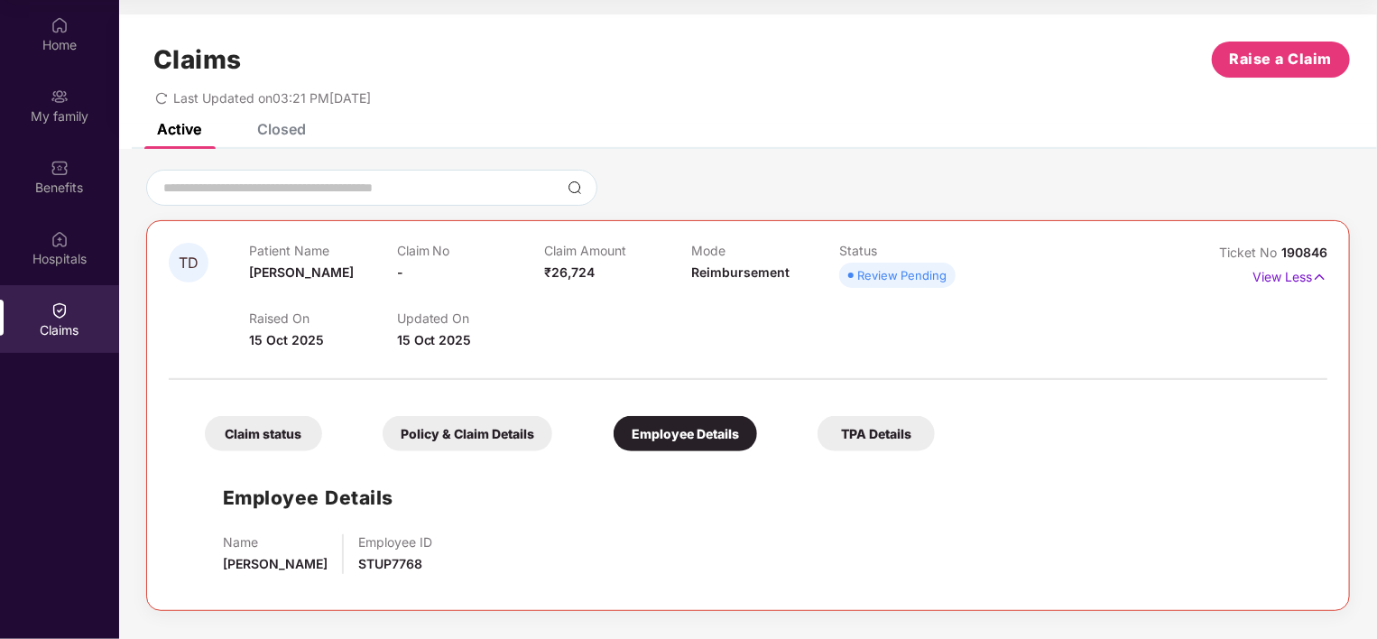
scroll to position [0, 0]
click at [886, 423] on div "TPA Details" at bounding box center [876, 433] width 117 height 35
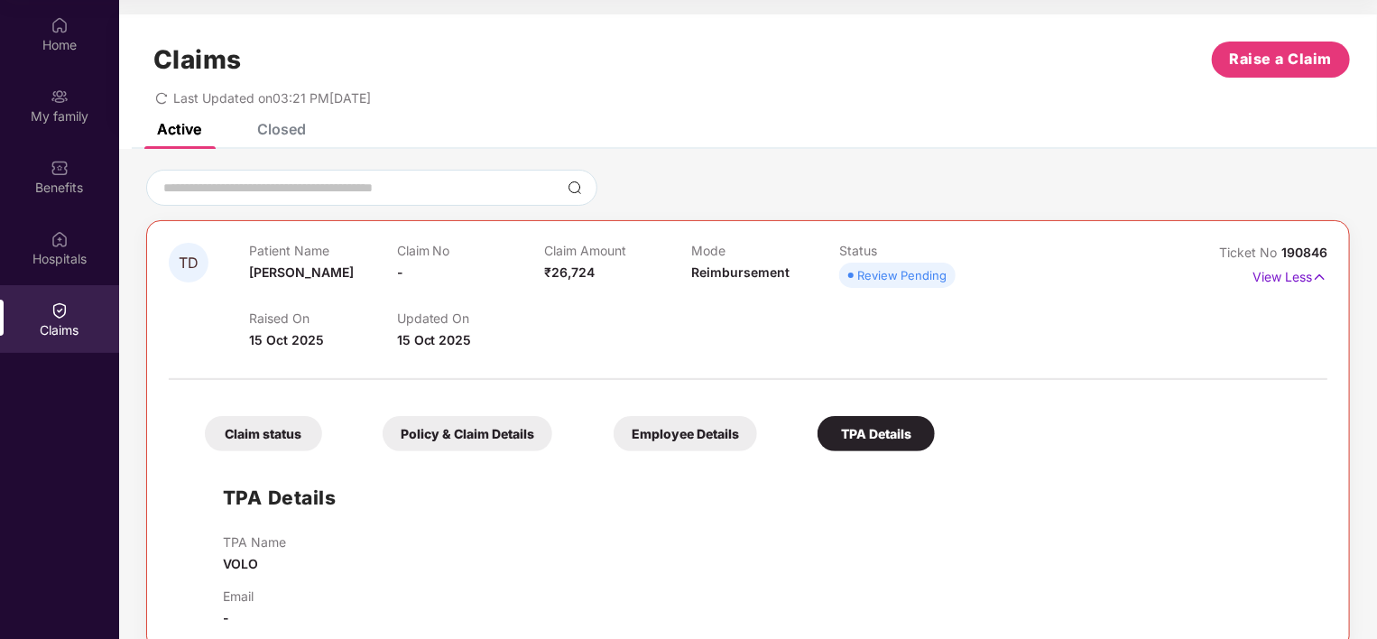
scroll to position [29, 0]
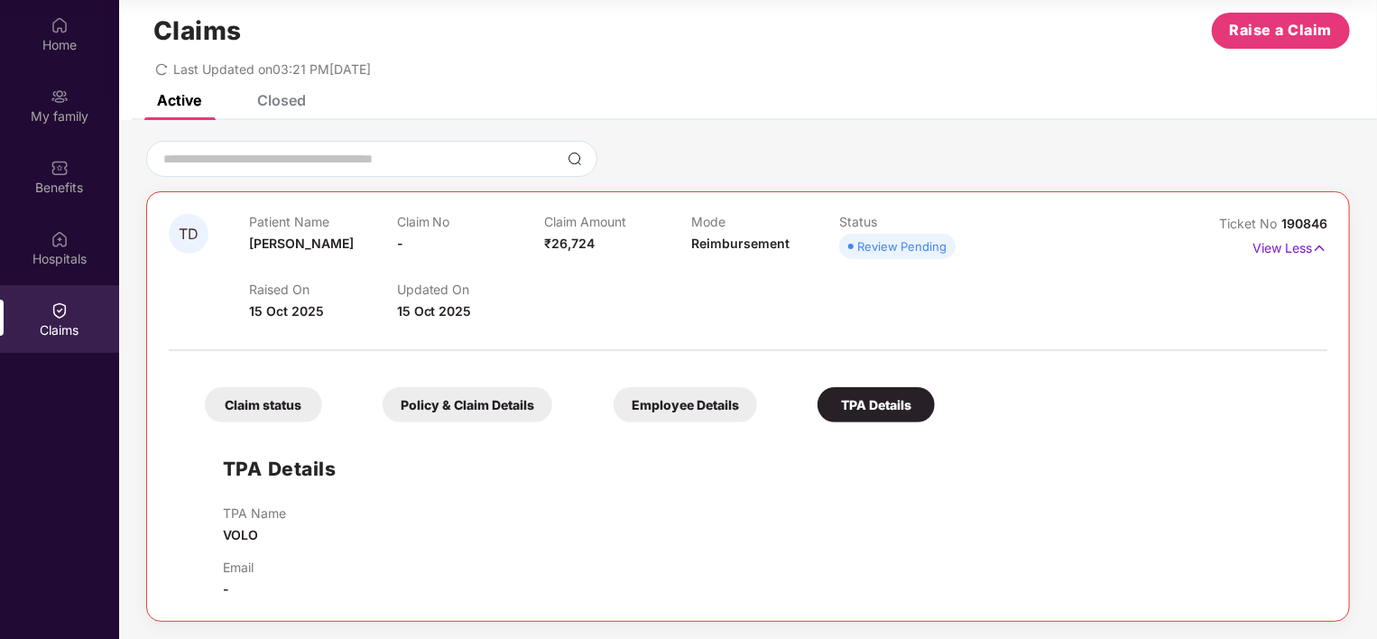
click at [264, 404] on div "Claim status" at bounding box center [263, 404] width 117 height 35
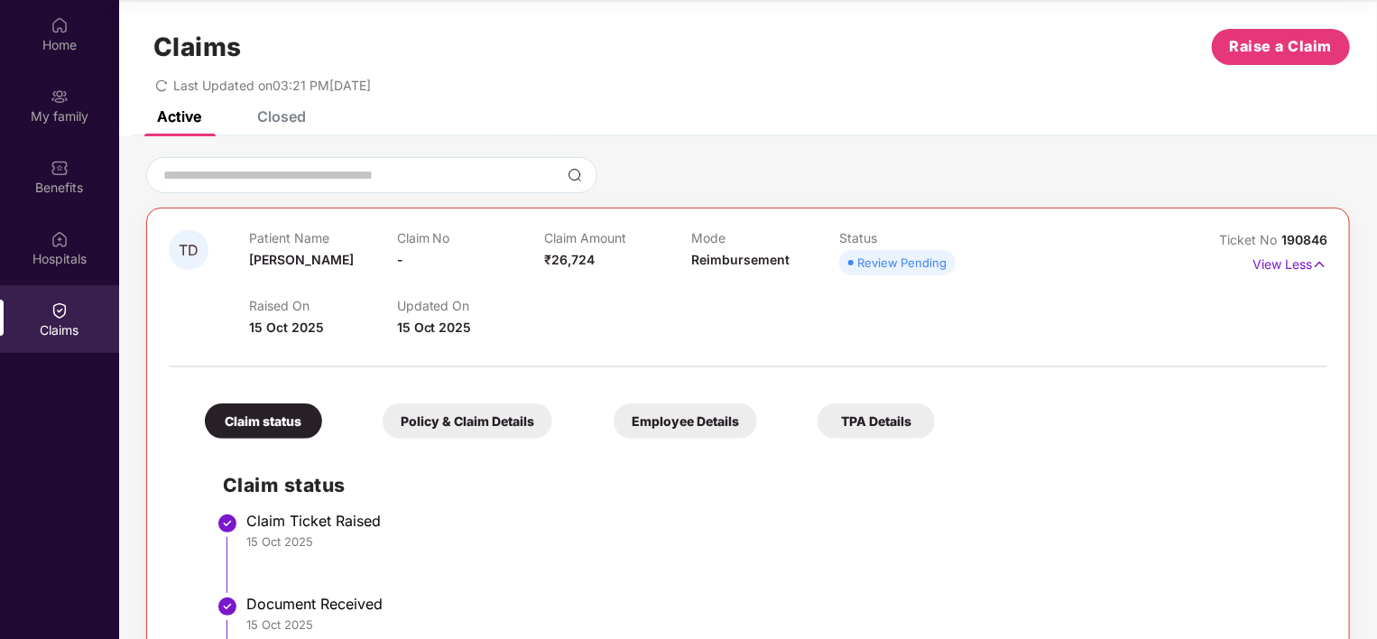
scroll to position [0, 0]
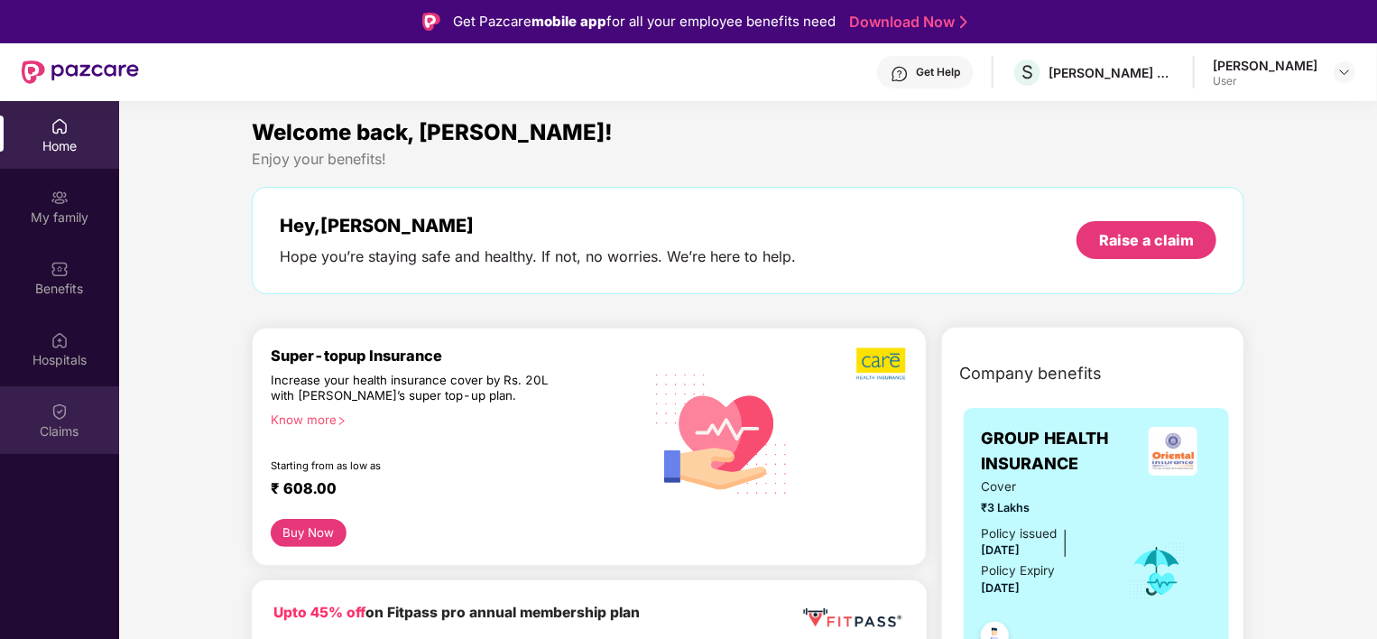
click at [72, 426] on div "Claims" at bounding box center [59, 431] width 119 height 18
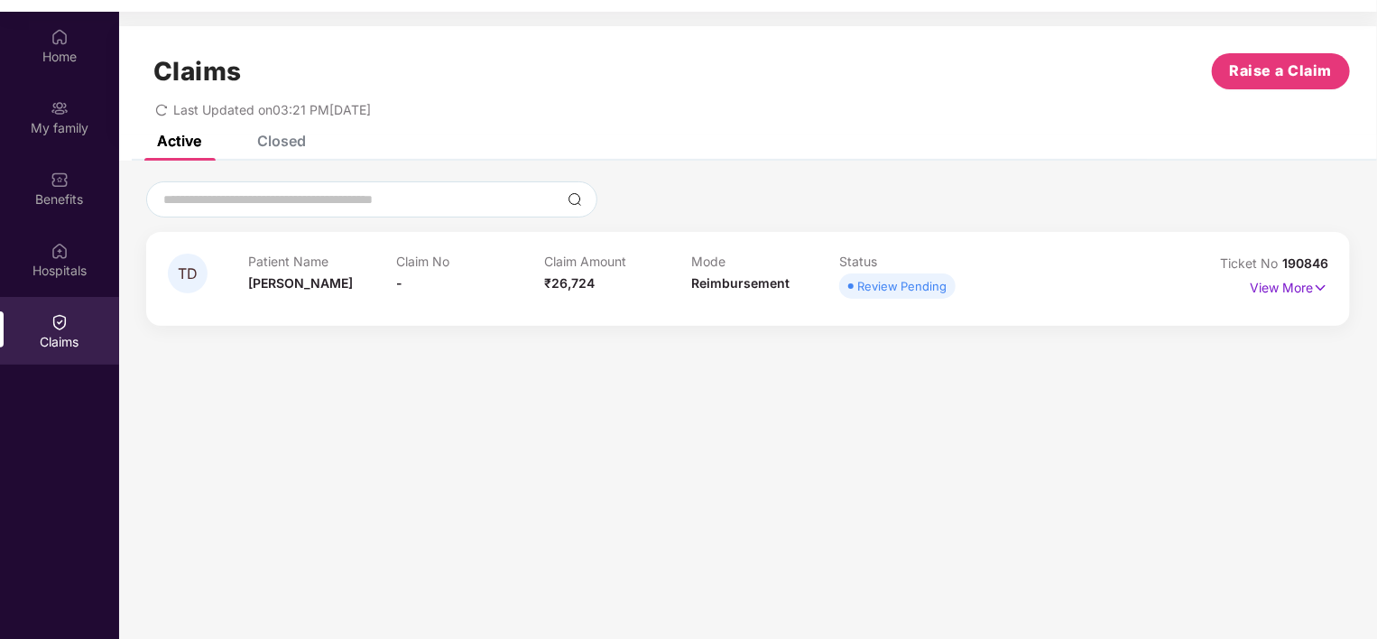
scroll to position [90, 0]
click at [296, 282] on span "[PERSON_NAME]" at bounding box center [300, 281] width 105 height 15
click at [920, 285] on div "Review Pending" at bounding box center [901, 285] width 89 height 18
click at [482, 271] on div "Claim No -" at bounding box center [470, 278] width 148 height 50
click at [375, 282] on div "Patient Name [PERSON_NAME]" at bounding box center [322, 278] width 148 height 50
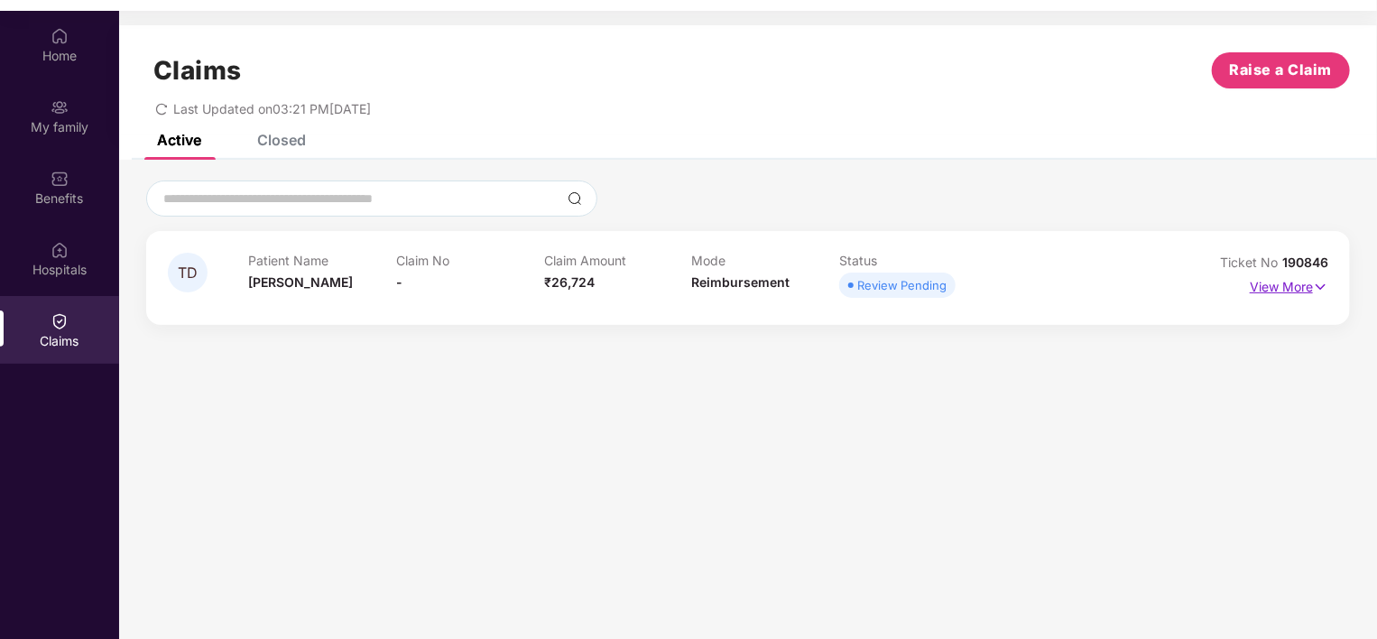
click at [1263, 288] on p "View More" at bounding box center [1289, 285] width 79 height 24
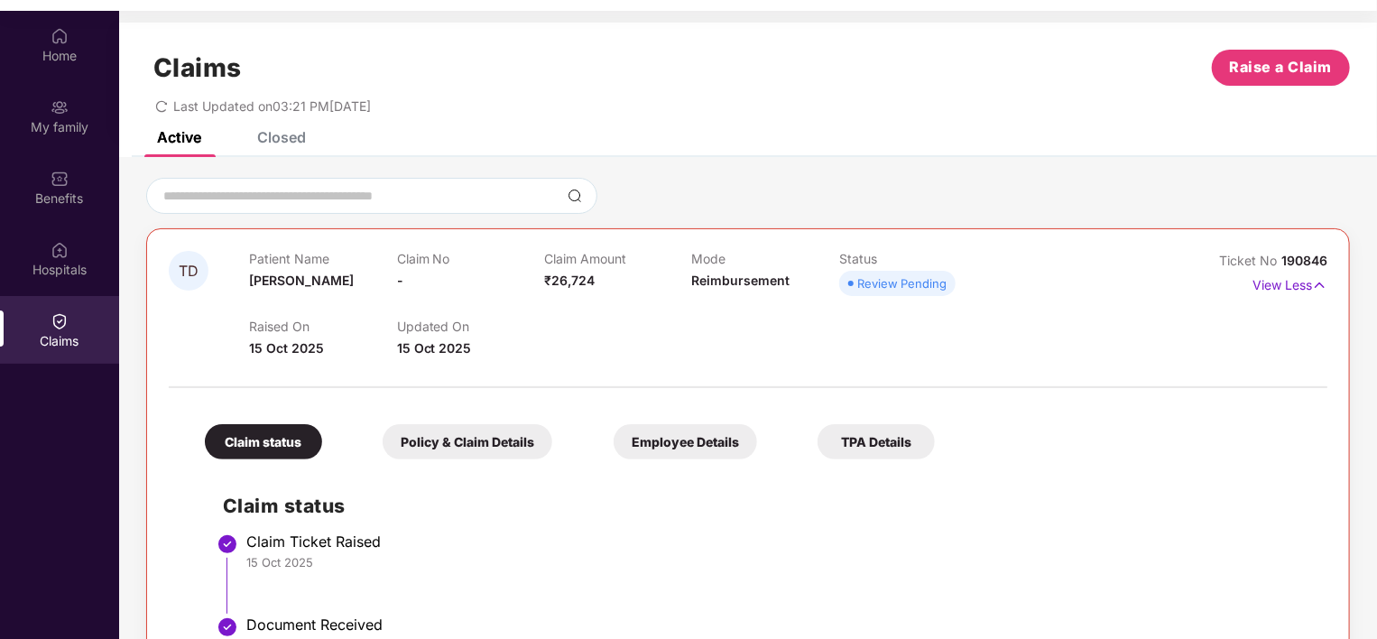
scroll to position [0, 0]
